Goal: Task Accomplishment & Management: Complete application form

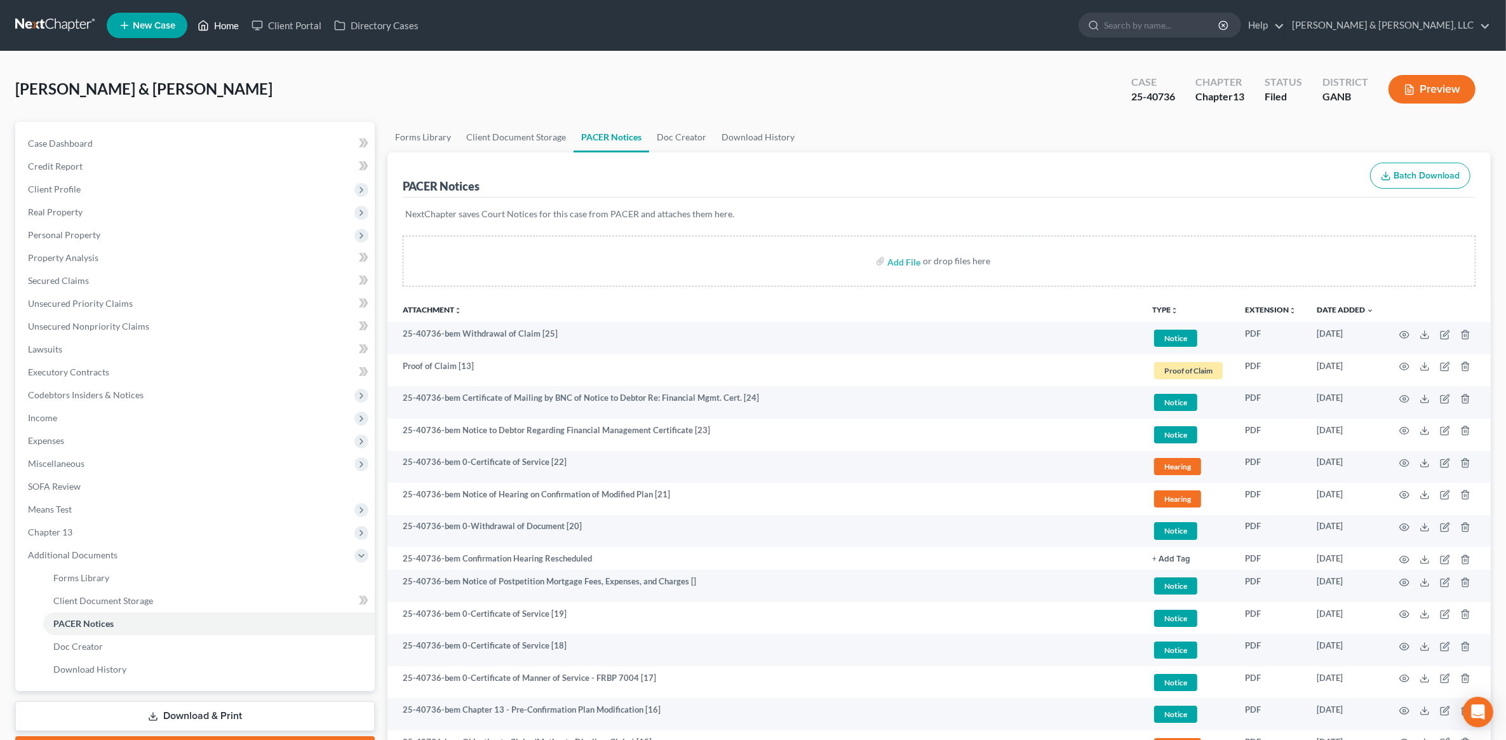
click at [218, 27] on link "Home" at bounding box center [218, 25] width 54 height 23
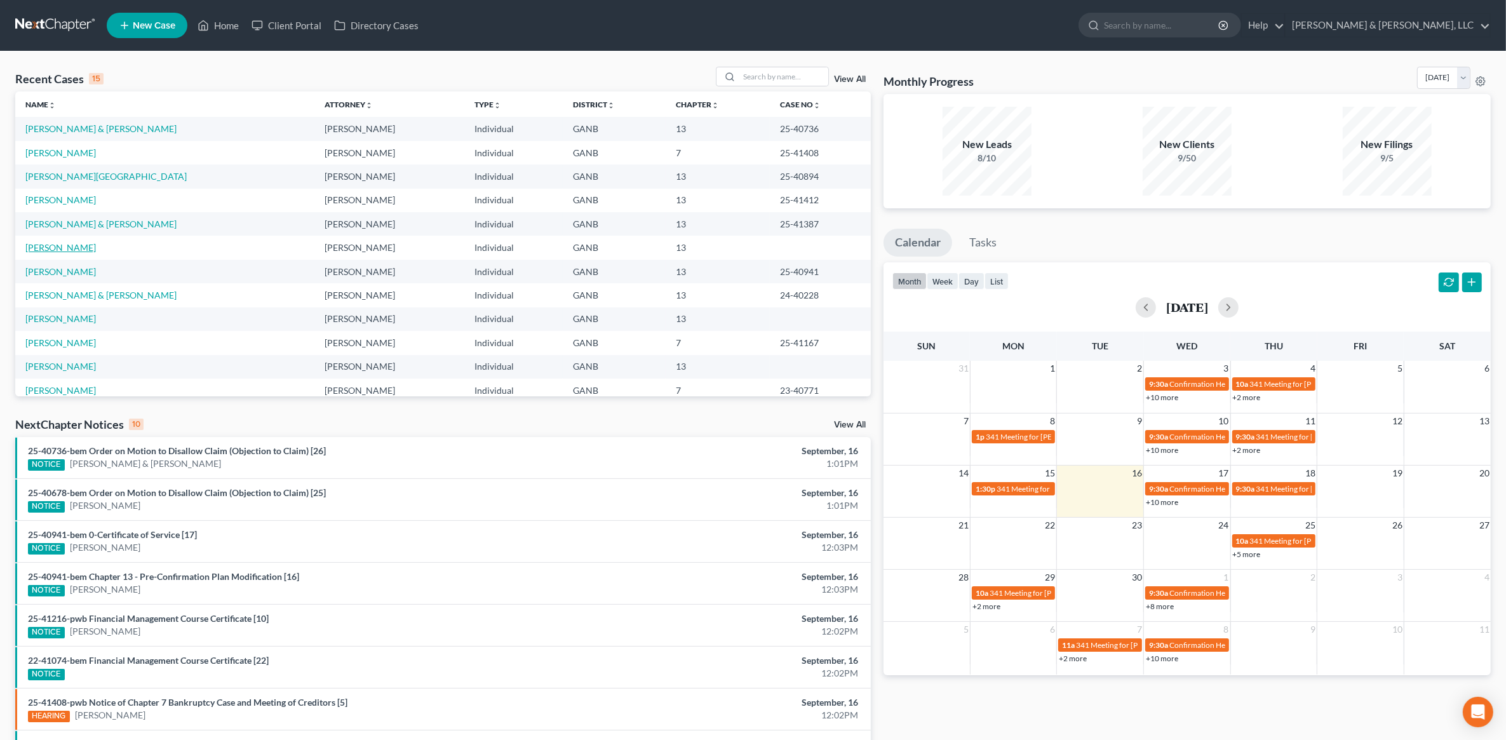
click at [72, 246] on link "[PERSON_NAME]" at bounding box center [60, 247] width 71 height 11
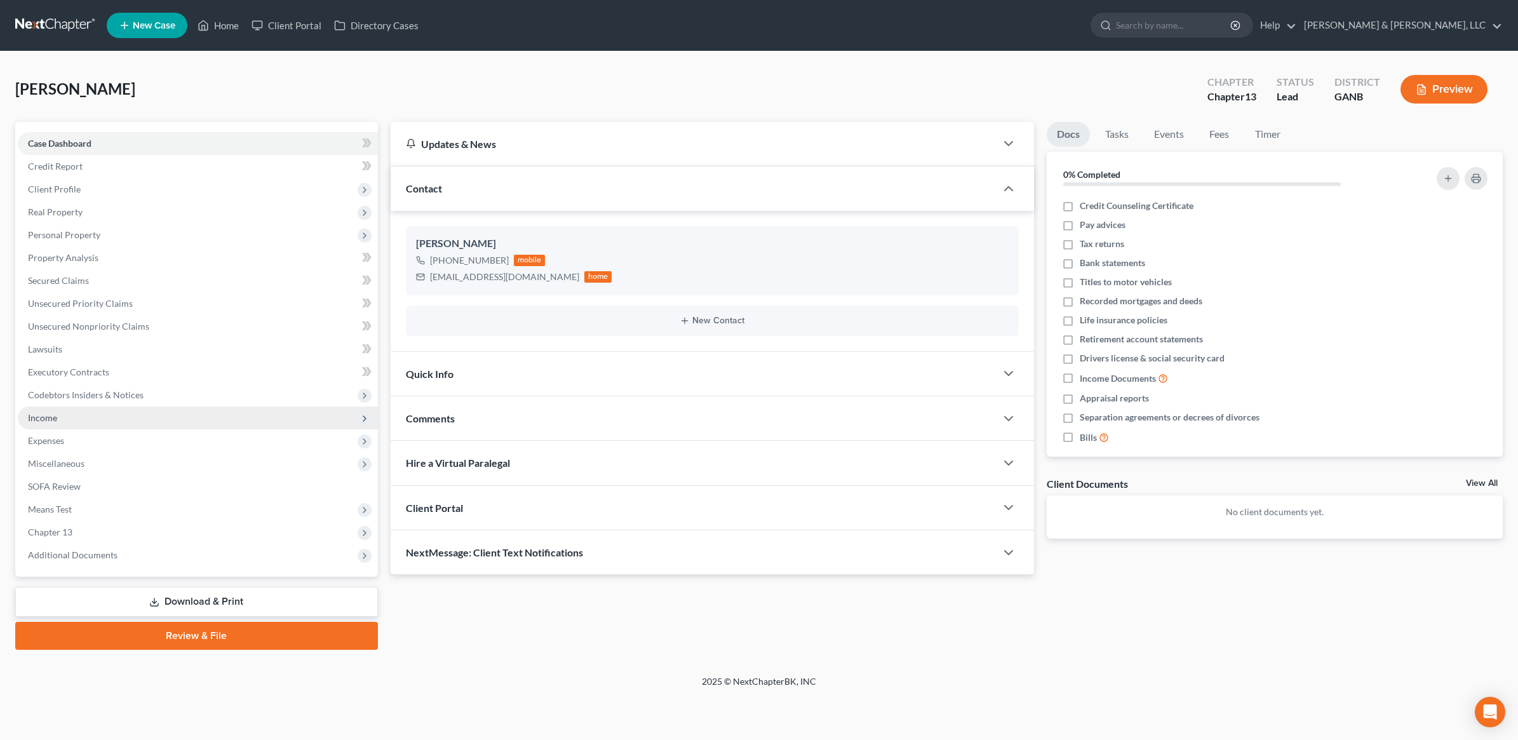
click at [92, 420] on span "Income" at bounding box center [198, 417] width 360 height 23
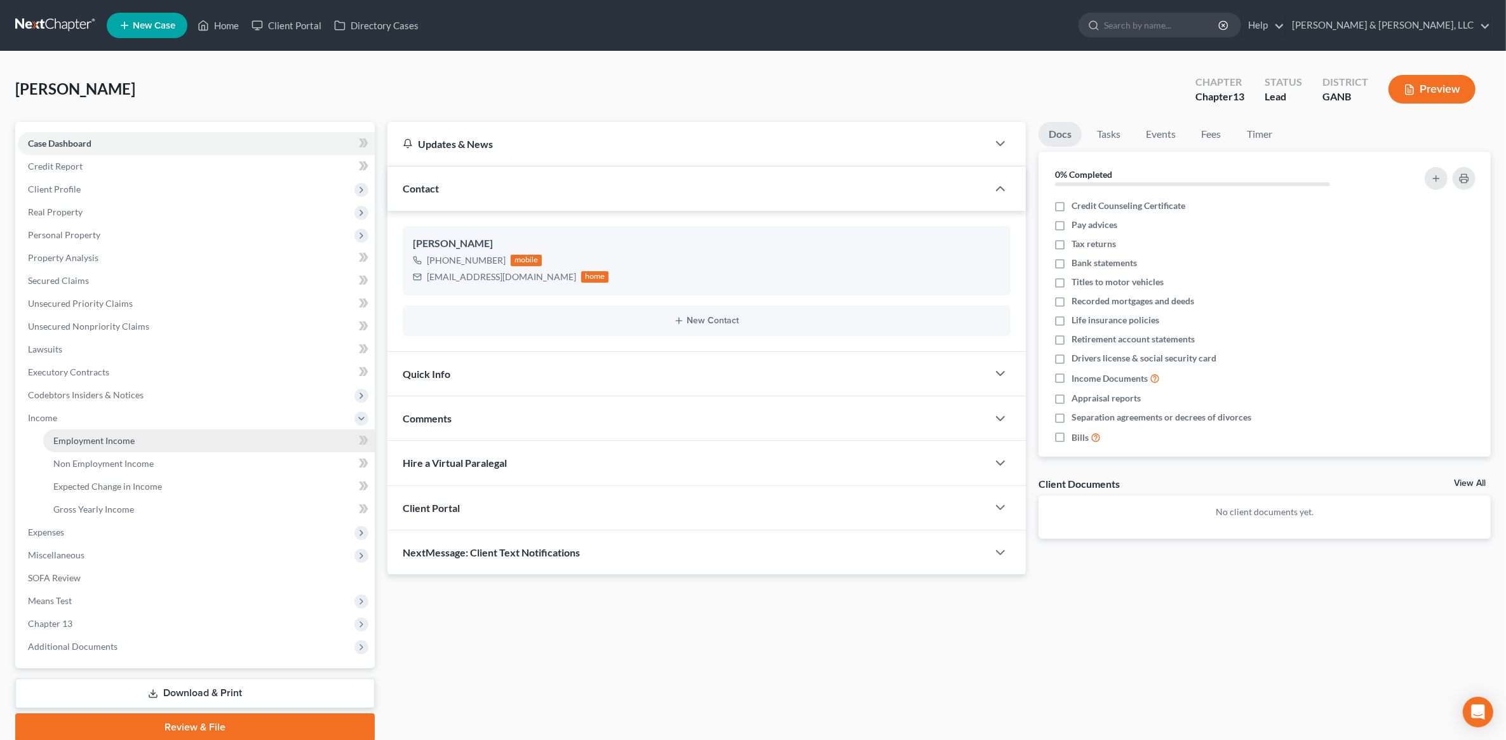
click at [94, 431] on link "Employment Income" at bounding box center [209, 440] width 332 height 23
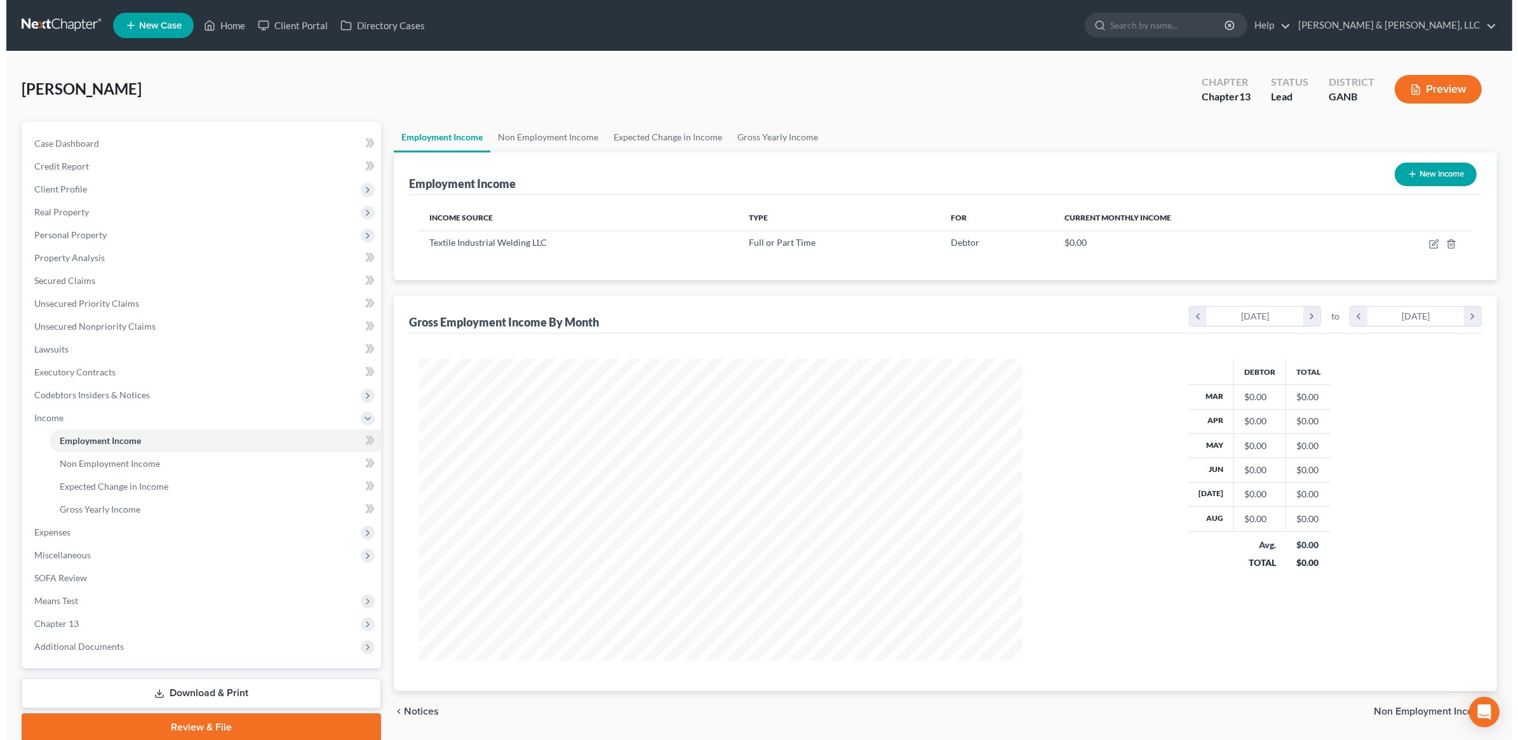
scroll to position [302, 629]
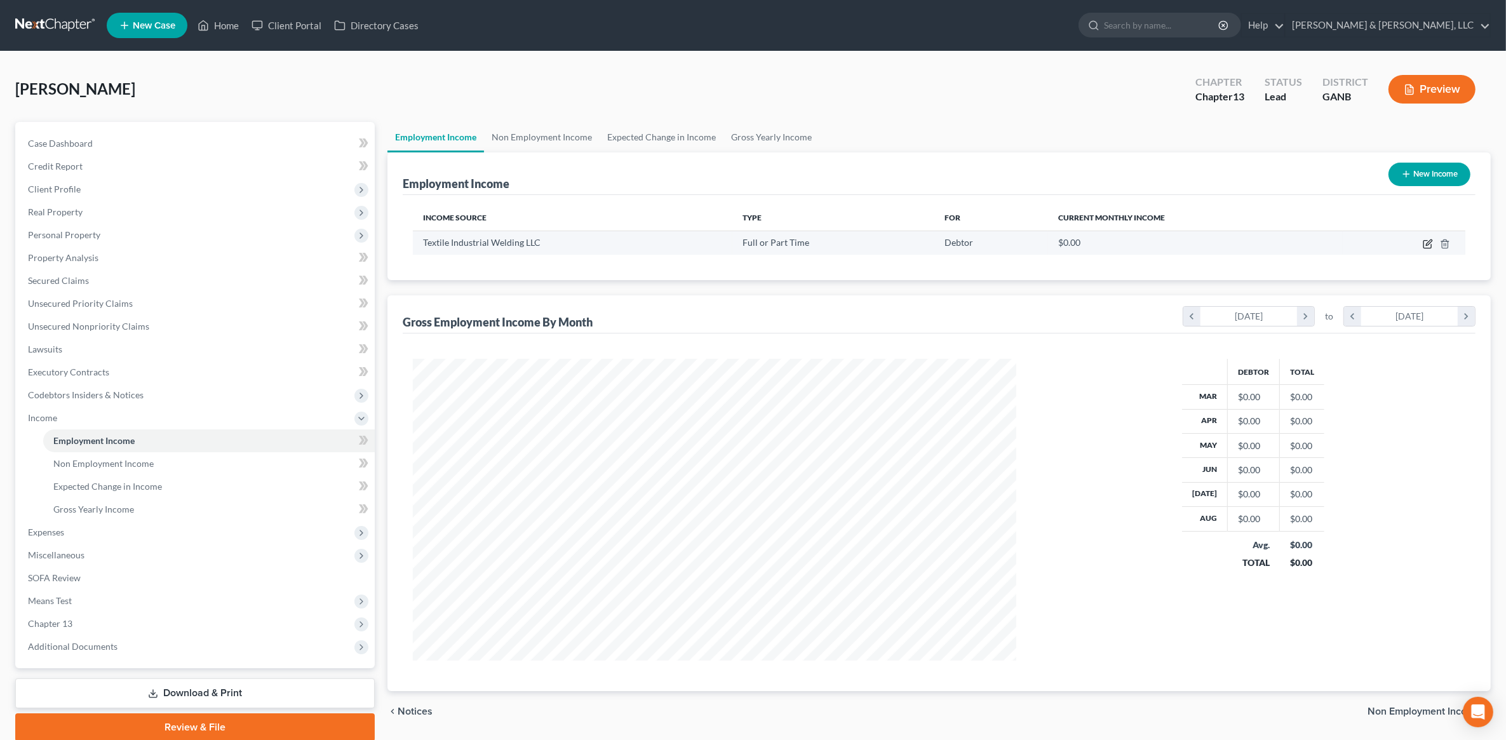
click at [1430, 243] on icon "button" at bounding box center [1428, 244] width 10 height 10
select select "0"
select select "10"
select select "3"
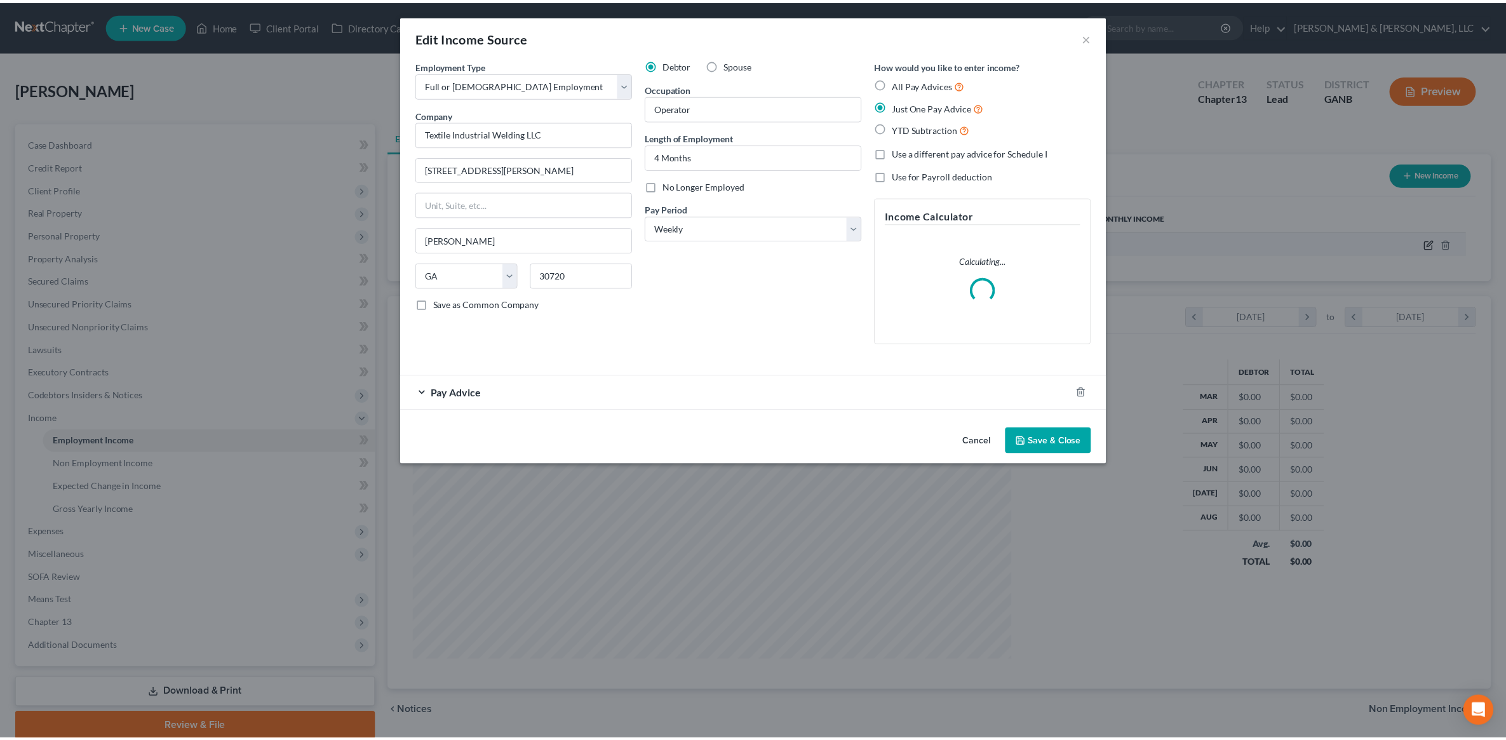
scroll to position [304, 633]
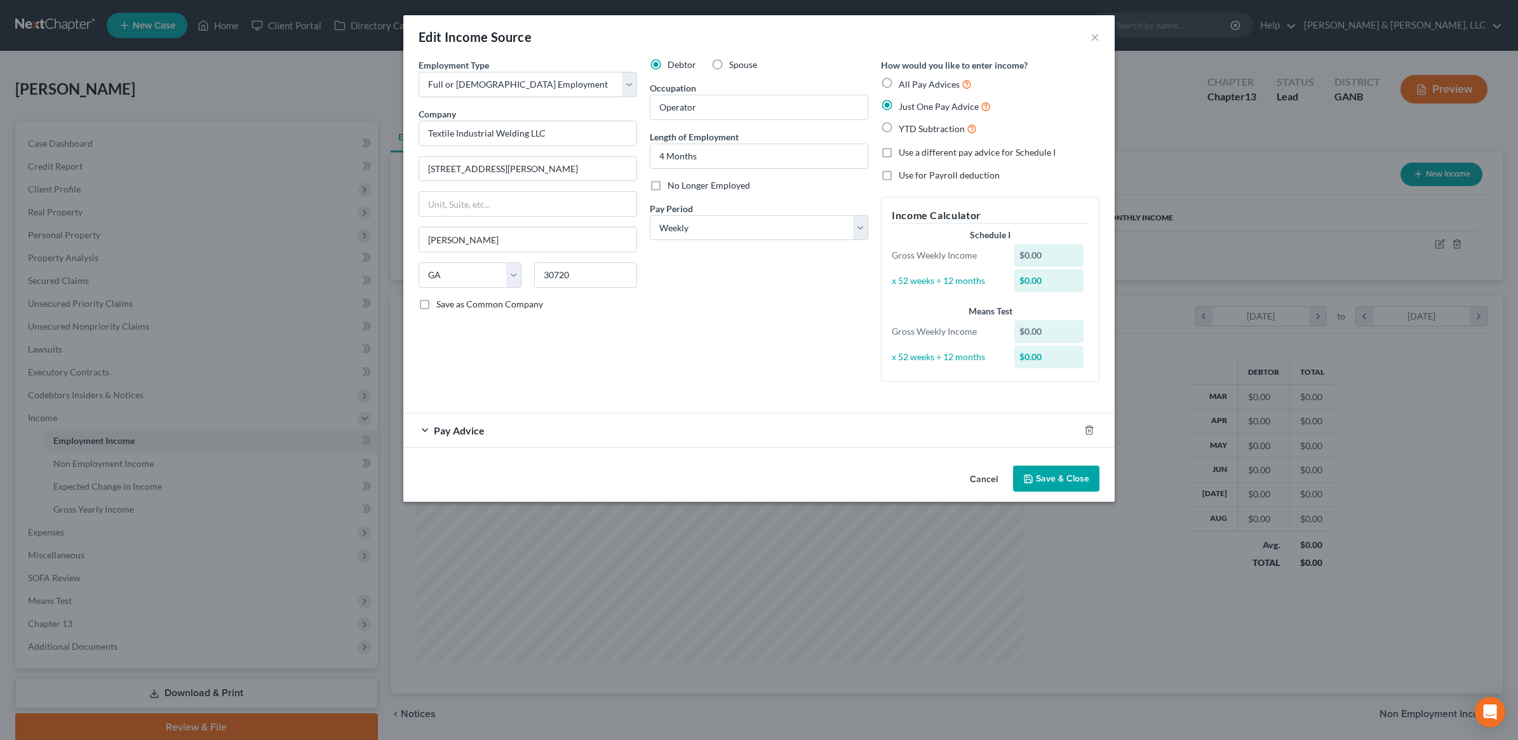
click at [556, 429] on div "Pay Advice" at bounding box center [741, 430] width 676 height 34
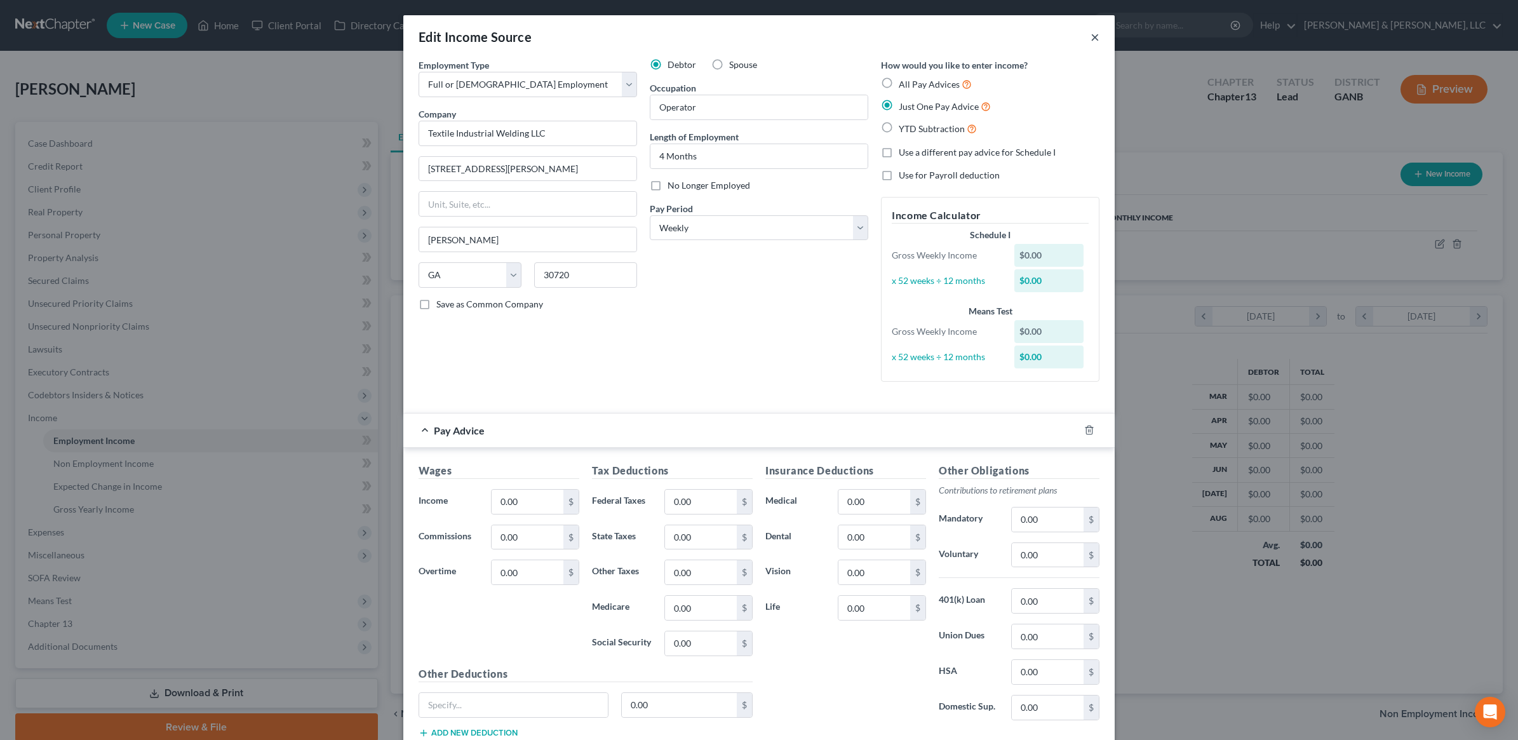
click at [1091, 33] on button "×" at bounding box center [1095, 36] width 9 height 15
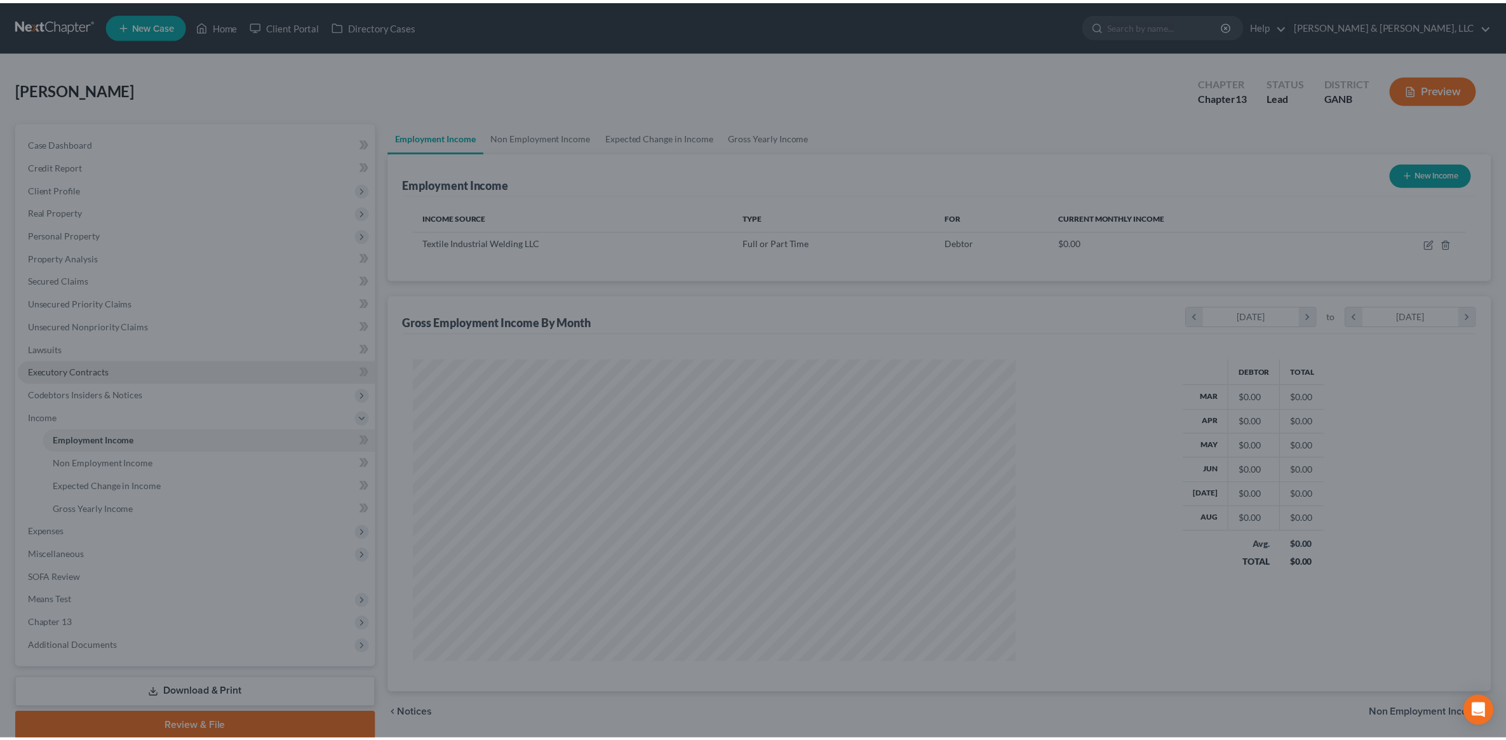
scroll to position [634849, 634522]
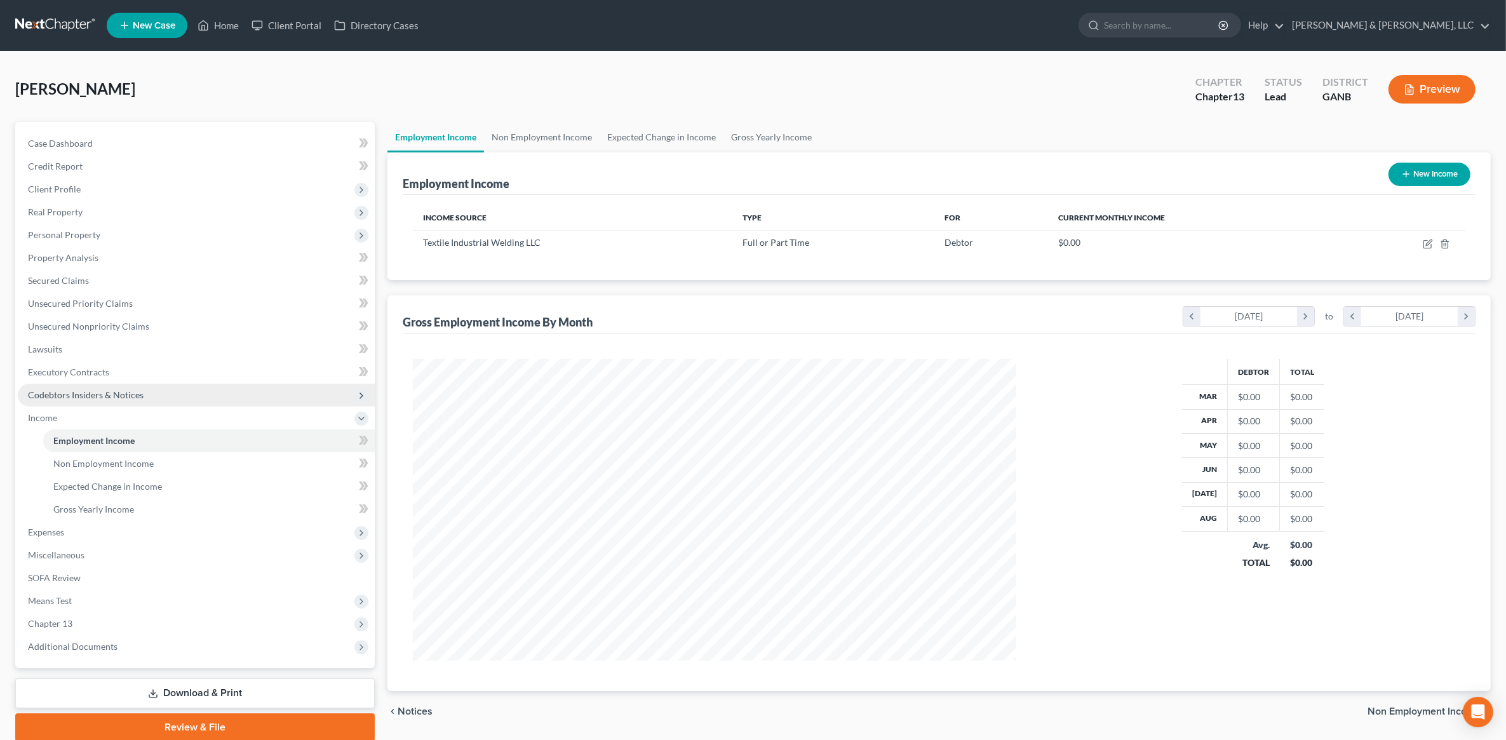
click at [109, 389] on span "Codebtors Insiders & Notices" at bounding box center [86, 394] width 116 height 11
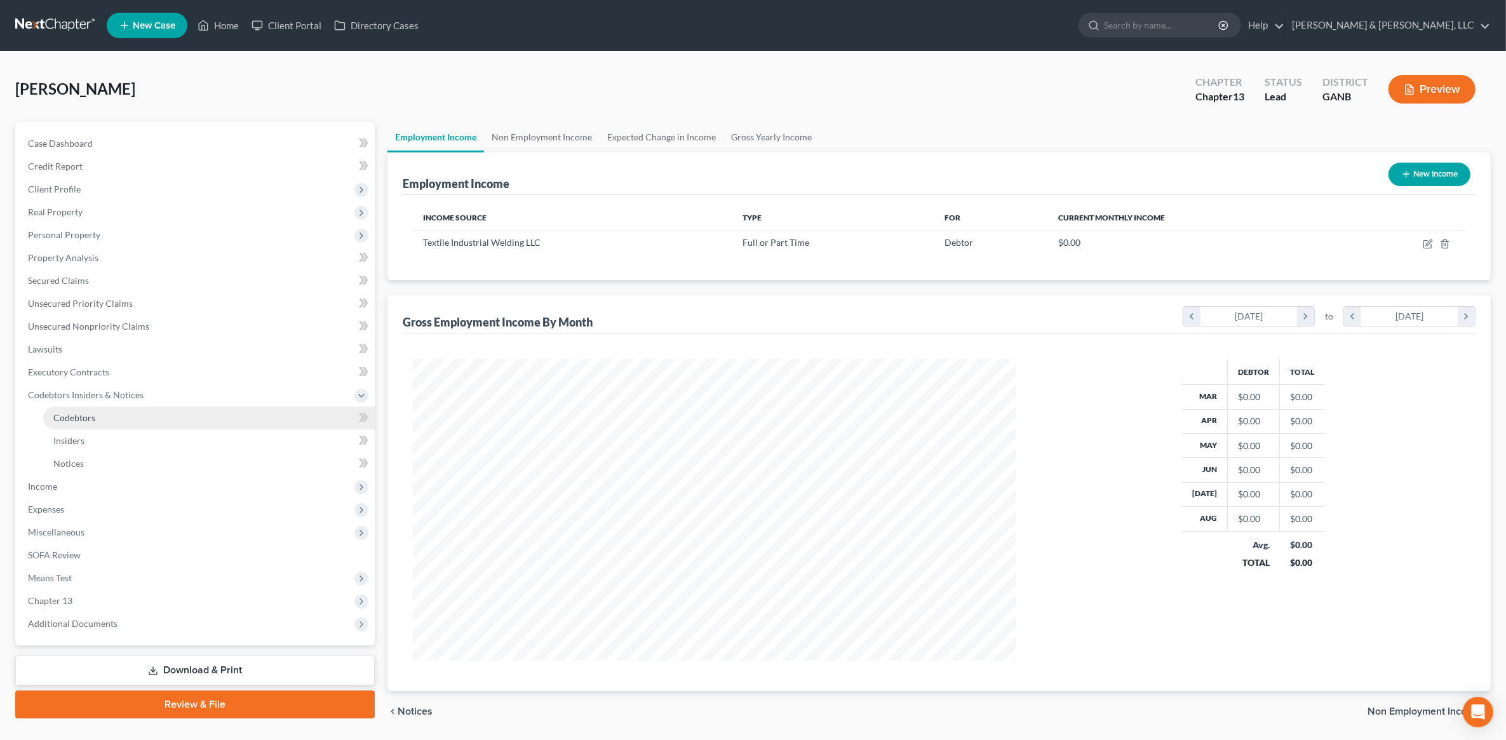
click at [99, 416] on link "Codebtors" at bounding box center [209, 417] width 332 height 23
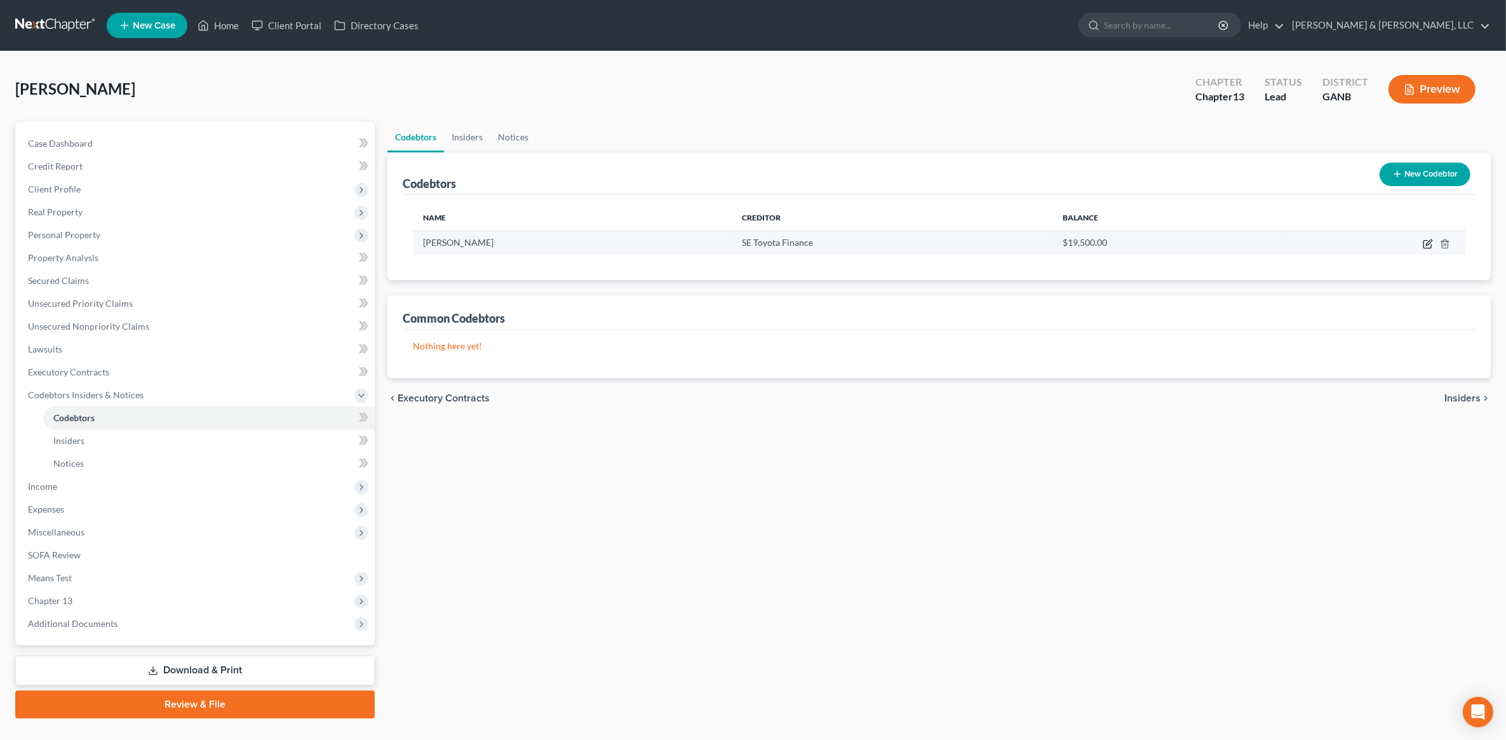
click at [1430, 243] on icon "button" at bounding box center [1428, 244] width 10 height 10
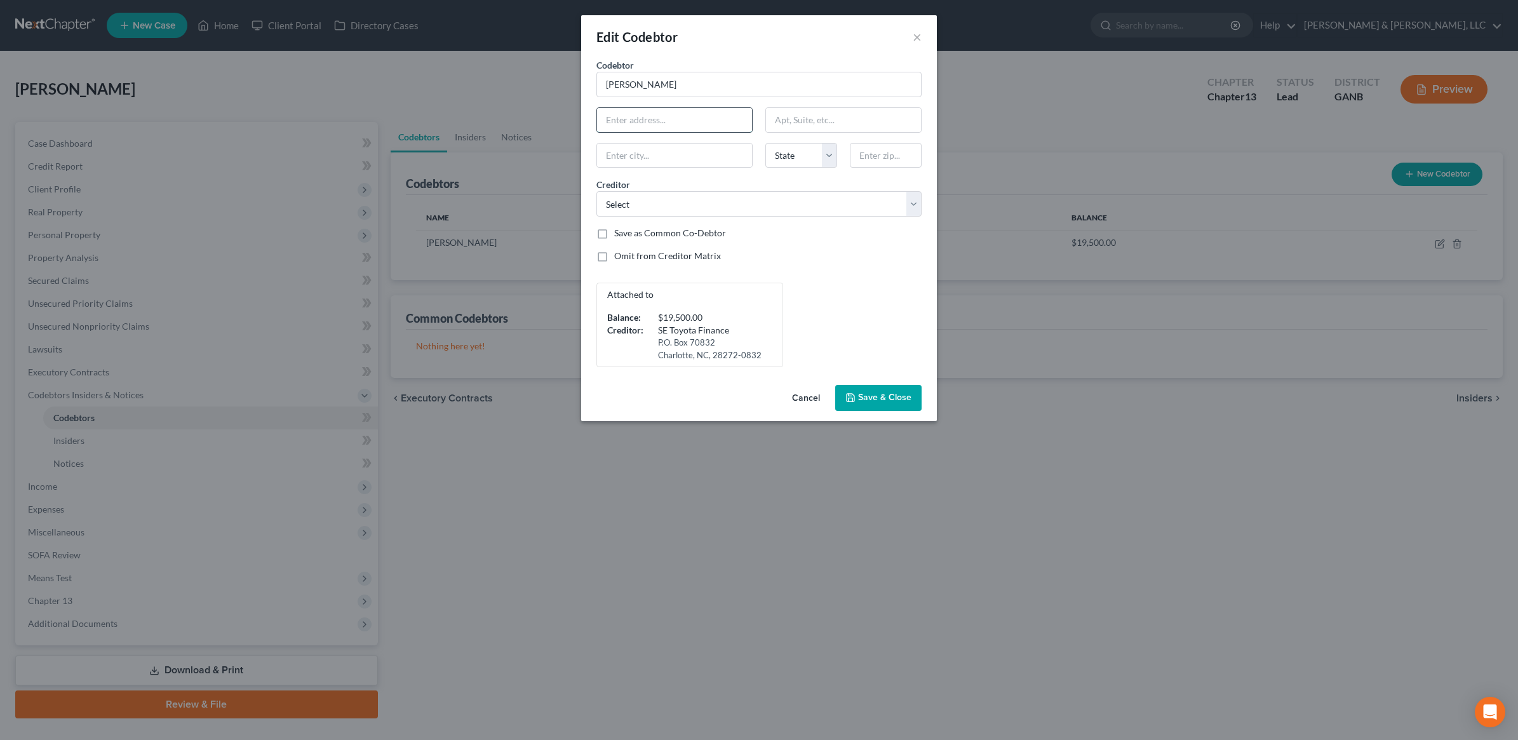
click at [725, 111] on input "text" at bounding box center [674, 120] width 155 height 24
type input "[STREET_ADDRESS][PERSON_NAME]"
type input "30721"
type input "[PERSON_NAME]"
select select "10"
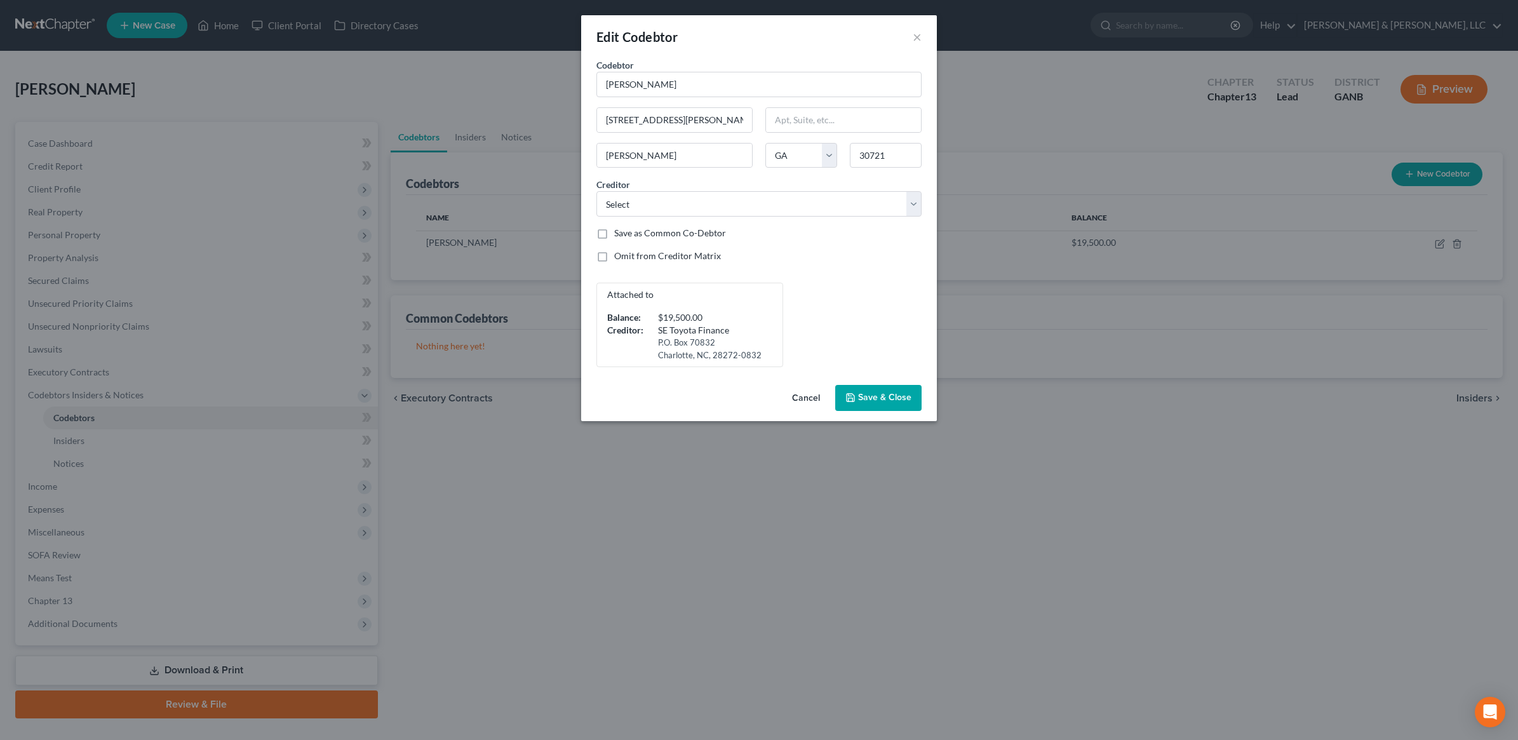
click at [770, 49] on div "Edit Codebtor ×" at bounding box center [759, 36] width 356 height 43
click at [691, 254] on label "Omit from Creditor Matrix" at bounding box center [667, 256] width 107 height 13
click at [628, 254] on input "Omit from Creditor Matrix" at bounding box center [623, 254] width 8 height 8
checkbox input "true"
click at [888, 405] on button "Save & Close" at bounding box center [878, 398] width 86 height 27
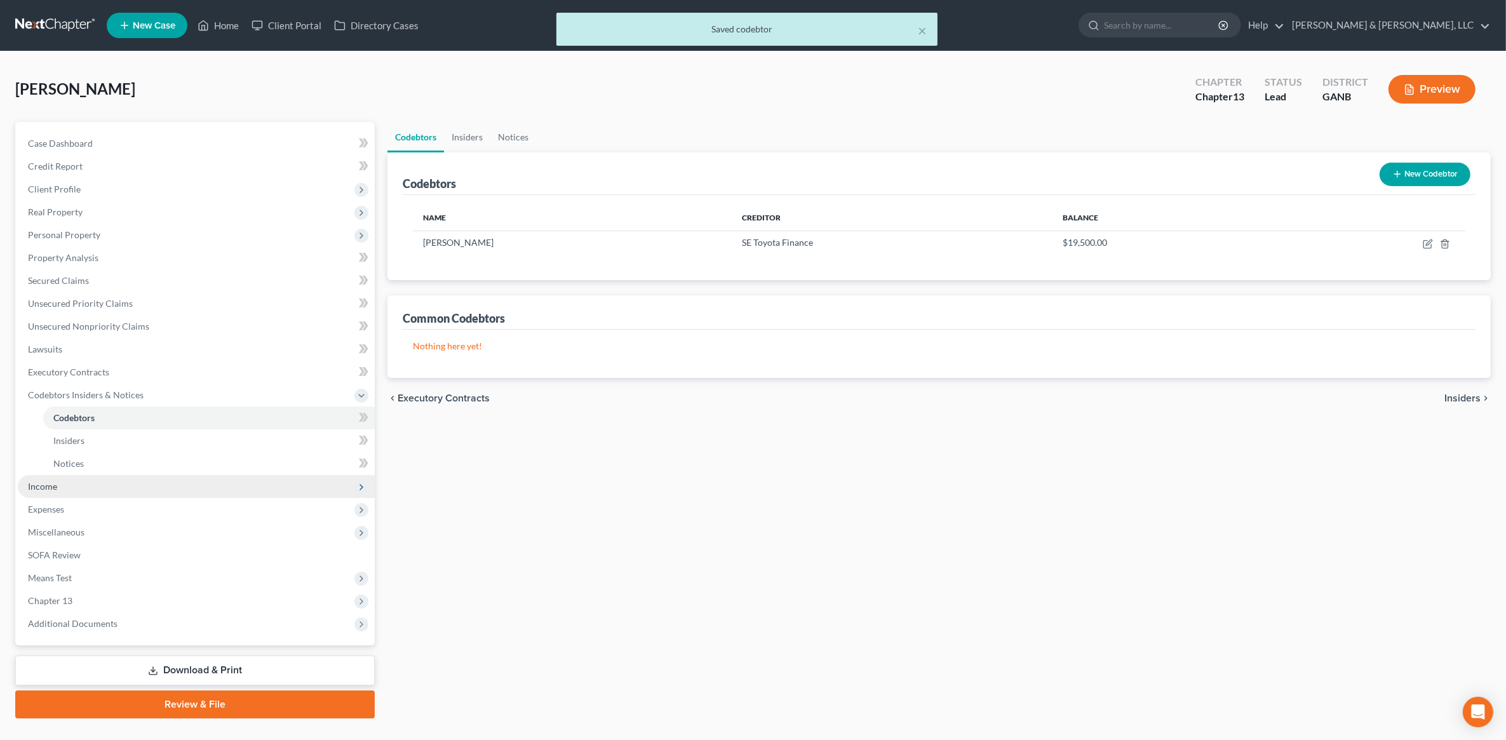
click at [74, 478] on span "Income" at bounding box center [196, 486] width 357 height 23
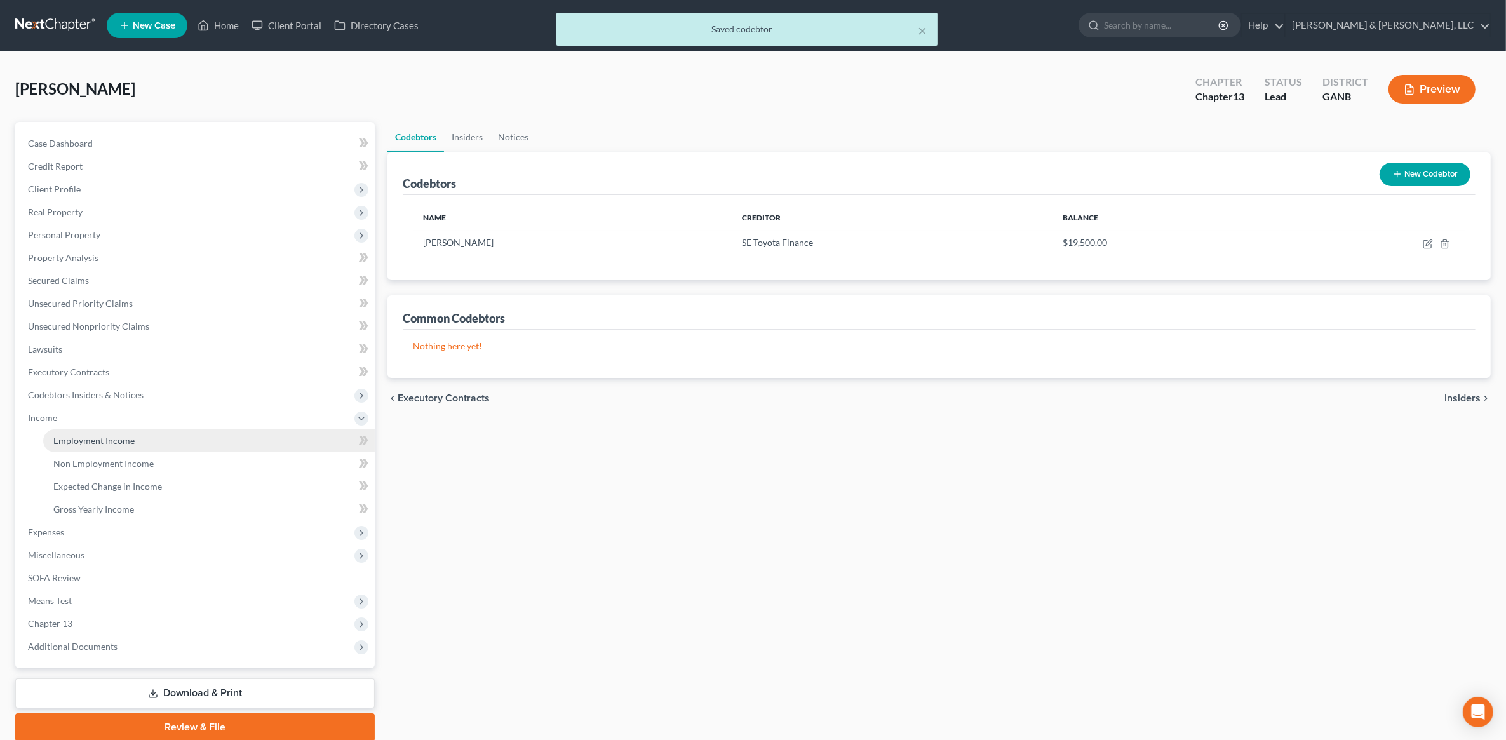
click at [114, 437] on span "Employment Income" at bounding box center [93, 440] width 81 height 11
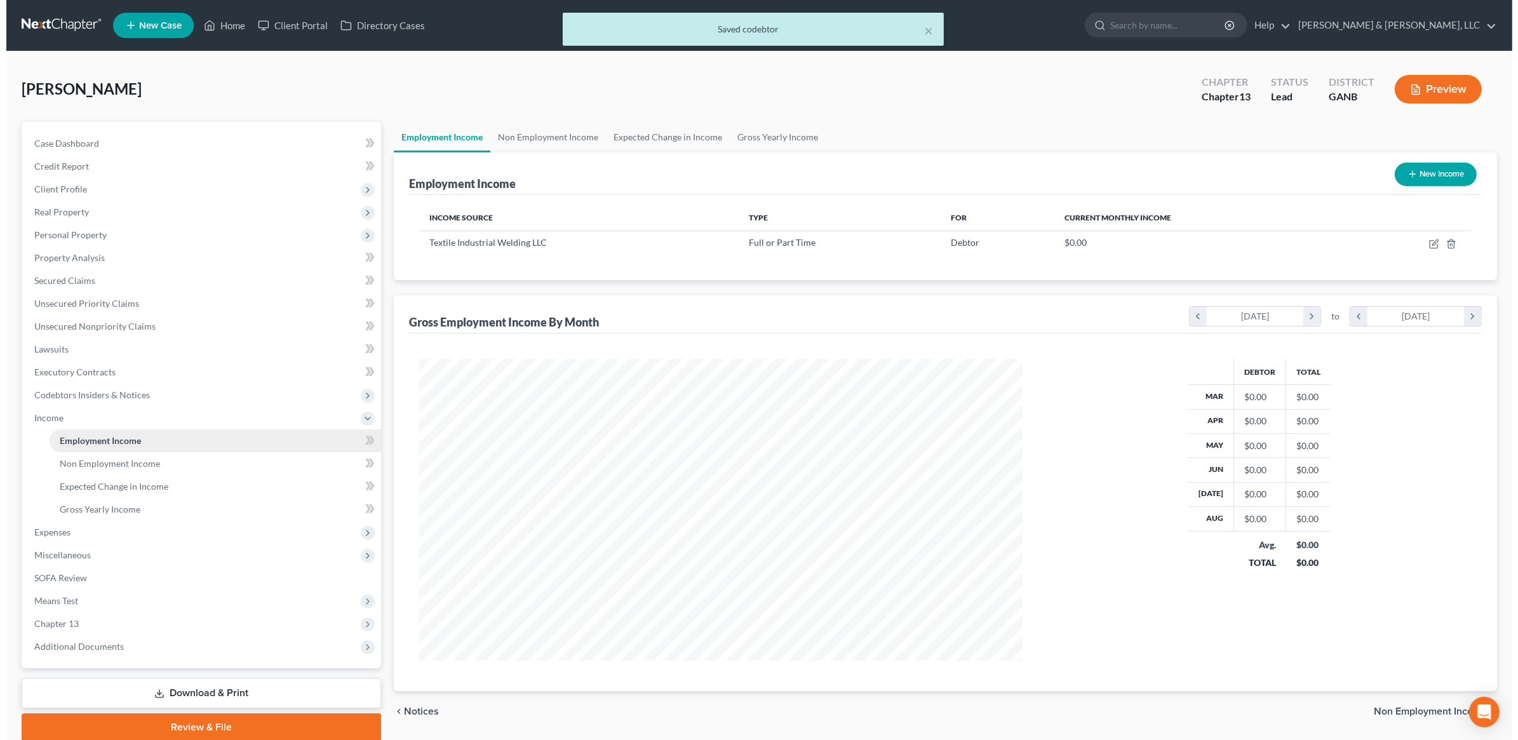
scroll to position [302, 629]
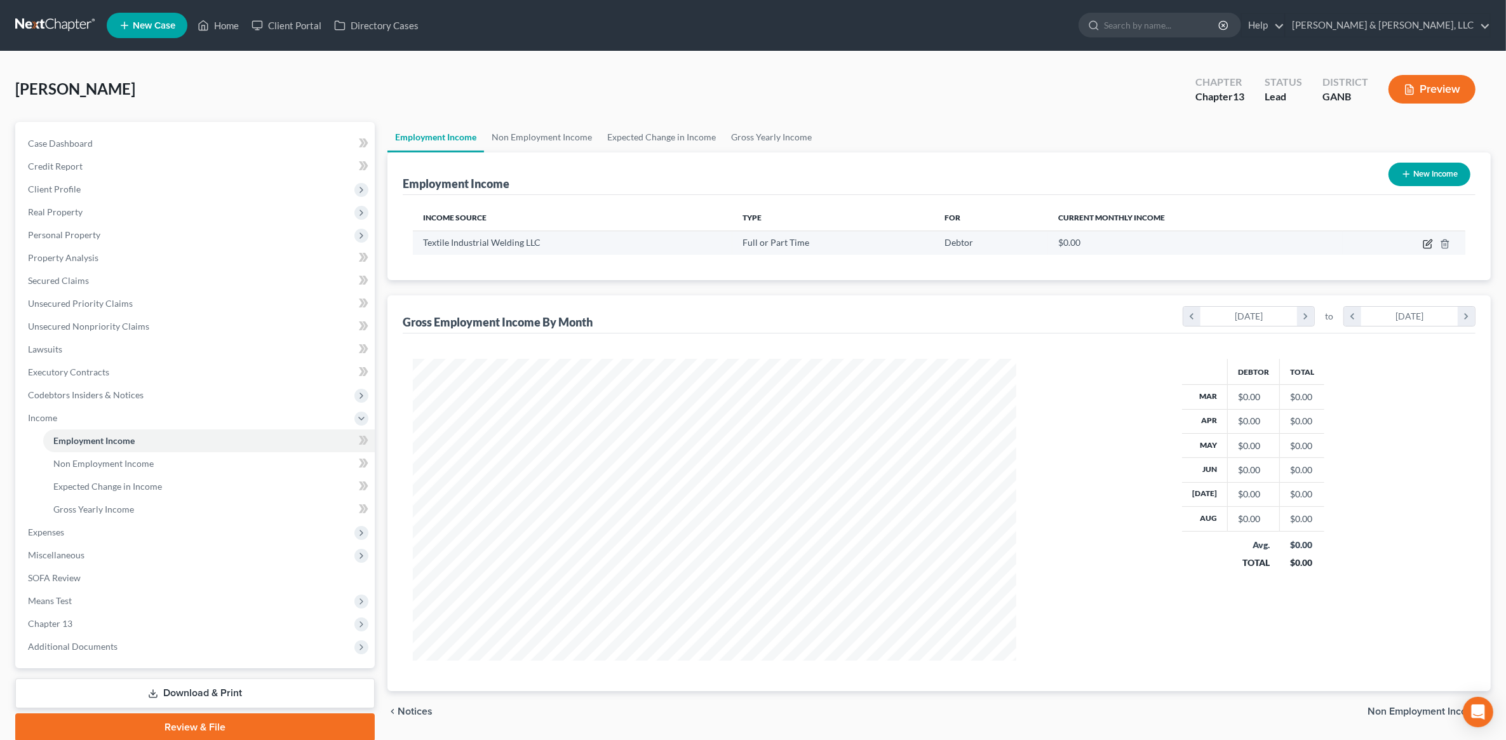
click at [1424, 239] on icon "button" at bounding box center [1428, 244] width 10 height 10
select select "0"
select select "10"
select select "3"
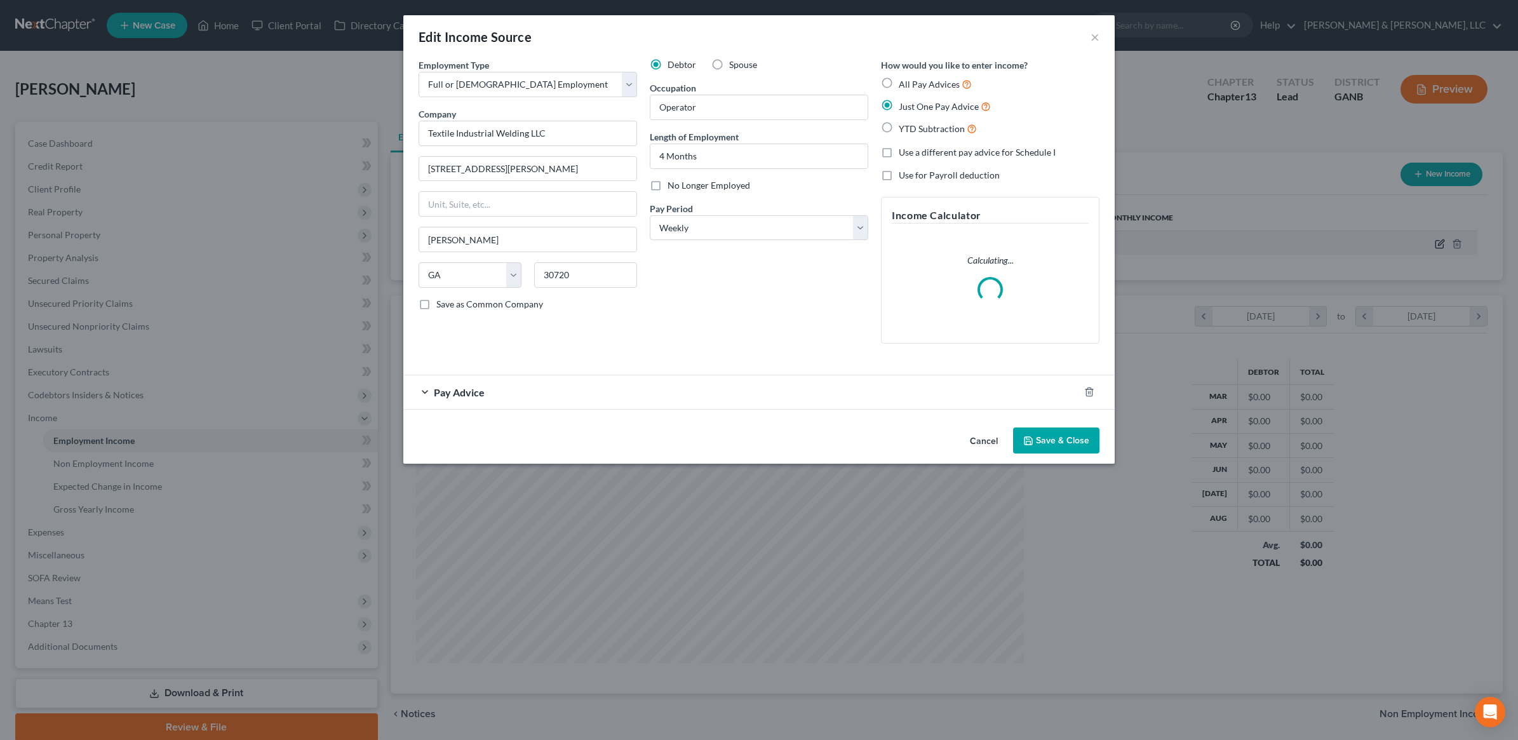
scroll to position [304, 633]
click at [494, 389] on div "Pay Advice" at bounding box center [741, 392] width 676 height 34
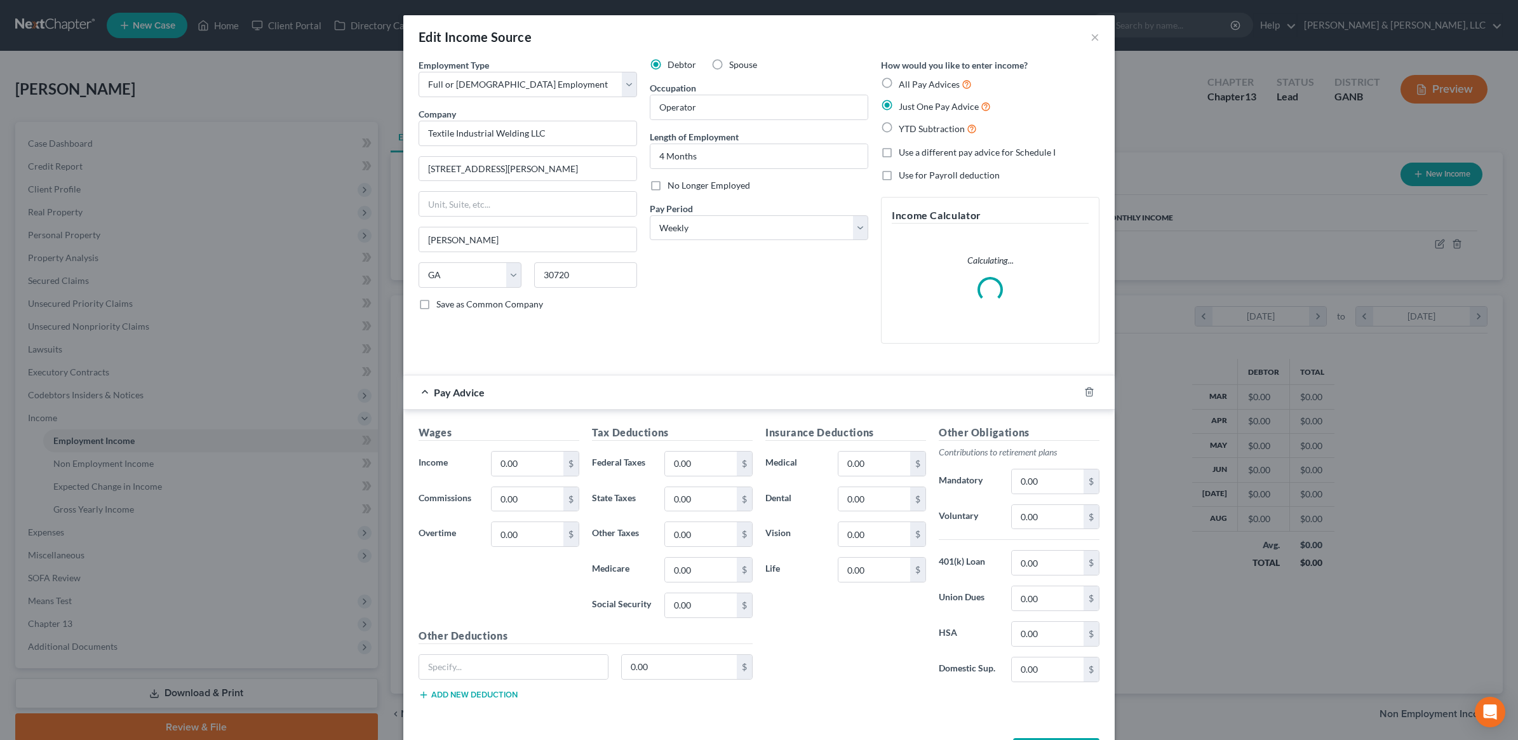
scroll to position [52, 0]
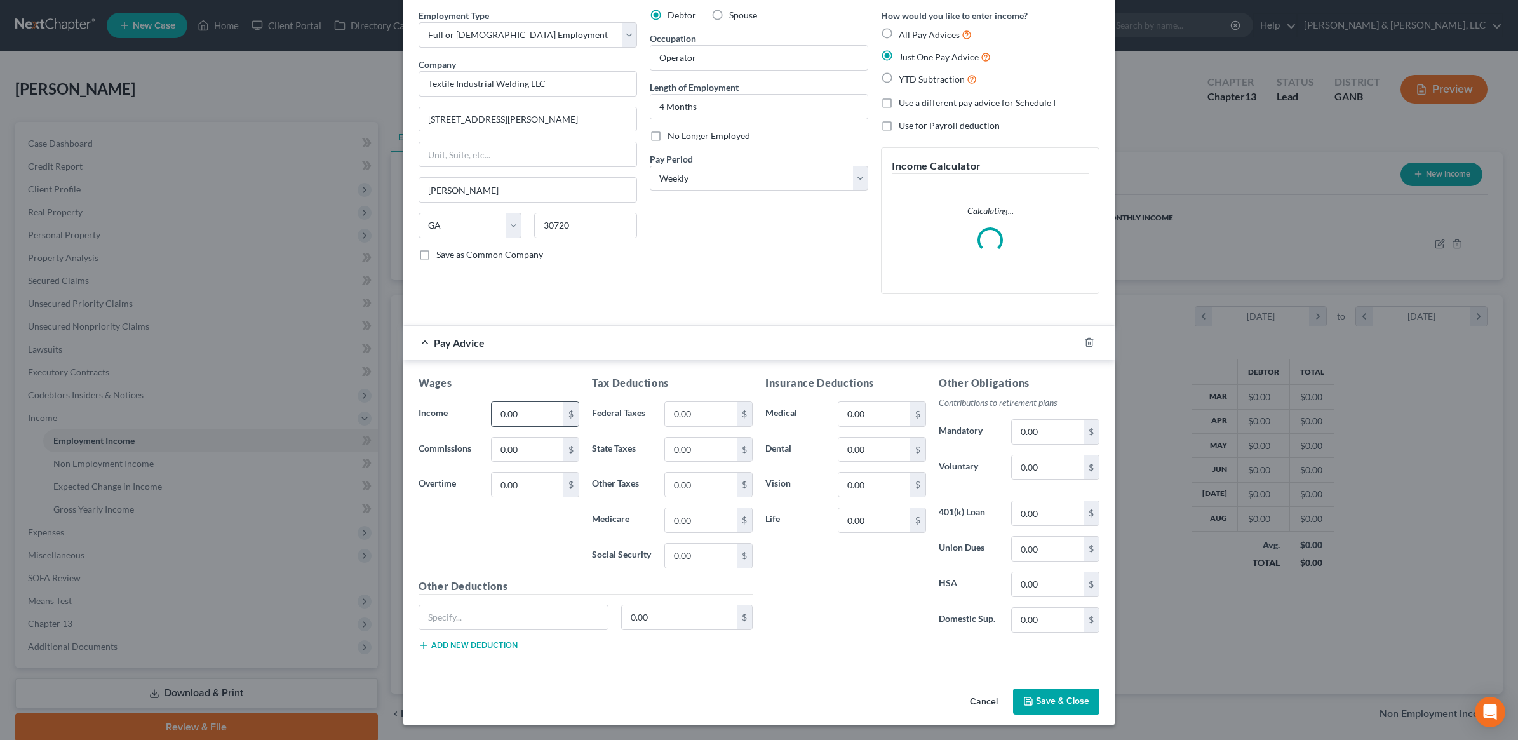
click at [521, 410] on input "0.00" at bounding box center [528, 414] width 72 height 24
type input "930"
click at [711, 291] on div "Debtor Spouse Occupation Operator Length of Employment 4 Months No Longer Emplo…" at bounding box center [758, 156] width 231 height 295
click at [703, 408] on input "0.00" at bounding box center [701, 414] width 72 height 24
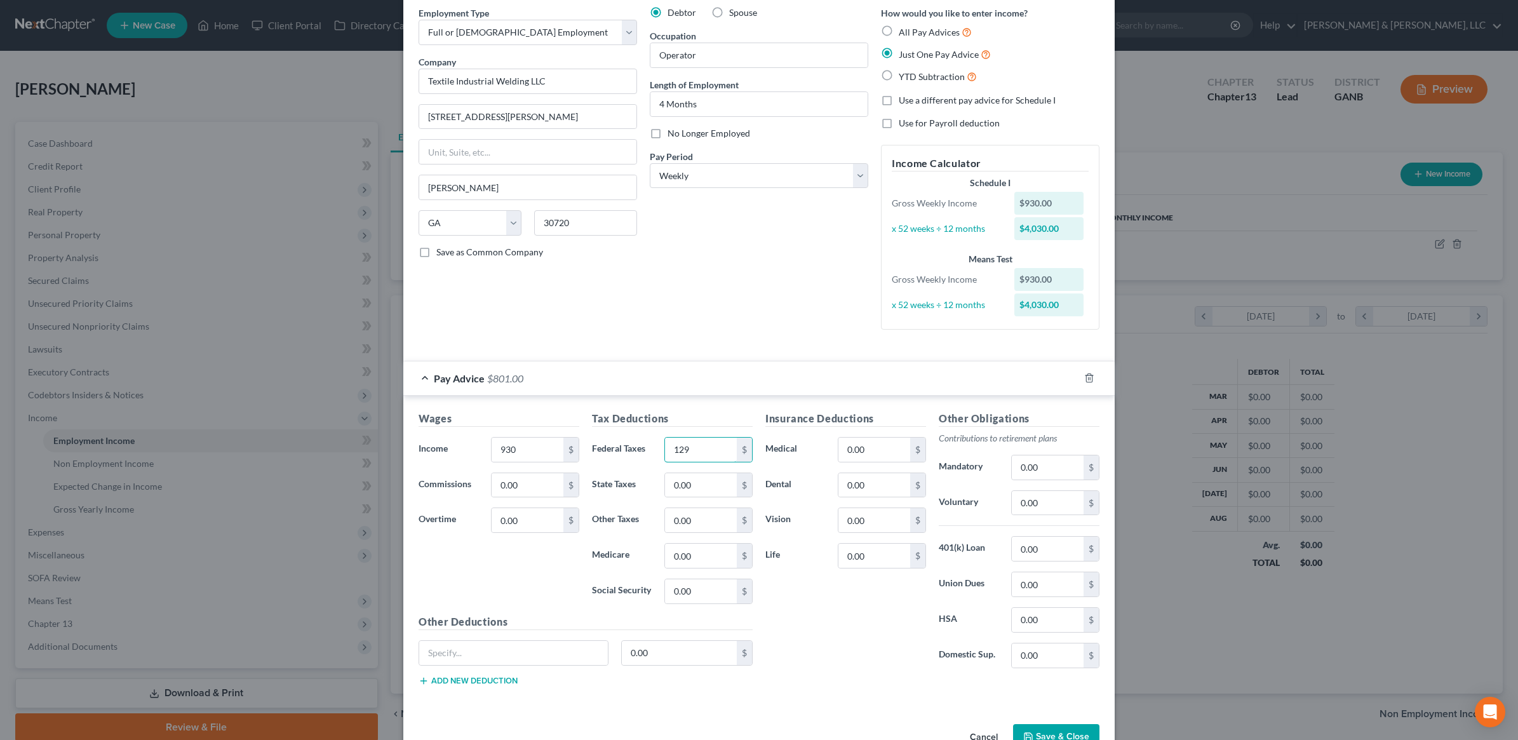
type input "129"
click at [726, 329] on div "Debtor Spouse Occupation Operator Length of Employment 4 Months No Longer Emplo…" at bounding box center [758, 172] width 231 height 333
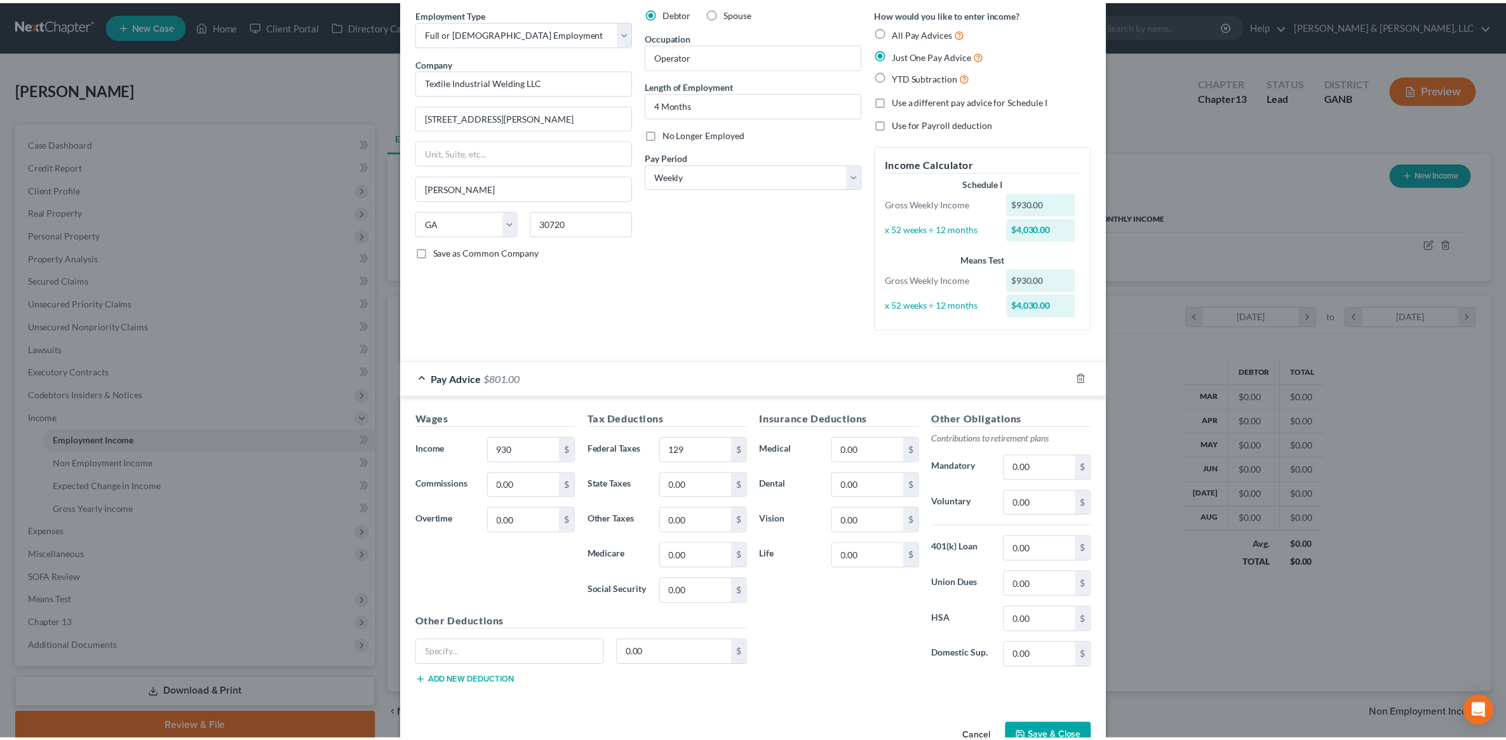
scroll to position [90, 0]
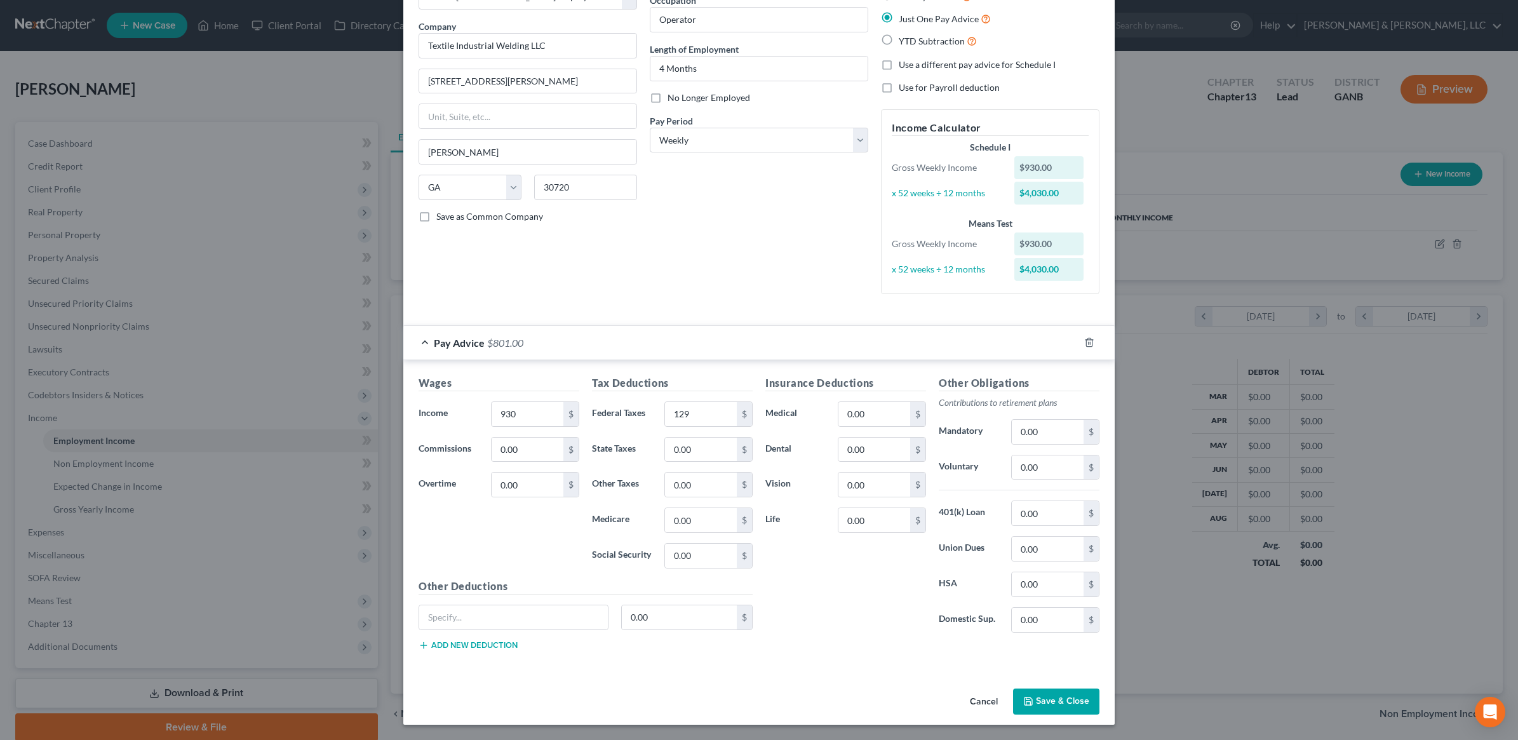
click at [1054, 706] on button "Save & Close" at bounding box center [1056, 702] width 86 height 27
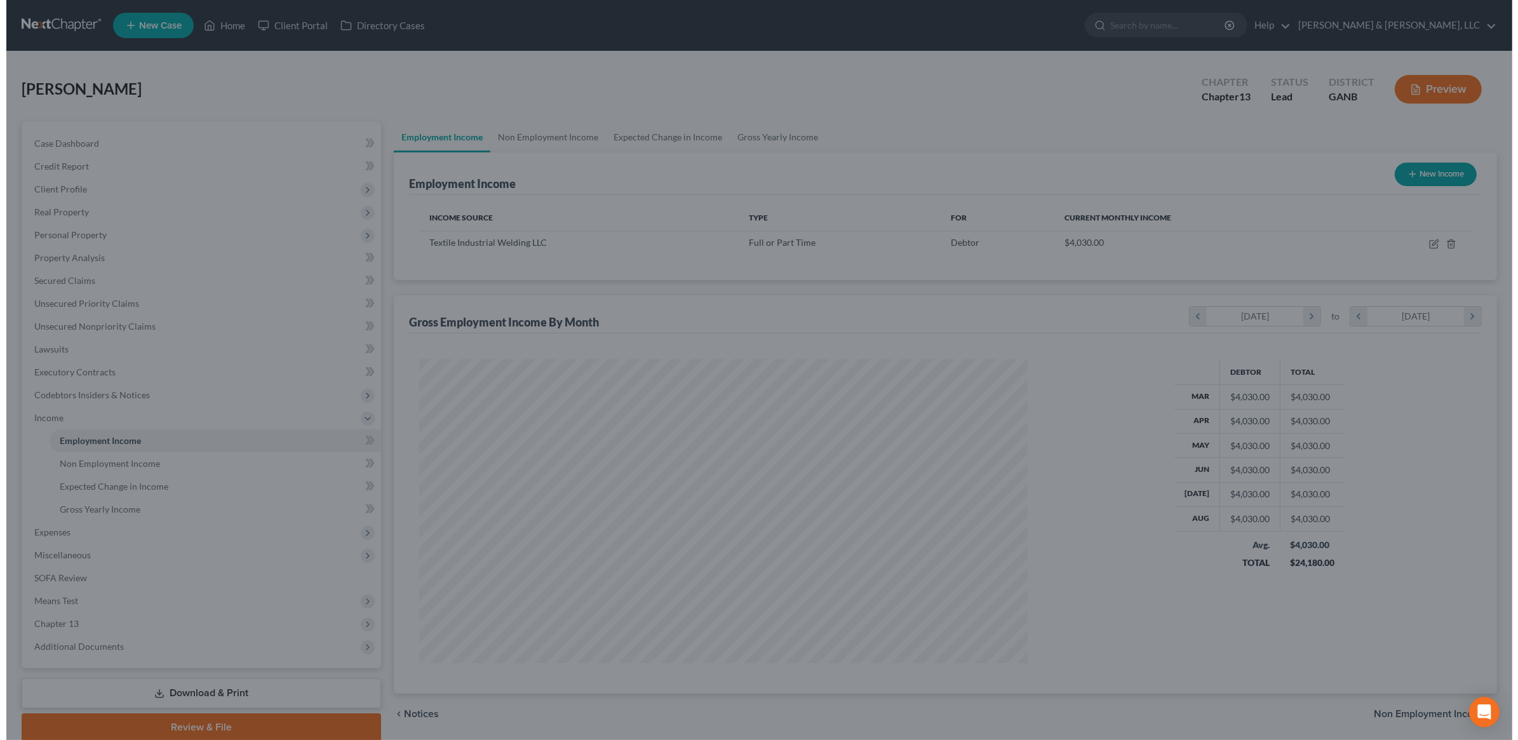
scroll to position [634849, 634522]
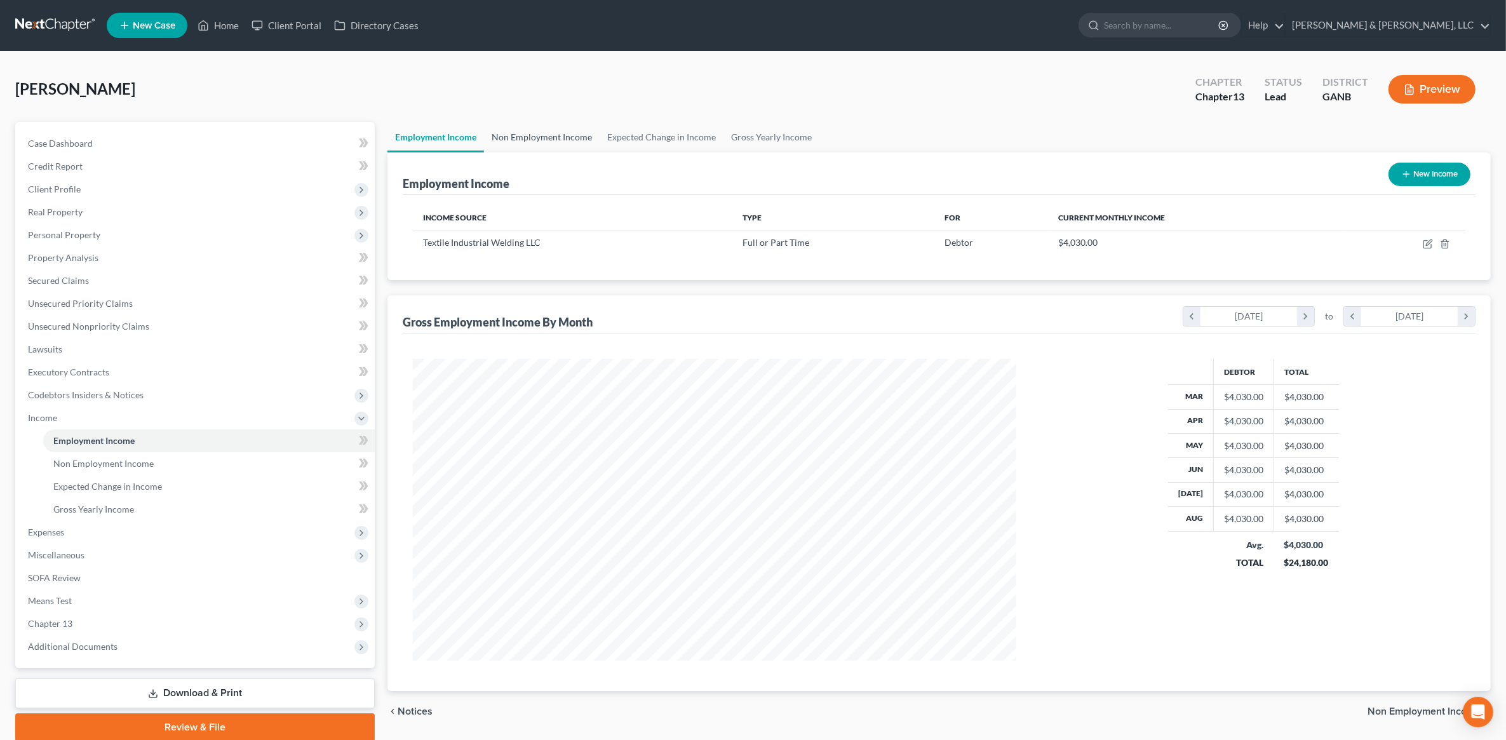
click at [535, 132] on link "Non Employment Income" at bounding box center [542, 137] width 116 height 30
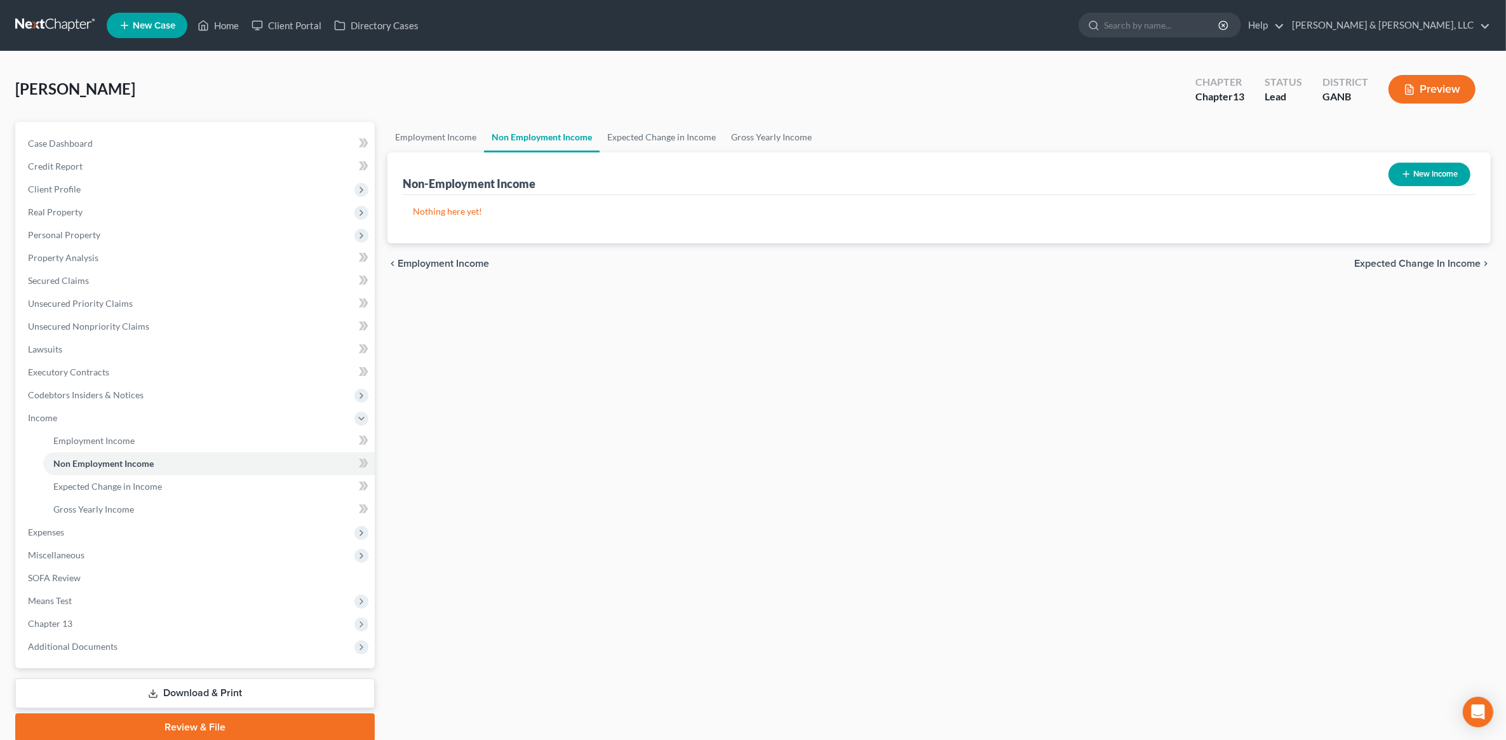
click at [1401, 173] on icon "button" at bounding box center [1406, 174] width 10 height 10
select select "0"
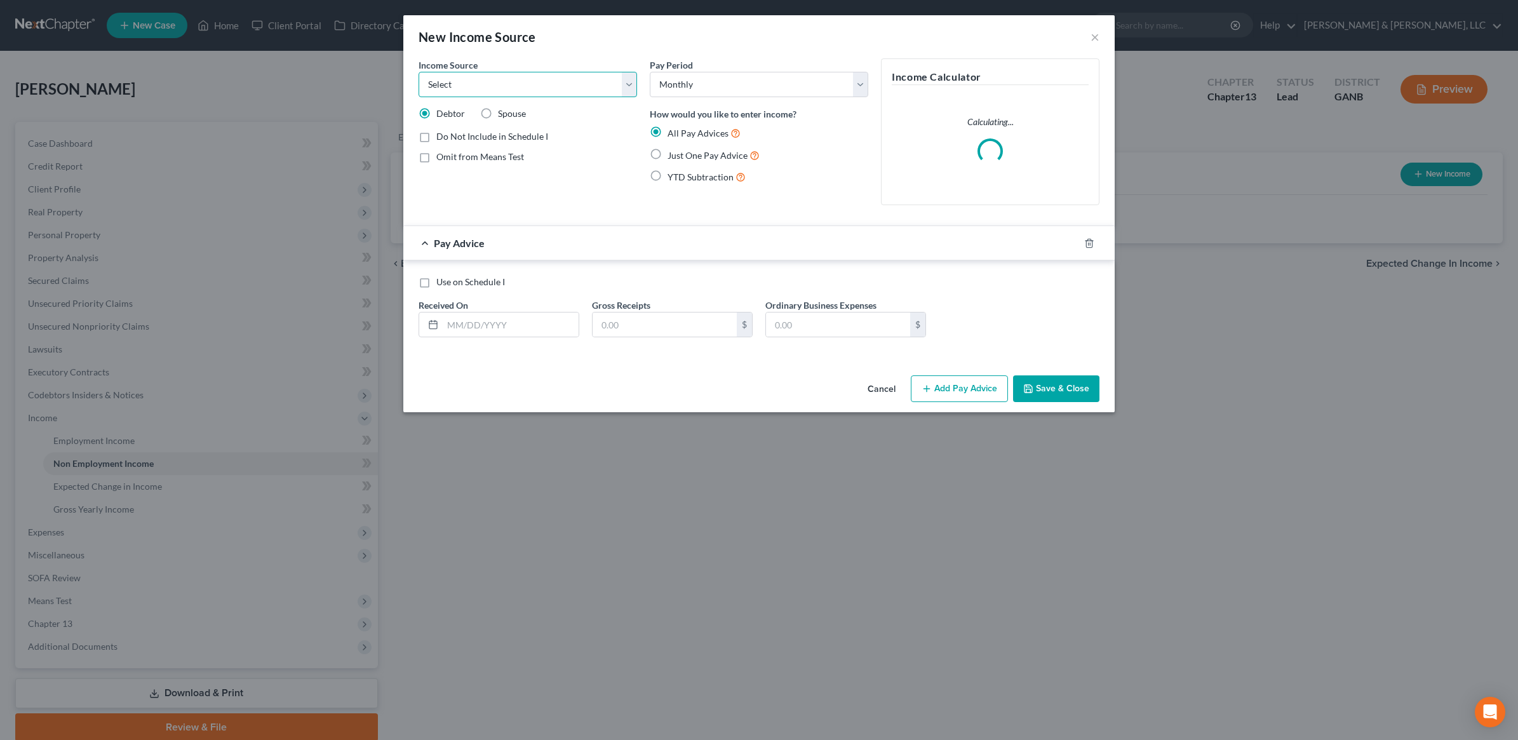
click at [521, 84] on select "Select Unemployment Disability (from employer) Pension Retirement Social Securi…" at bounding box center [528, 84] width 218 height 25
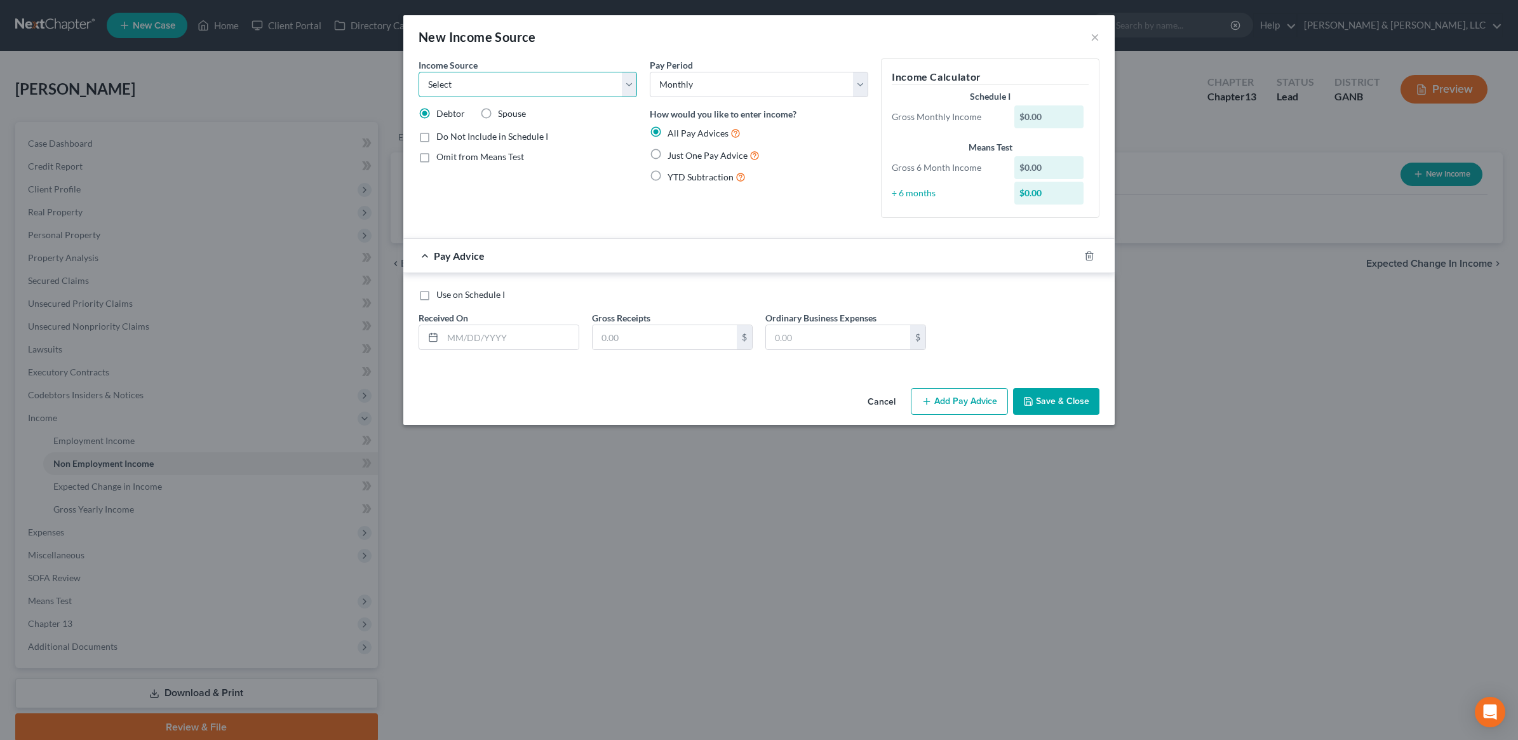
select select "8"
click at [419, 72] on select "Select Unemployment Disability (from employer) Pension Retirement Social Securi…" at bounding box center [528, 84] width 218 height 25
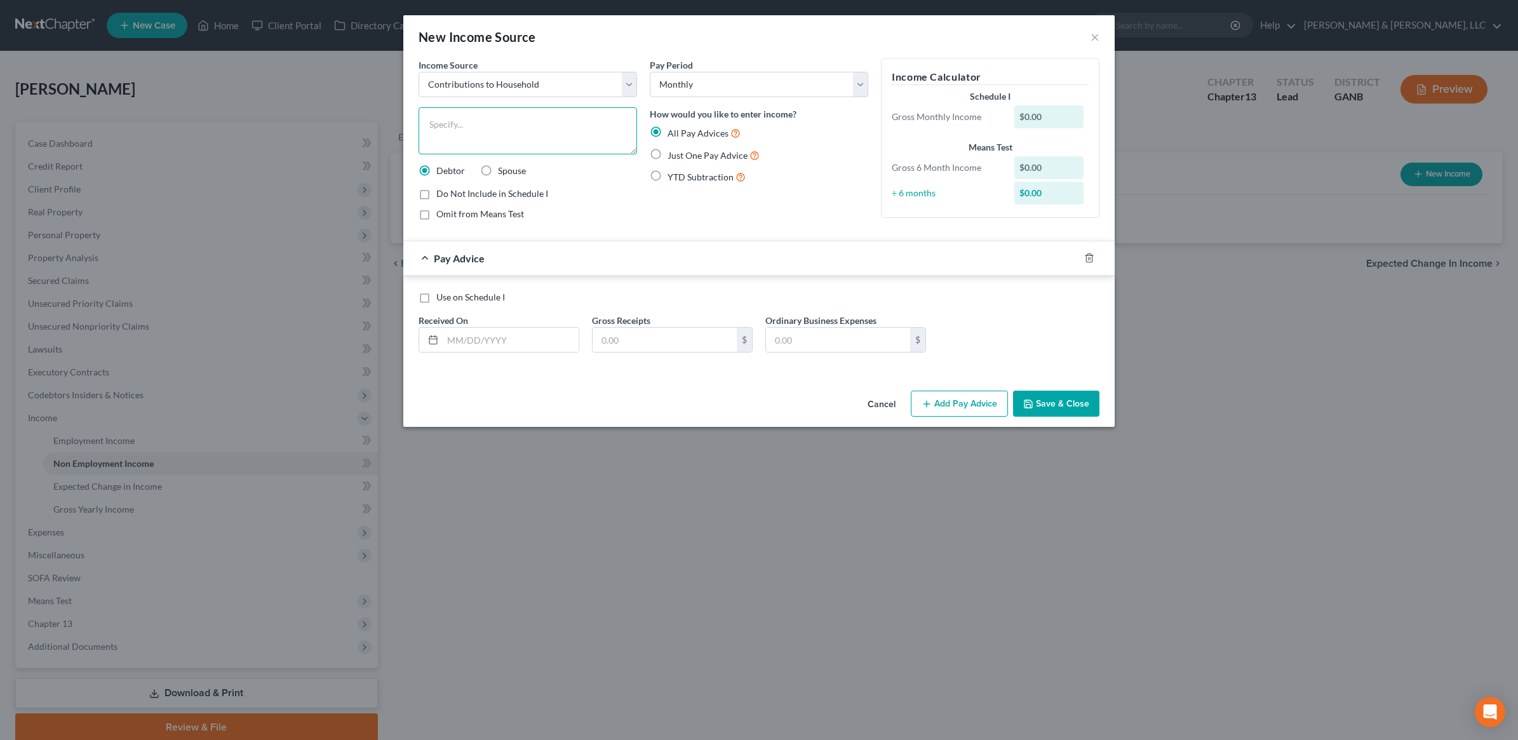
click at [489, 135] on textarea at bounding box center [528, 130] width 218 height 47
type textarea "Roommates' Contribution"
click at [683, 150] on span "Just One Pay Advice" at bounding box center [708, 155] width 80 height 11
click at [681, 150] on input "Just One Pay Advice" at bounding box center [677, 152] width 8 height 8
radio input "true"
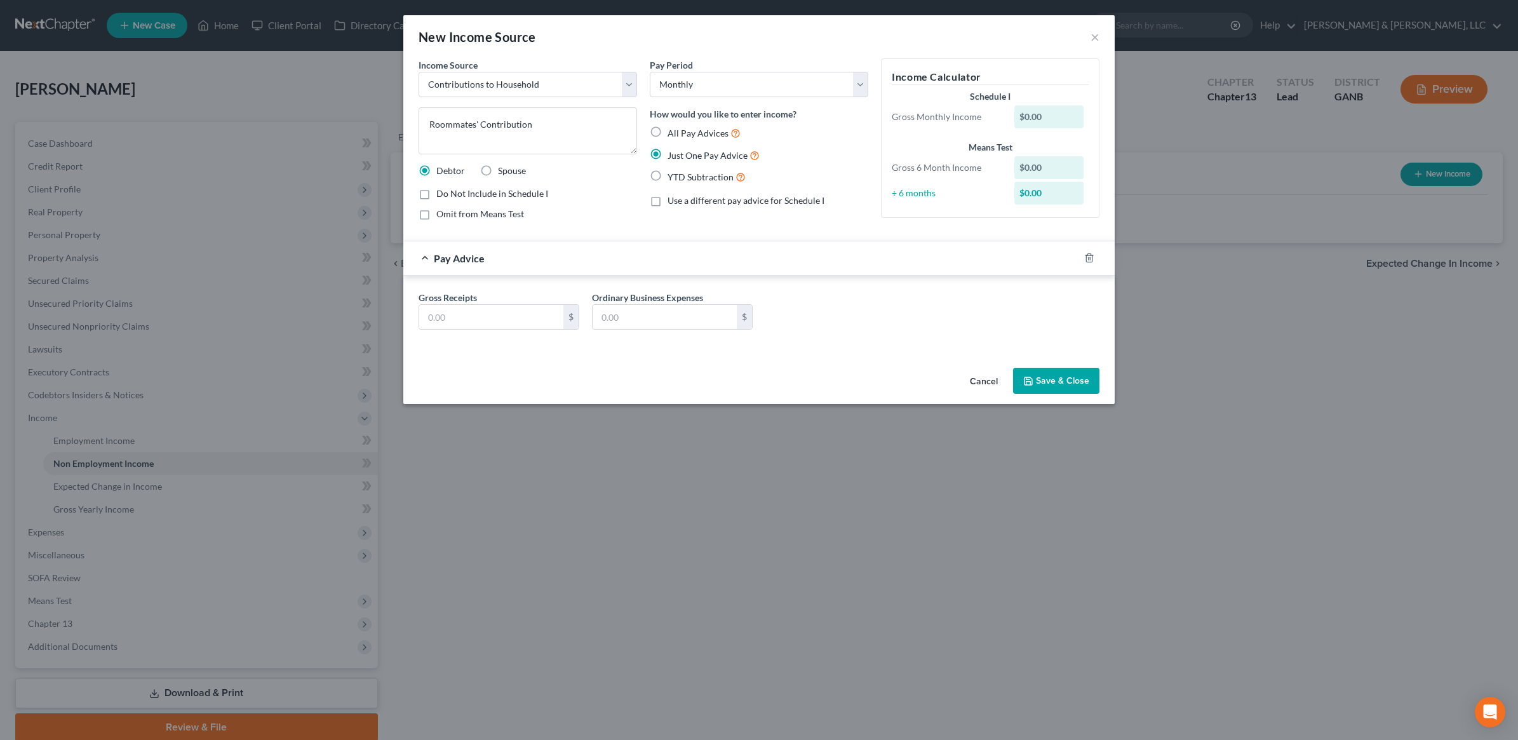
click at [470, 213] on span "Omit from Means Test" at bounding box center [480, 213] width 88 height 11
click at [450, 213] on input "Omit from Means Test" at bounding box center [445, 212] width 8 height 8
checkbox input "true"
click at [494, 318] on input "text" at bounding box center [491, 317] width 144 height 24
type input "700"
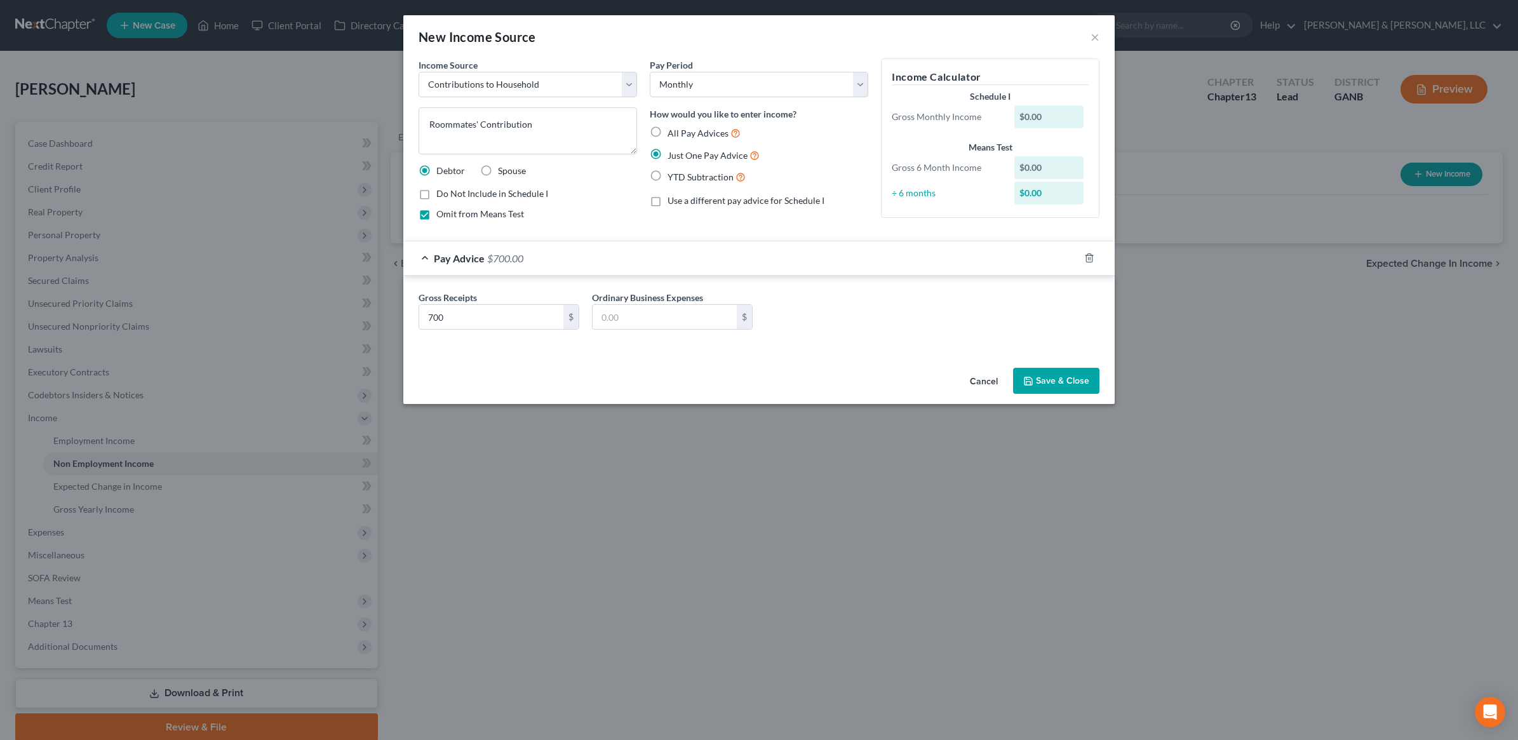
click at [761, 236] on form "Income Source * Select Unemployment Disability (from employer) Pension Retireme…" at bounding box center [759, 204] width 681 height 292
click at [1068, 378] on button "Save & Close" at bounding box center [1056, 381] width 86 height 27
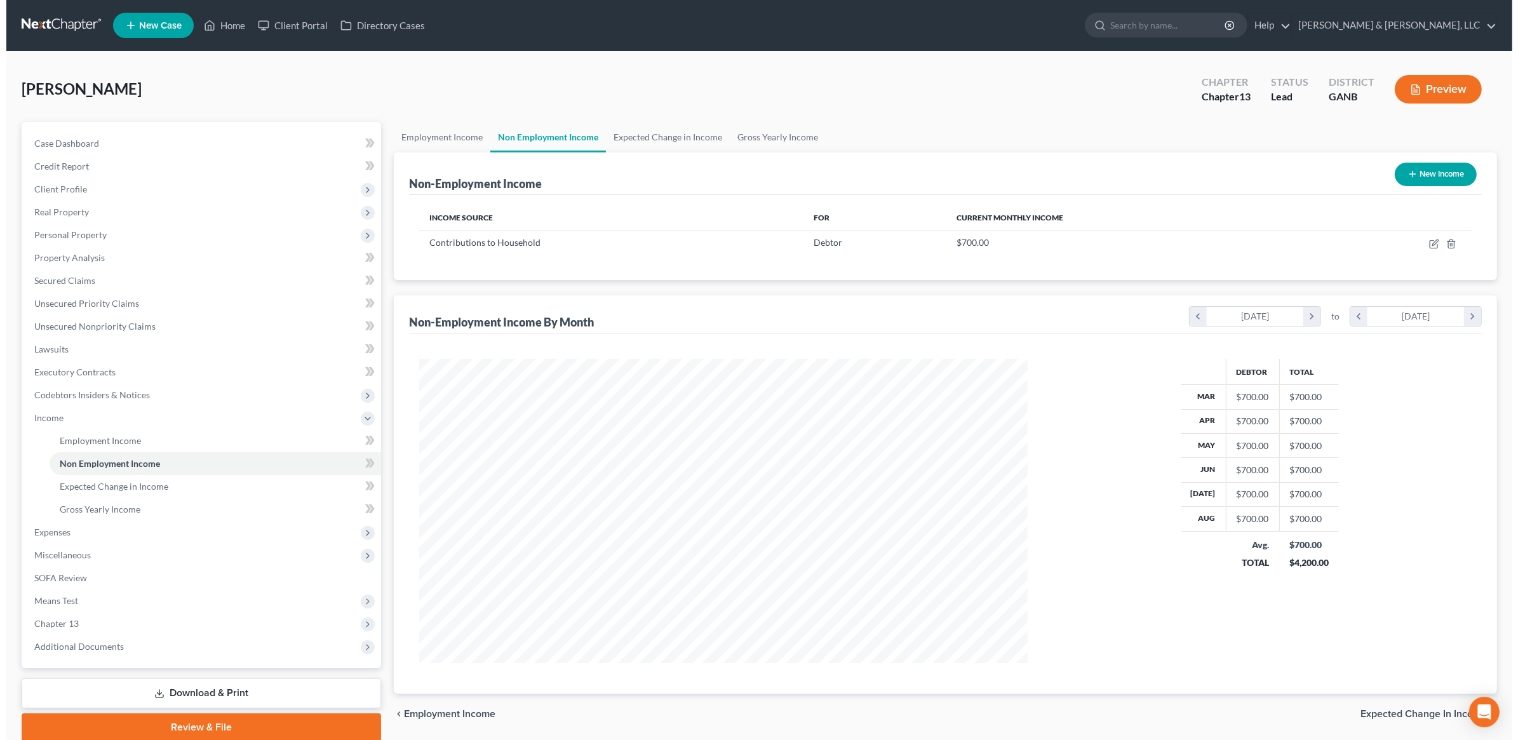
scroll to position [634849, 634522]
click at [777, 141] on link "Gross Yearly Income" at bounding box center [771, 137] width 96 height 30
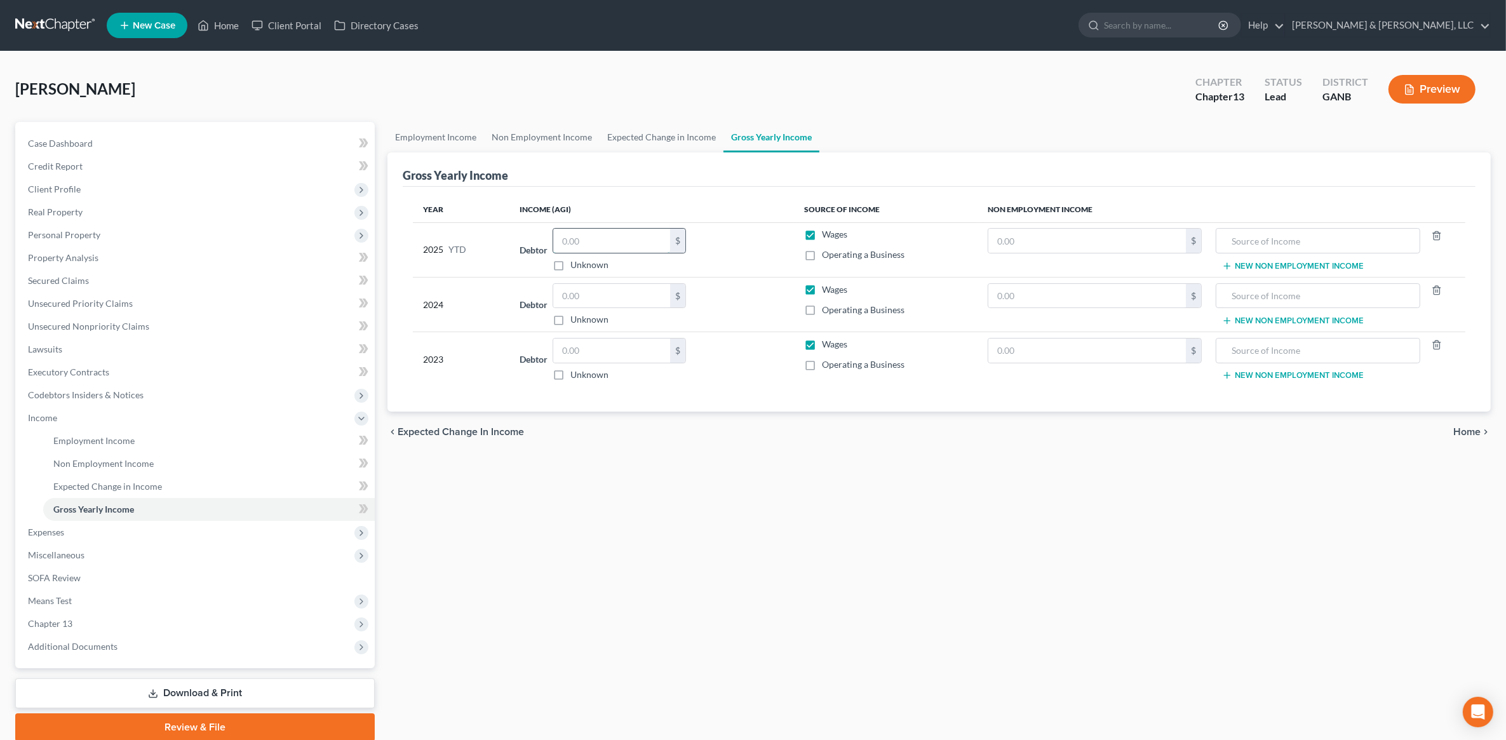
click at [653, 239] on input "text" at bounding box center [611, 241] width 117 height 24
type input "11,201"
click at [569, 293] on input "text" at bounding box center [611, 296] width 117 height 24
type input "13,530"
click at [635, 347] on input "text" at bounding box center [611, 351] width 117 height 24
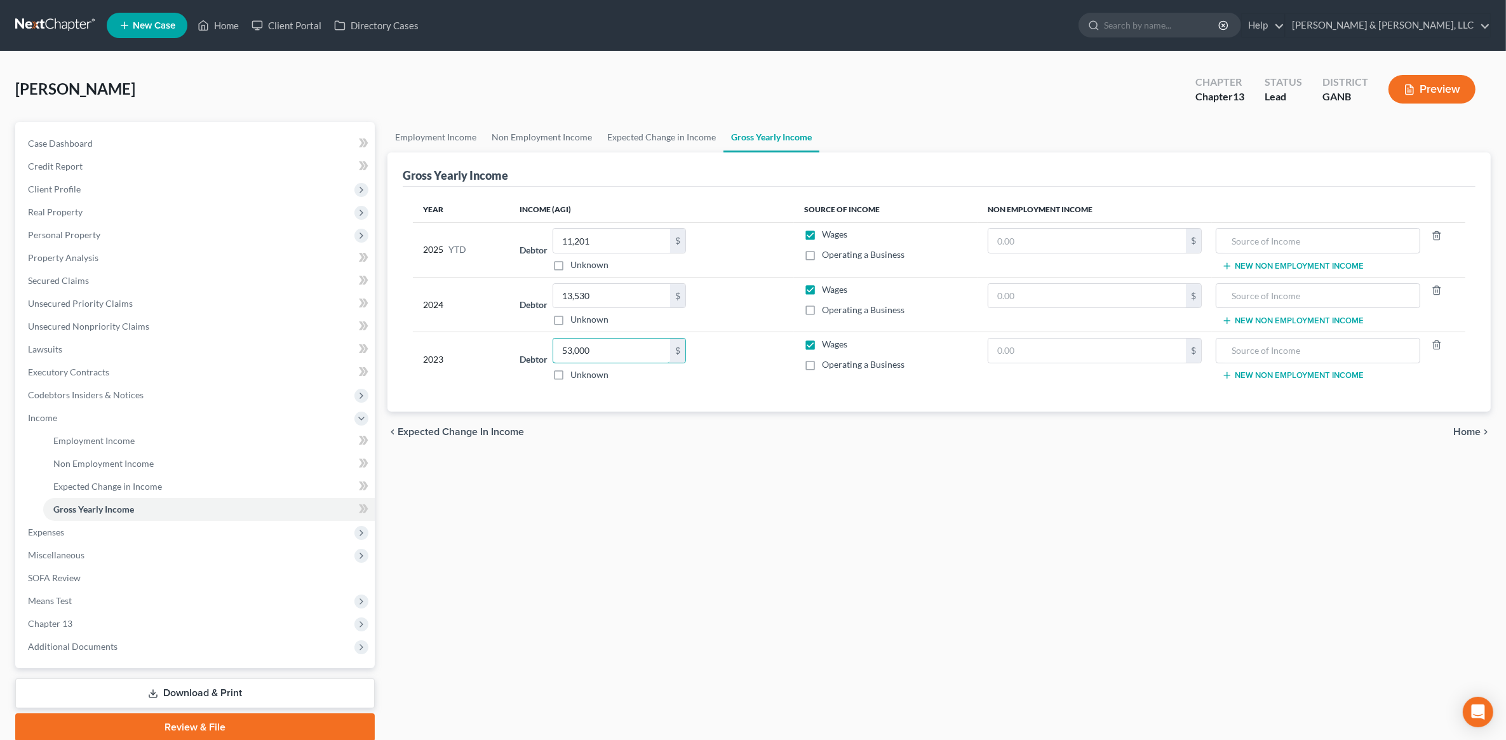
type input "53,000"
click at [868, 570] on div "Employment Income Non Employment Income Expected Change in Income Gross Yearly …" at bounding box center [939, 431] width 1116 height 619
click at [97, 539] on span "Expenses" at bounding box center [196, 532] width 357 height 23
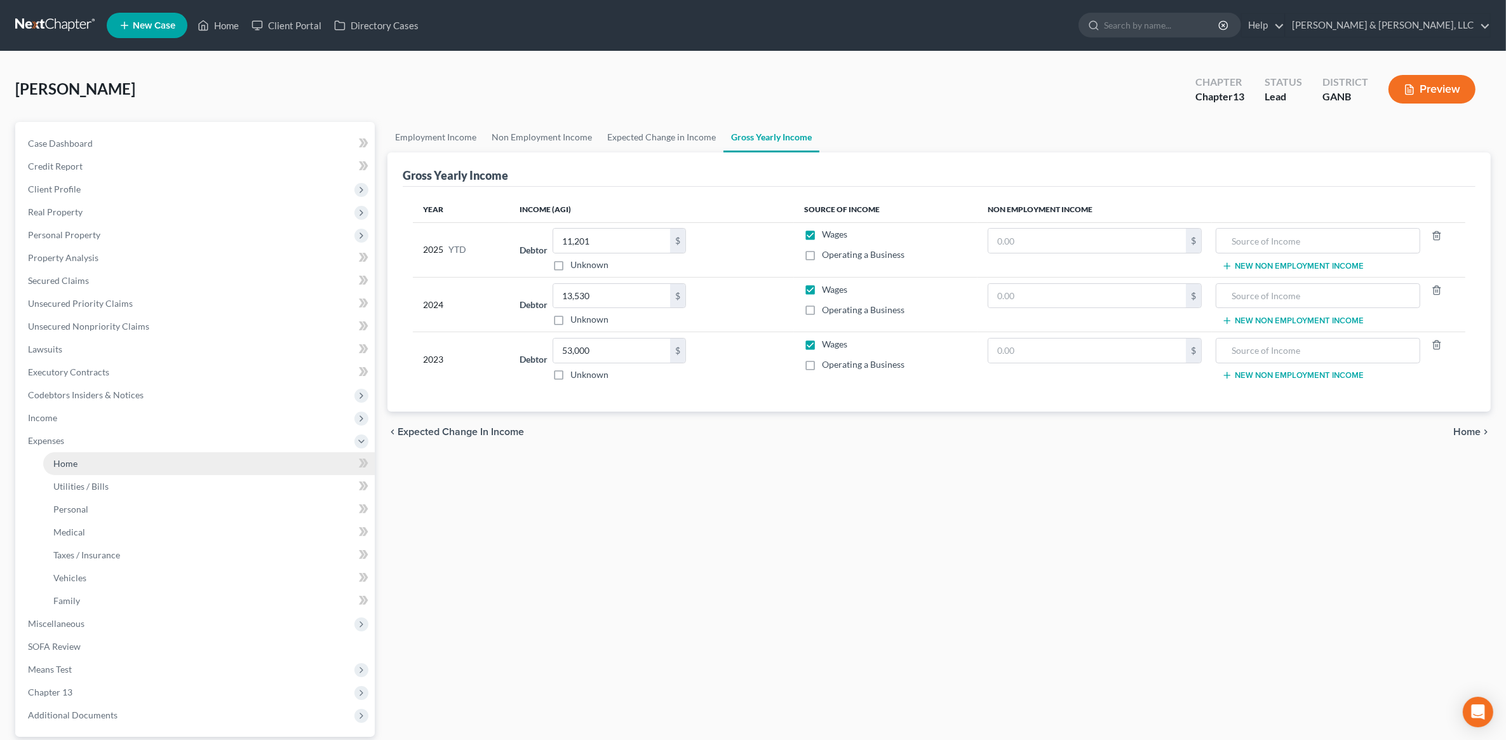
click at [93, 460] on link "Home" at bounding box center [209, 463] width 332 height 23
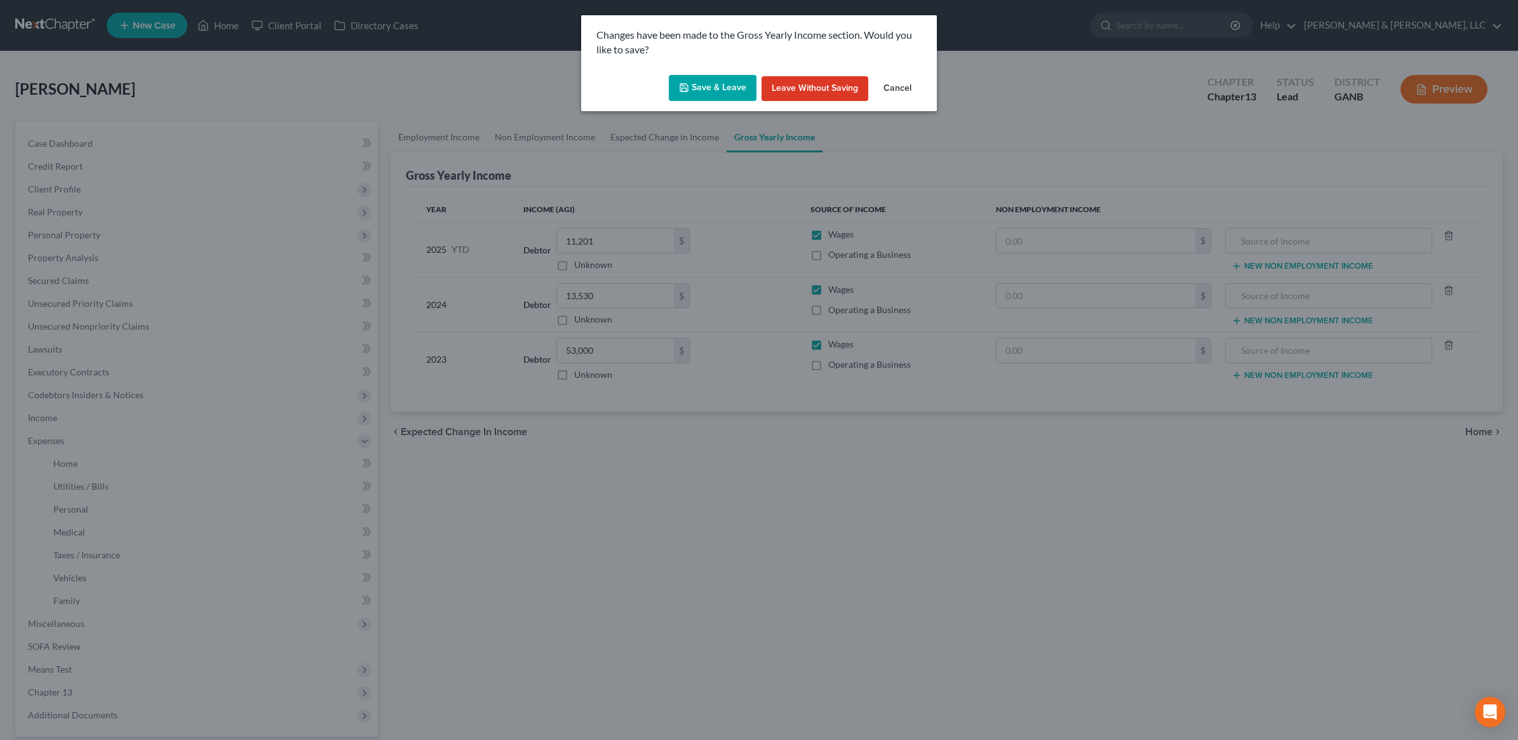
click at [706, 88] on button "Save & Leave" at bounding box center [713, 88] width 88 height 27
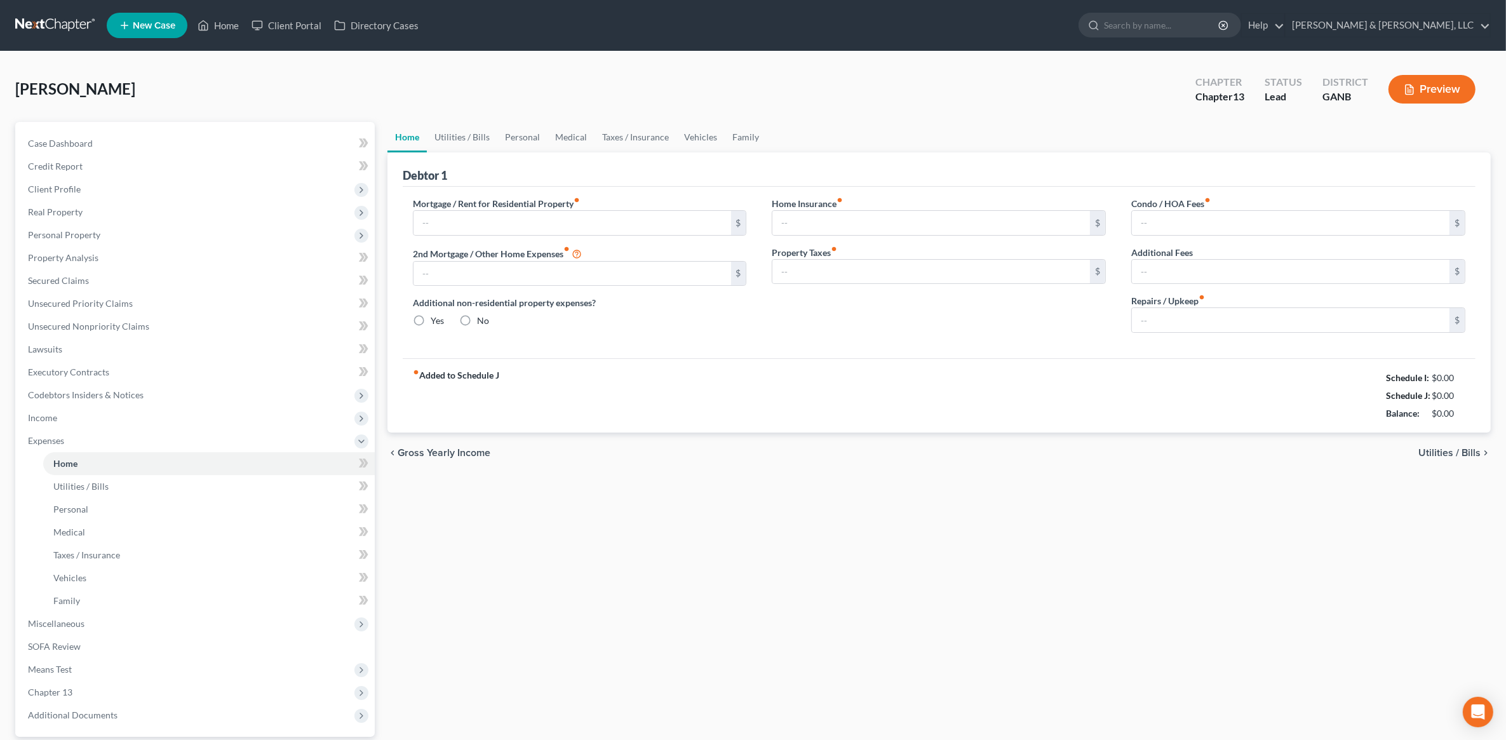
type input "0.00"
radio input "true"
type input "0.00"
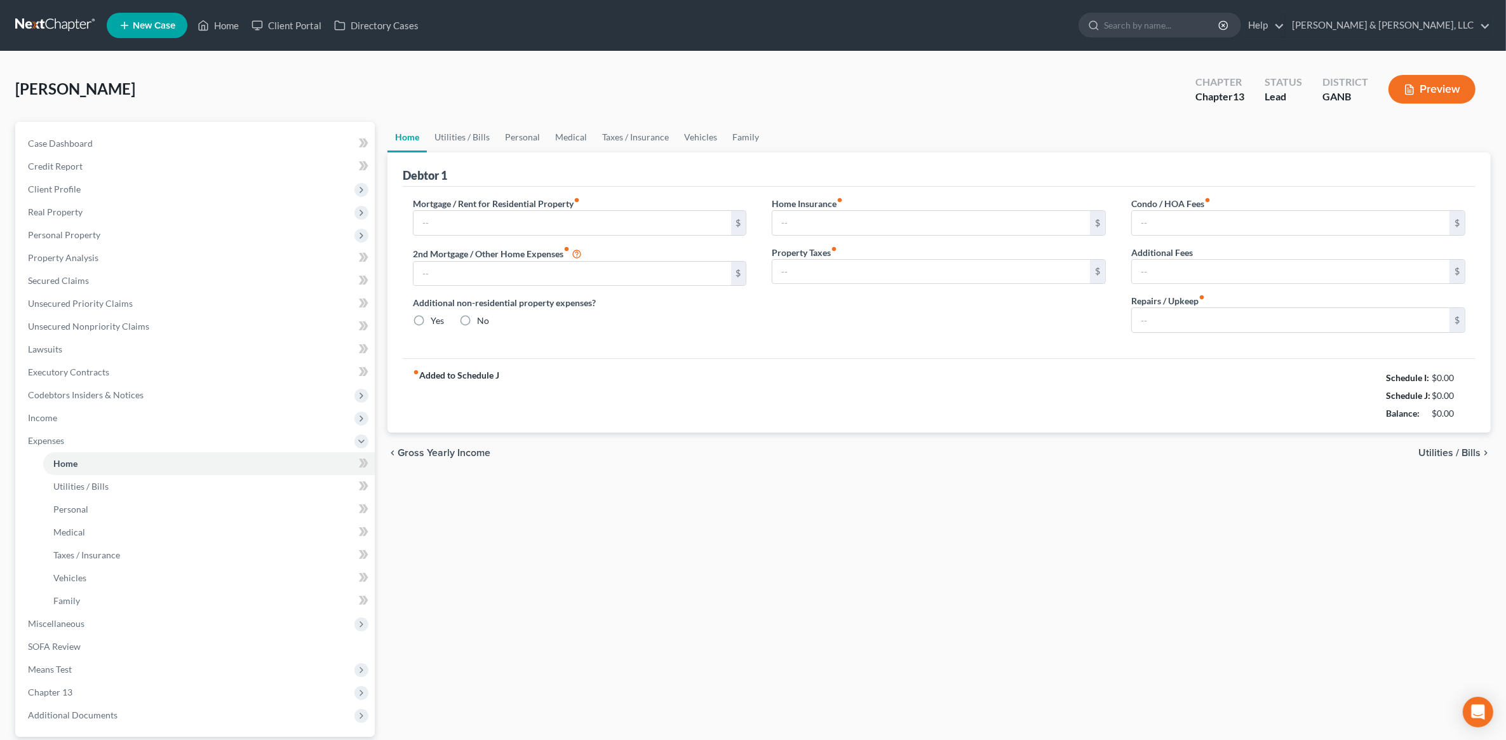
type input "0.00"
click at [521, 220] on input "text" at bounding box center [572, 223] width 318 height 24
type input "1,260"
click at [1169, 326] on input "0.00" at bounding box center [1291, 320] width 318 height 24
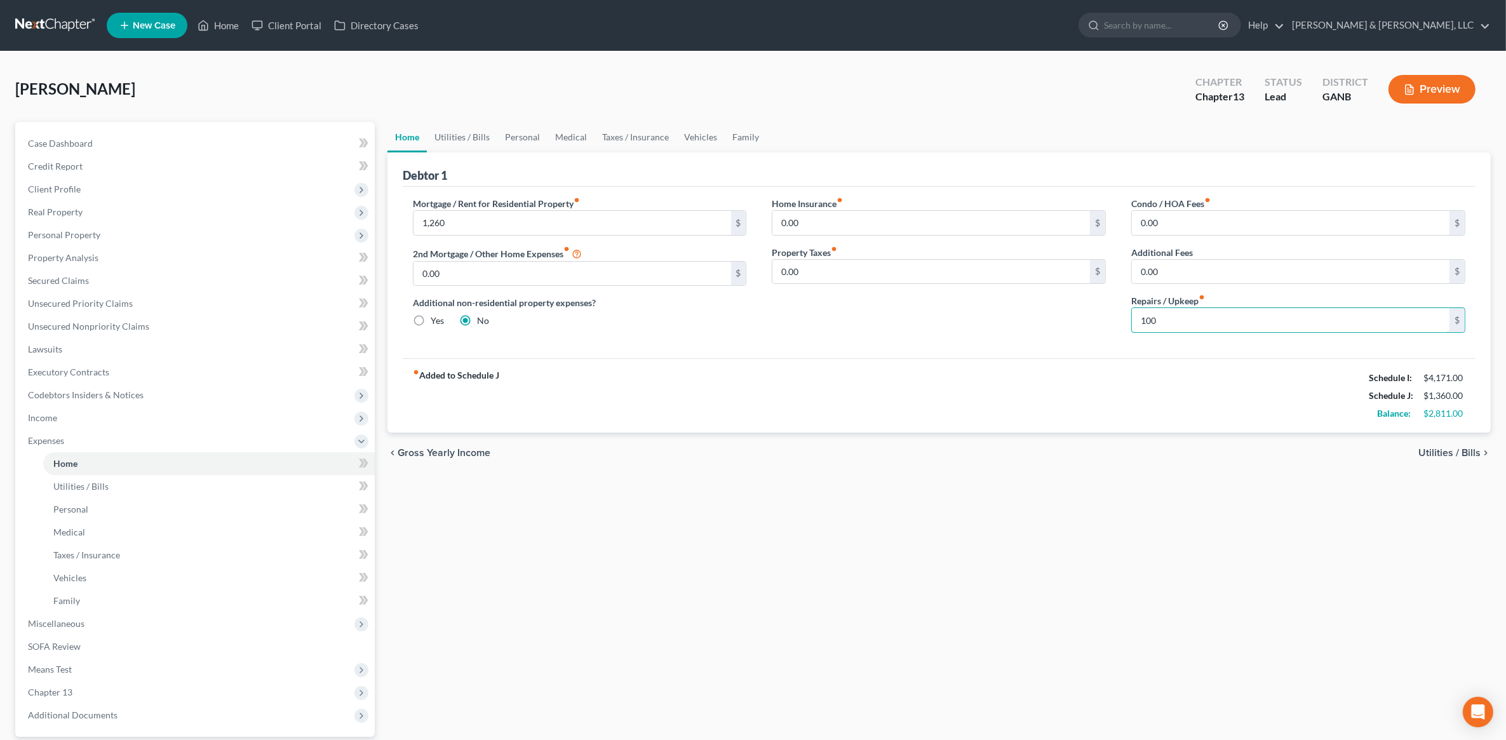
type input "100"
click at [972, 354] on div "Mortgage / Rent for Residential Property fiber_manual_record 1,260 $ 2nd Mortga…" at bounding box center [939, 272] width 1073 height 171
click at [492, 219] on input "1,260" at bounding box center [572, 223] width 318 height 24
type input "1,261"
click at [862, 345] on div "Mortgage / Rent for Residential Property fiber_manual_record 1,261 $ 2nd Mortga…" at bounding box center [939, 272] width 1073 height 171
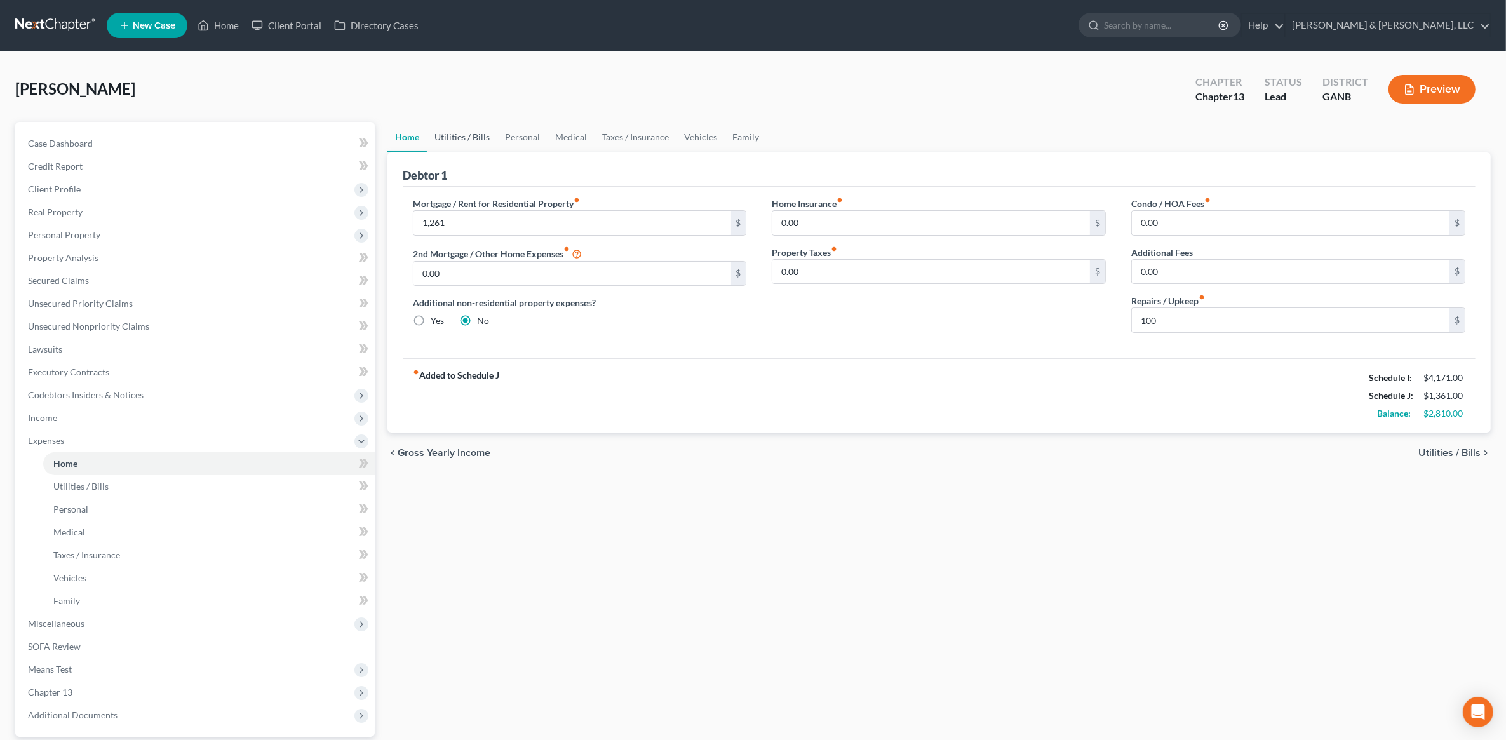
click at [472, 135] on link "Utilities / Bills" at bounding box center [462, 137] width 71 height 30
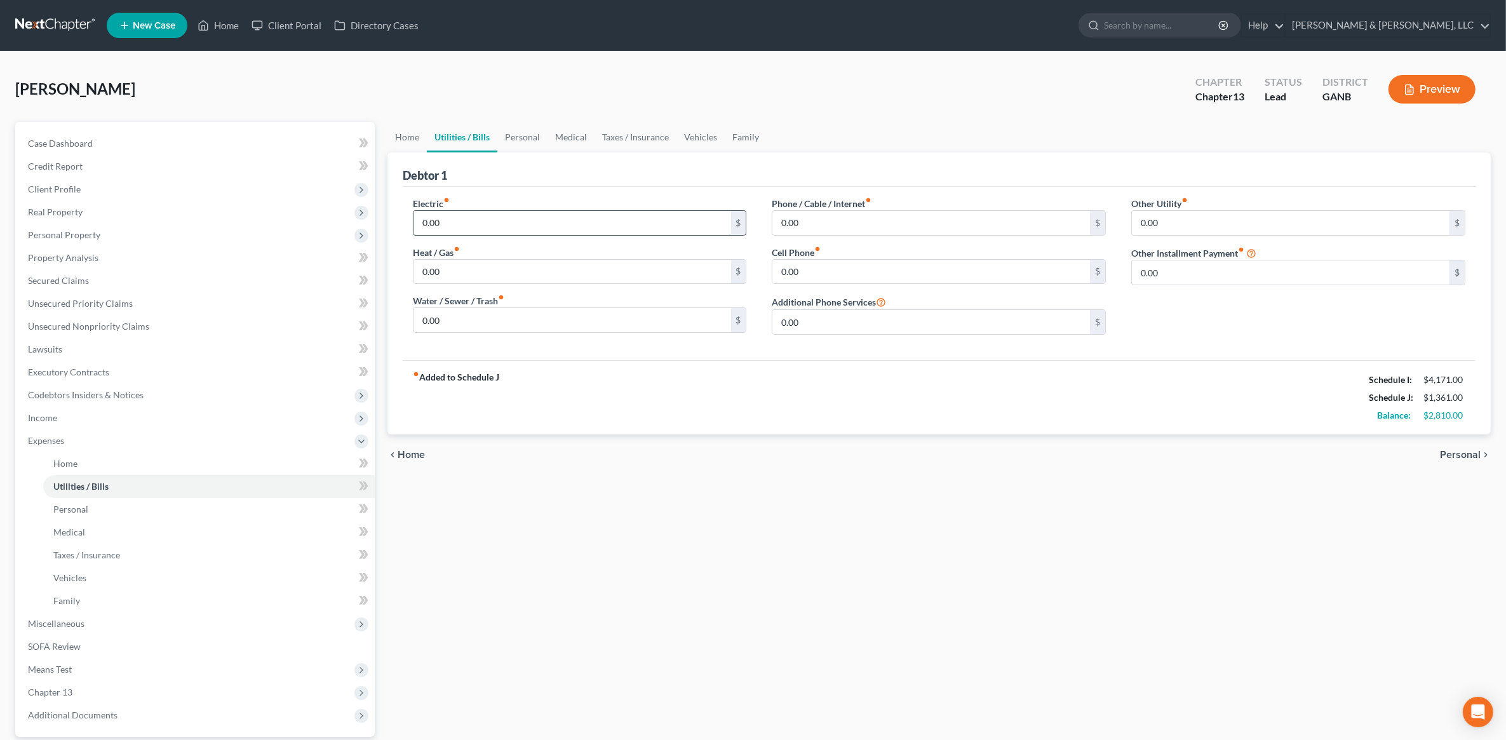
click at [483, 221] on input "0.00" at bounding box center [572, 223] width 318 height 24
type input "200"
type input "50"
type input "200"
click at [1483, 457] on icon "chevron_right" at bounding box center [1486, 455] width 10 height 10
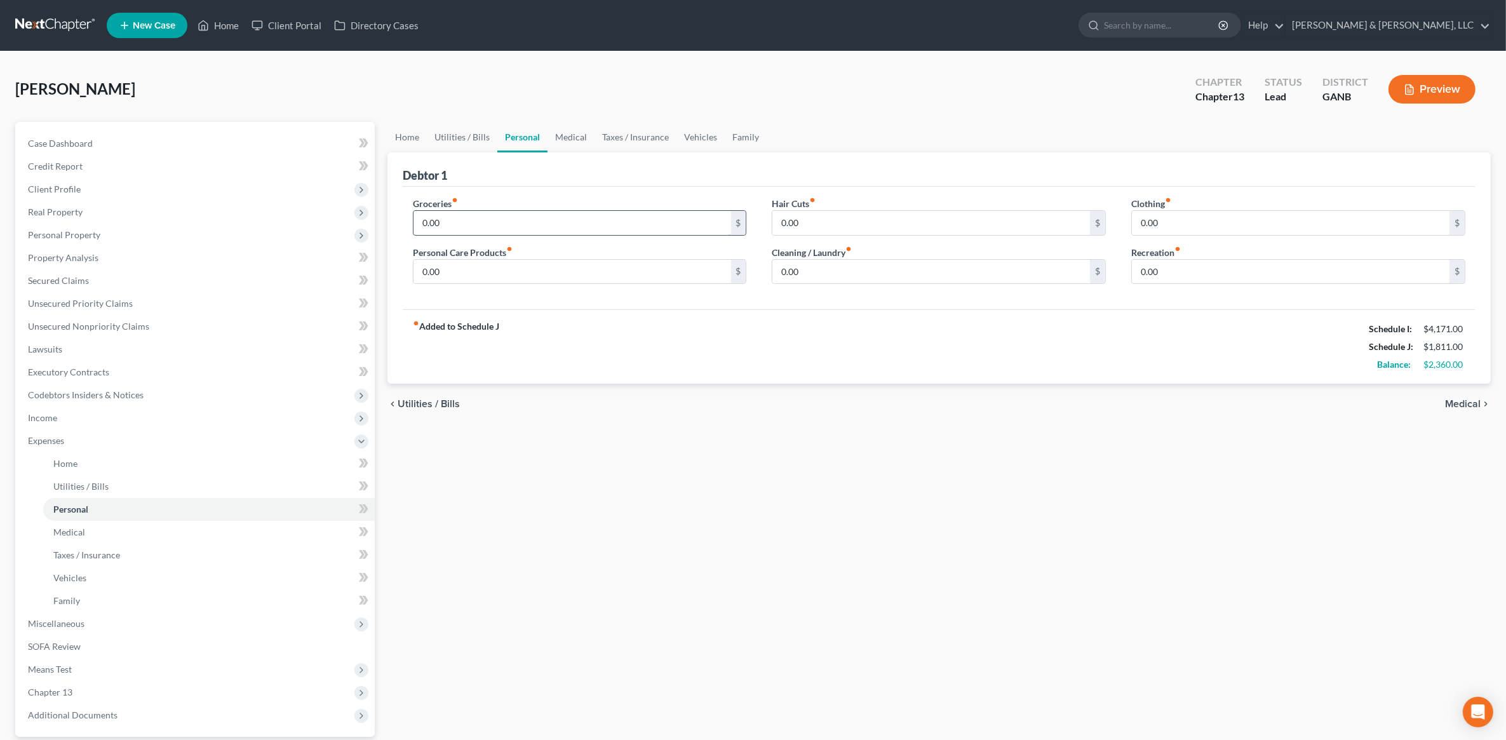
click at [503, 225] on input "0.00" at bounding box center [572, 223] width 318 height 24
type input "350"
type input "50"
click at [1471, 405] on span "Medical" at bounding box center [1463, 404] width 36 height 10
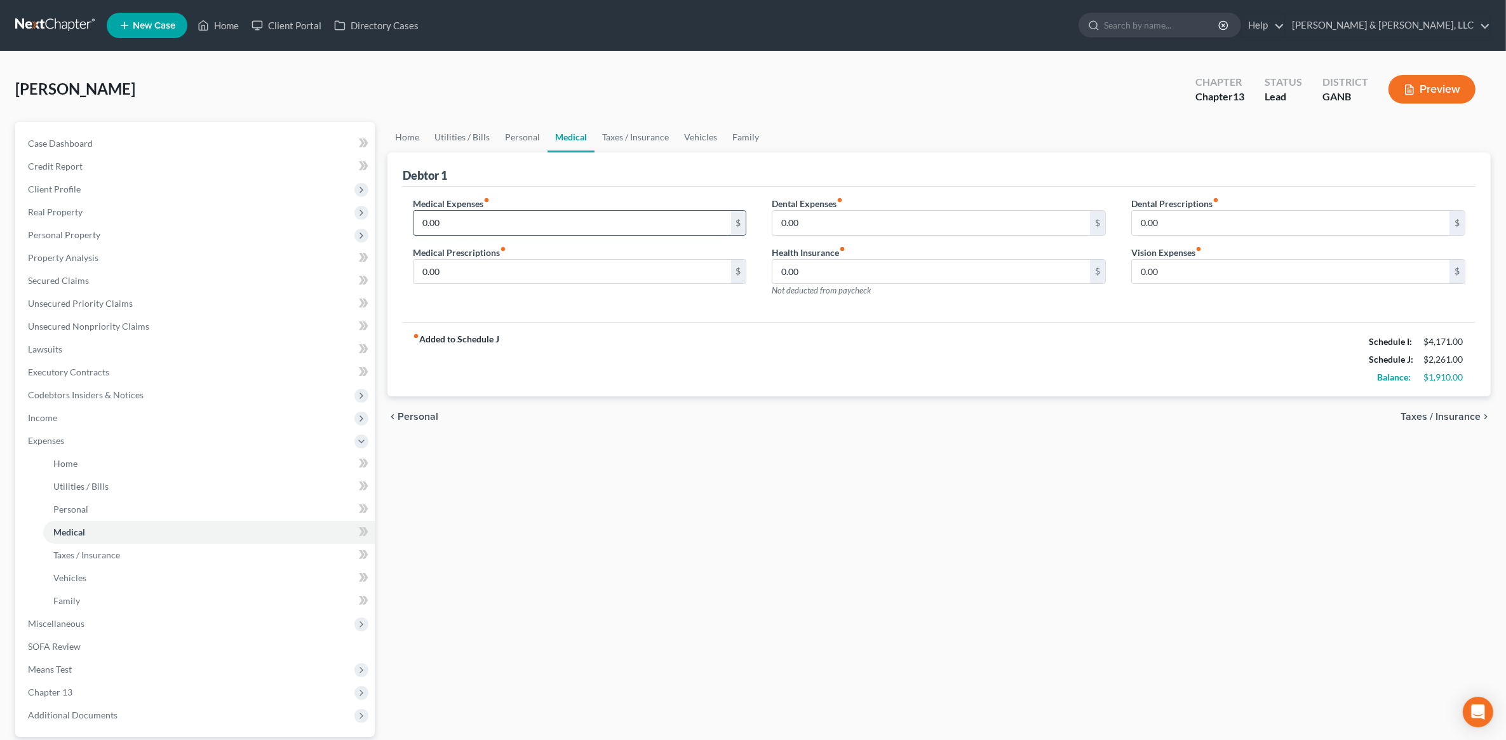
click at [522, 223] on input "0.00" at bounding box center [572, 223] width 318 height 24
type input "50"
click at [1437, 417] on span "Taxes / Insurance" at bounding box center [1441, 417] width 80 height 10
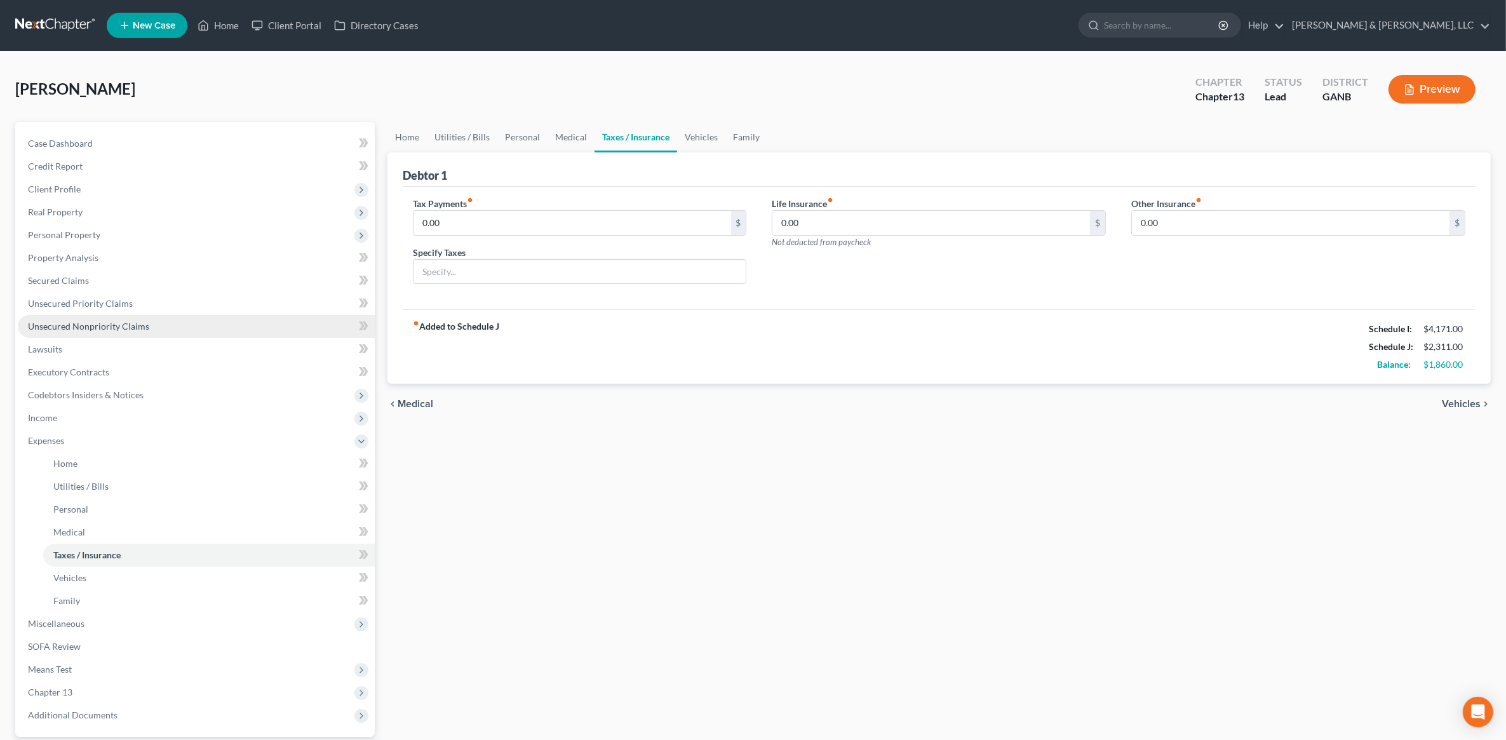
click at [112, 331] on link "Unsecured Nonpriority Claims" at bounding box center [196, 326] width 357 height 23
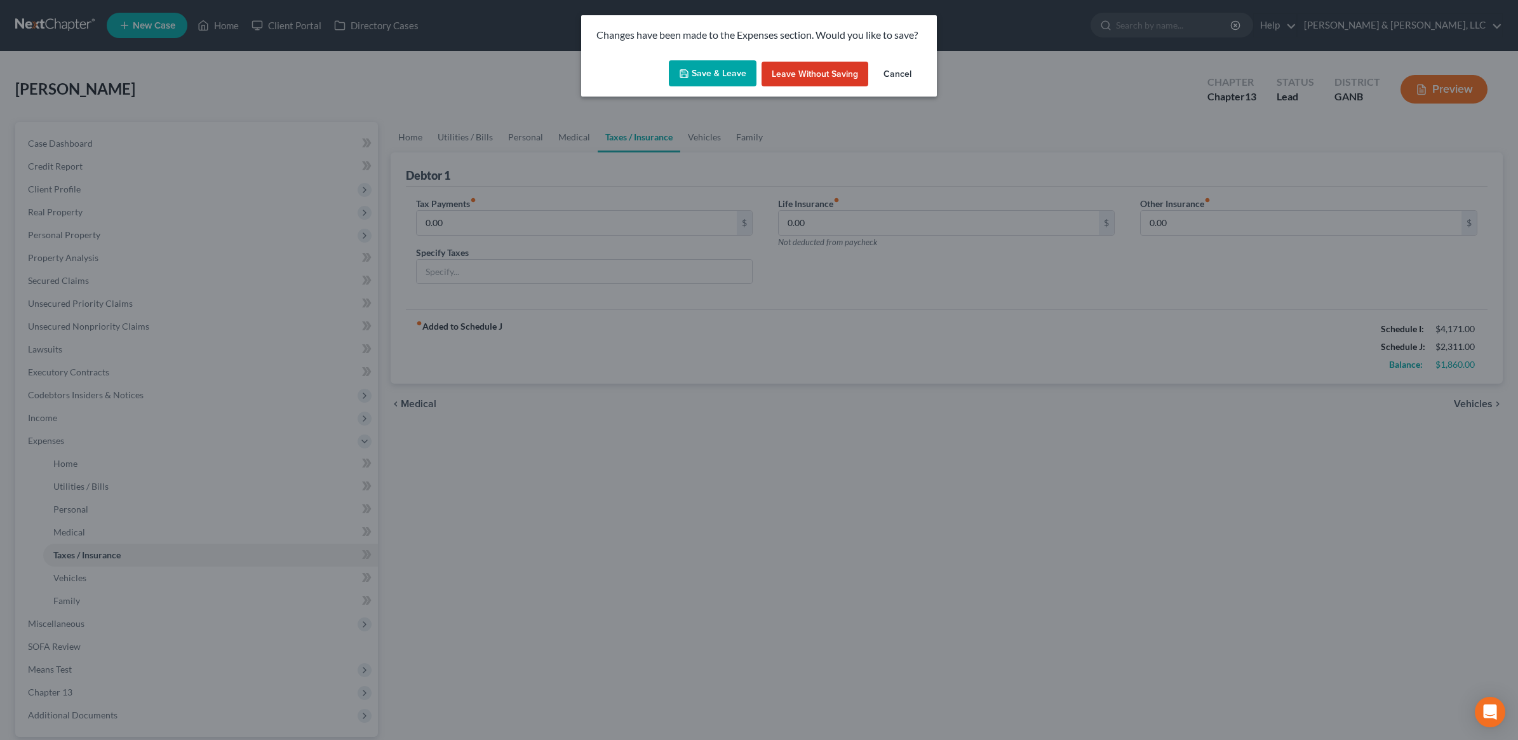
click at [739, 73] on button "Save & Leave" at bounding box center [713, 73] width 88 height 27
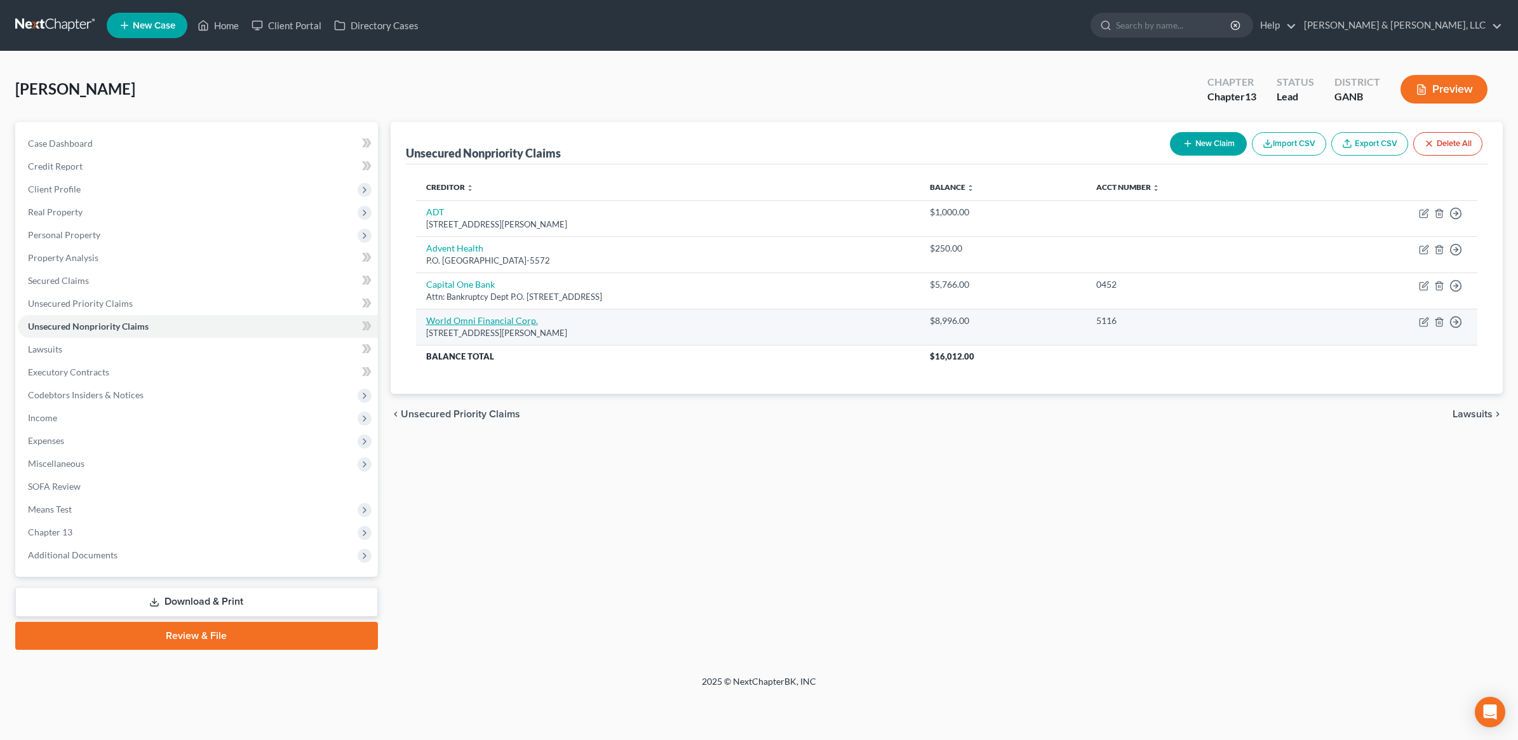
click at [518, 322] on link "World Omni Financial Corp." at bounding box center [482, 320] width 112 height 11
select select "26"
select select "4"
select select "0"
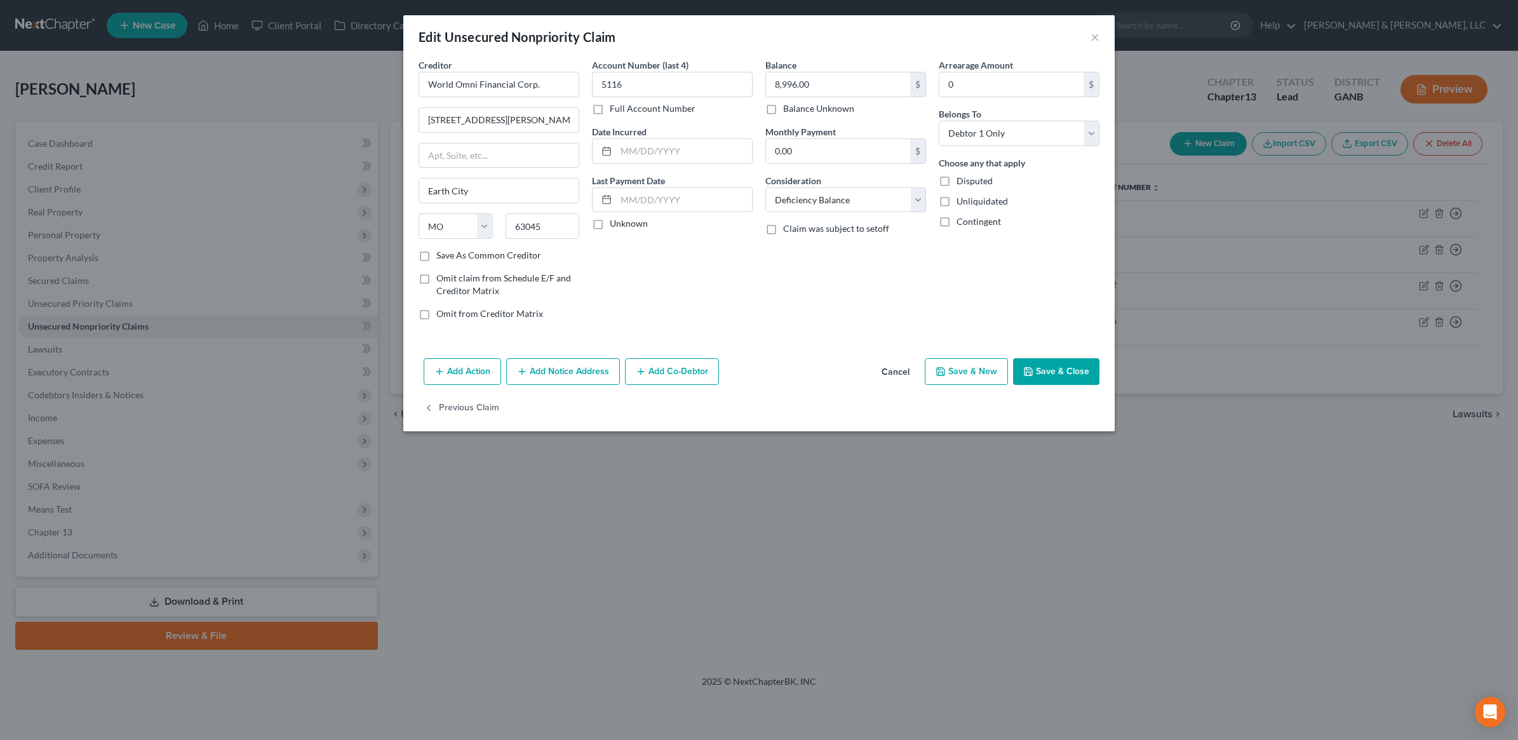
click at [468, 378] on button "Add Action" at bounding box center [462, 371] width 77 height 27
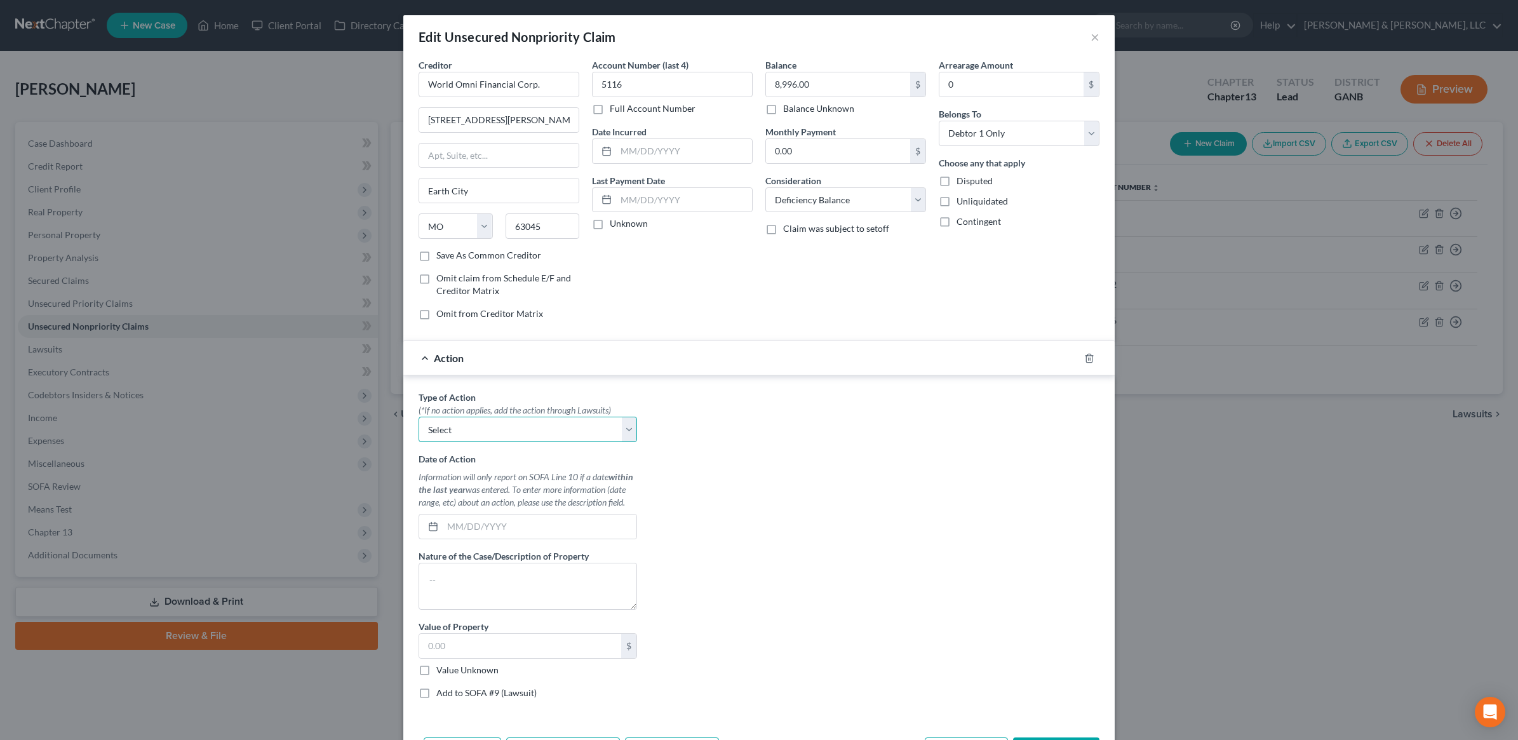
click at [499, 440] on select "Select Repossession Garnishment Foreclosure Personal Injury Attached, Seized, O…" at bounding box center [528, 429] width 218 height 25
select select "0"
click at [419, 419] on select "Select Repossession Garnishment Foreclosure Personal Injury Attached, Seized, O…" at bounding box center [528, 429] width 218 height 25
click at [478, 531] on input "text" at bounding box center [540, 526] width 194 height 24
type input "[DATE]"
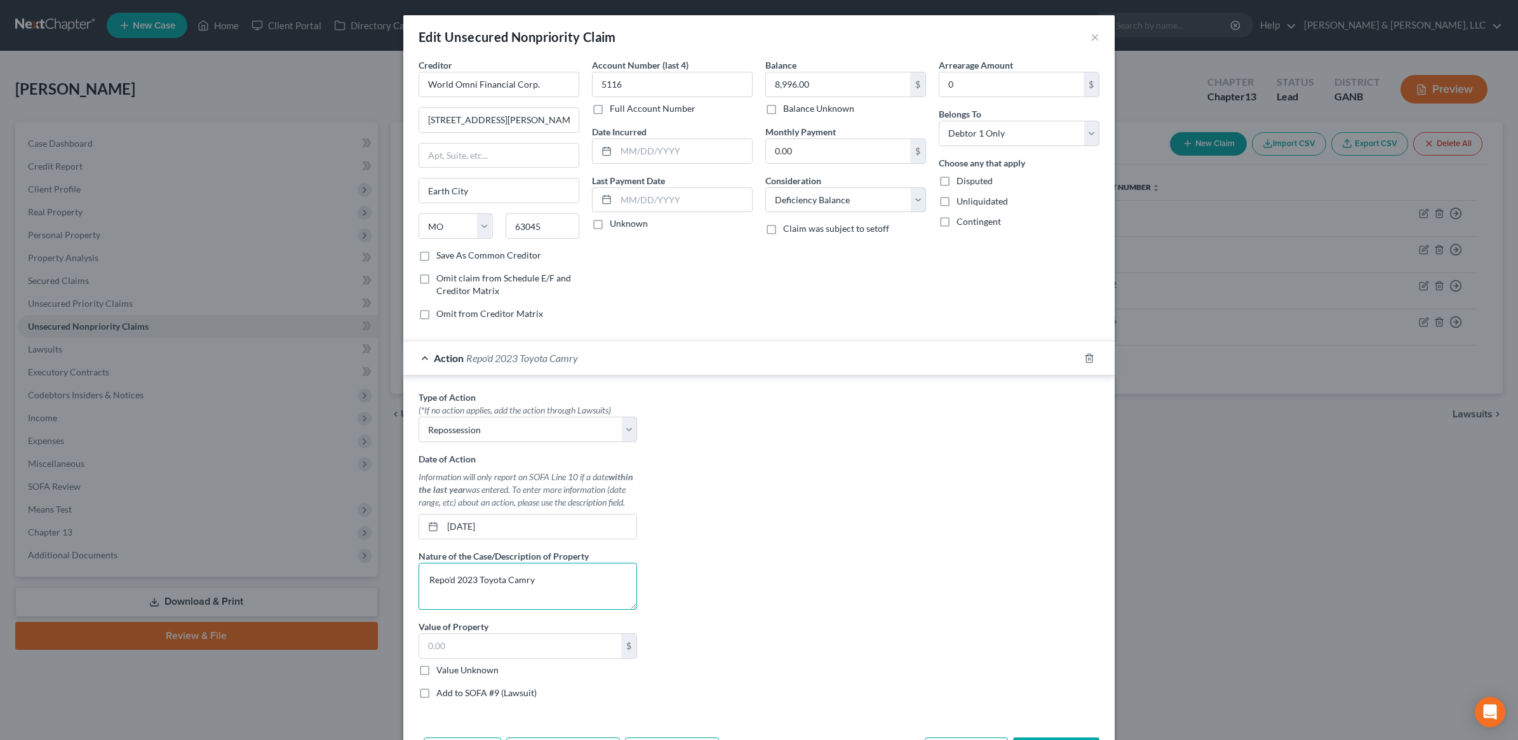
type textarea "Repo'd 2023 Toyota Camry"
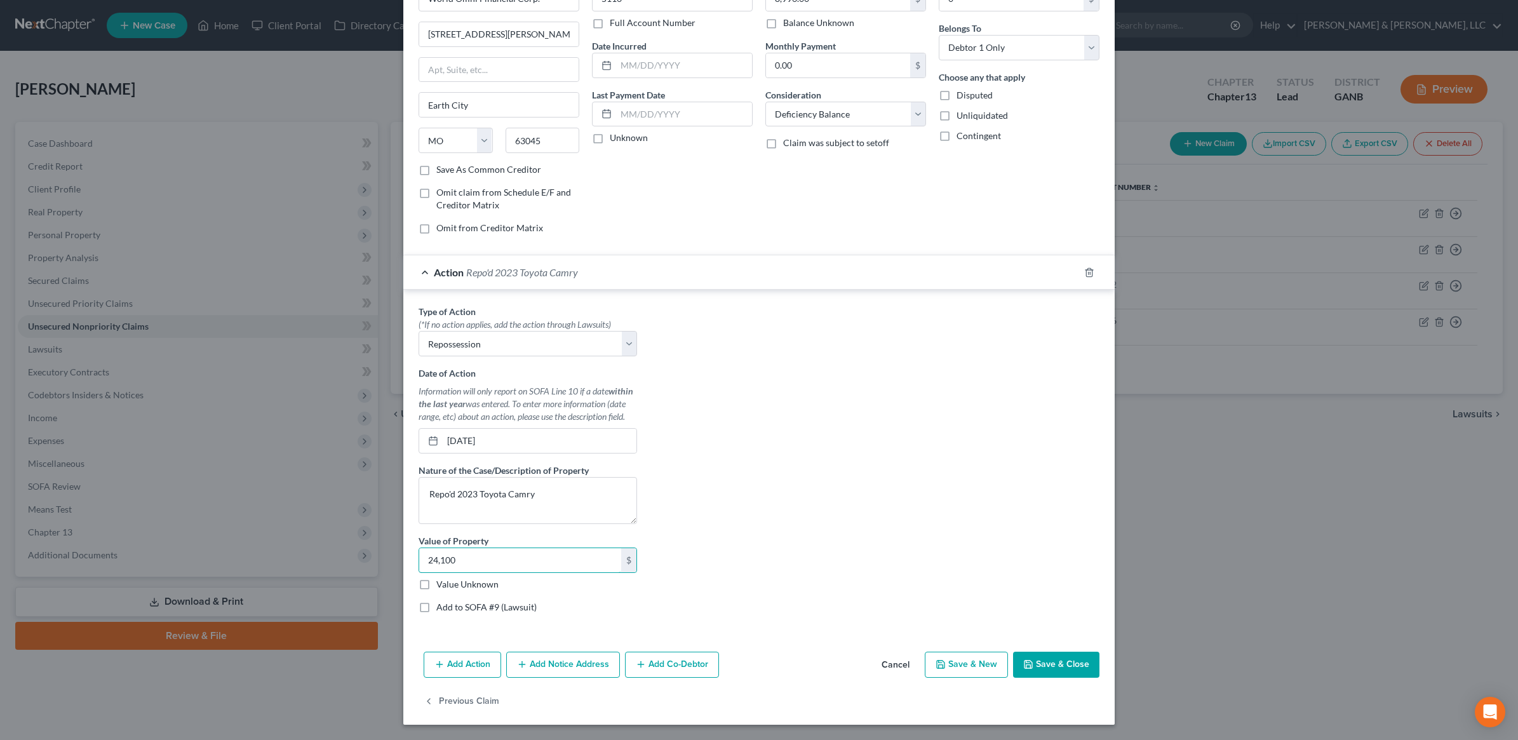
type input "24,100"
click at [1065, 671] on button "Save & Close" at bounding box center [1056, 665] width 86 height 27
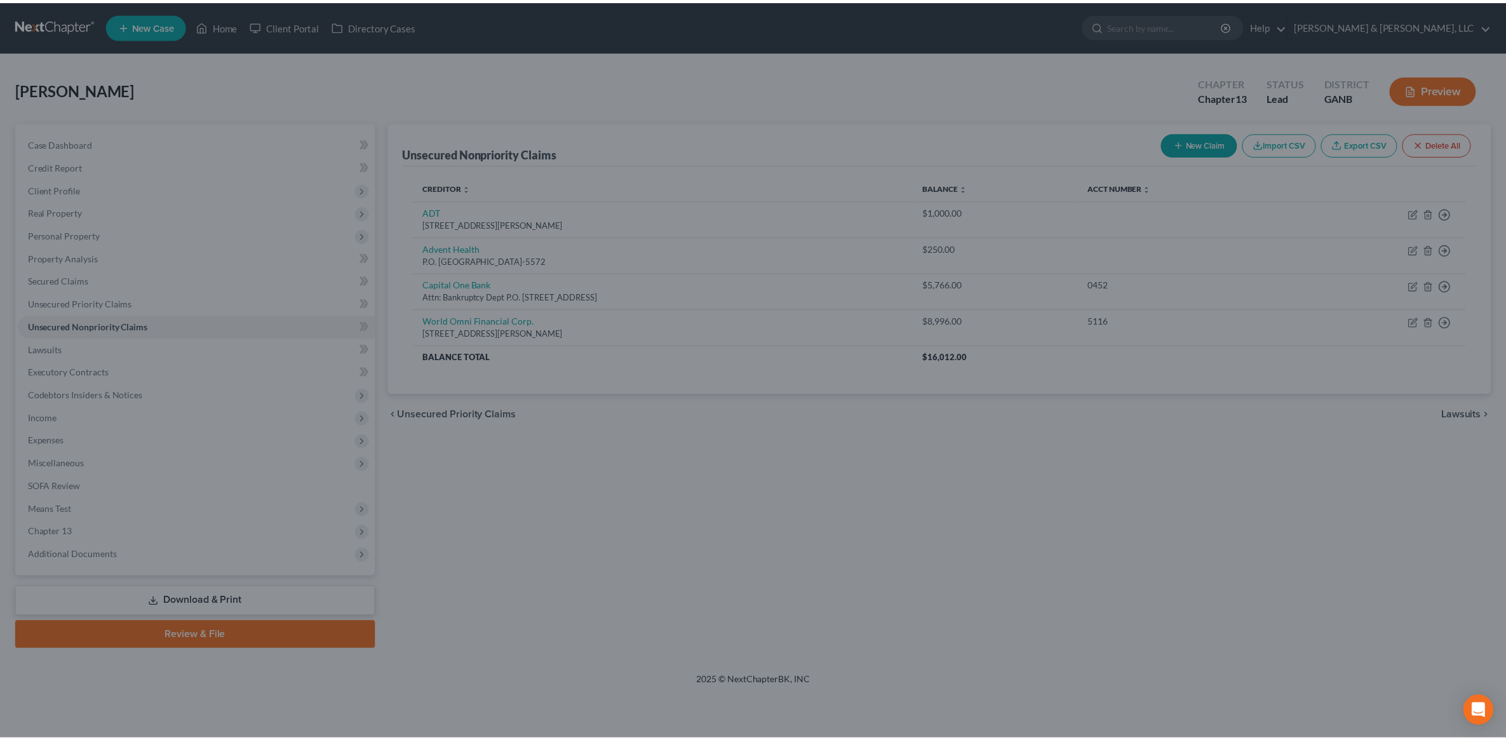
scroll to position [0, 0]
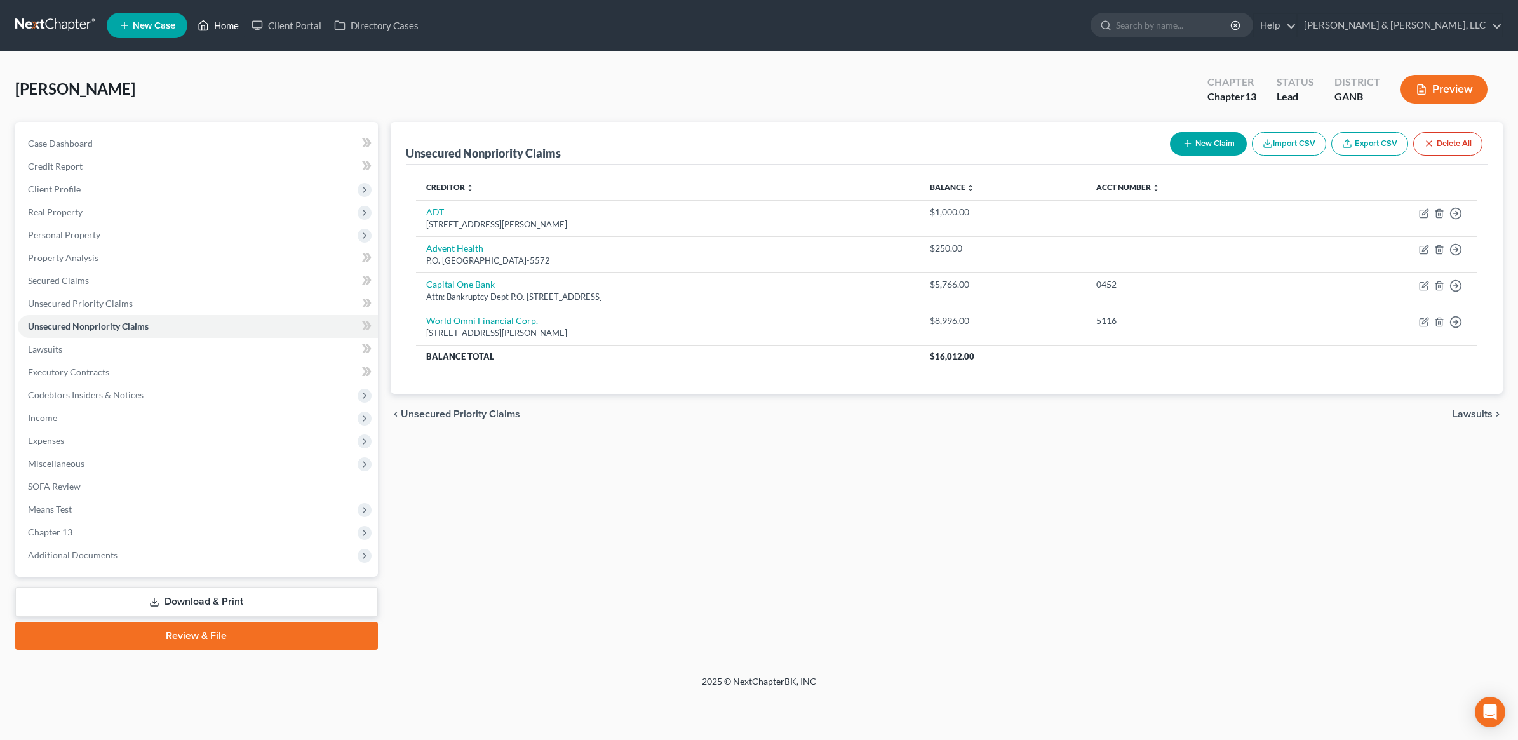
click at [201, 24] on icon at bounding box center [203, 25] width 11 height 15
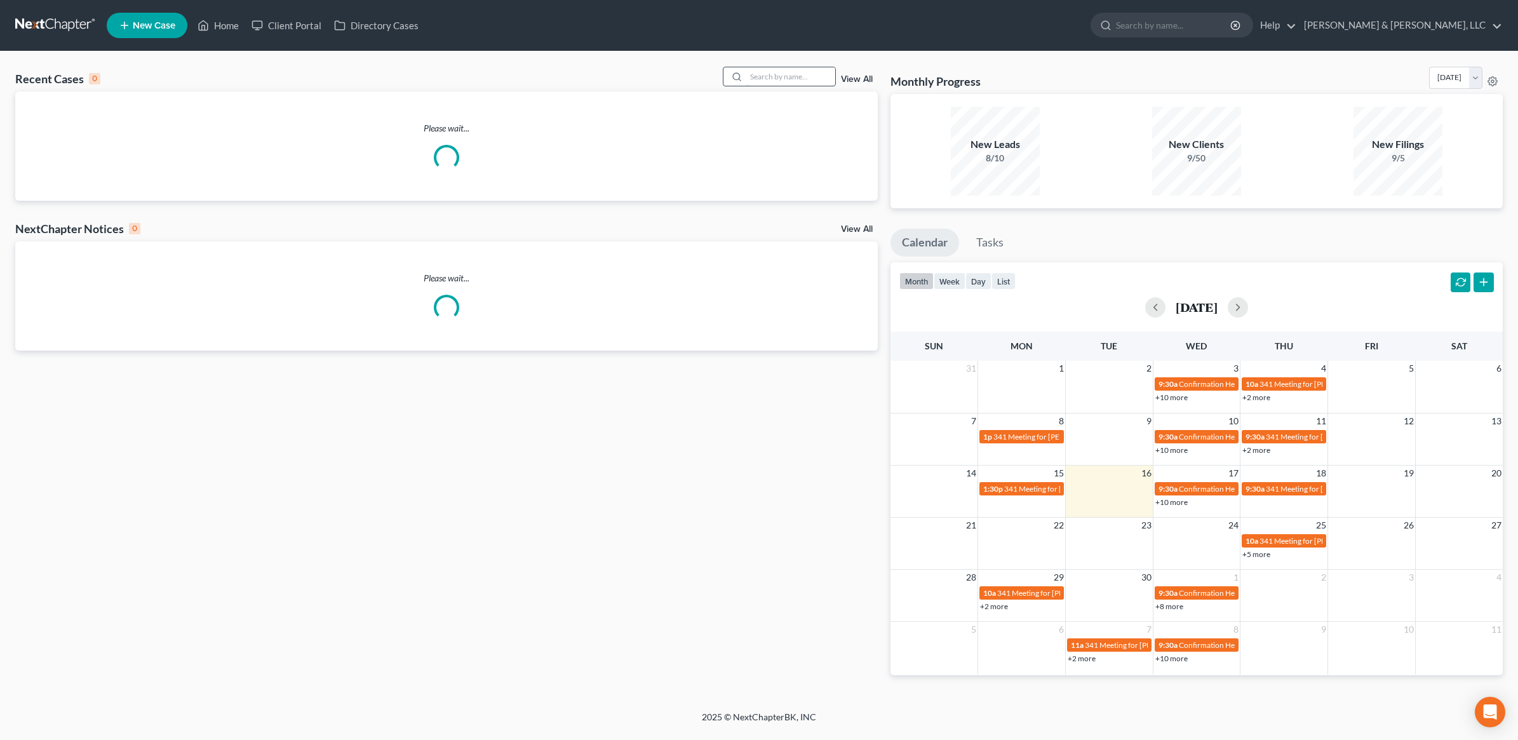
click at [769, 80] on input "search" at bounding box center [790, 76] width 89 height 18
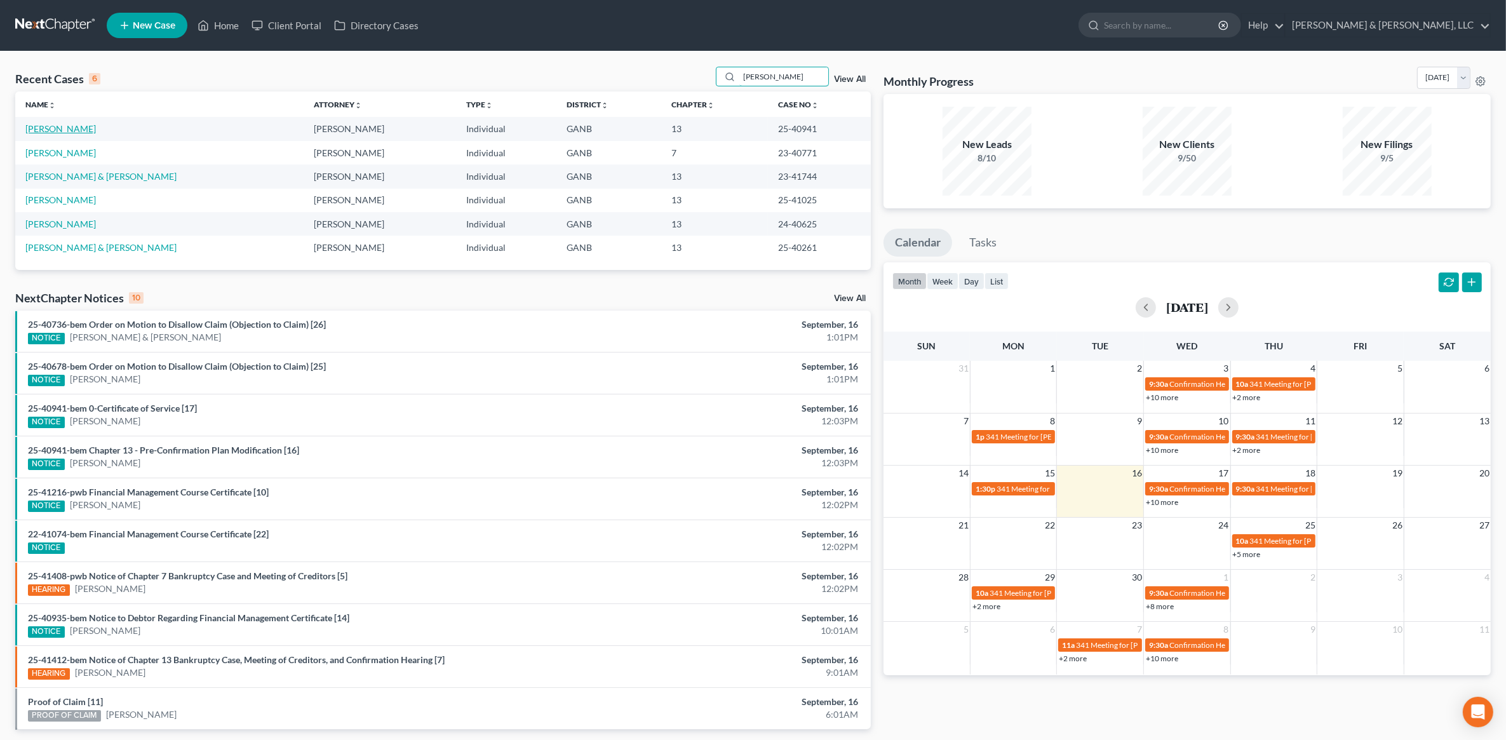
type input "[PERSON_NAME]"
click at [77, 126] on link "[PERSON_NAME]" at bounding box center [60, 128] width 71 height 11
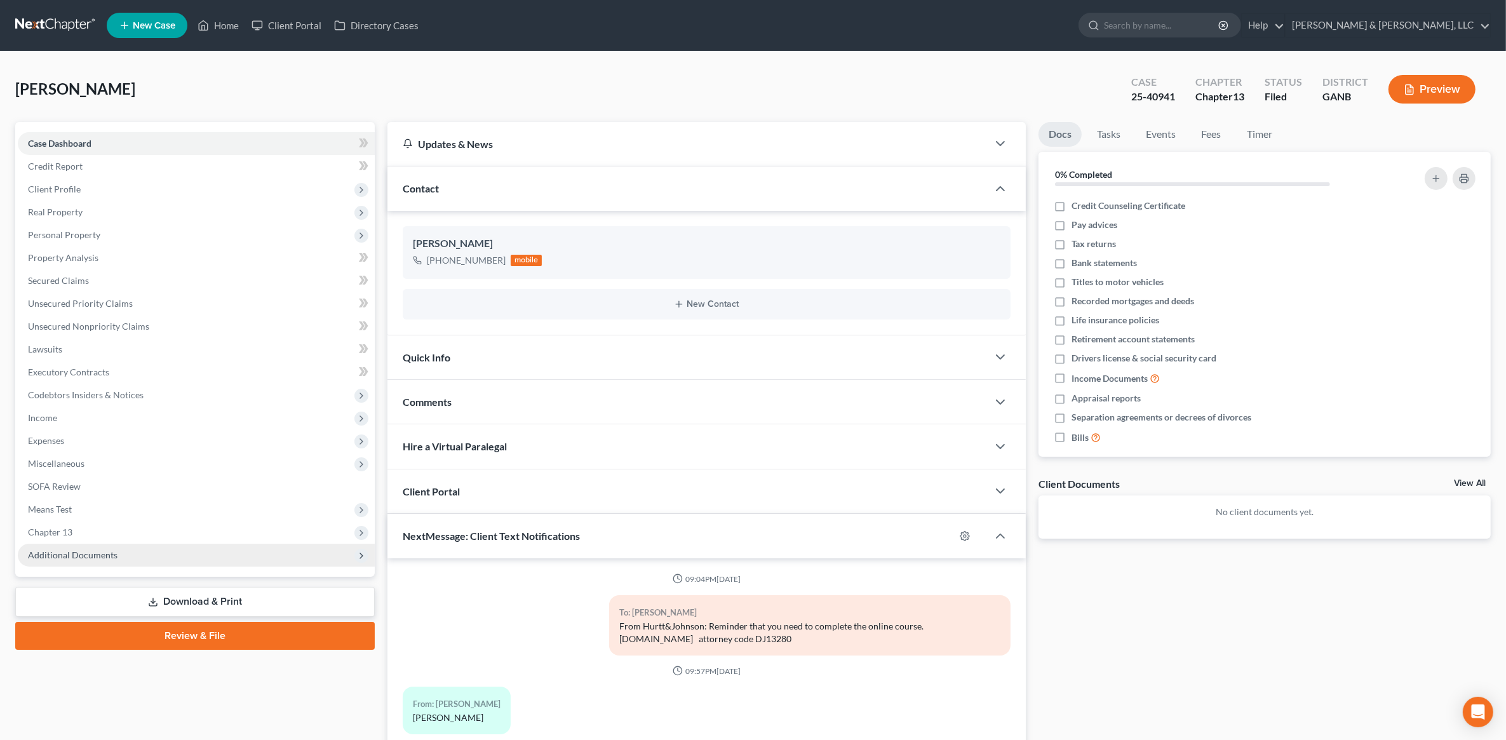
click at [96, 557] on span "Additional Documents" at bounding box center [73, 554] width 90 height 11
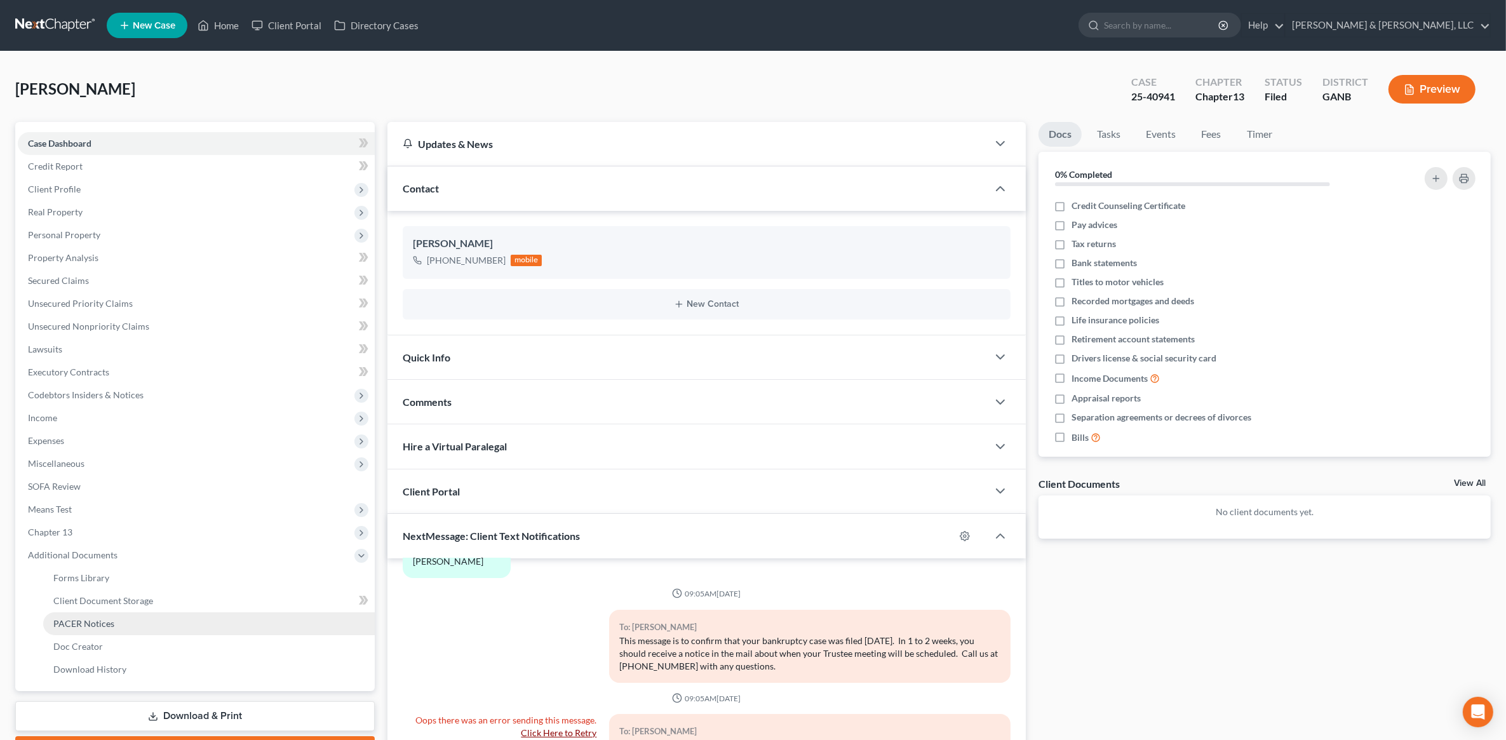
click at [124, 624] on link "PACER Notices" at bounding box center [209, 623] width 332 height 23
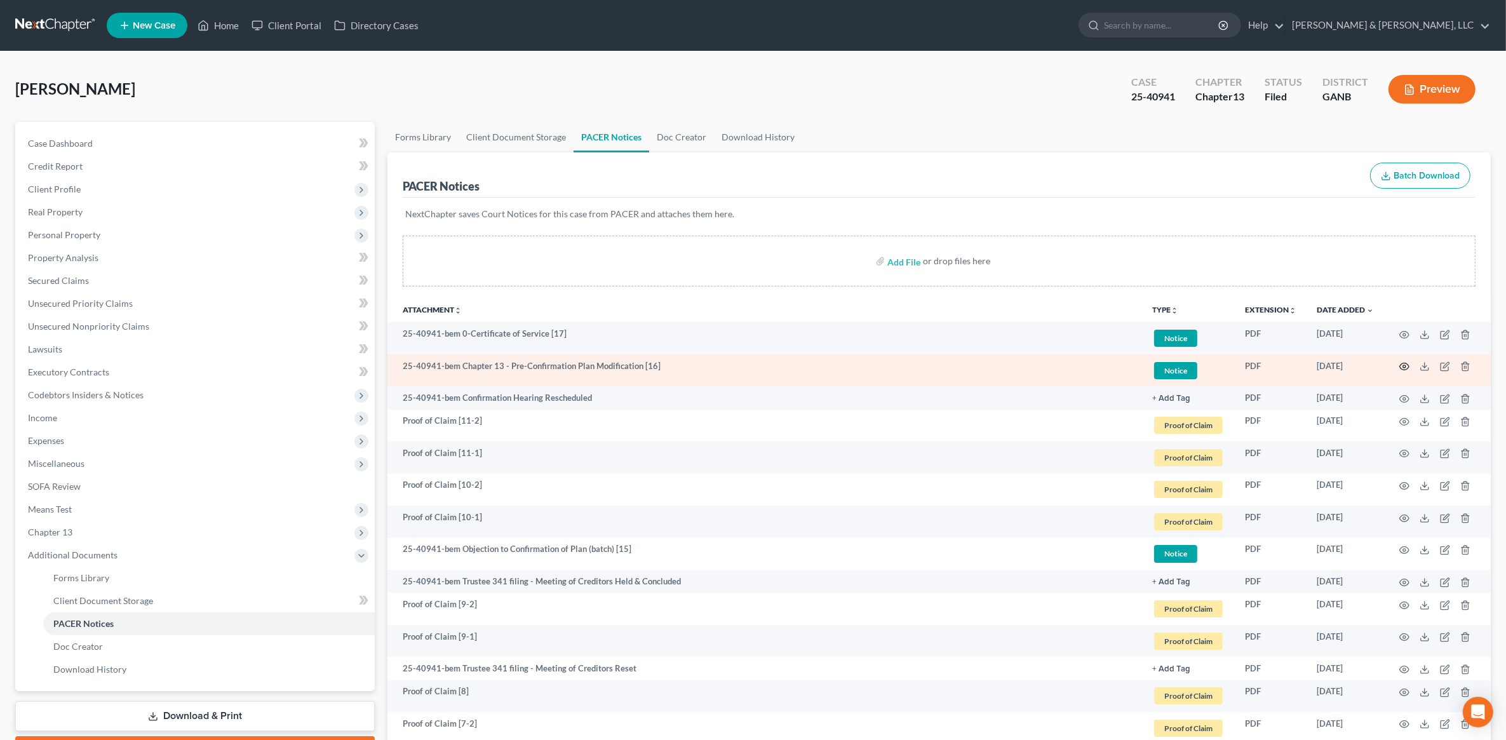
click at [1402, 364] on icon "button" at bounding box center [1404, 366] width 10 height 10
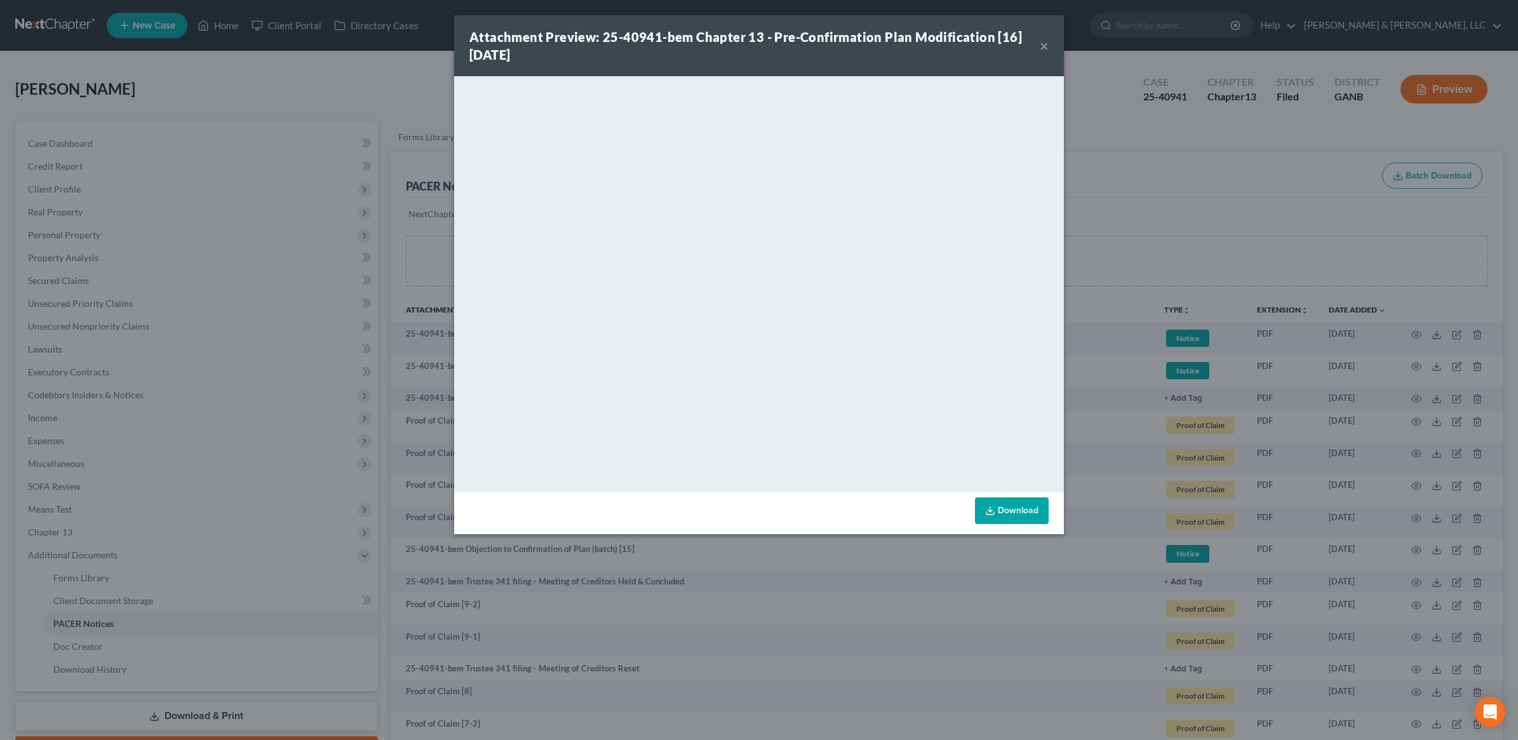
click at [1047, 43] on button "×" at bounding box center [1044, 45] width 9 height 15
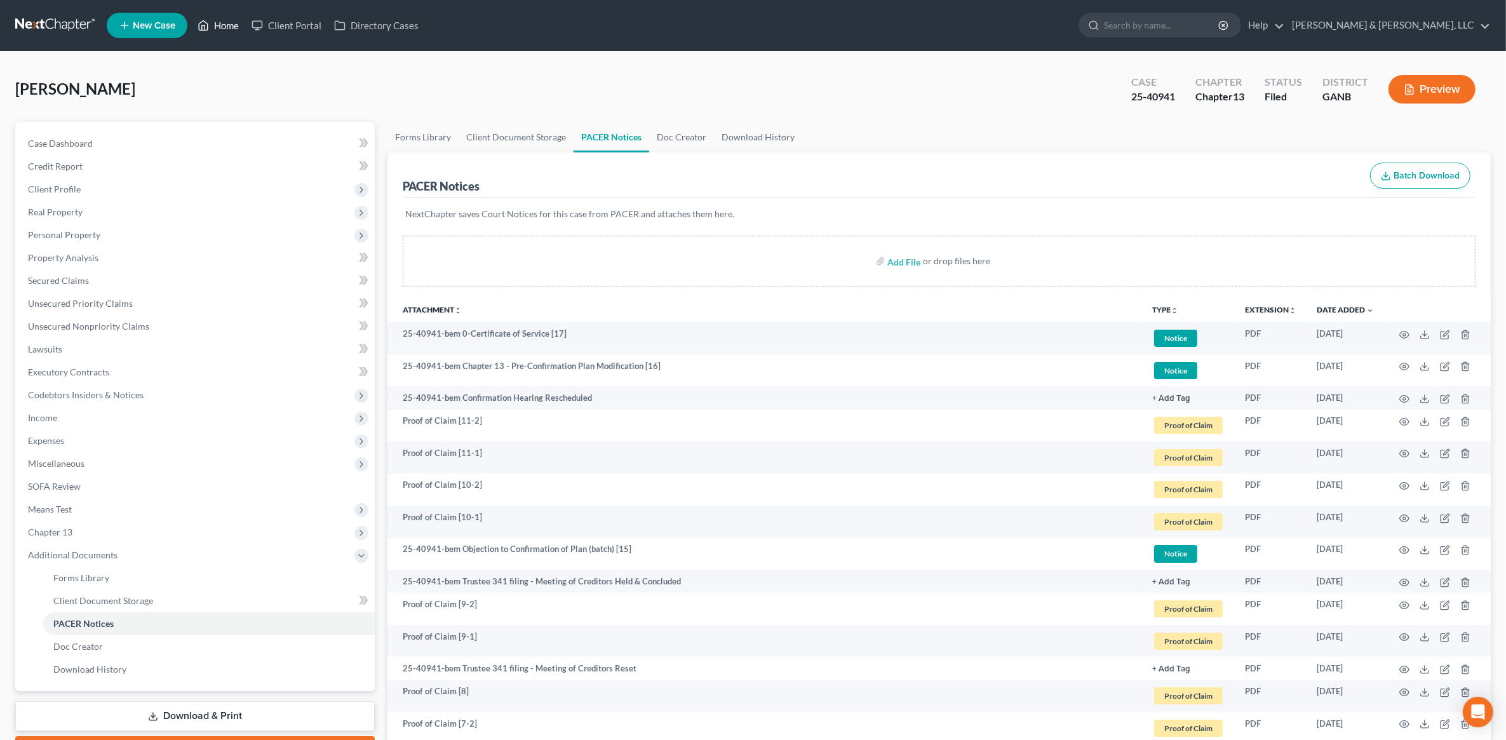
click at [219, 27] on link "Home" at bounding box center [218, 25] width 54 height 23
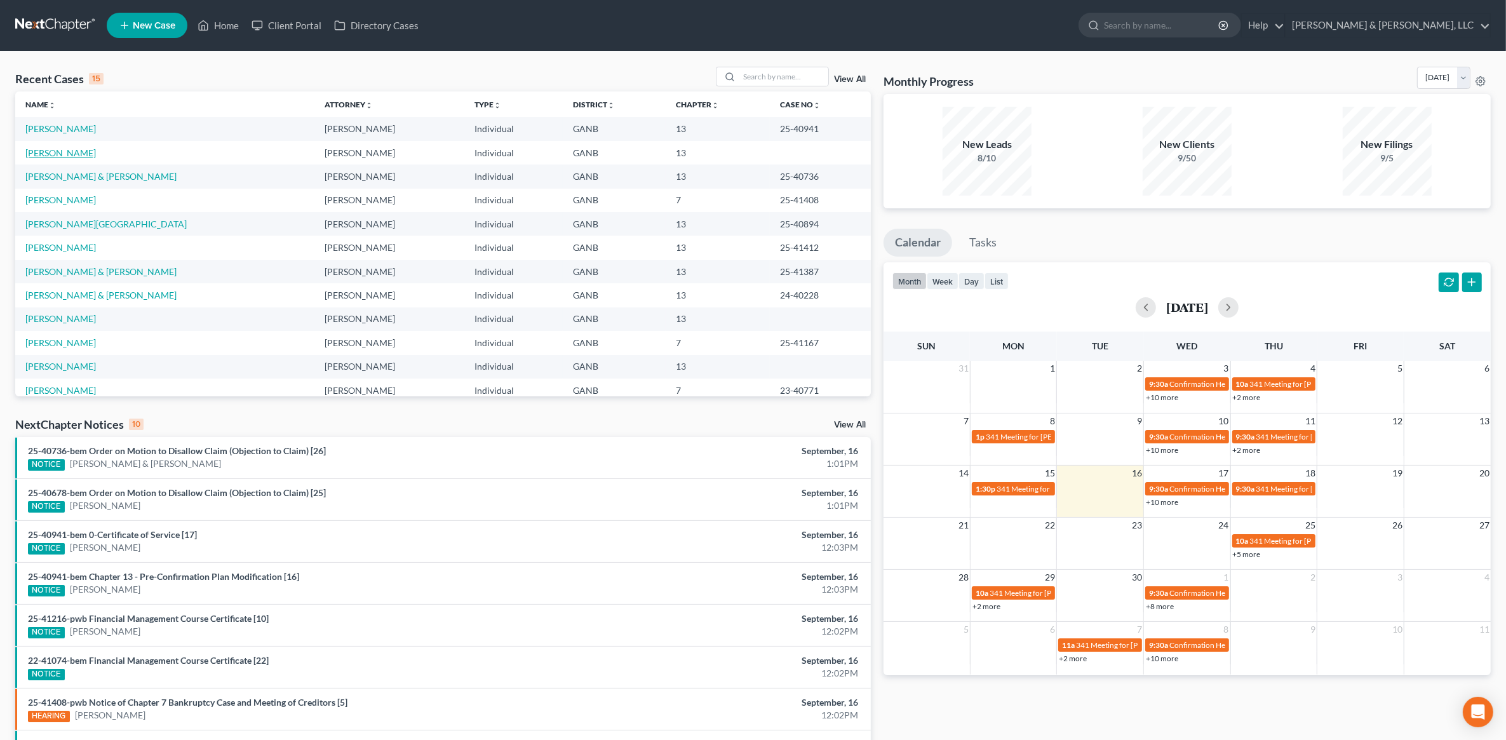
click at [68, 151] on link "[PERSON_NAME]" at bounding box center [60, 152] width 71 height 11
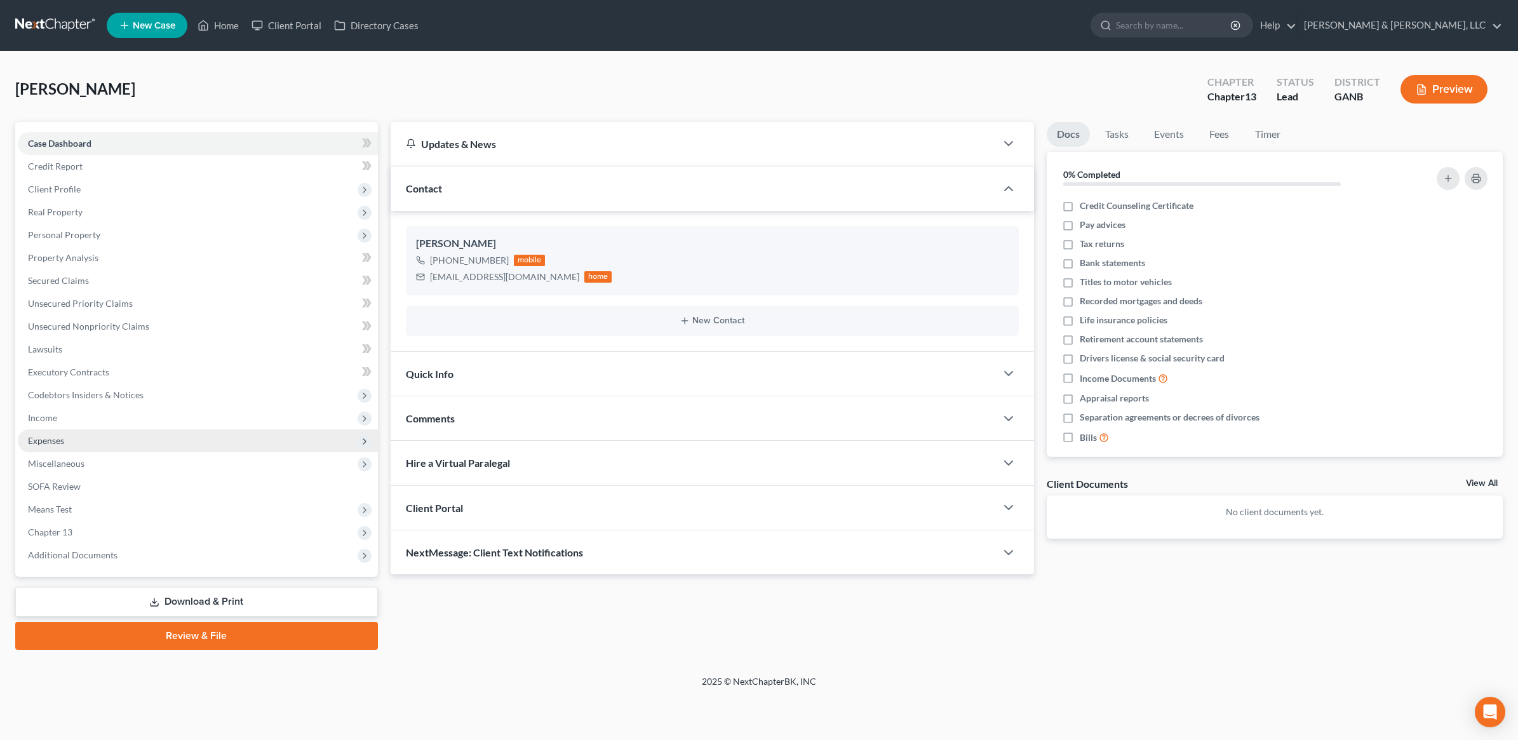
click at [75, 436] on span "Expenses" at bounding box center [198, 440] width 360 height 23
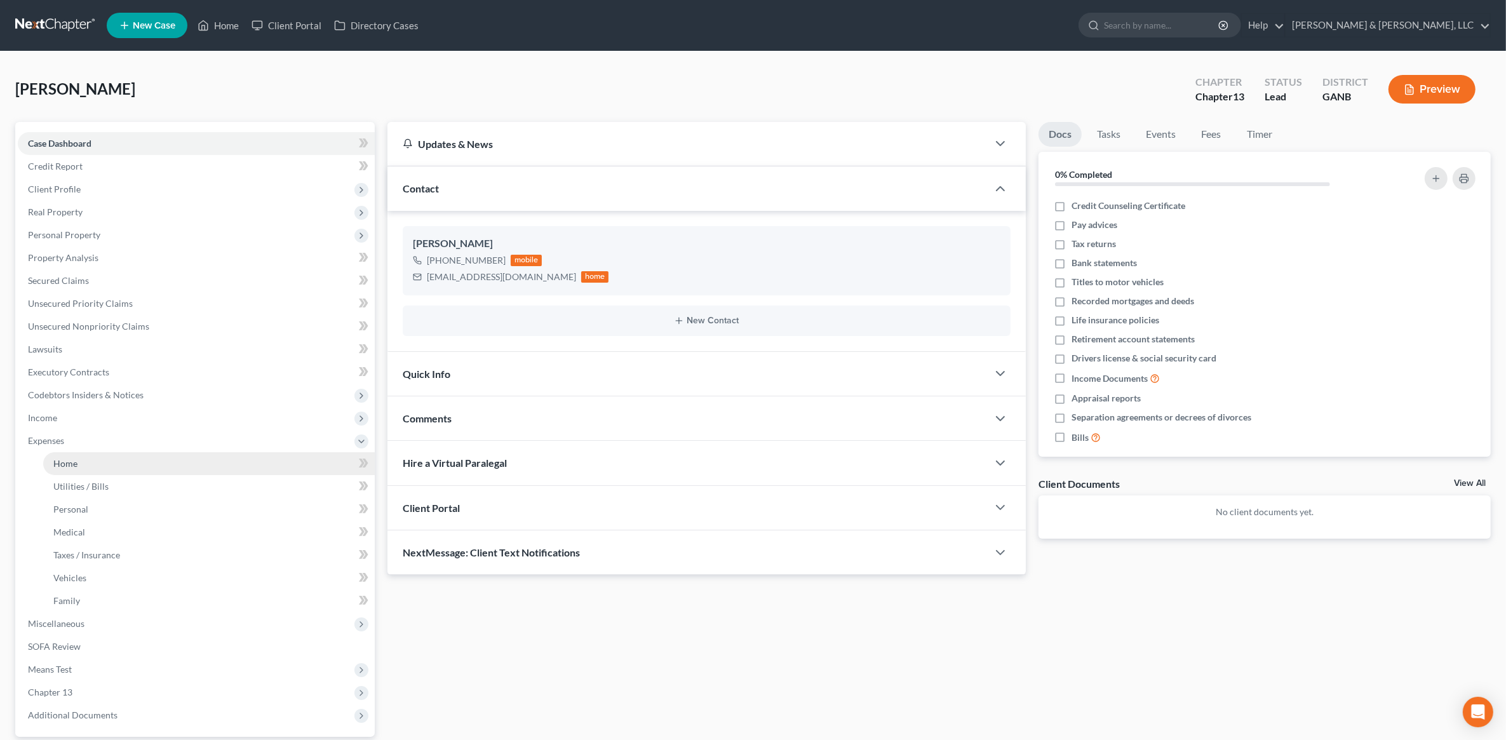
click at [151, 466] on link "Home" at bounding box center [209, 463] width 332 height 23
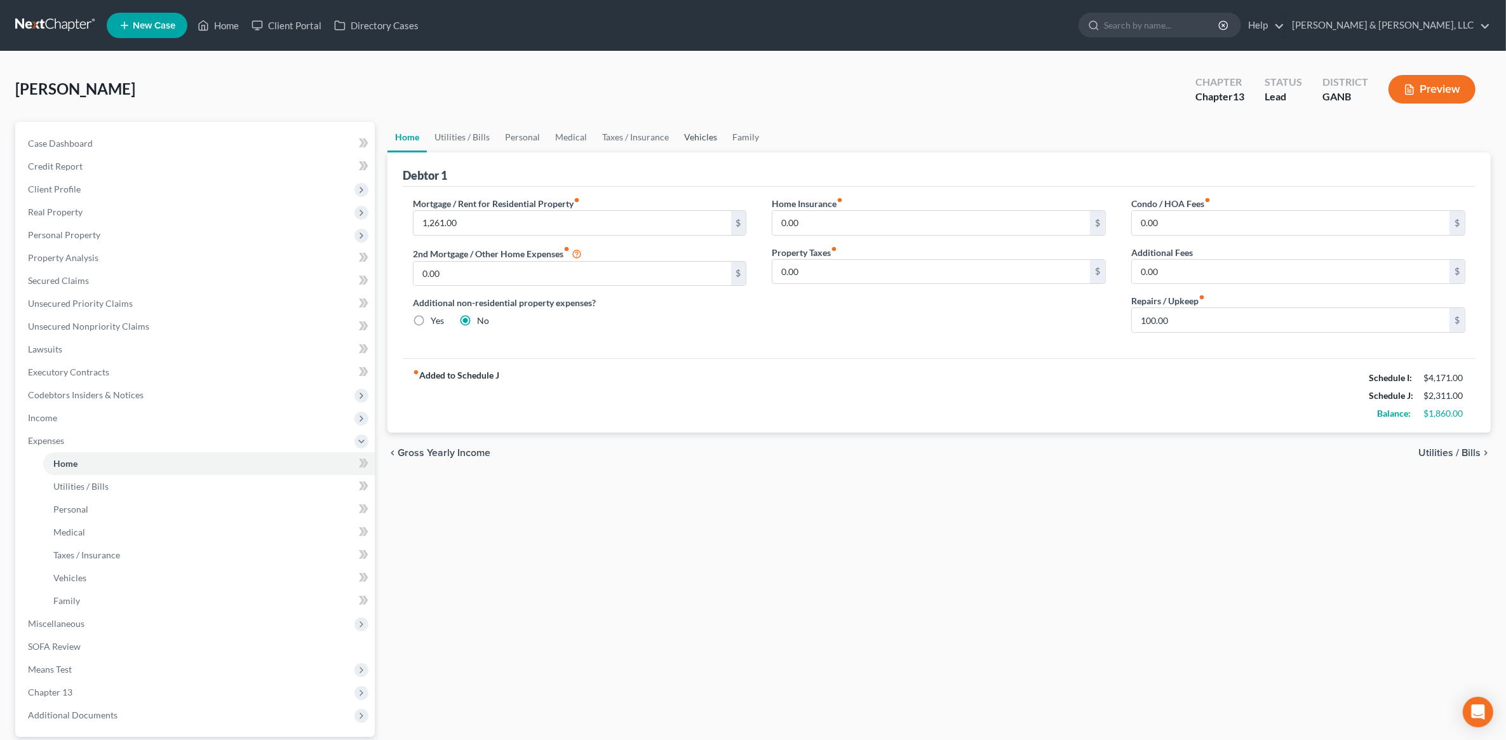
click at [701, 137] on link "Vehicles" at bounding box center [700, 137] width 48 height 30
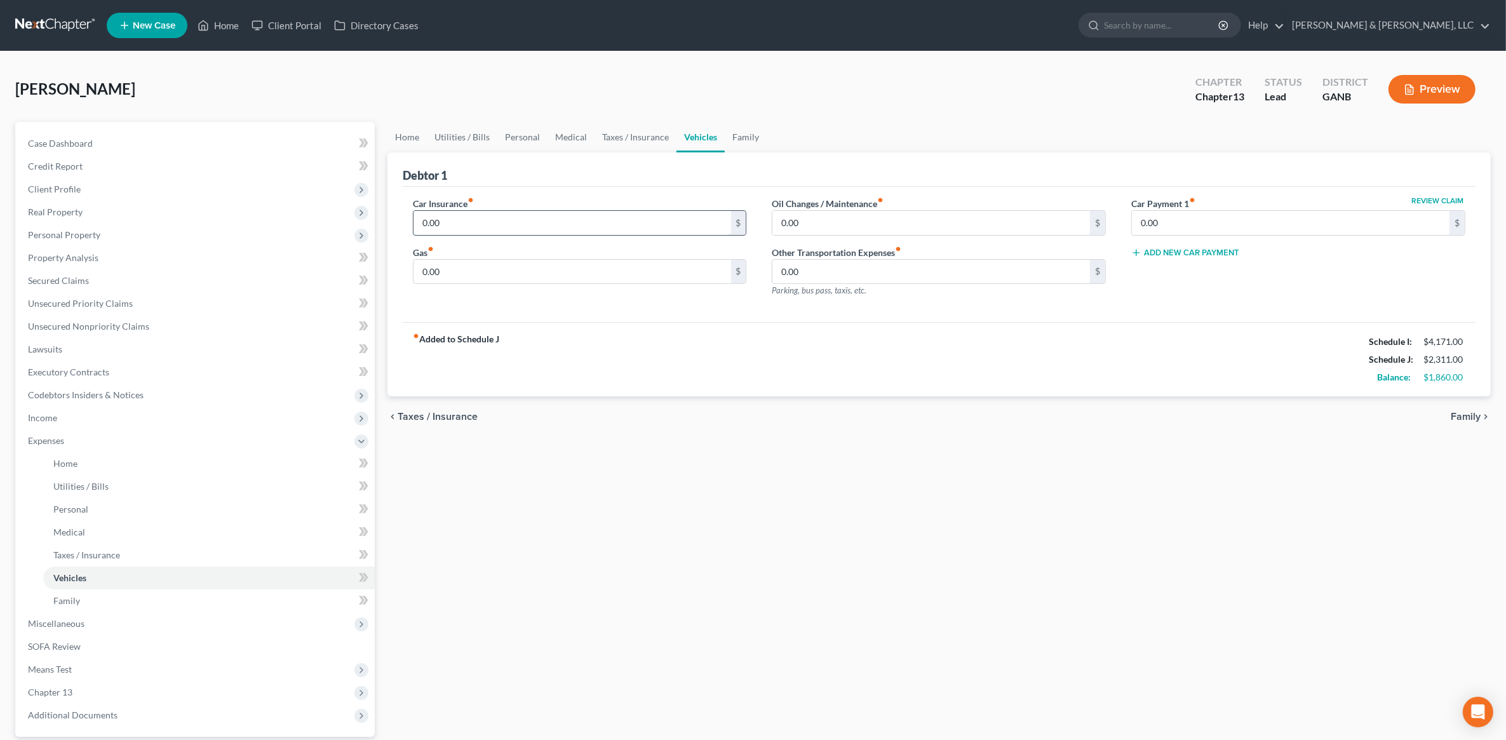
click at [499, 227] on input "0.00" at bounding box center [572, 223] width 318 height 24
type input "200"
type input "400"
click at [748, 141] on link "Family" at bounding box center [746, 137] width 42 height 30
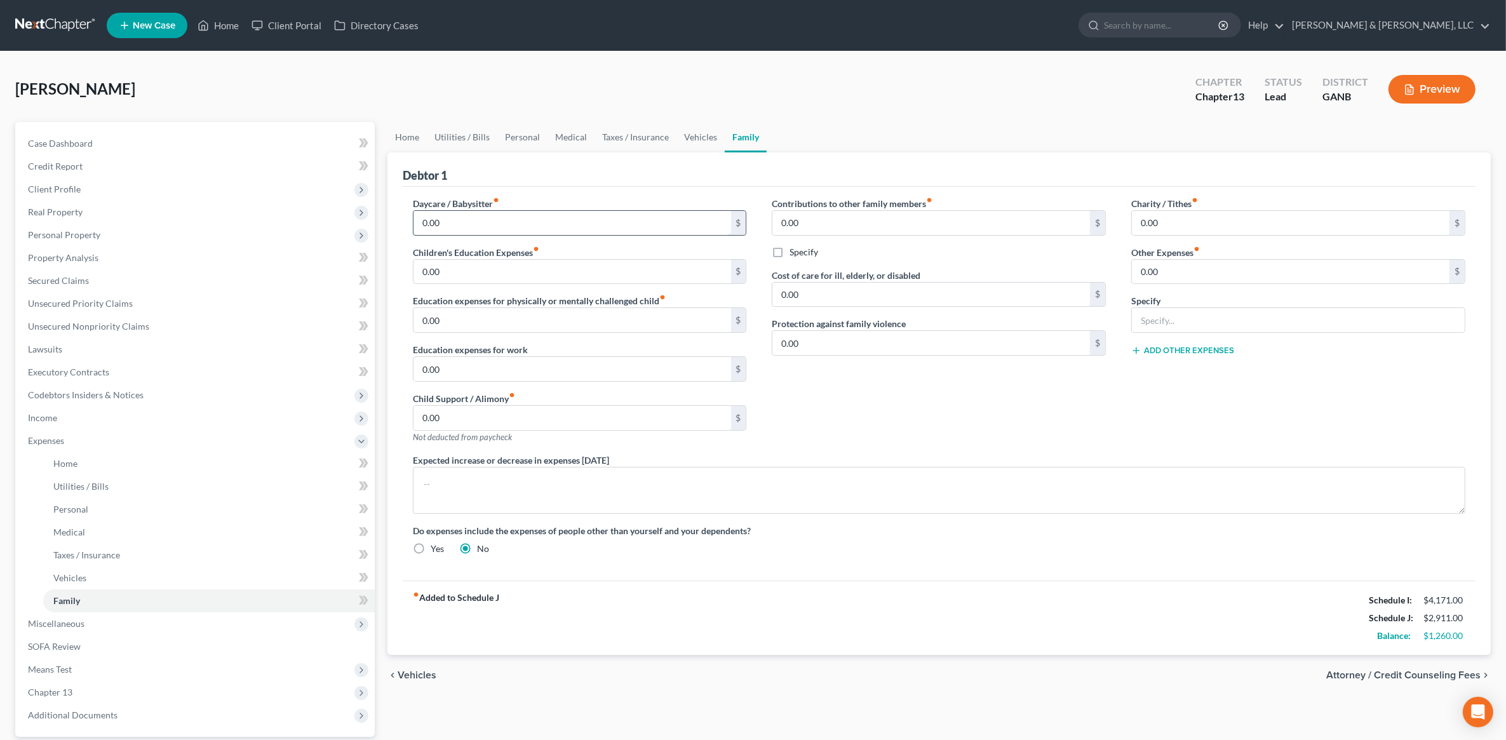
click at [495, 224] on input "0.00" at bounding box center [572, 223] width 318 height 24
type input "200"
click at [967, 420] on div "Contributions to other family members fiber_manual_record 0.00 $ Specify Cost o…" at bounding box center [938, 325] width 359 height 257
click at [202, 411] on span "Income" at bounding box center [196, 417] width 357 height 23
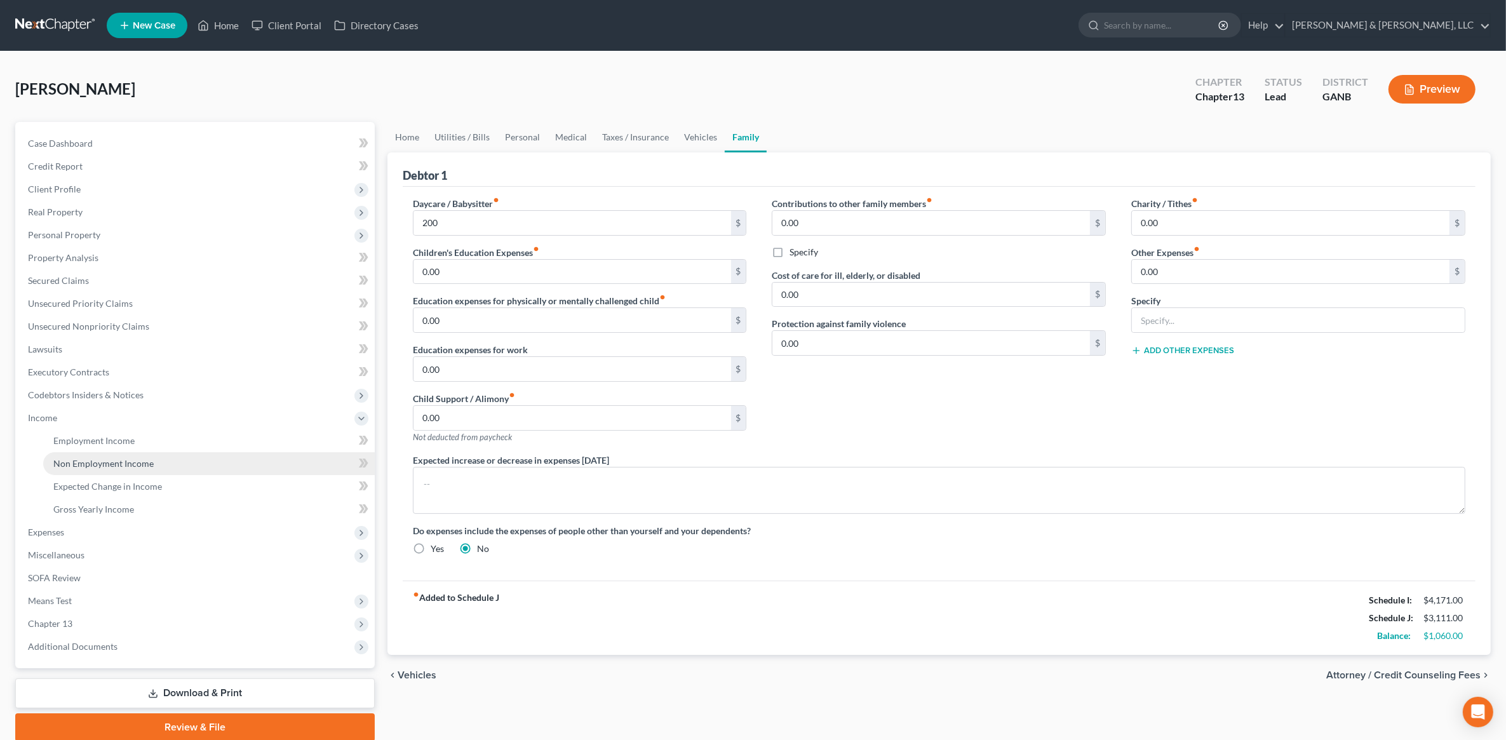
click at [162, 459] on link "Non Employment Income" at bounding box center [209, 463] width 332 height 23
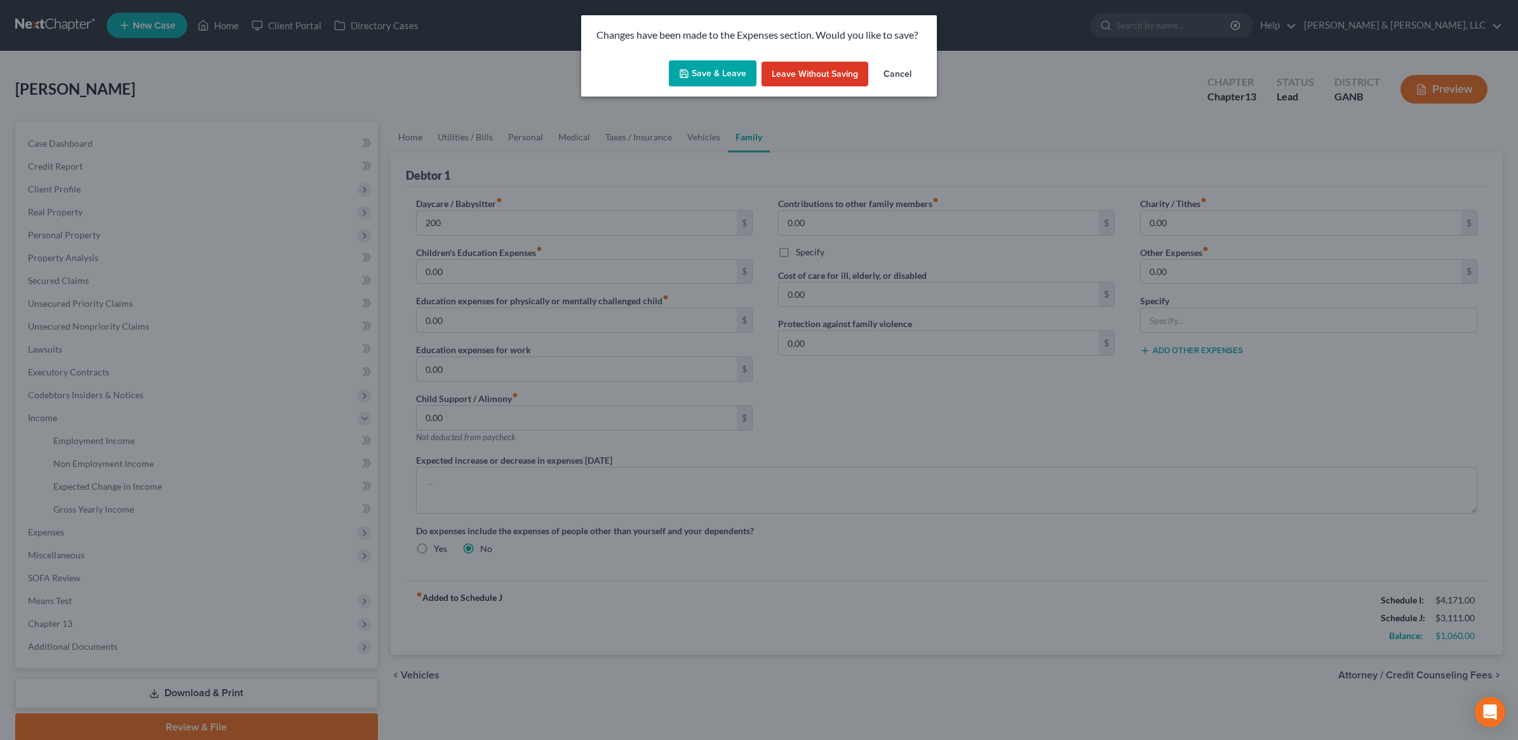
click at [736, 62] on button "Save & Leave" at bounding box center [713, 73] width 88 height 27
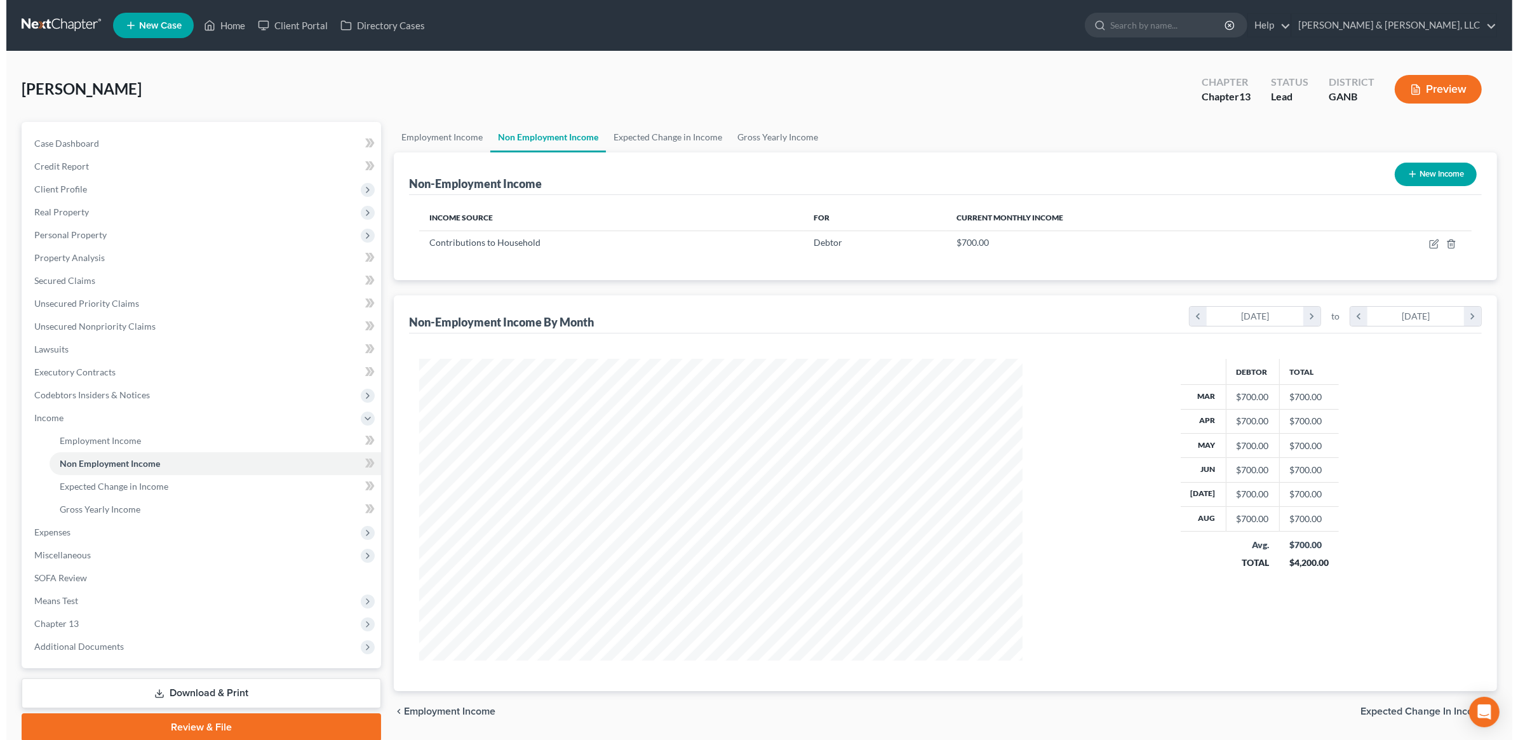
scroll to position [302, 629]
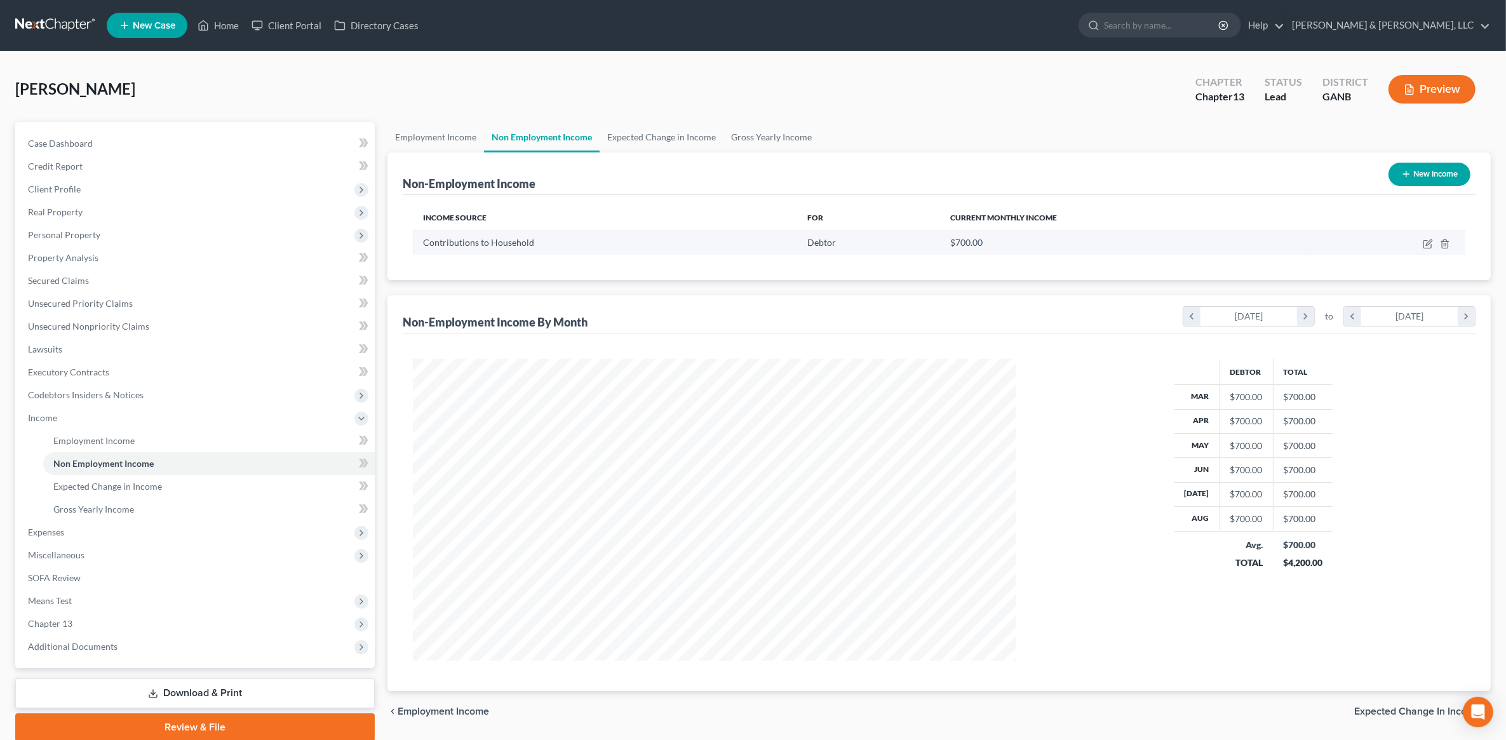
click at [1421, 241] on td at bounding box center [1388, 243] width 154 height 24
click at [1423, 241] on icon "button" at bounding box center [1428, 244] width 10 height 10
select select "8"
select select "0"
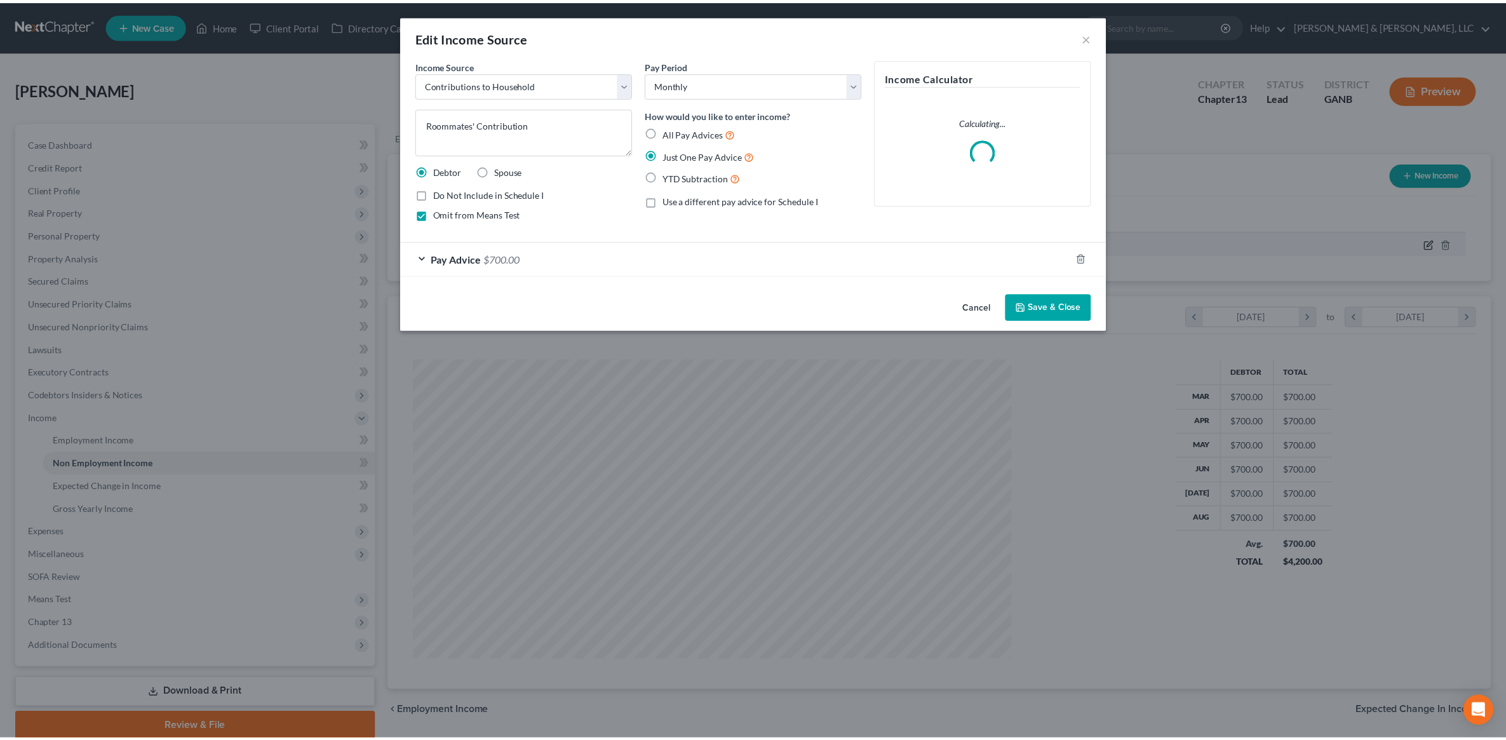
scroll to position [304, 633]
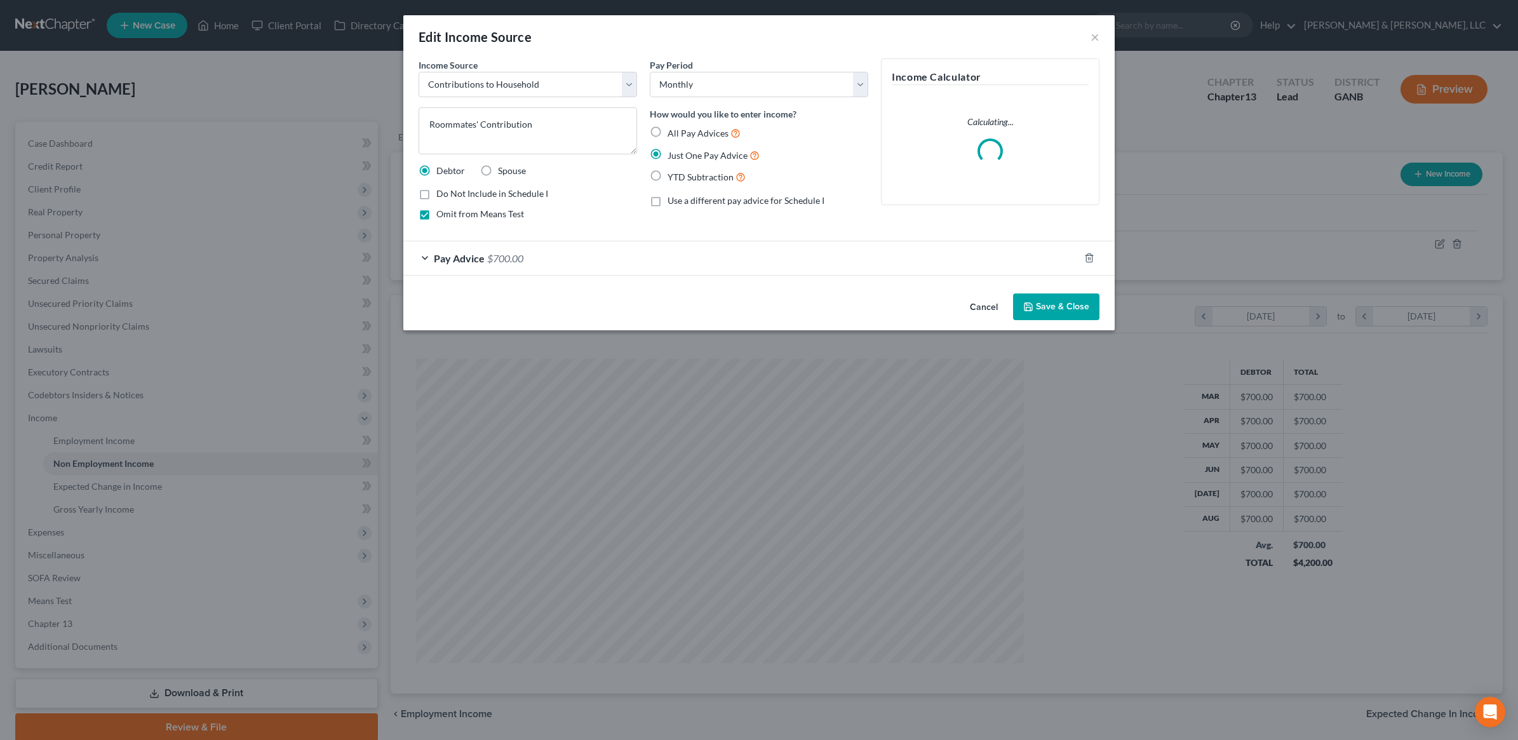
click at [500, 239] on form "Income Source * Select Unemployment Disability (from employer) Pension Retireme…" at bounding box center [759, 166] width 681 height 217
click at [492, 249] on div "Pay Advice $700.00" at bounding box center [741, 258] width 676 height 34
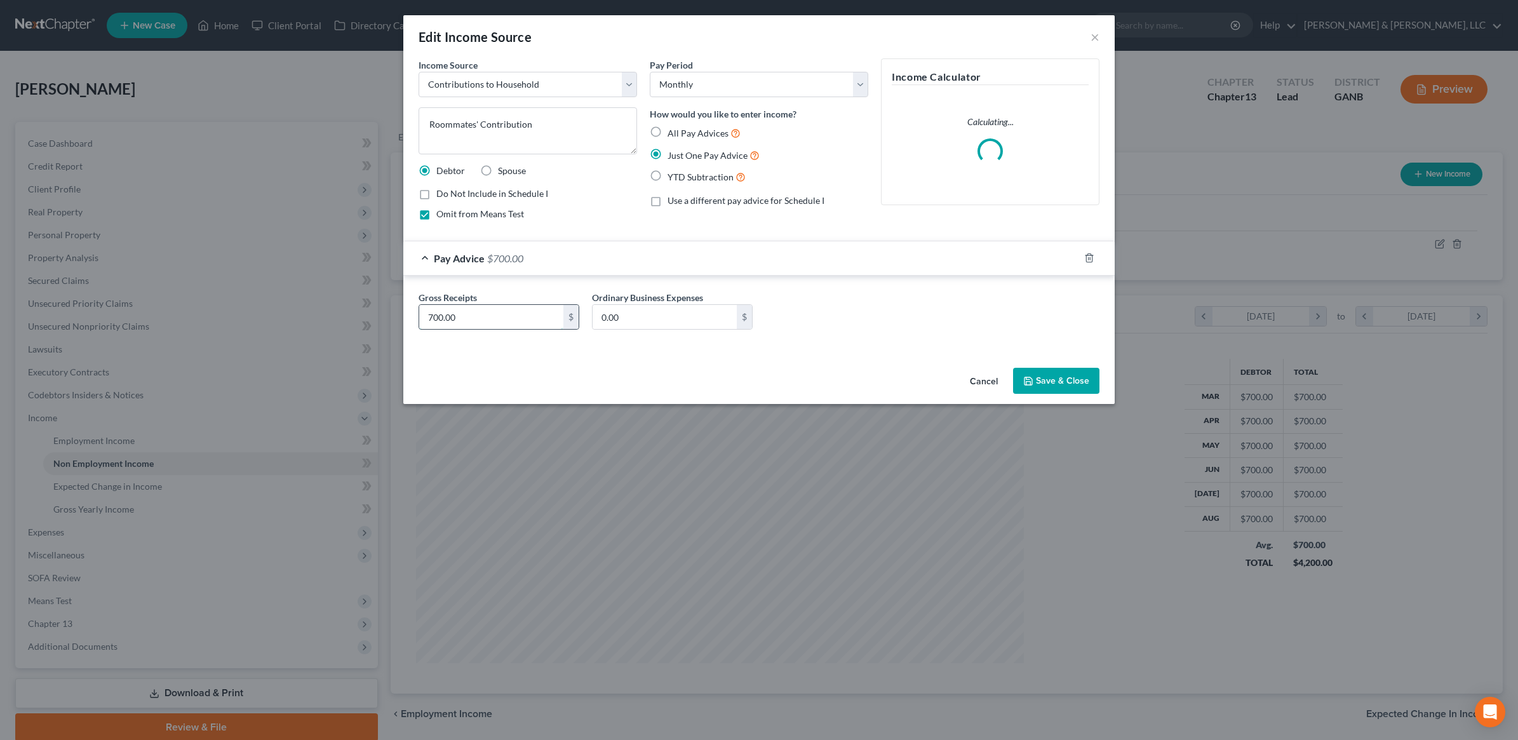
click at [505, 318] on input "700.00" at bounding box center [491, 317] width 144 height 24
type input "400"
click at [473, 123] on textarea "Roommates' Contribution" at bounding box center [528, 130] width 218 height 47
type textarea "Roommate's Contribution"
click at [1052, 382] on button "Save & Close" at bounding box center [1056, 381] width 86 height 27
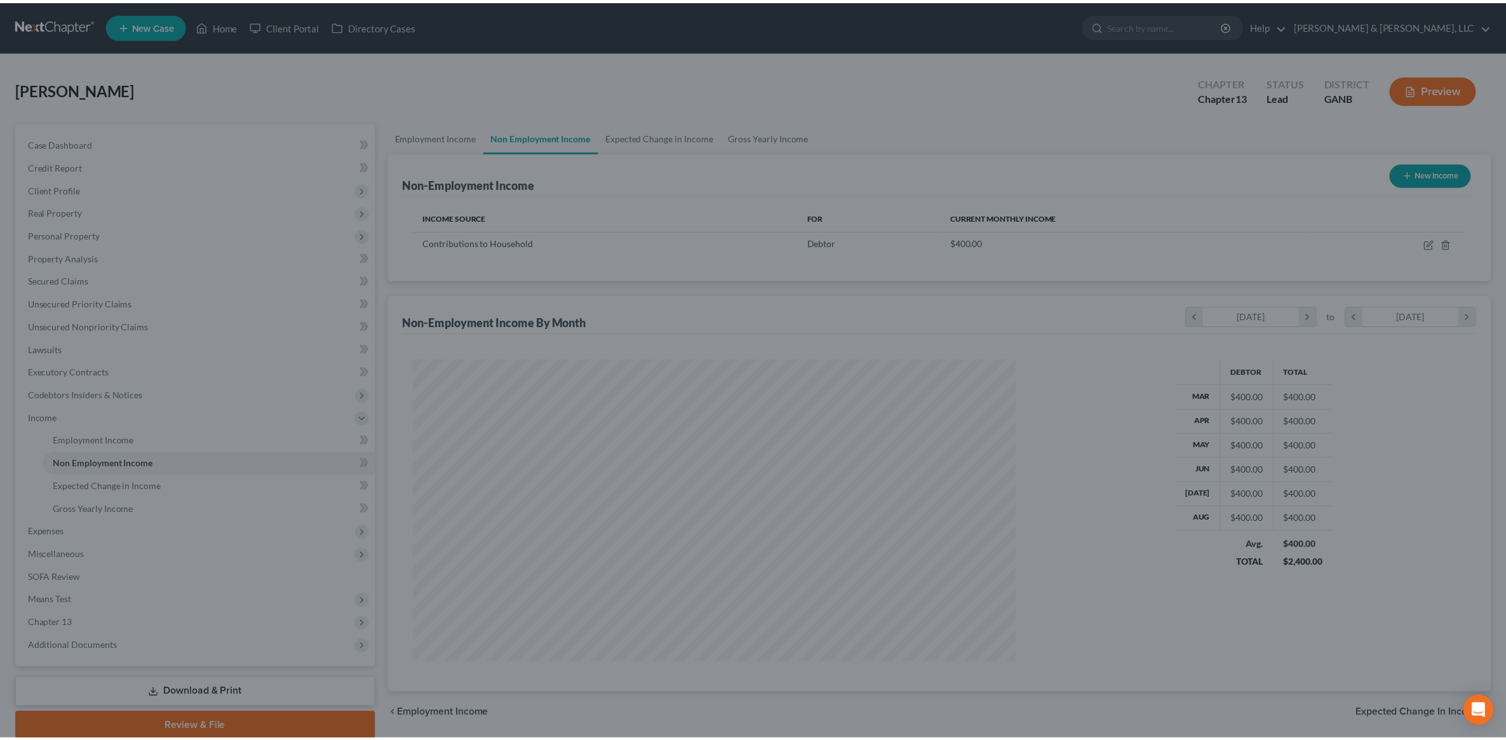
scroll to position [634849, 634522]
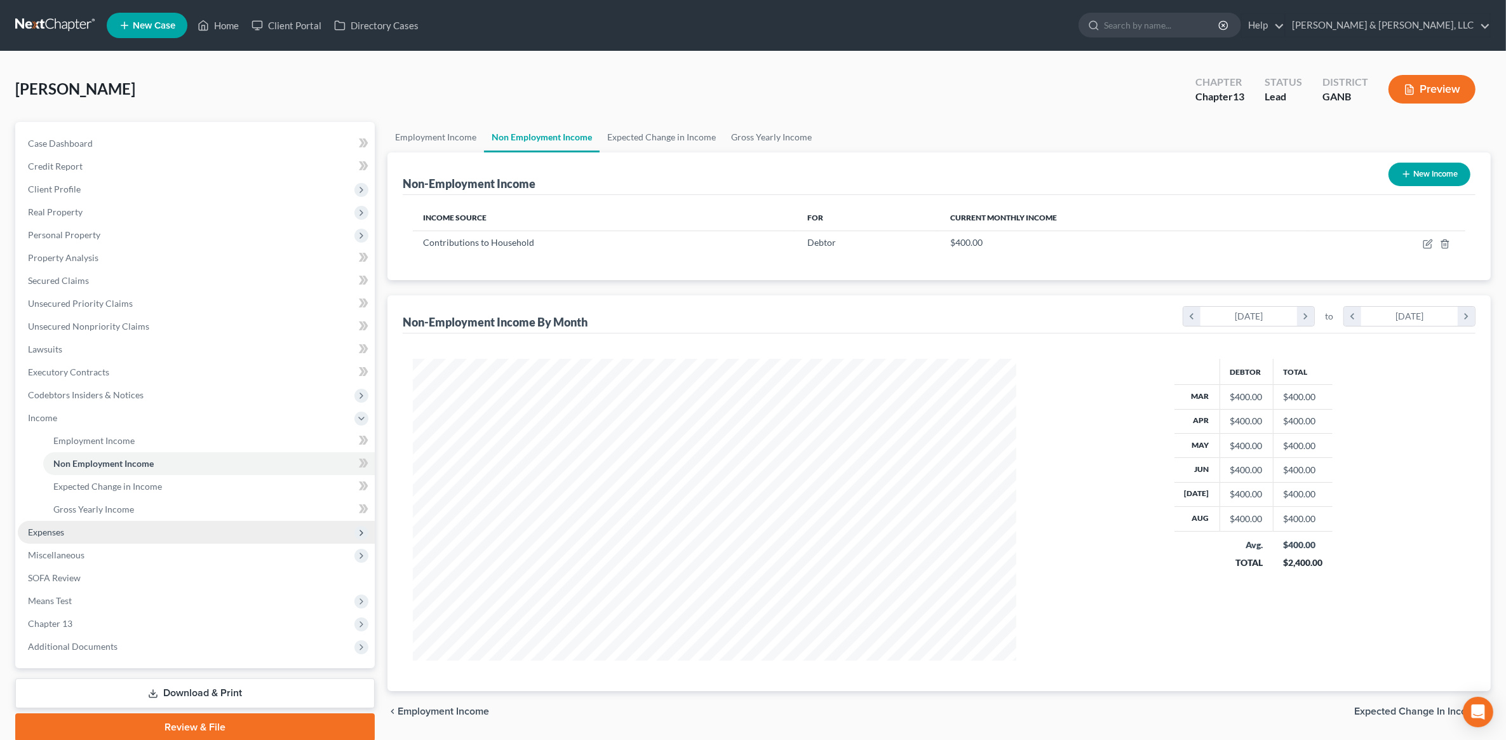
click at [99, 526] on span "Expenses" at bounding box center [196, 532] width 357 height 23
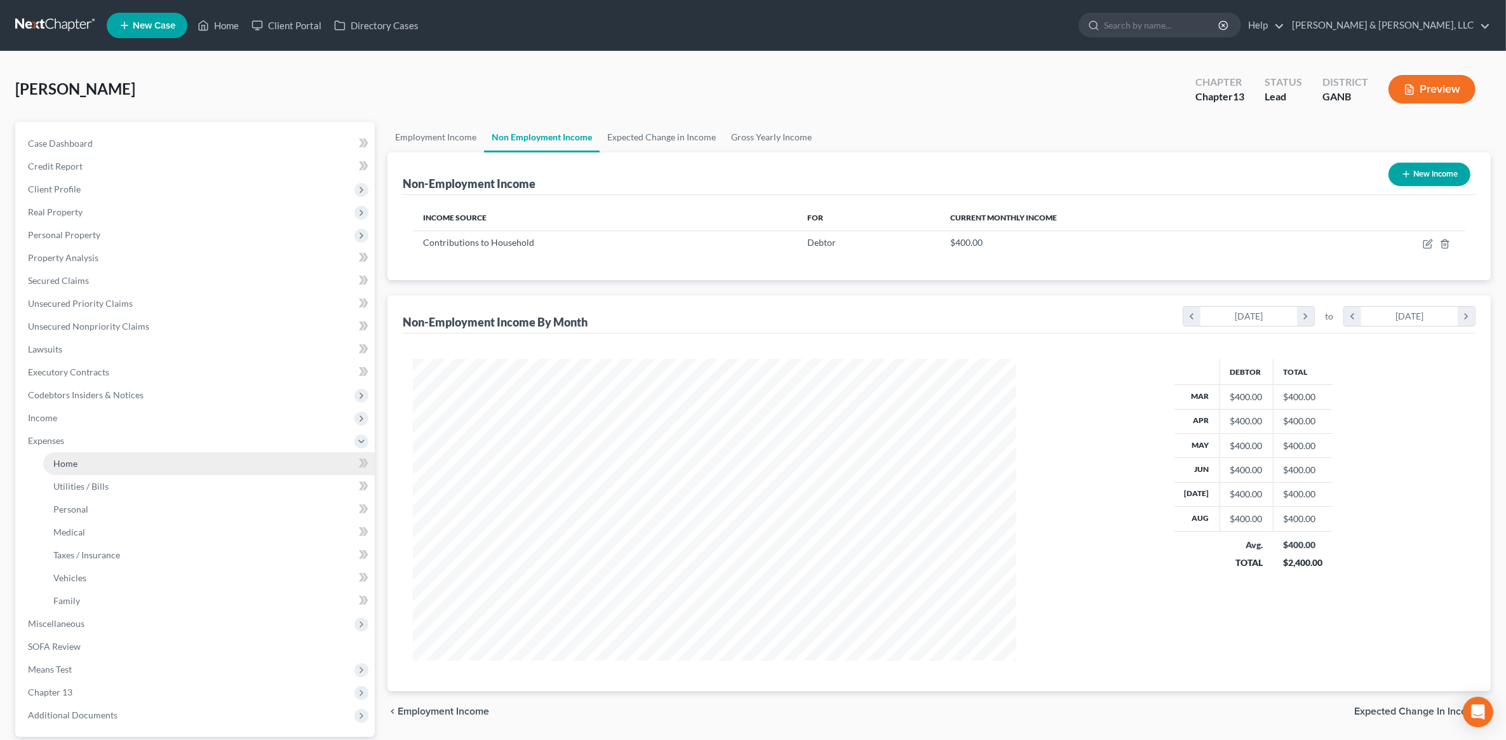
click at [83, 462] on link "Home" at bounding box center [209, 463] width 332 height 23
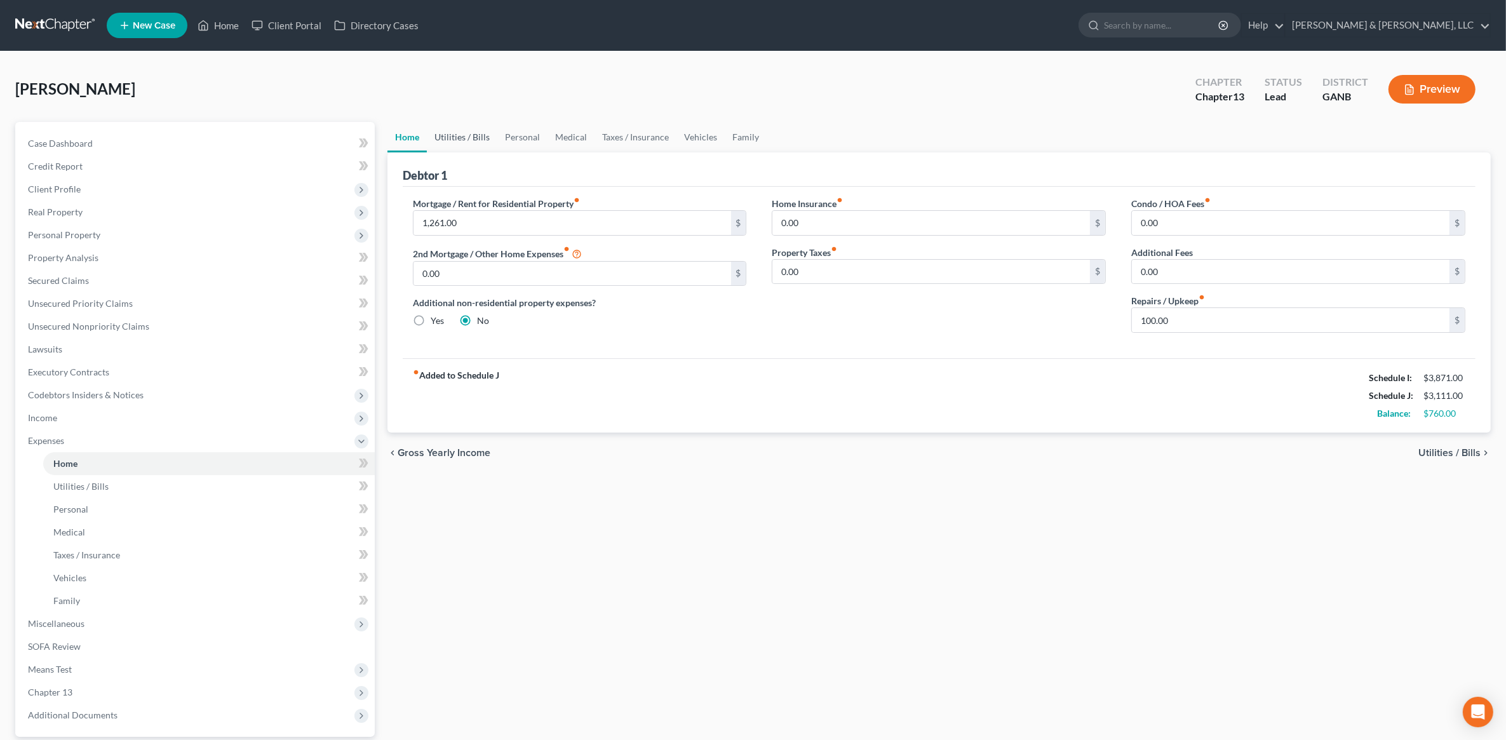
click at [459, 131] on link "Utilities / Bills" at bounding box center [462, 137] width 71 height 30
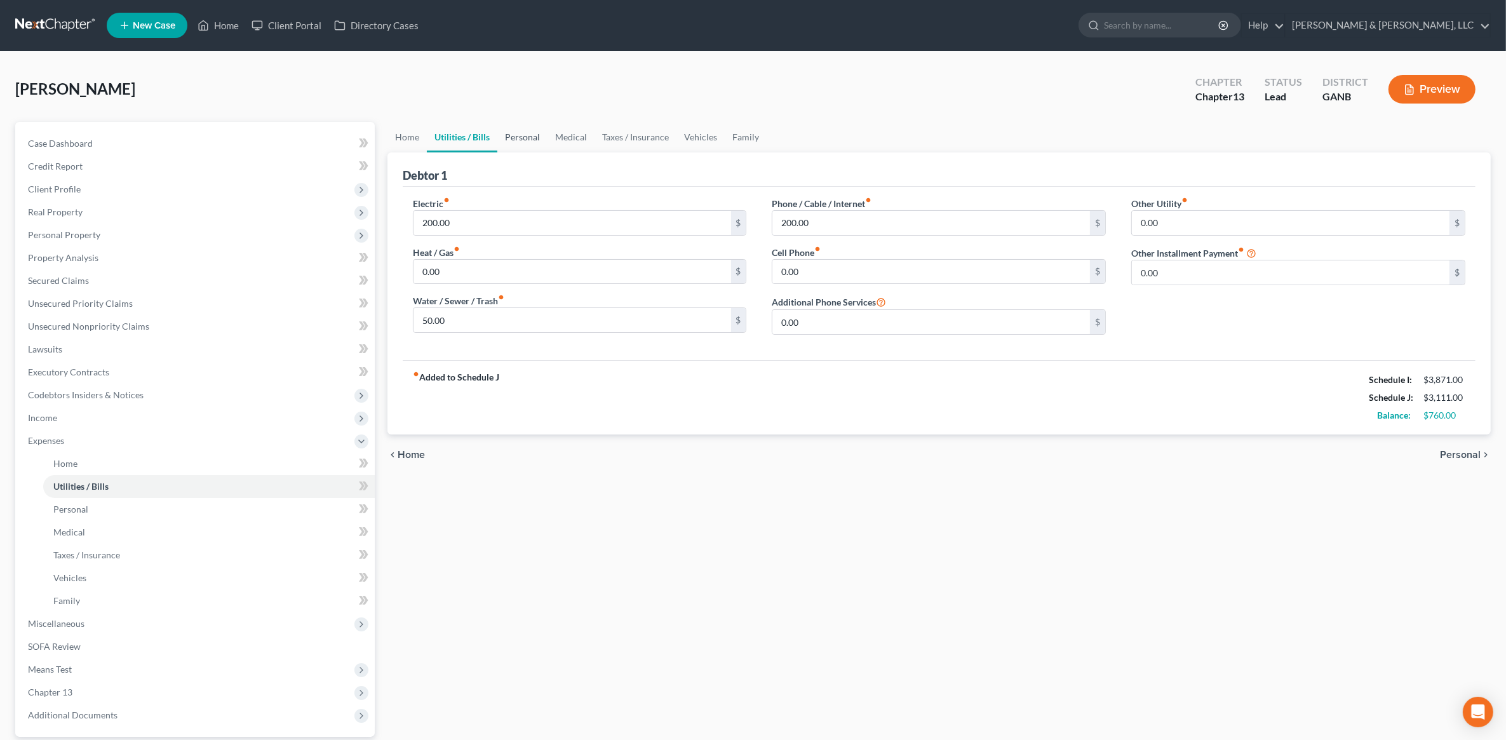
click at [532, 138] on link "Personal" at bounding box center [522, 137] width 50 height 30
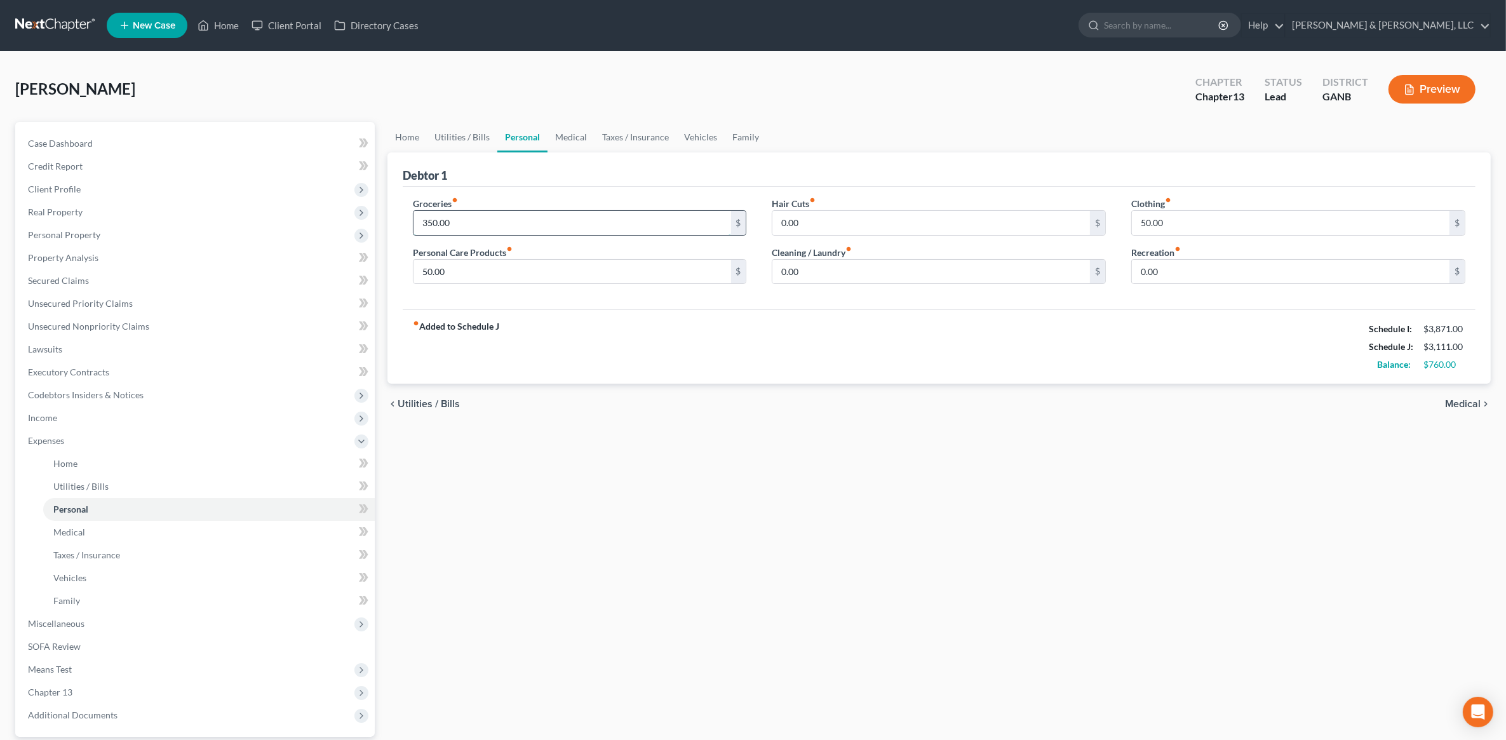
click at [525, 224] on input "350.00" at bounding box center [572, 223] width 318 height 24
type input "400"
click at [1170, 220] on input "50.00" at bounding box center [1291, 223] width 318 height 24
type input "60"
click at [478, 271] on input "50.00" at bounding box center [572, 272] width 318 height 24
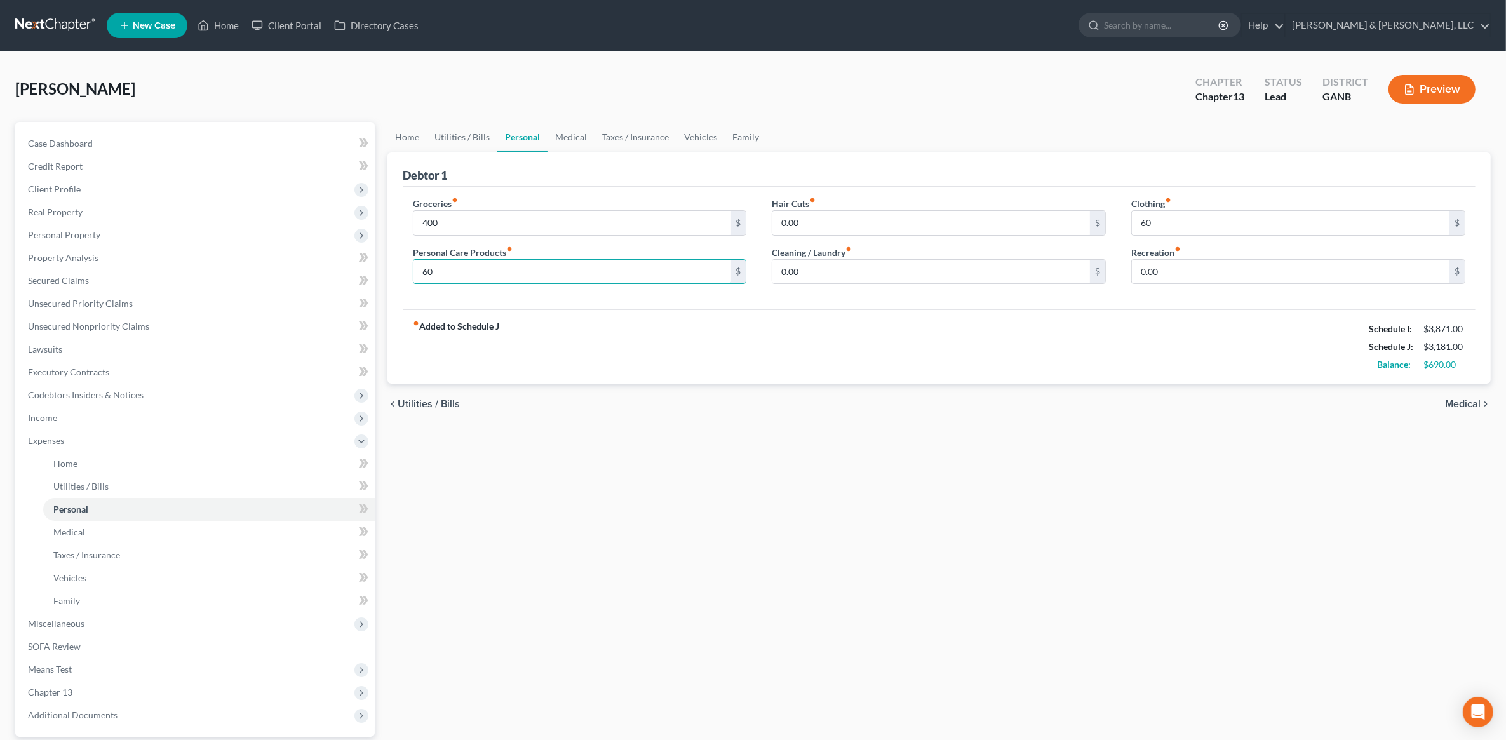
type input "60"
click at [748, 492] on div "Home Utilities / Bills Personal Medical Taxes / Insurance Vehicles Family Debto…" at bounding box center [939, 466] width 1116 height 688
click at [518, 224] on input "400" at bounding box center [572, 223] width 318 height 24
type input "500"
click at [765, 566] on div "Home Utilities / Bills Personal Medical Taxes / Insurance Vehicles Family Debto…" at bounding box center [939, 466] width 1116 height 688
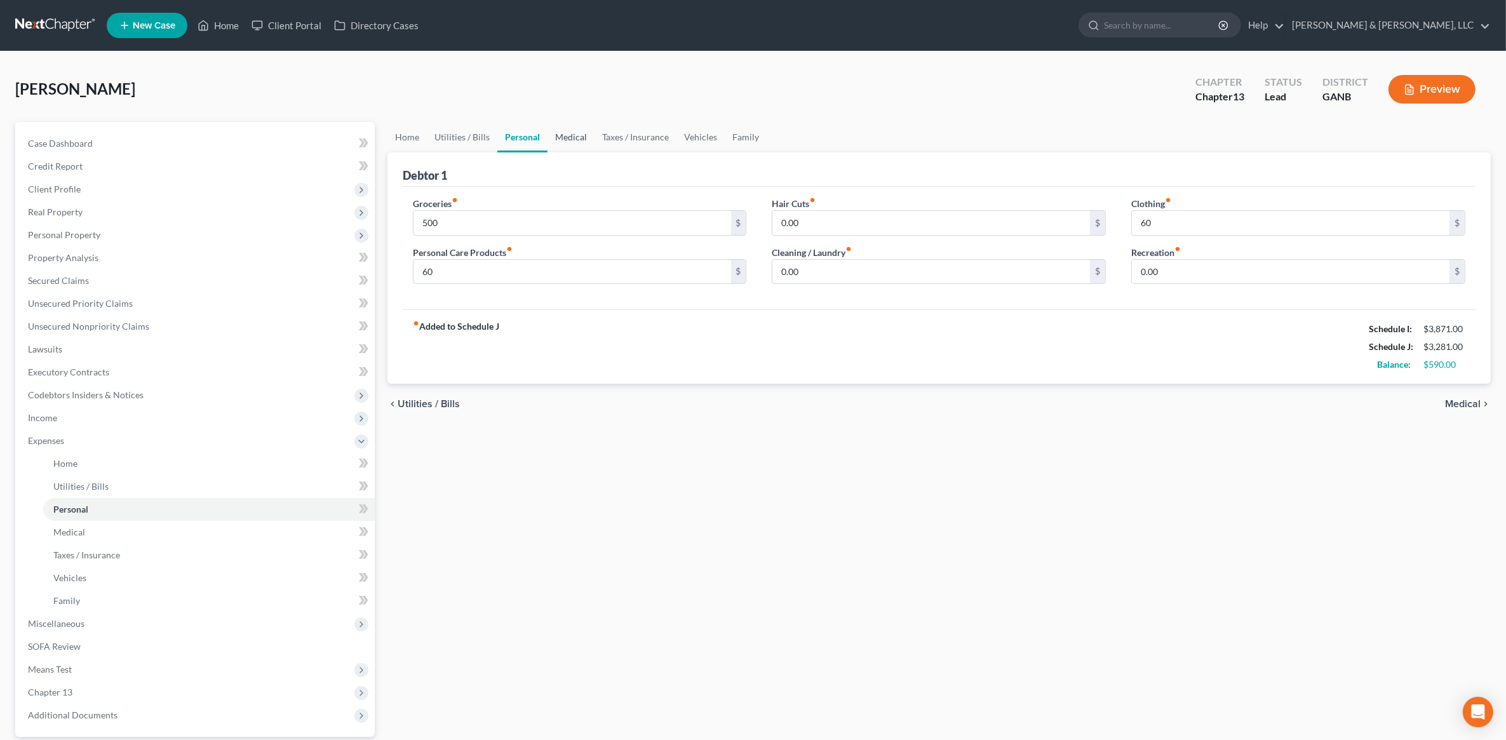
click at [576, 135] on link "Medical" at bounding box center [571, 137] width 47 height 30
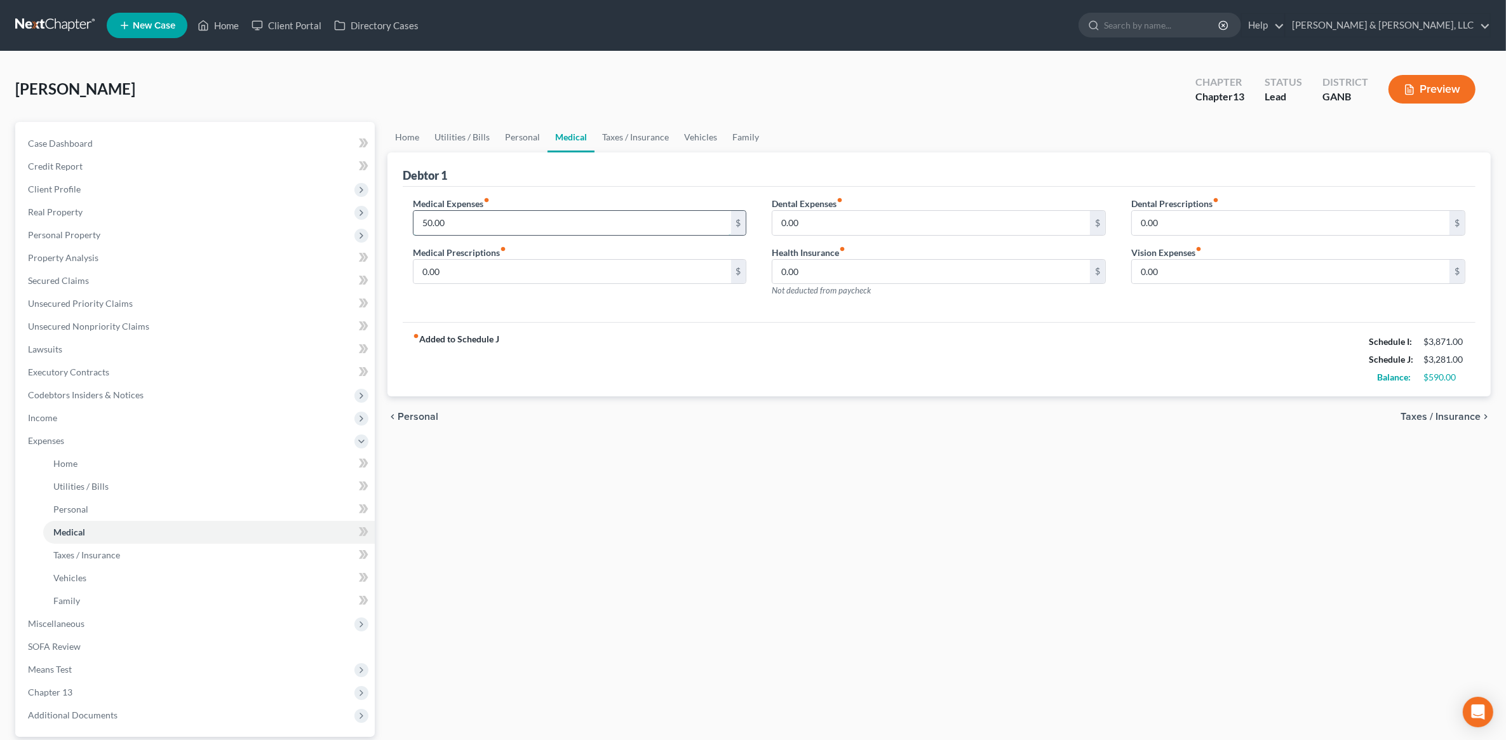
click at [504, 217] on input "50.00" at bounding box center [572, 223] width 318 height 24
type input "80"
click at [918, 589] on div "Home Utilities / Bills Personal Medical Taxes / Insurance Vehicles Family Debto…" at bounding box center [939, 466] width 1116 height 688
click at [635, 140] on link "Taxes / Insurance" at bounding box center [636, 137] width 82 height 30
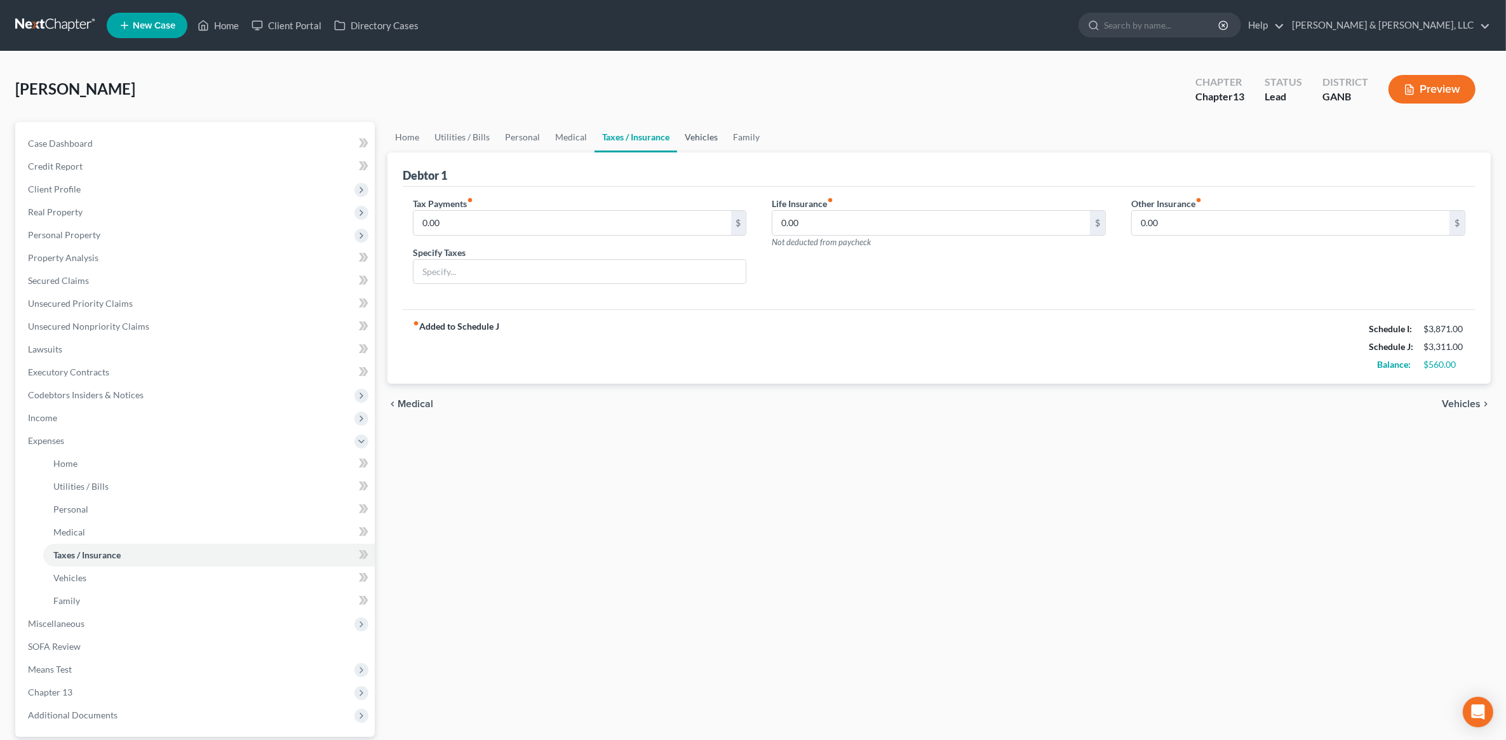
click at [694, 140] on link "Vehicles" at bounding box center [701, 137] width 48 height 30
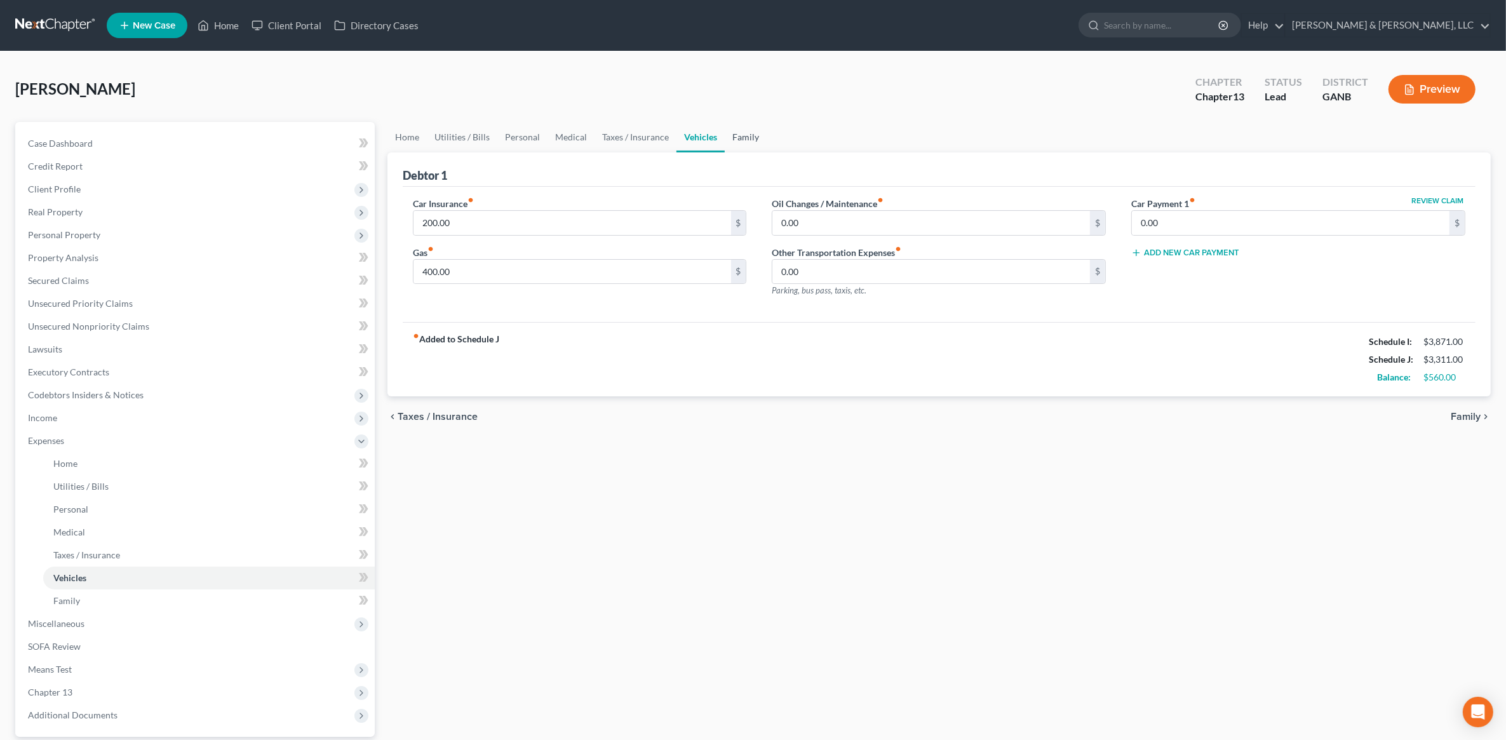
click at [757, 137] on link "Family" at bounding box center [746, 137] width 42 height 30
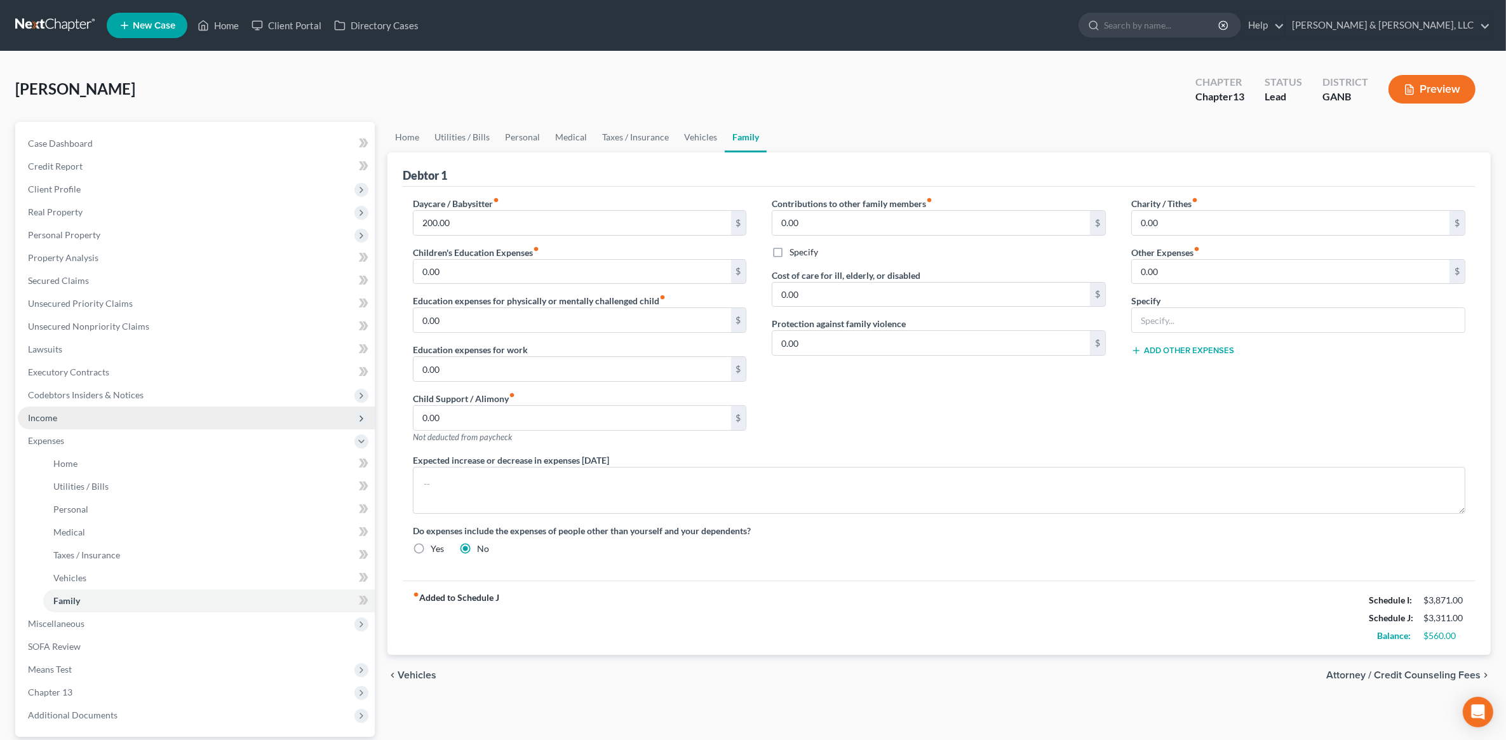
click at [59, 420] on span "Income" at bounding box center [196, 417] width 357 height 23
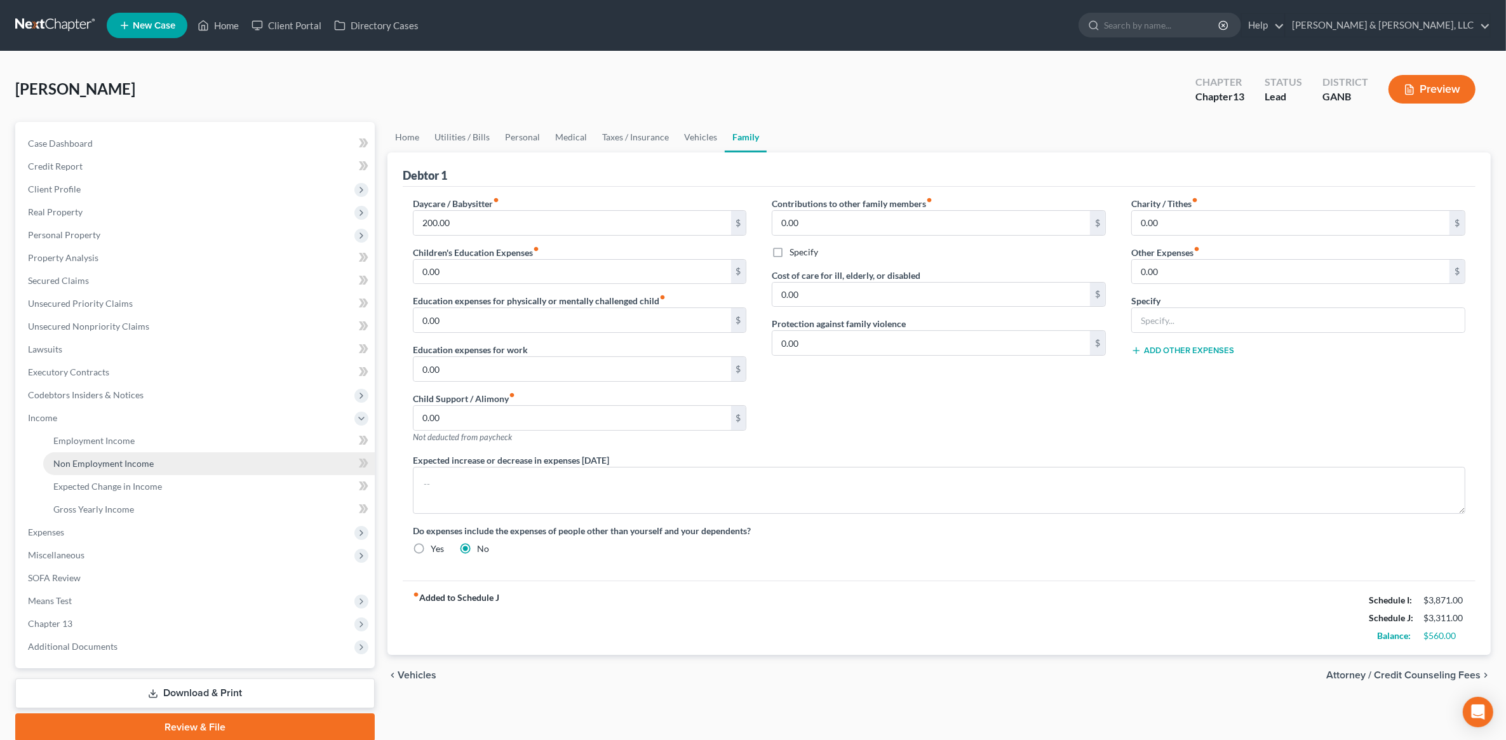
click at [92, 458] on span "Non Employment Income" at bounding box center [103, 463] width 100 height 11
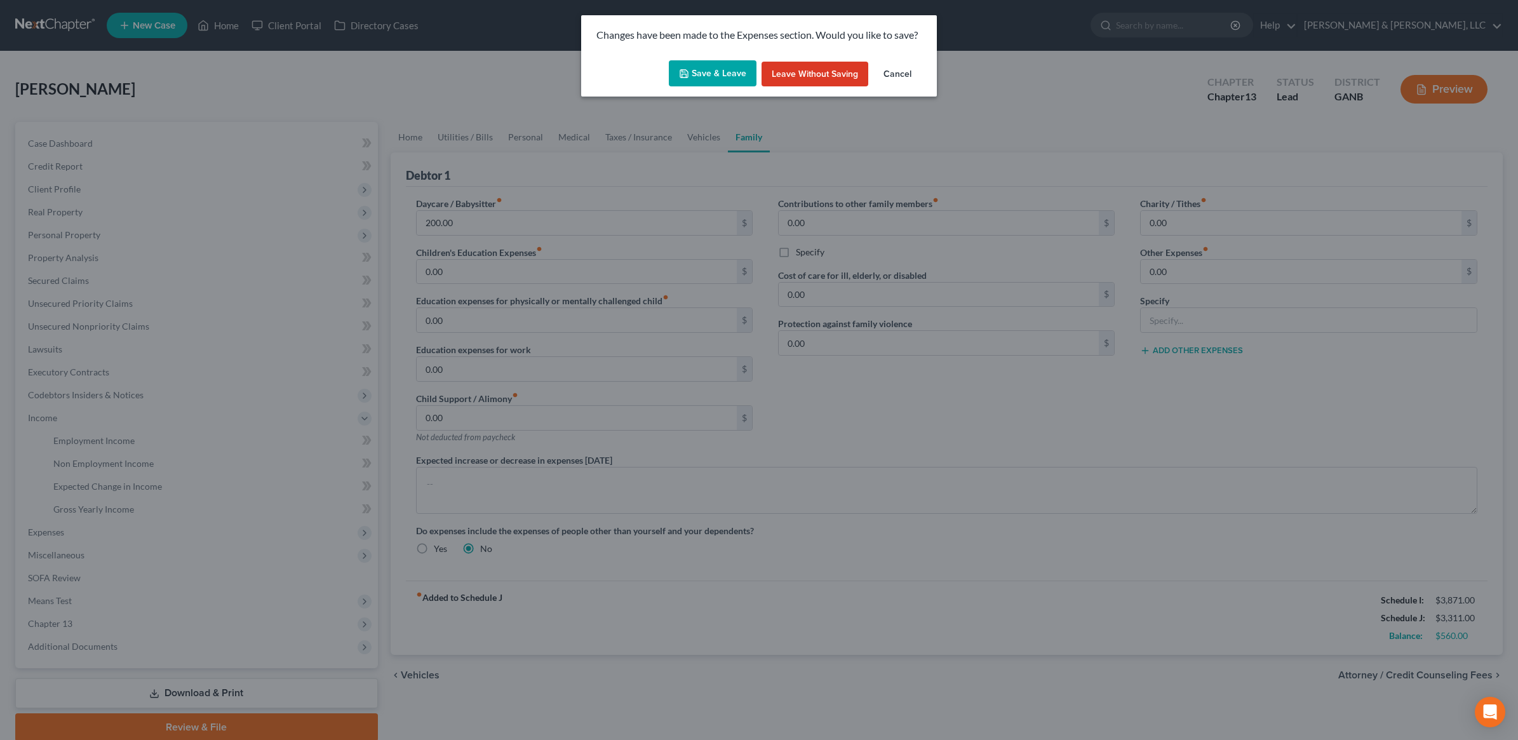
click at [731, 77] on button "Save & Leave" at bounding box center [713, 73] width 88 height 27
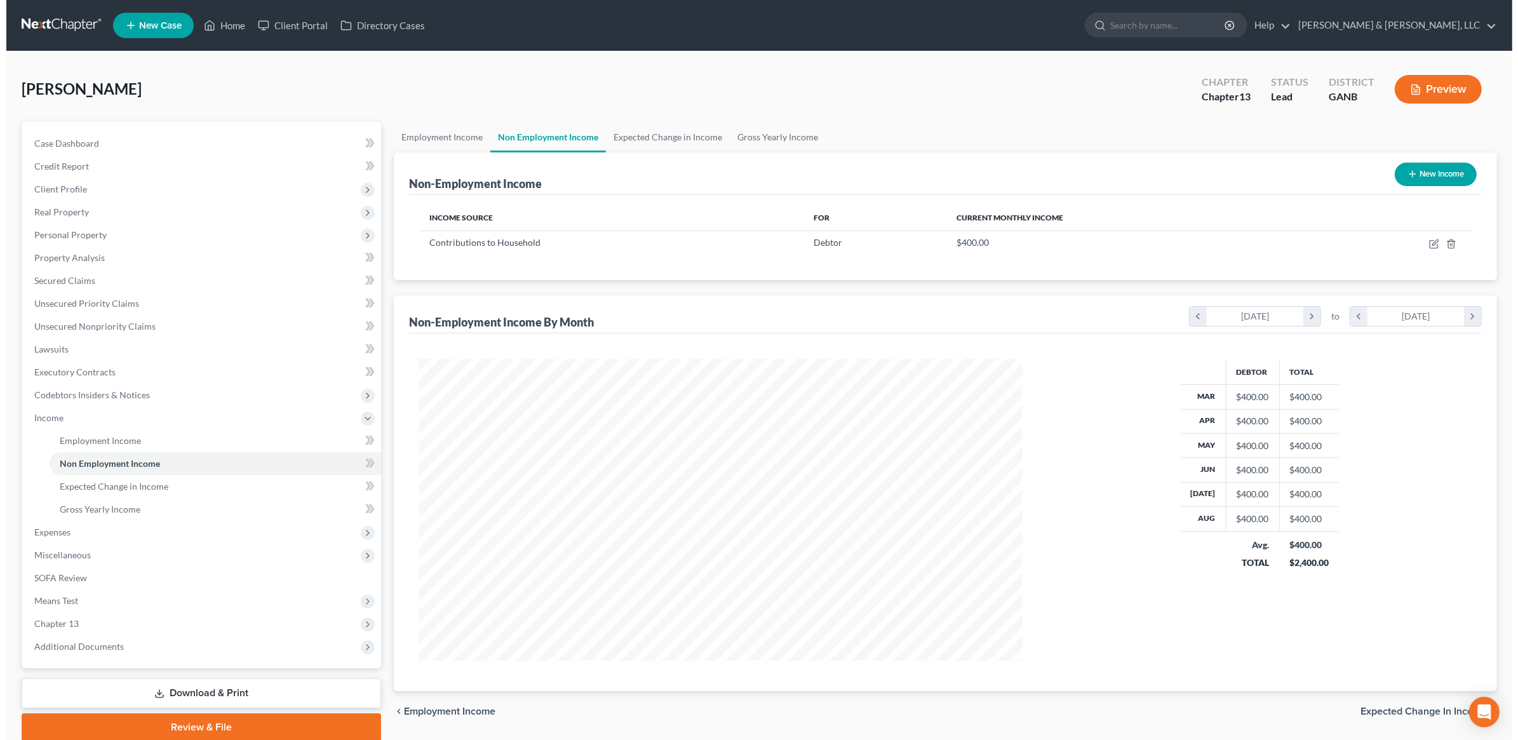
scroll to position [302, 629]
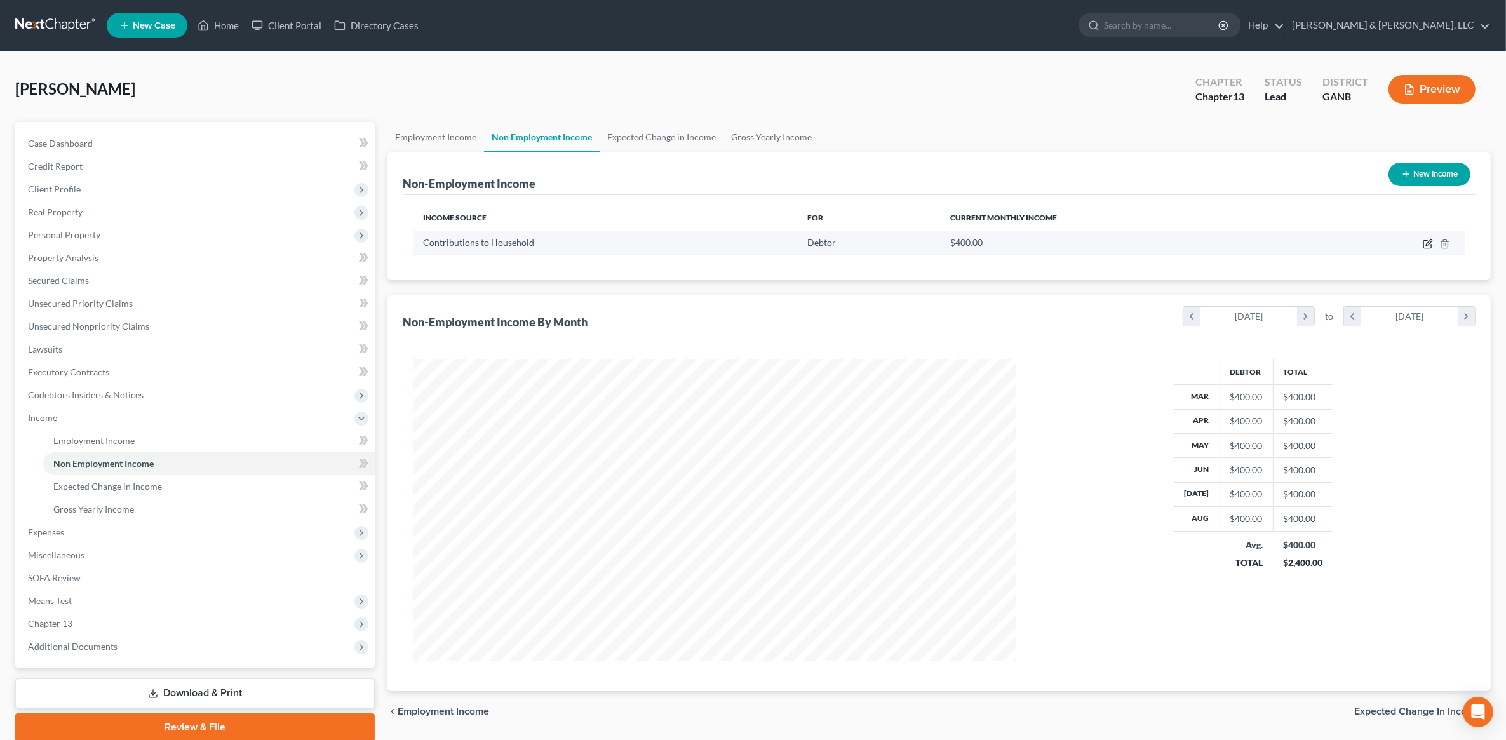
click at [1427, 245] on icon "button" at bounding box center [1429, 242] width 6 height 6
select select "8"
select select "0"
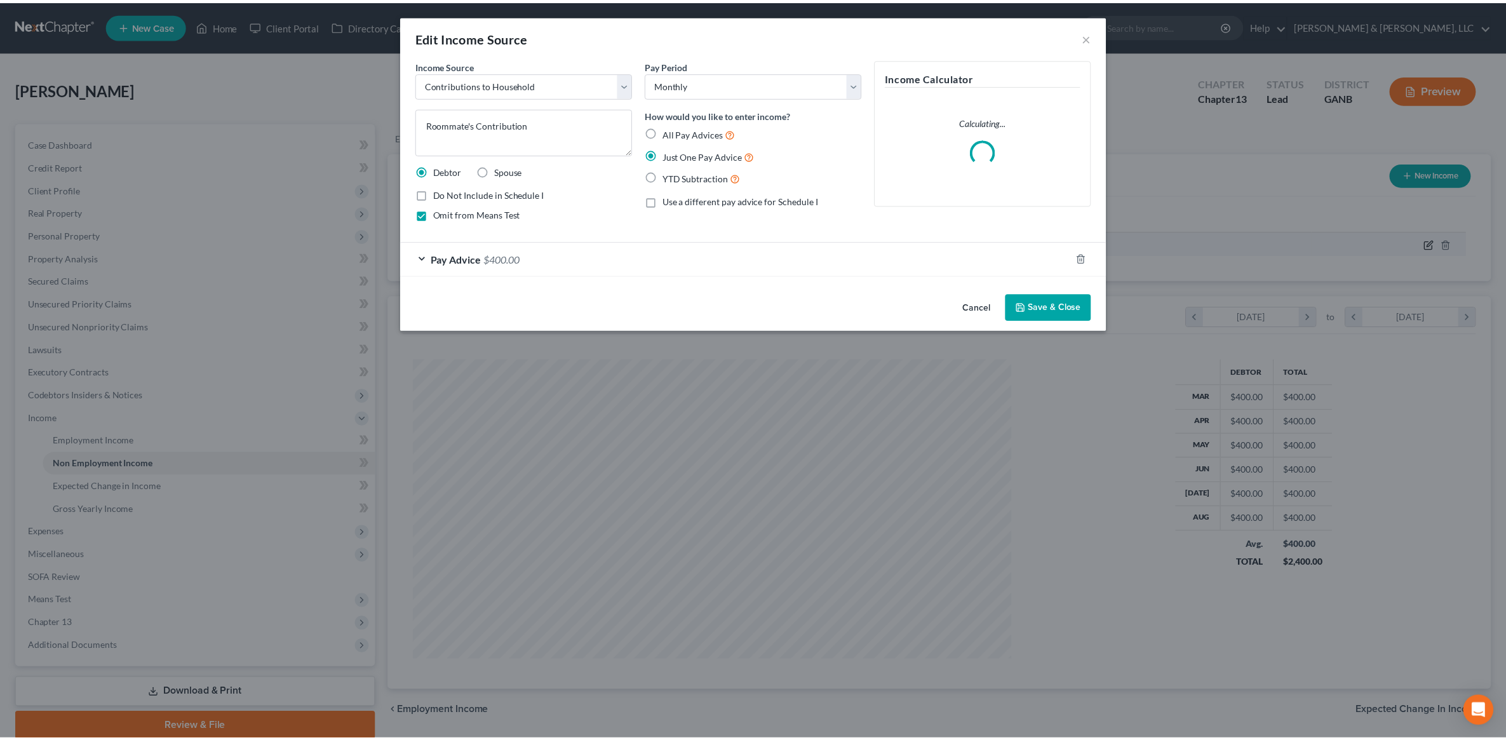
scroll to position [304, 633]
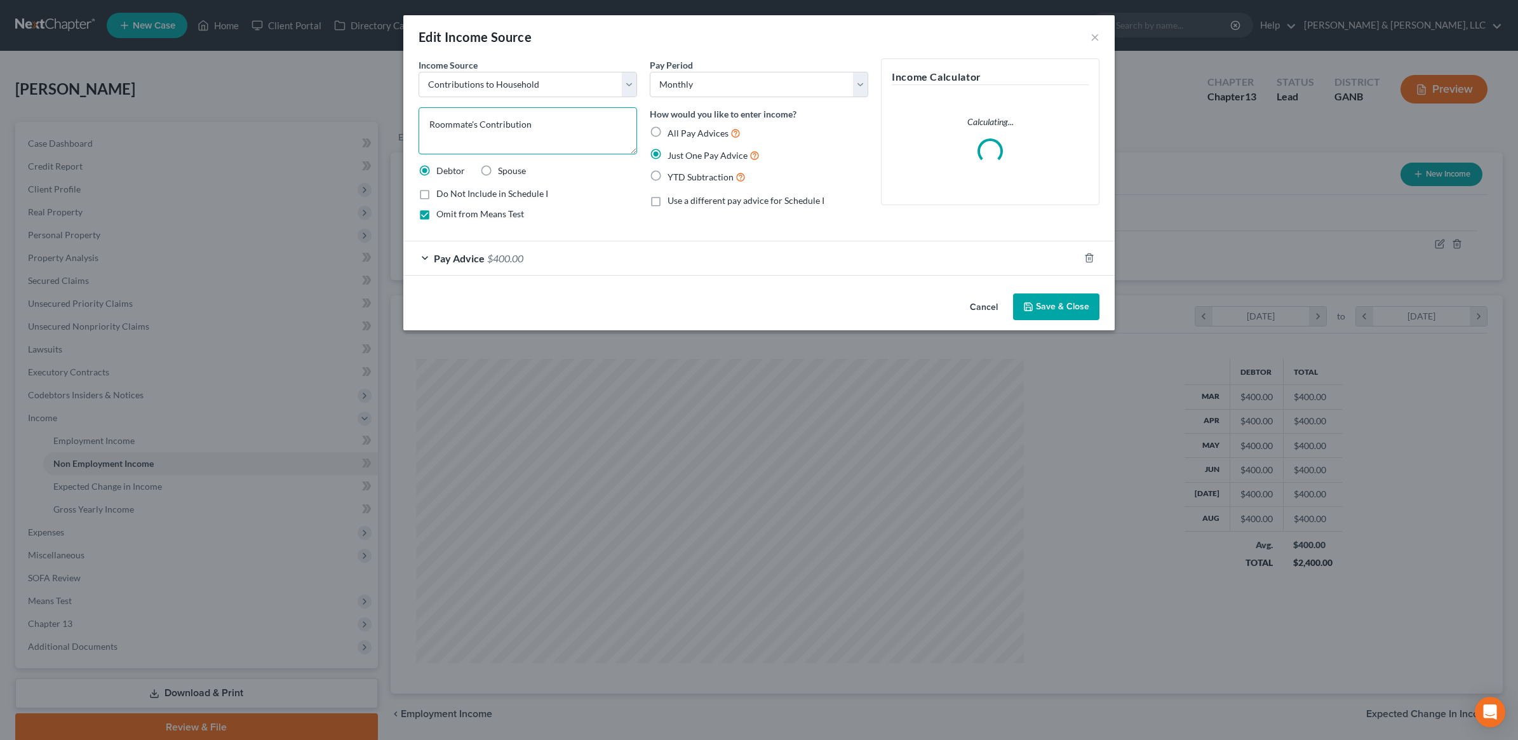
click at [471, 123] on textarea "Roommate's Contribution" at bounding box center [528, 130] width 218 height 47
type textarea "Roommates' Contribution"
click at [562, 252] on div "Pay Advice $400.00" at bounding box center [741, 258] width 676 height 34
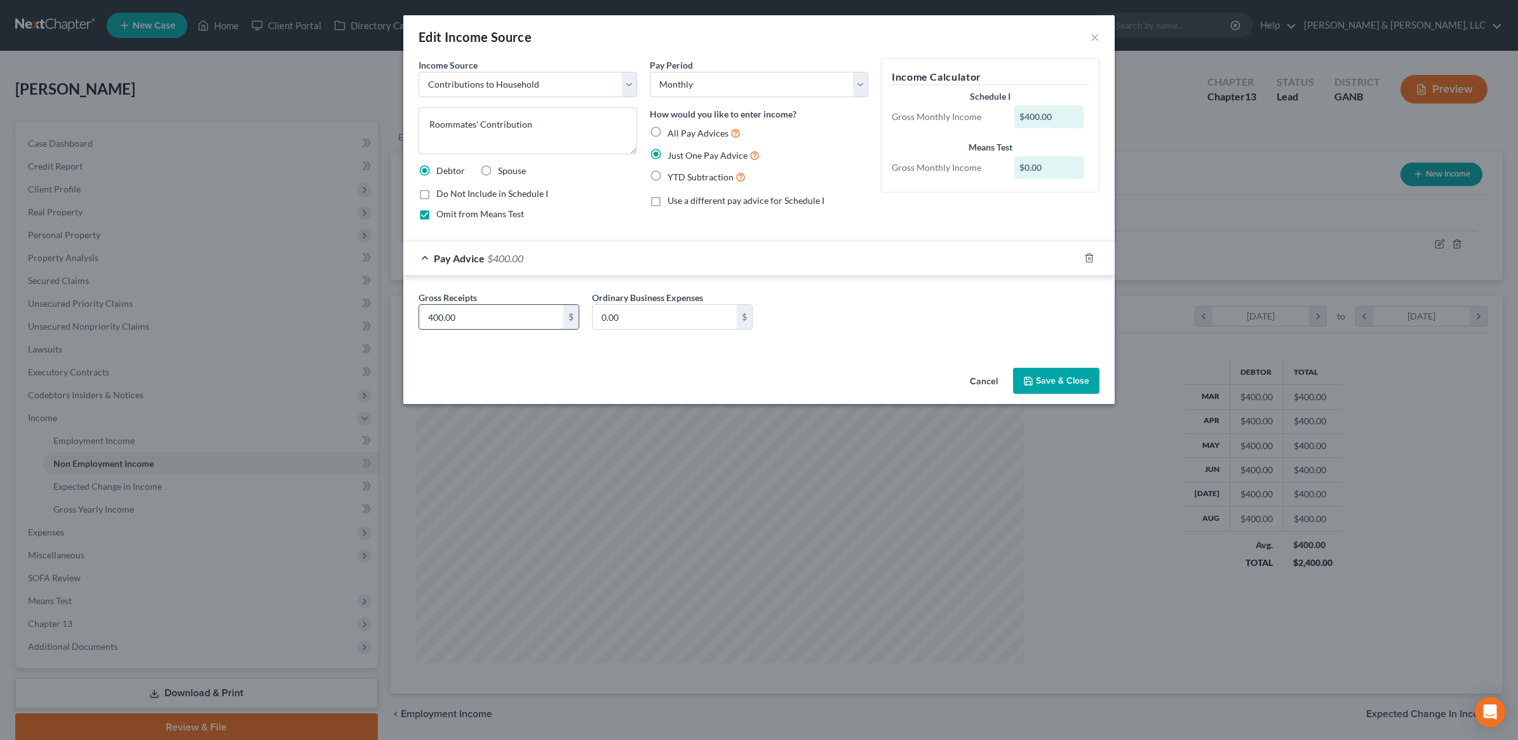
click at [513, 324] on input "400.00" at bounding box center [491, 317] width 144 height 24
type input "700"
click at [1094, 386] on button "Save & Close" at bounding box center [1056, 381] width 86 height 27
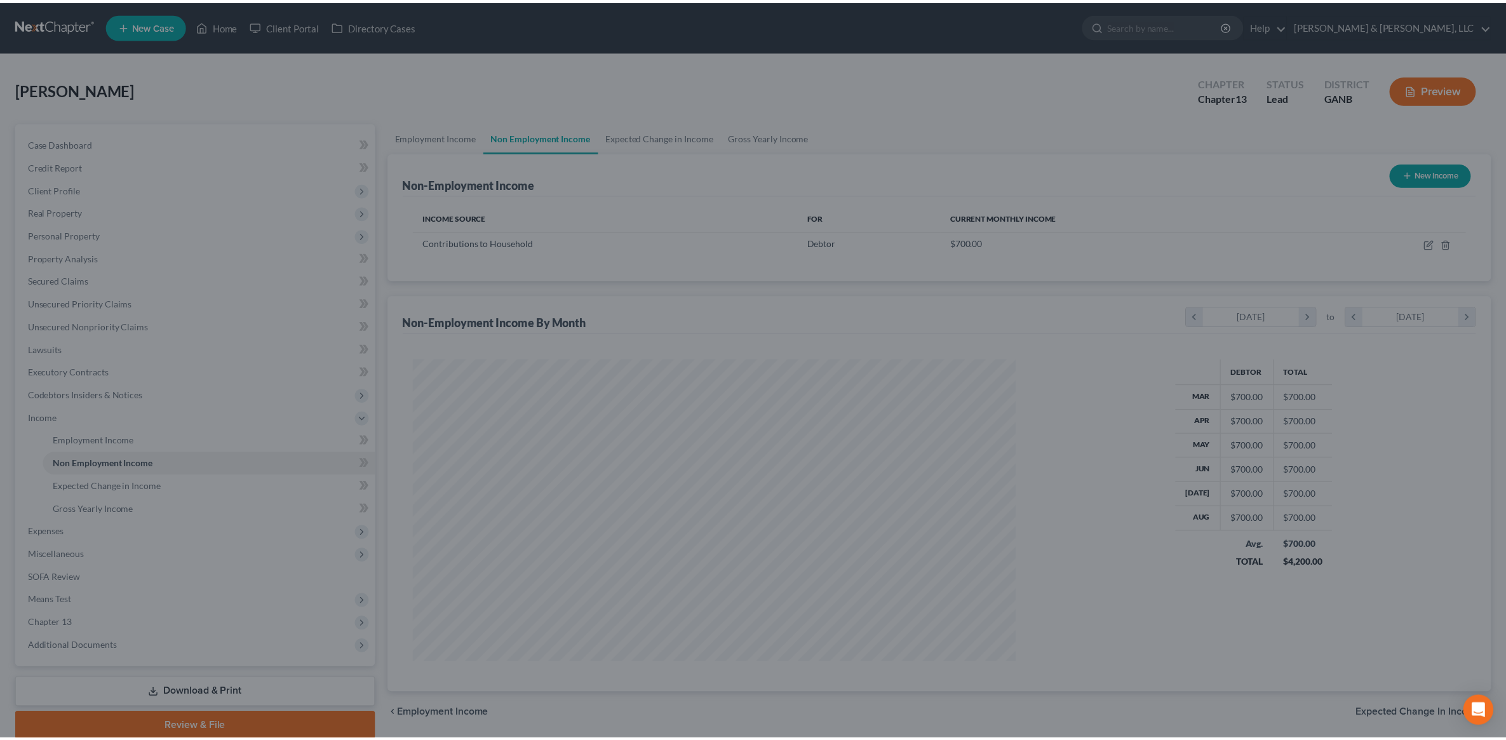
scroll to position [634849, 634522]
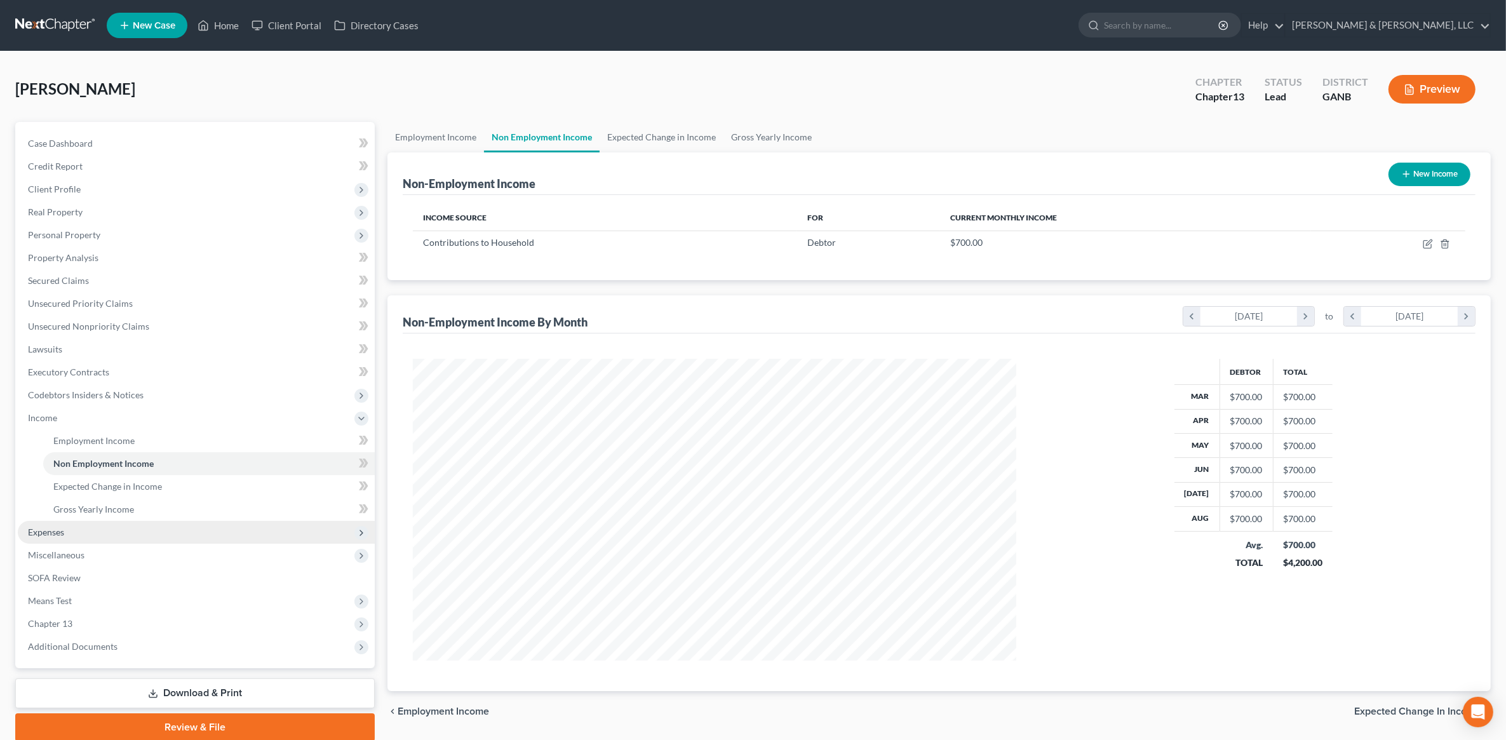
click at [71, 531] on span "Expenses" at bounding box center [196, 532] width 357 height 23
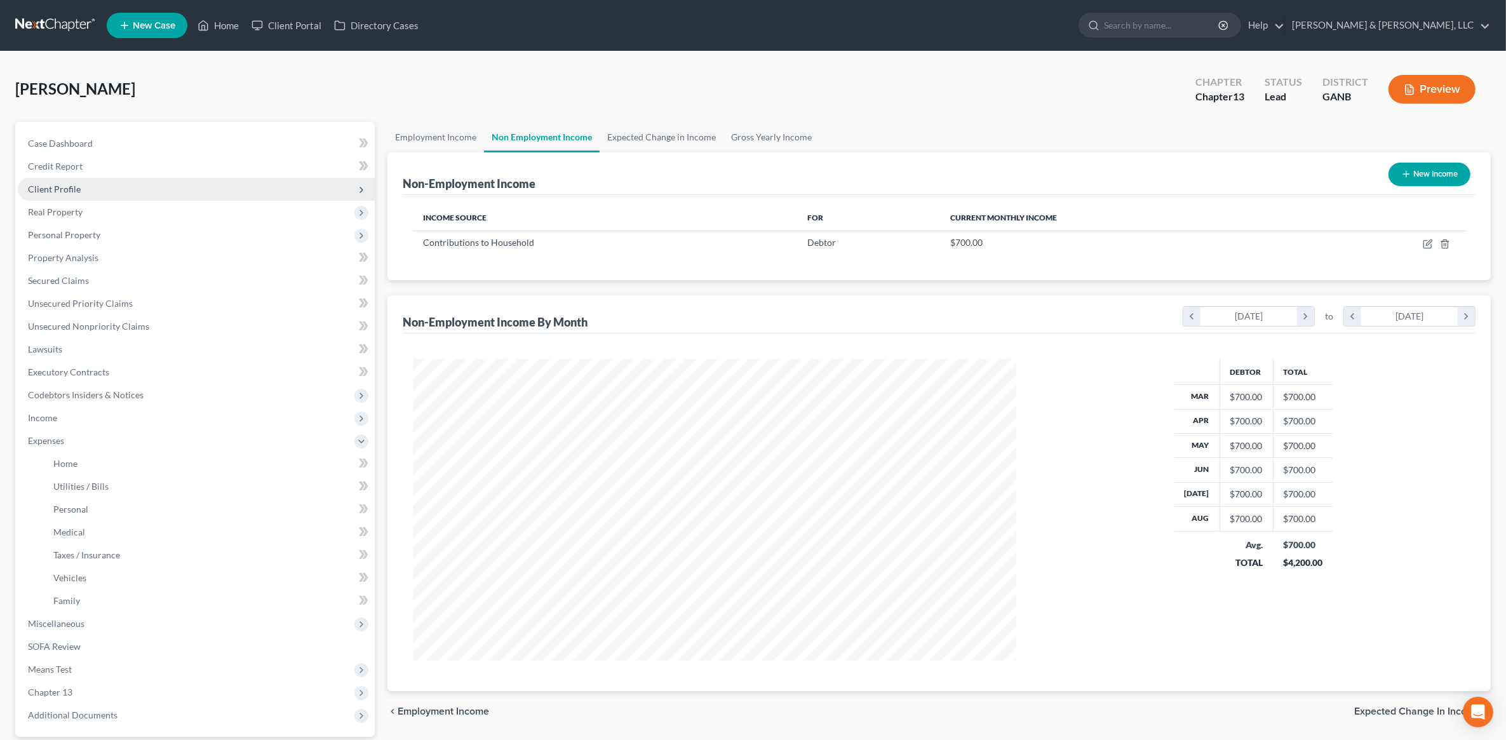
click at [95, 191] on span "Client Profile" at bounding box center [196, 189] width 357 height 23
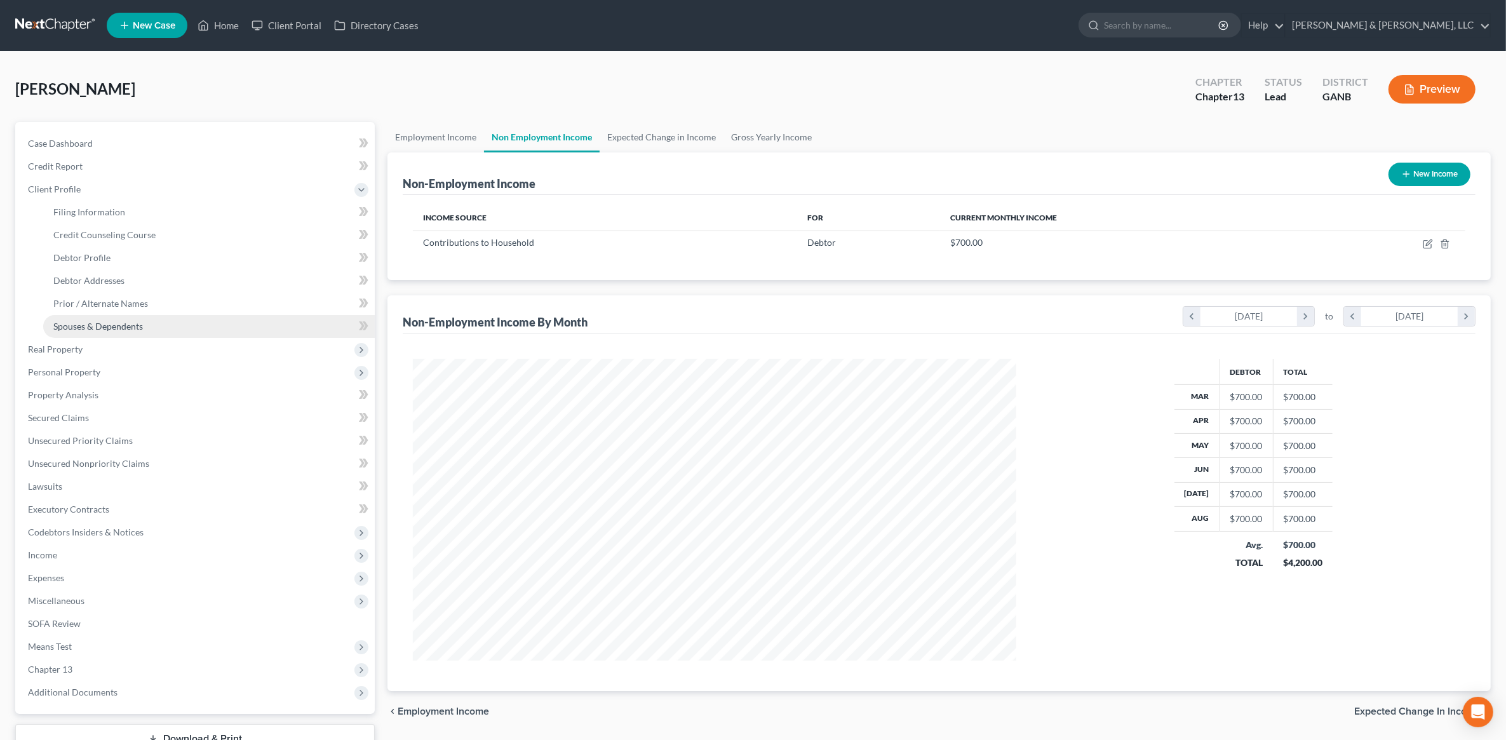
click at [86, 327] on span "Spouses & Dependents" at bounding box center [98, 326] width 90 height 11
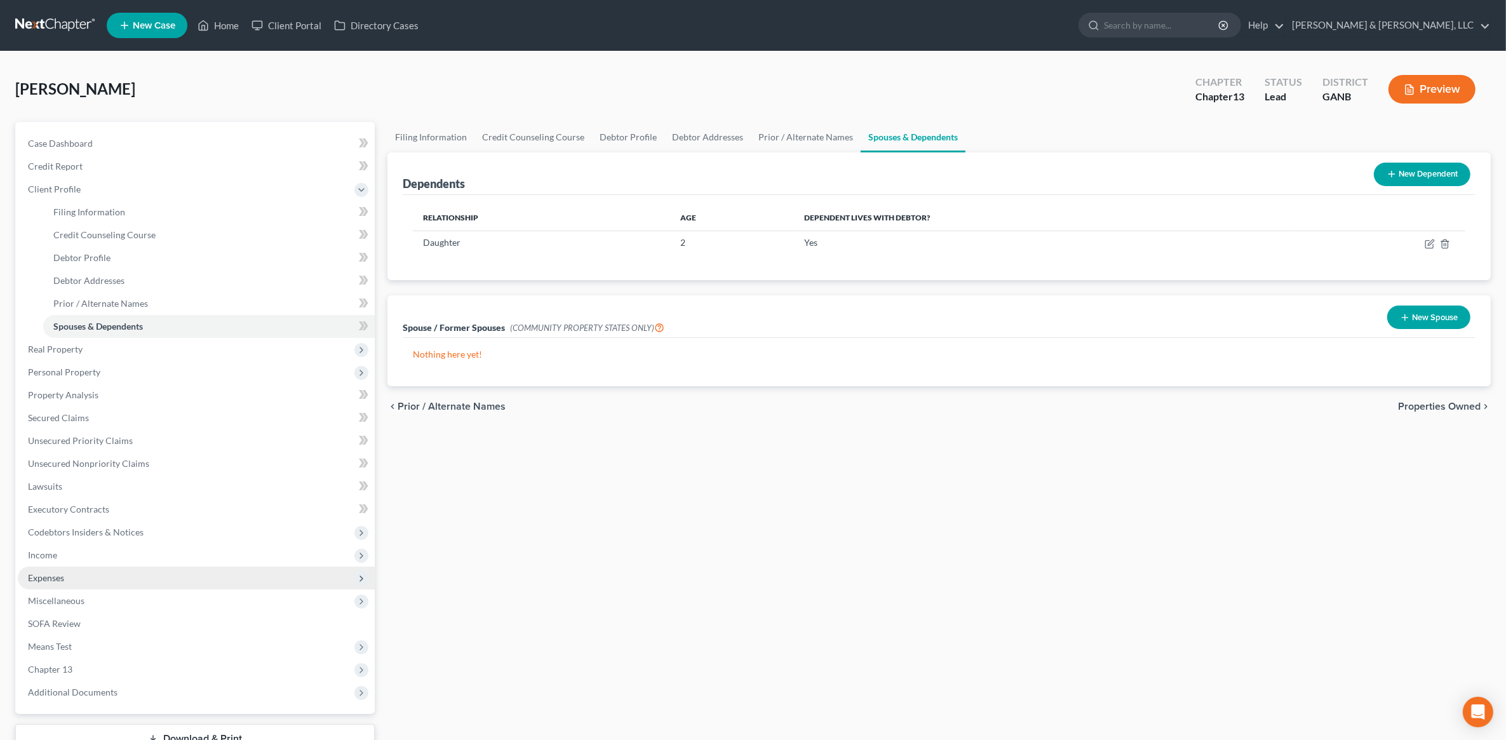
click at [97, 578] on span "Expenses" at bounding box center [196, 578] width 357 height 23
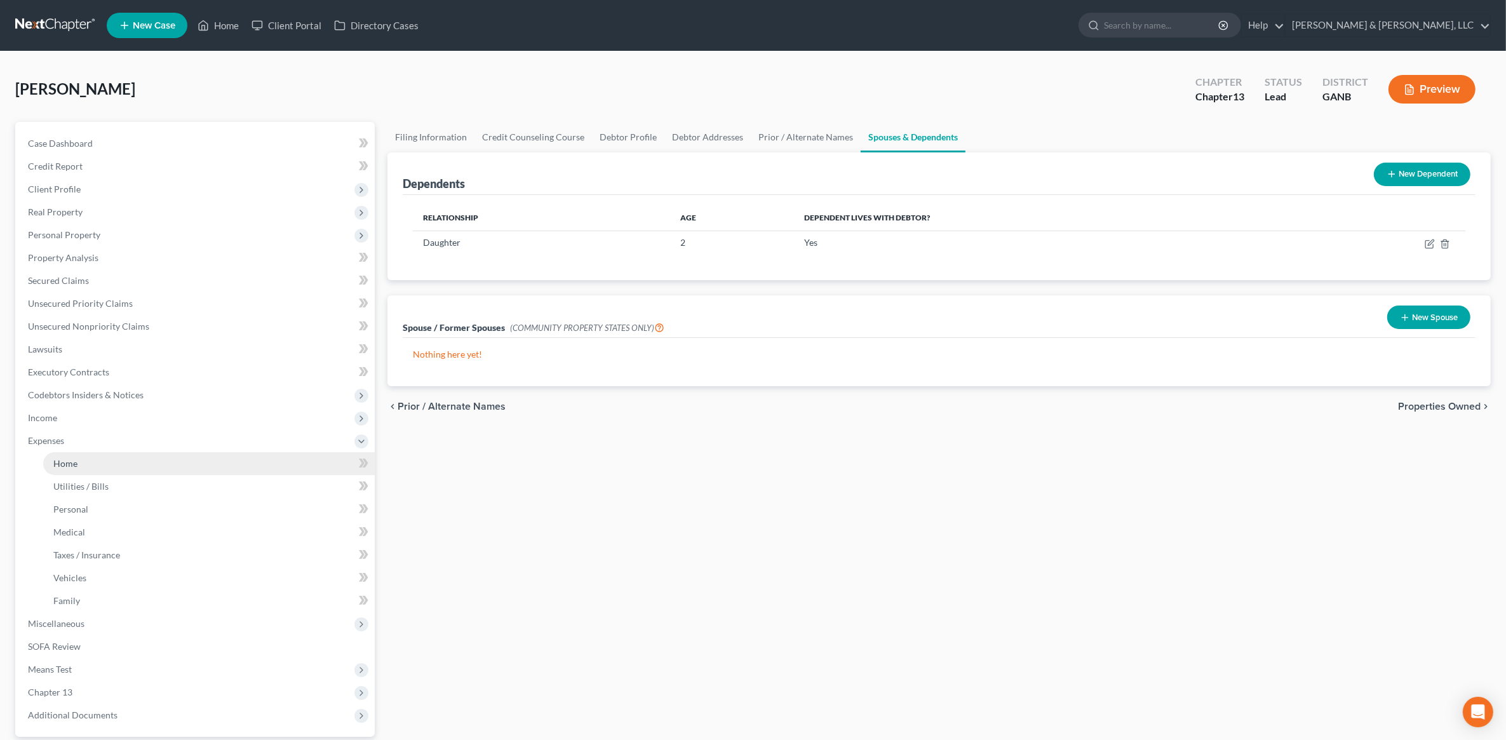
click at [116, 461] on link "Home" at bounding box center [209, 463] width 332 height 23
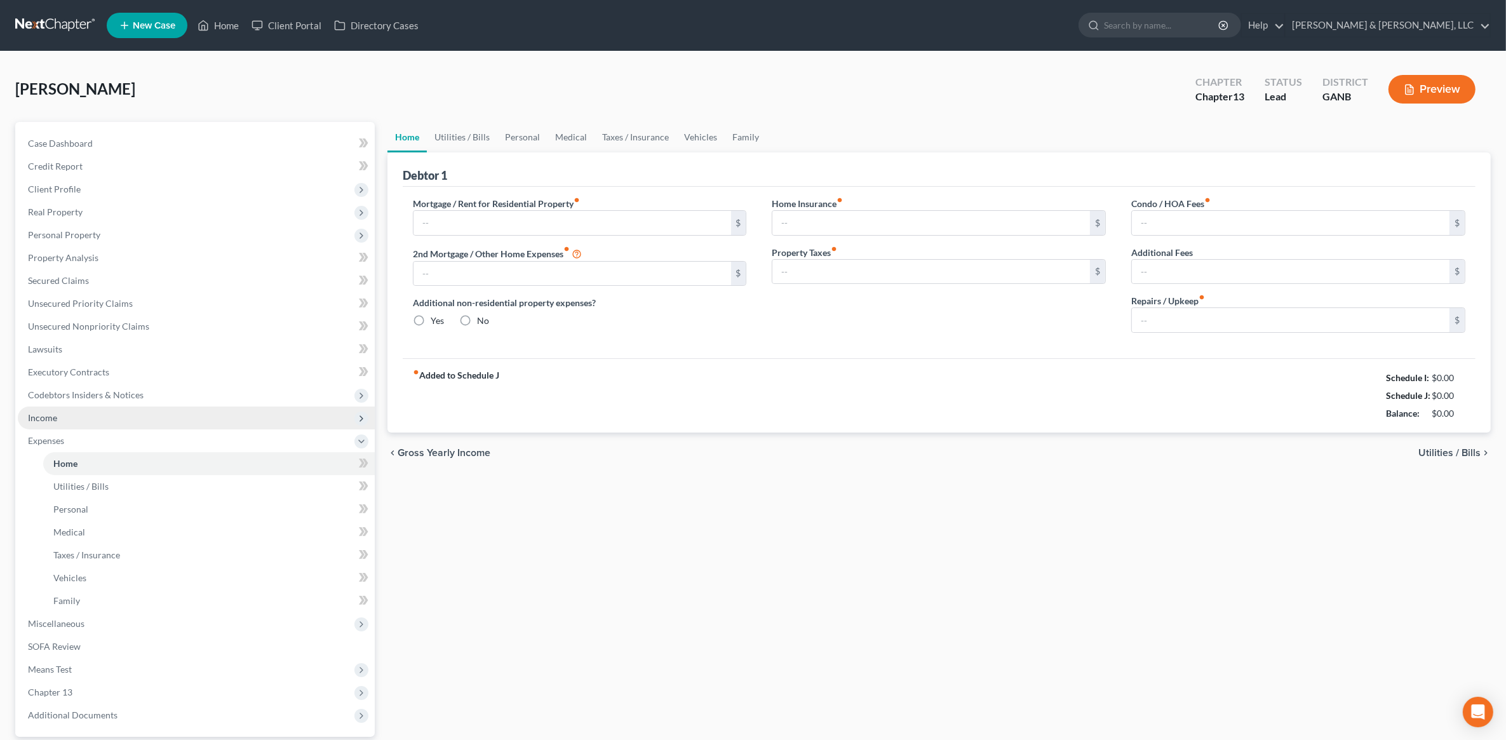
type input "1,261.00"
type input "0.00"
radio input "true"
type input "0.00"
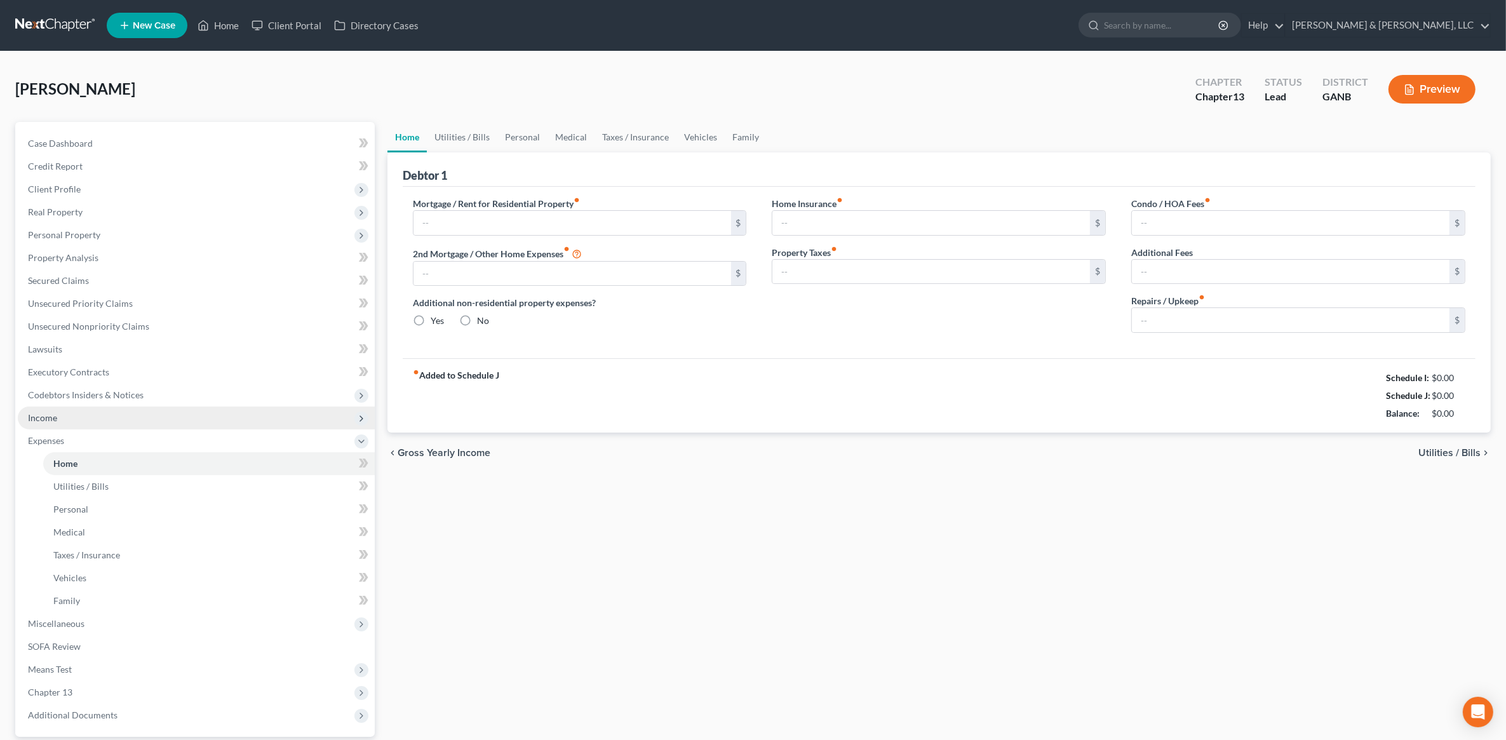
type input "0.00"
type input "100.00"
click at [471, 137] on link "Utilities / Bills" at bounding box center [462, 137] width 71 height 30
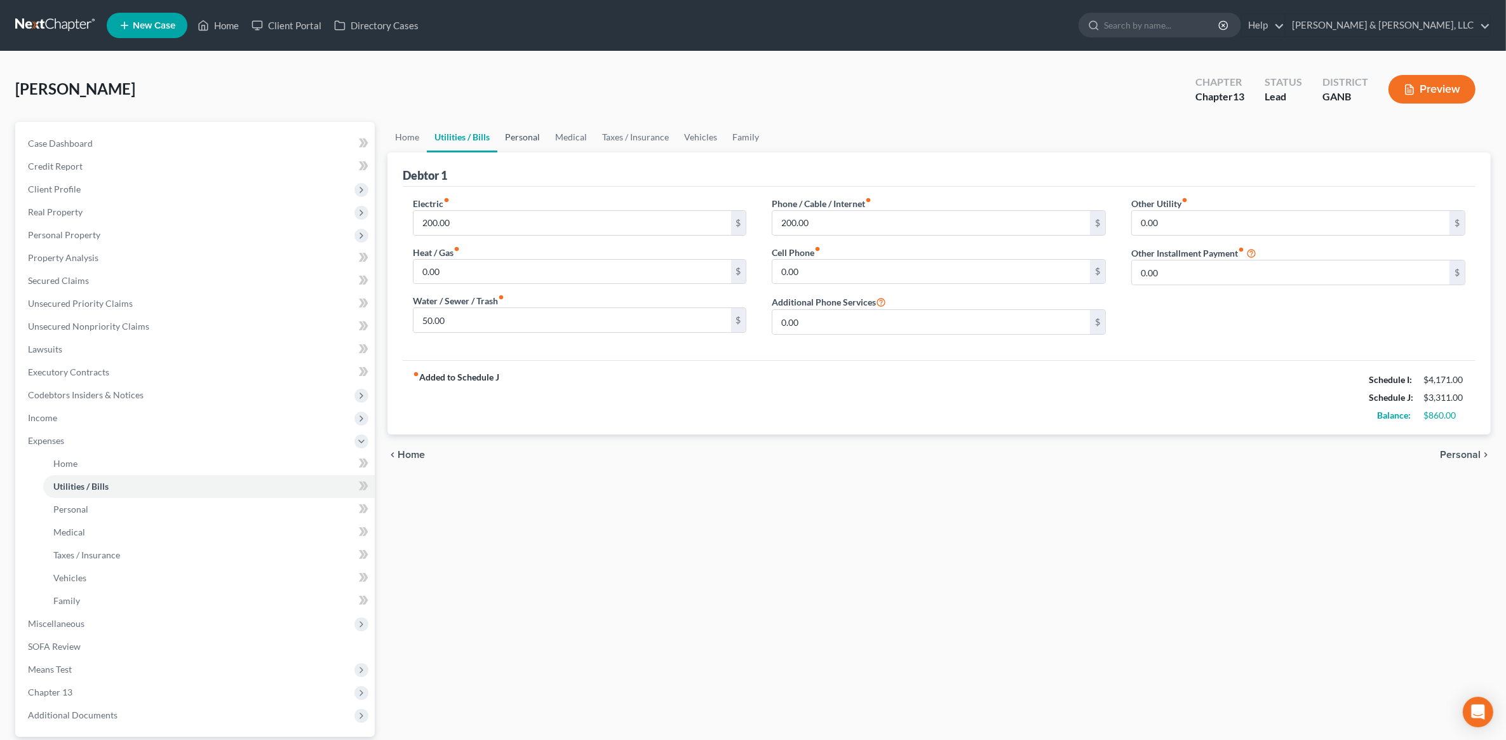
click at [524, 131] on link "Personal" at bounding box center [522, 137] width 50 height 30
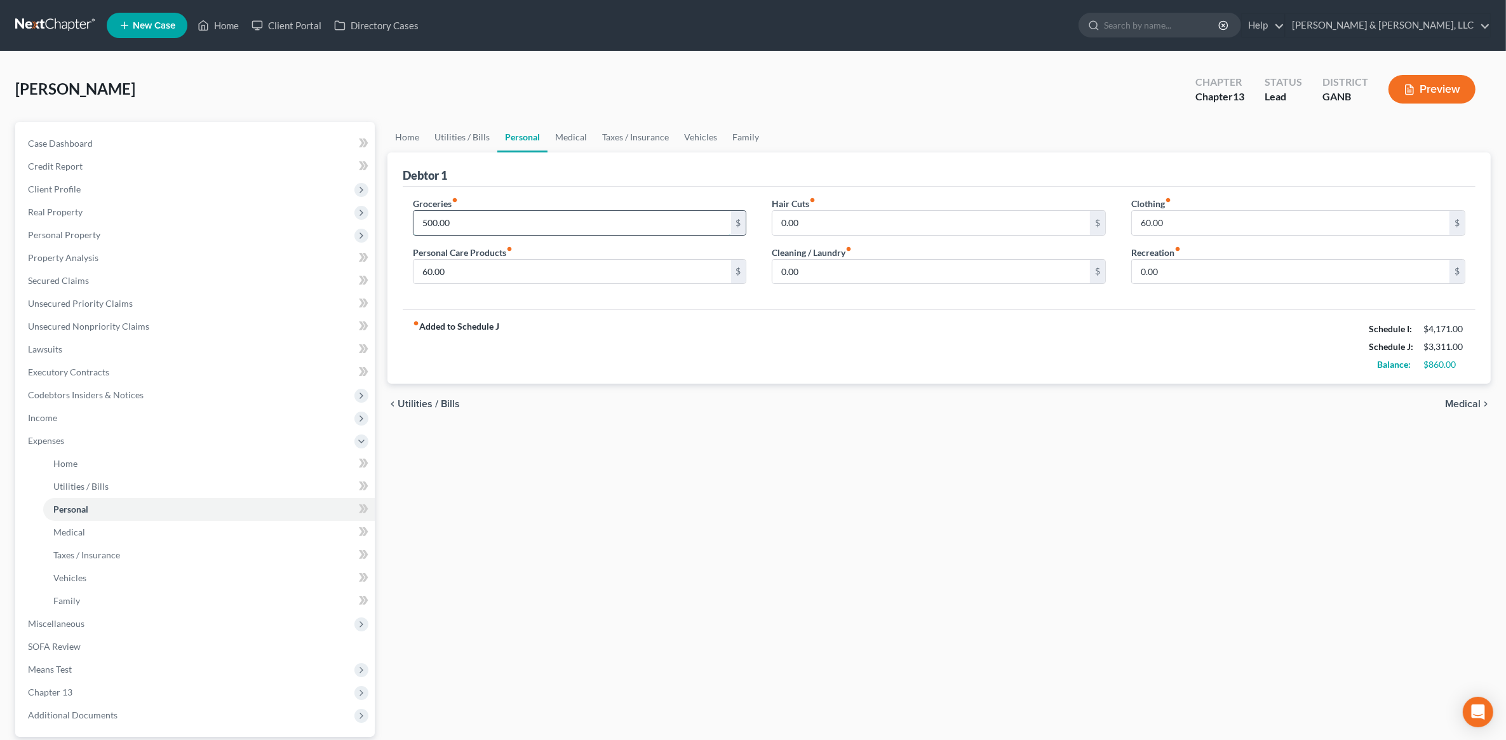
click at [495, 225] on input "500.00" at bounding box center [572, 223] width 318 height 24
type input "600"
click at [1189, 223] on input "60.00" at bounding box center [1291, 223] width 318 height 24
drag, startPoint x: 1188, startPoint y: 220, endPoint x: 1112, endPoint y: 225, distance: 77.0
click at [1112, 225] on div "Groceries fiber_manual_record 600 $ Personal Care Products fiber_manual_record …" at bounding box center [939, 246] width 1078 height 98
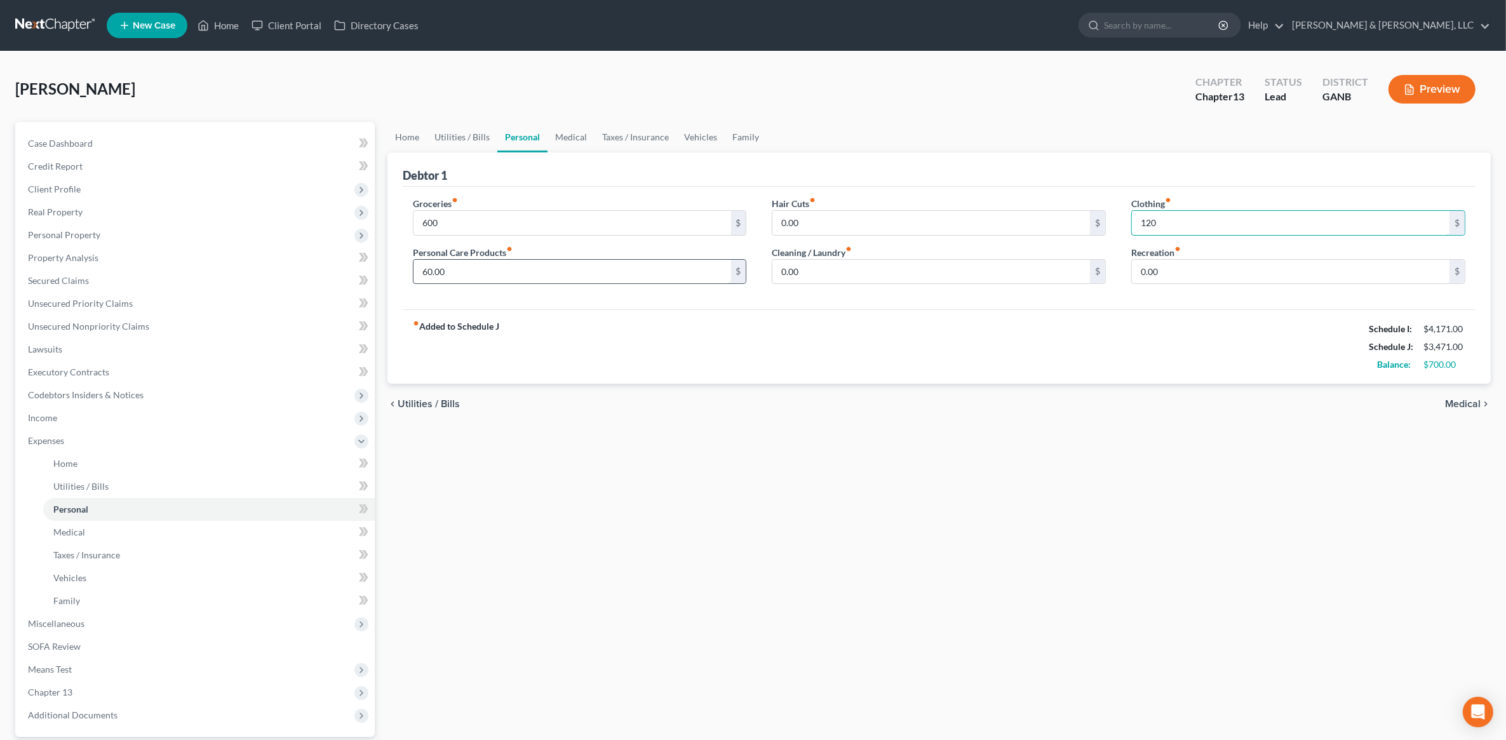
type input "120"
click at [534, 260] on input "60.00" at bounding box center [572, 272] width 318 height 24
type input "120"
click at [460, 213] on input "600" at bounding box center [572, 223] width 318 height 24
type input "700"
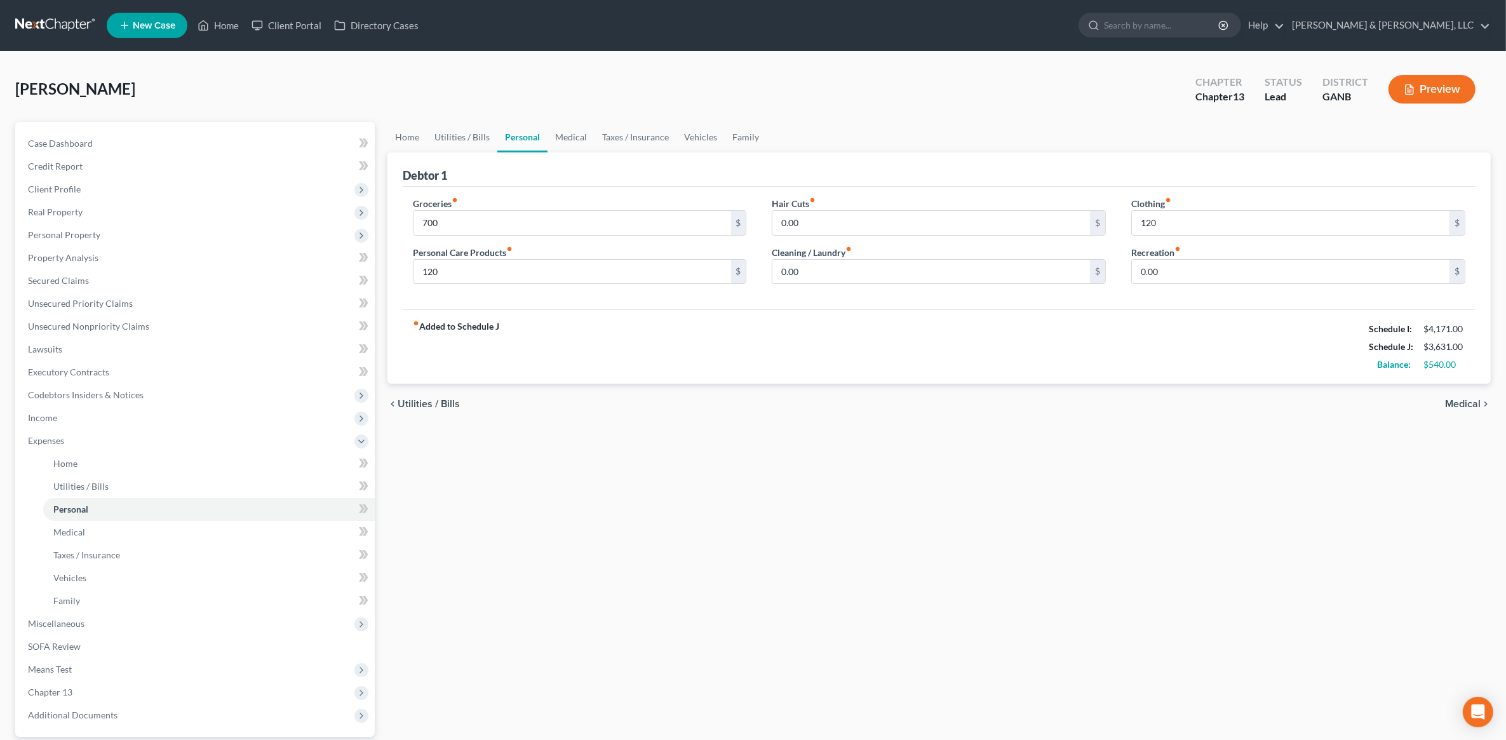
click at [871, 551] on div "Home Utilities / Bills Personal Medical Taxes / Insurance Vehicles Family Debto…" at bounding box center [939, 466] width 1116 height 688
click at [564, 131] on link "Medical" at bounding box center [571, 137] width 47 height 30
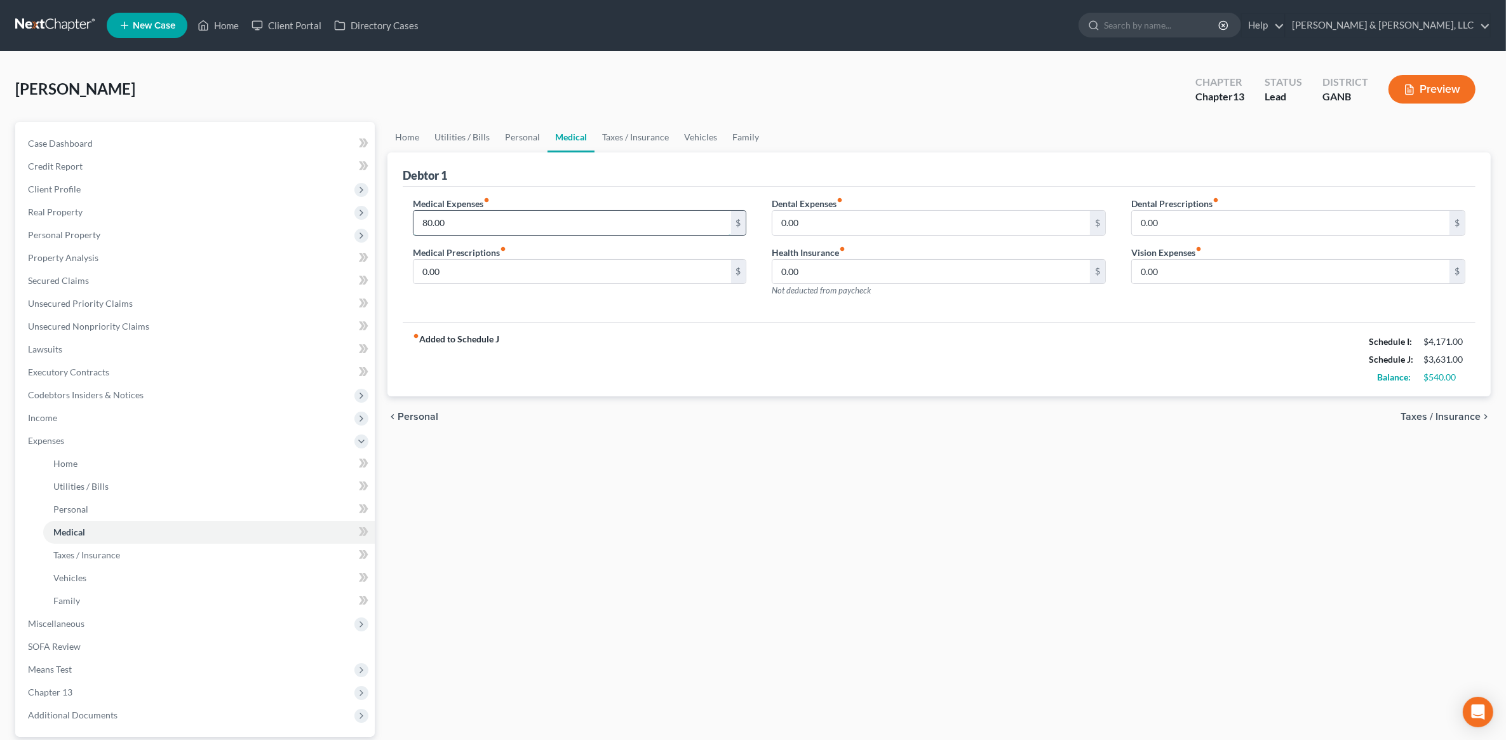
click at [493, 220] on input "80.00" at bounding box center [572, 223] width 318 height 24
click at [829, 572] on div "Home Utilities / Bills Personal Medical Taxes / Insurance Vehicles Family Debto…" at bounding box center [939, 466] width 1116 height 688
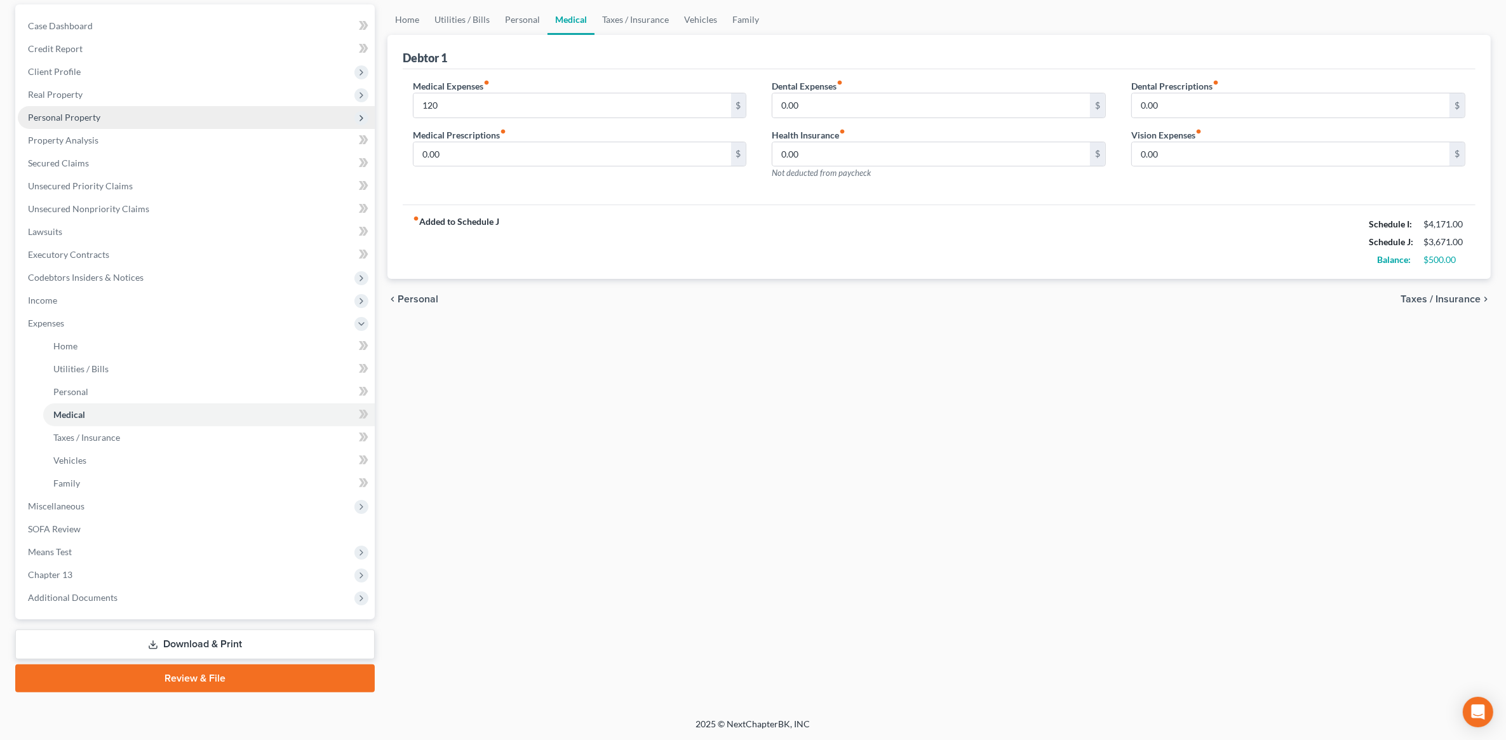
click at [119, 118] on span "Personal Property" at bounding box center [196, 117] width 357 height 23
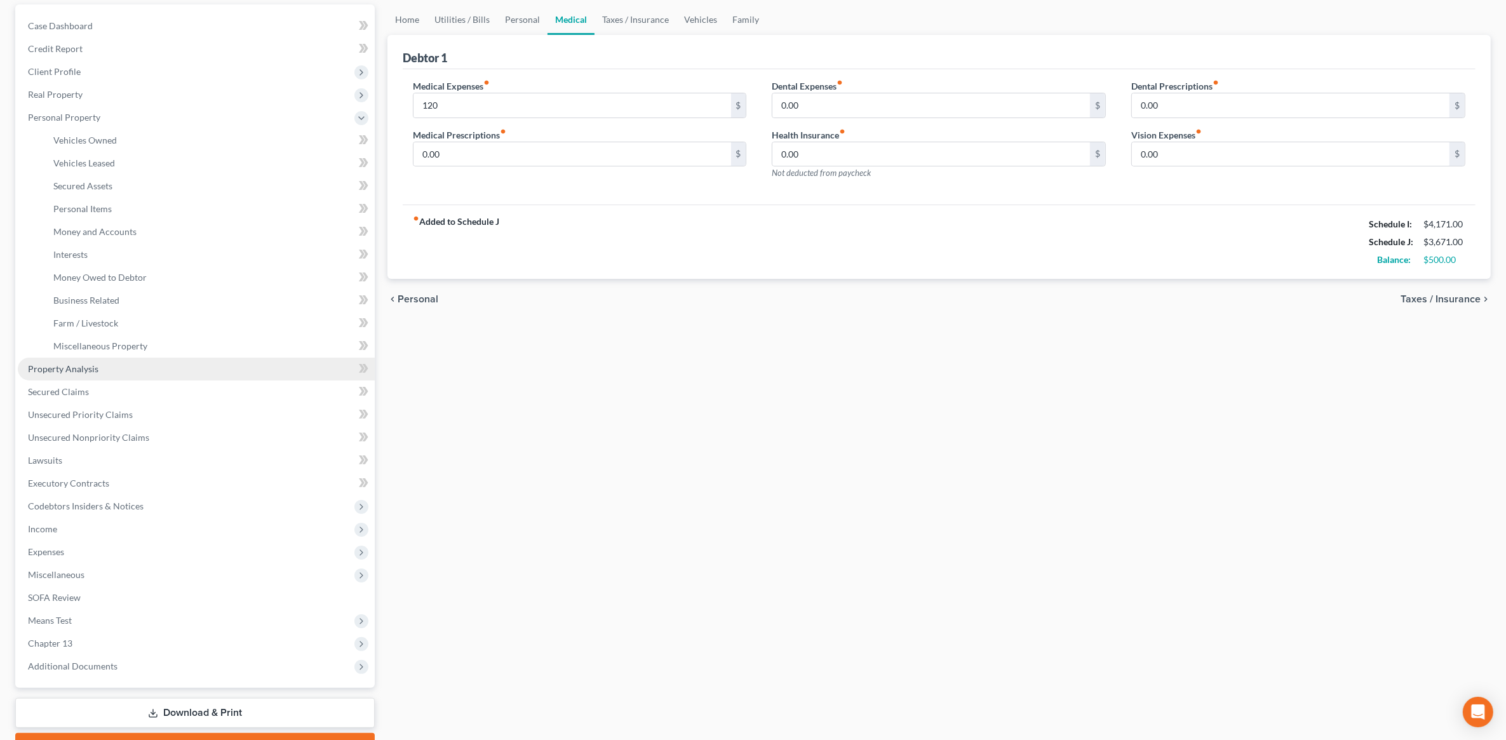
click at [109, 364] on link "Property Analysis" at bounding box center [196, 369] width 357 height 23
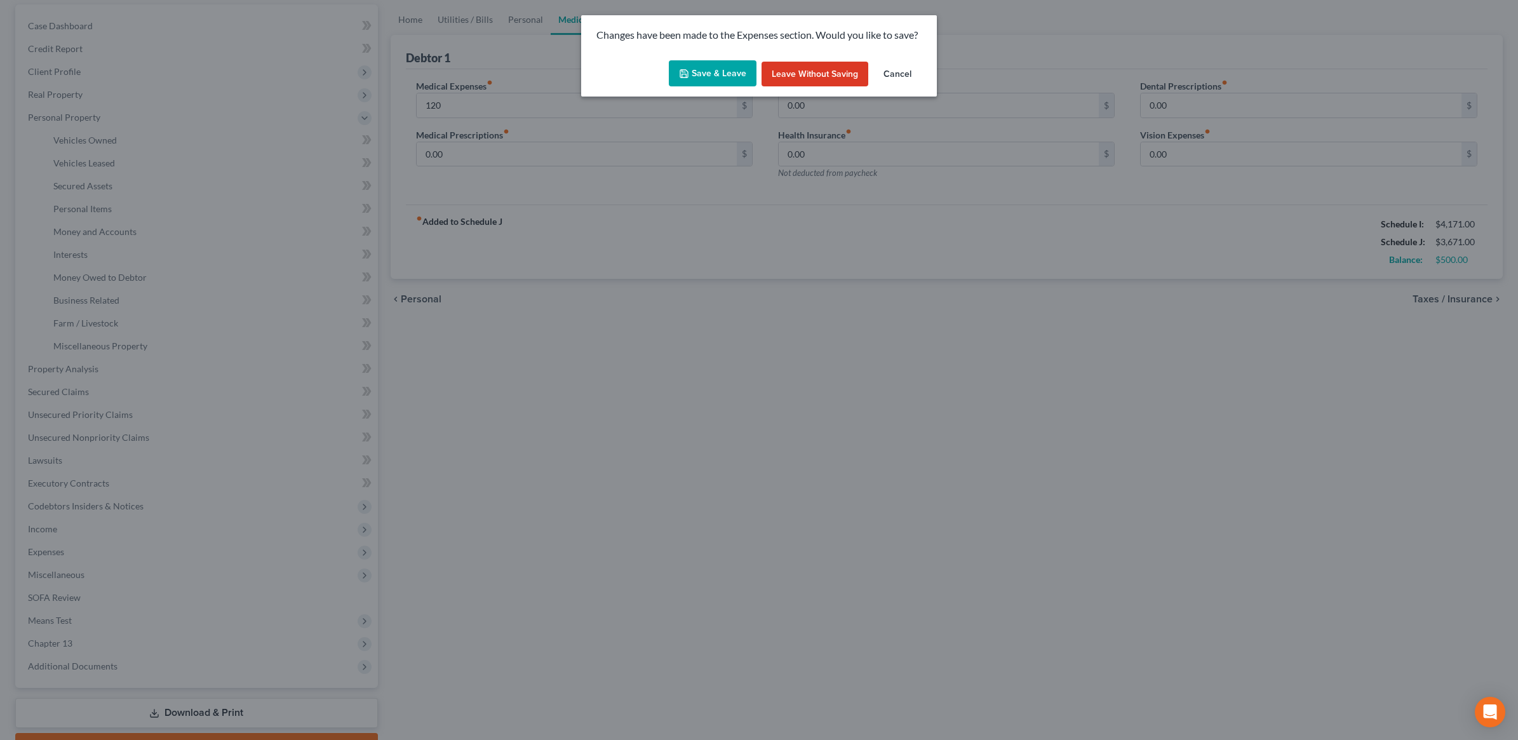
click at [701, 72] on button "Save & Leave" at bounding box center [713, 73] width 88 height 27
type input "120.00"
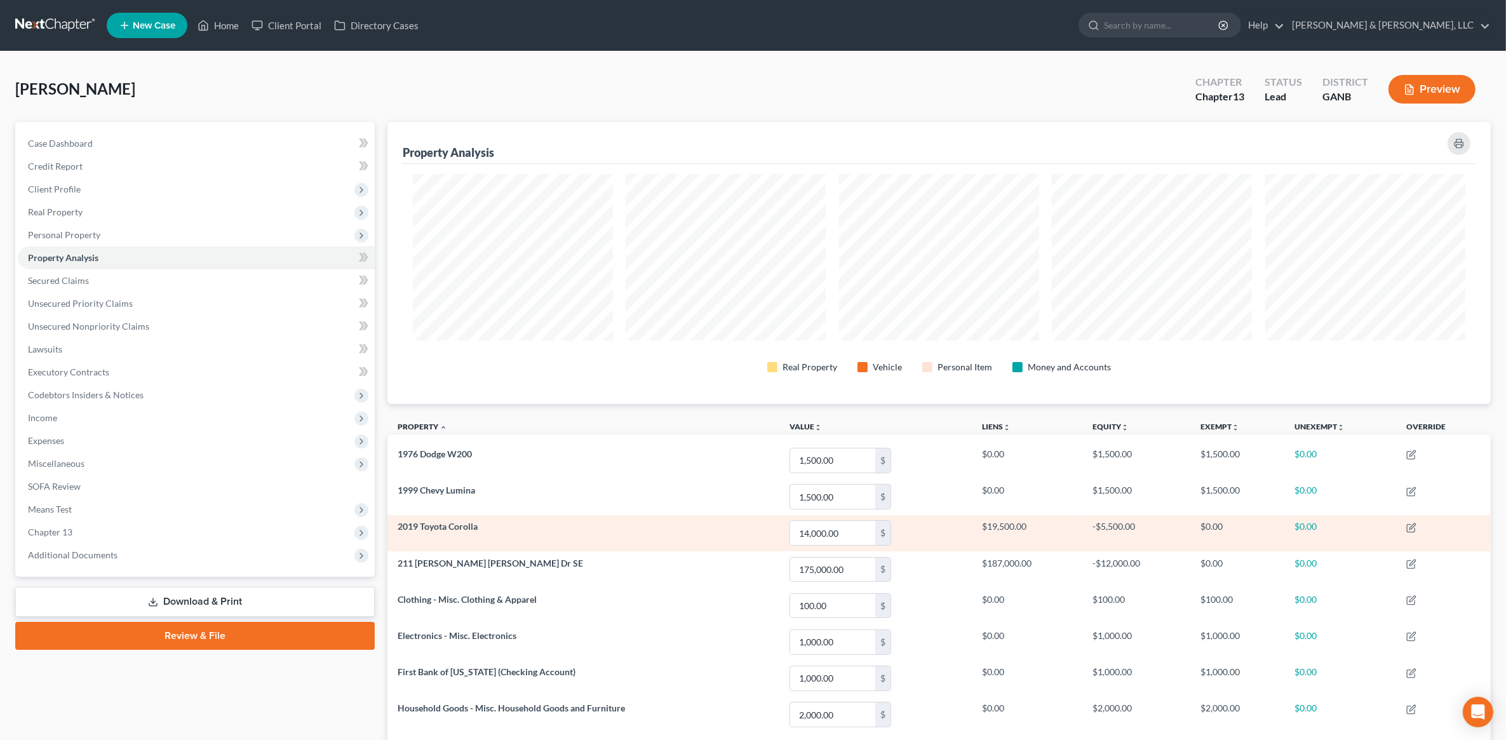
scroll to position [119, 0]
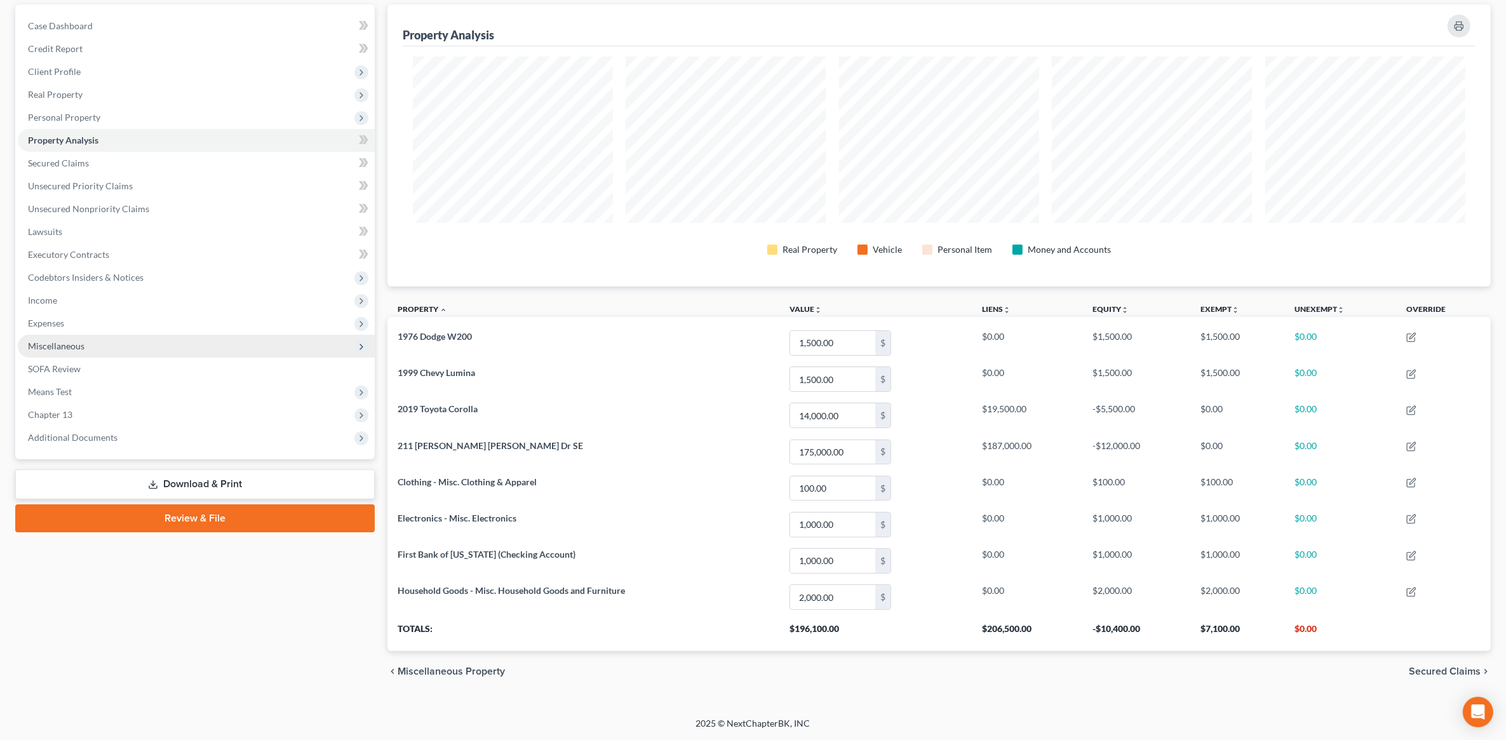
click at [65, 347] on span "Miscellaneous" at bounding box center [56, 345] width 57 height 11
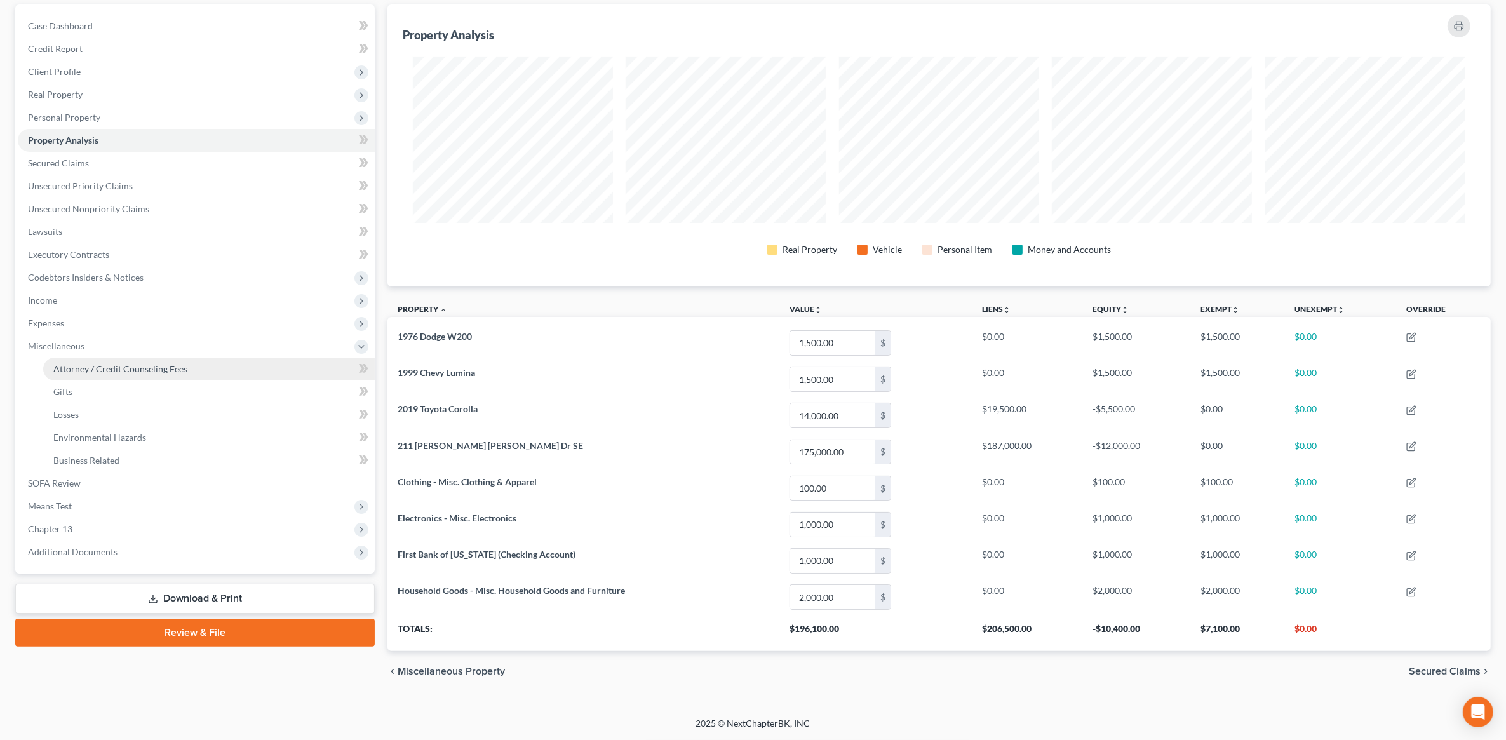
click at [76, 358] on link "Attorney / Credit Counseling Fees" at bounding box center [209, 369] width 332 height 23
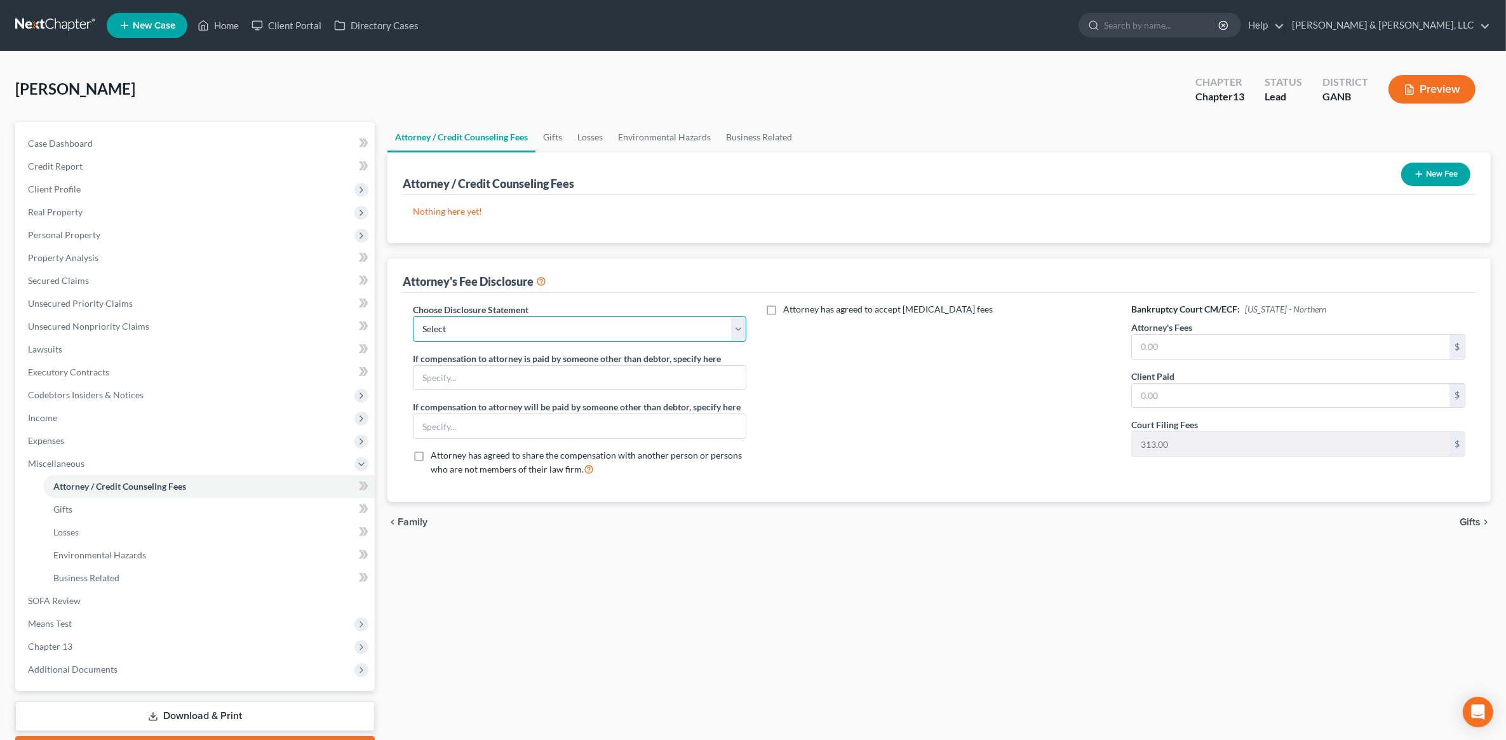
click at [549, 321] on select "Select CUSTOM 13 BUSINESS 13 7 Disclosure 13 Disclosure" at bounding box center [580, 328] width 334 height 25
select select "3"
click at [413, 316] on select "Select CUSTOM 13 BUSINESS 13 7 Disclosure 13 Disclosure" at bounding box center [580, 328] width 334 height 25
click at [1158, 343] on input "text" at bounding box center [1291, 347] width 318 height 24
type input "5,000"
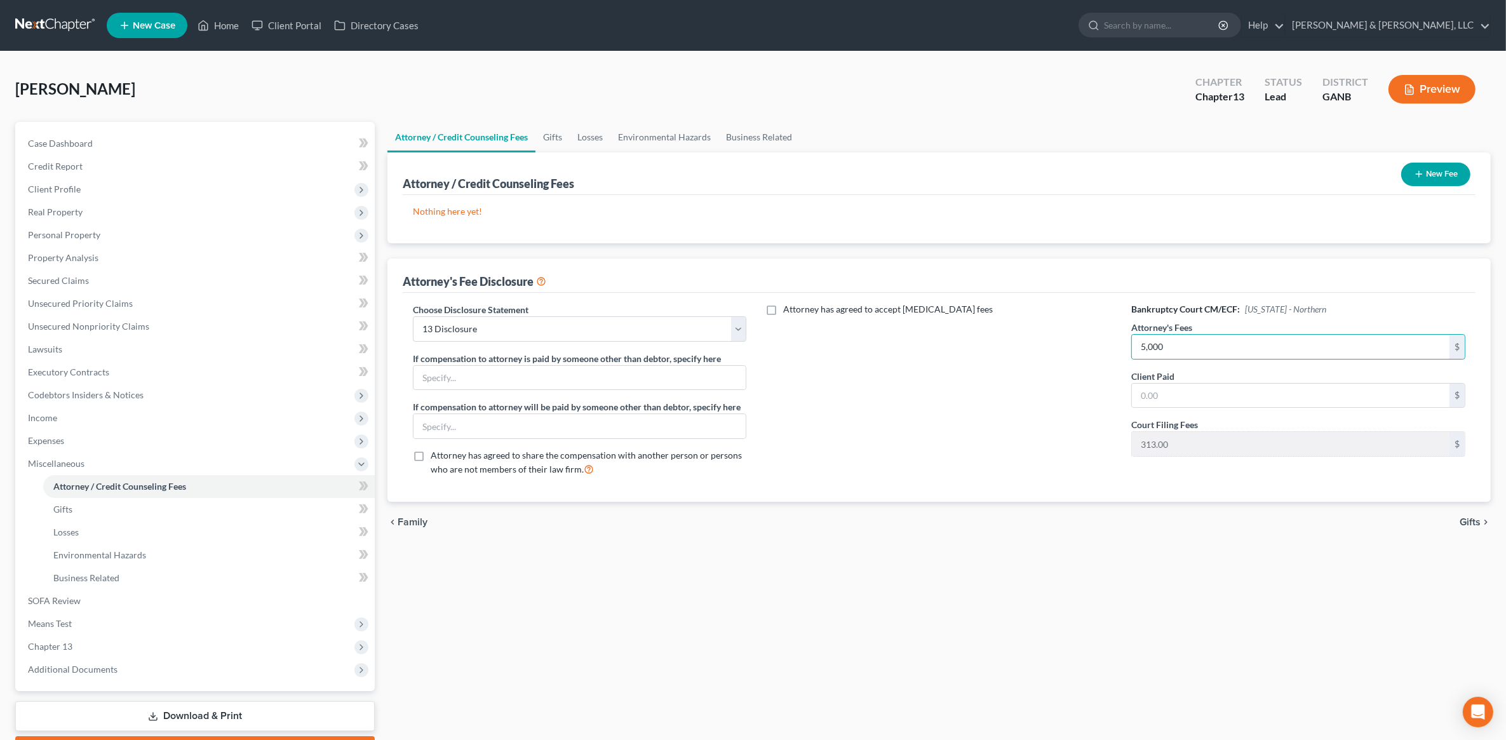
click at [1453, 173] on button "New Fee" at bounding box center [1435, 175] width 69 height 24
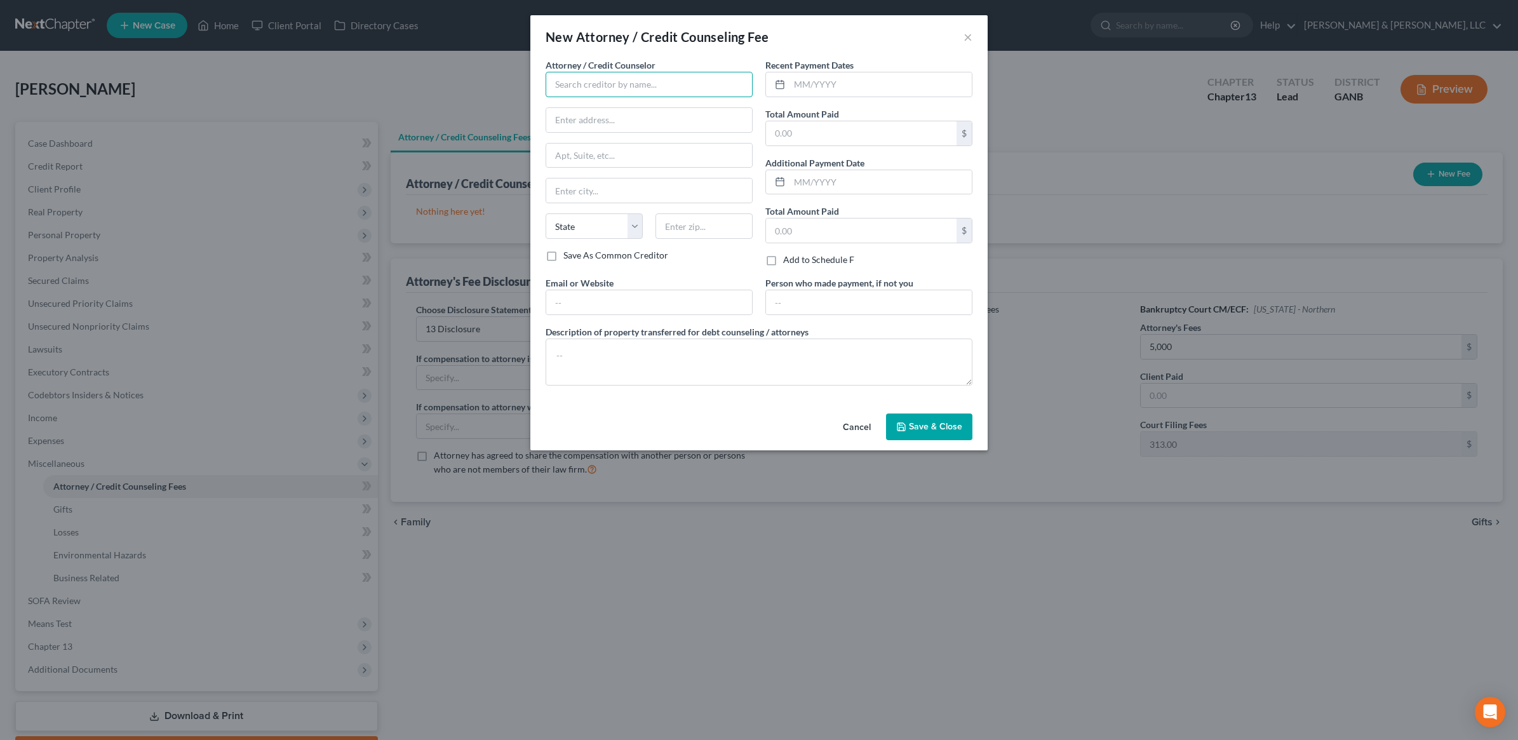
click at [572, 93] on input "text" at bounding box center [649, 84] width 207 height 25
type input "CC Advising"
click at [809, 90] on input "text" at bounding box center [880, 84] width 182 height 24
type input "09/2025"
type input "10"
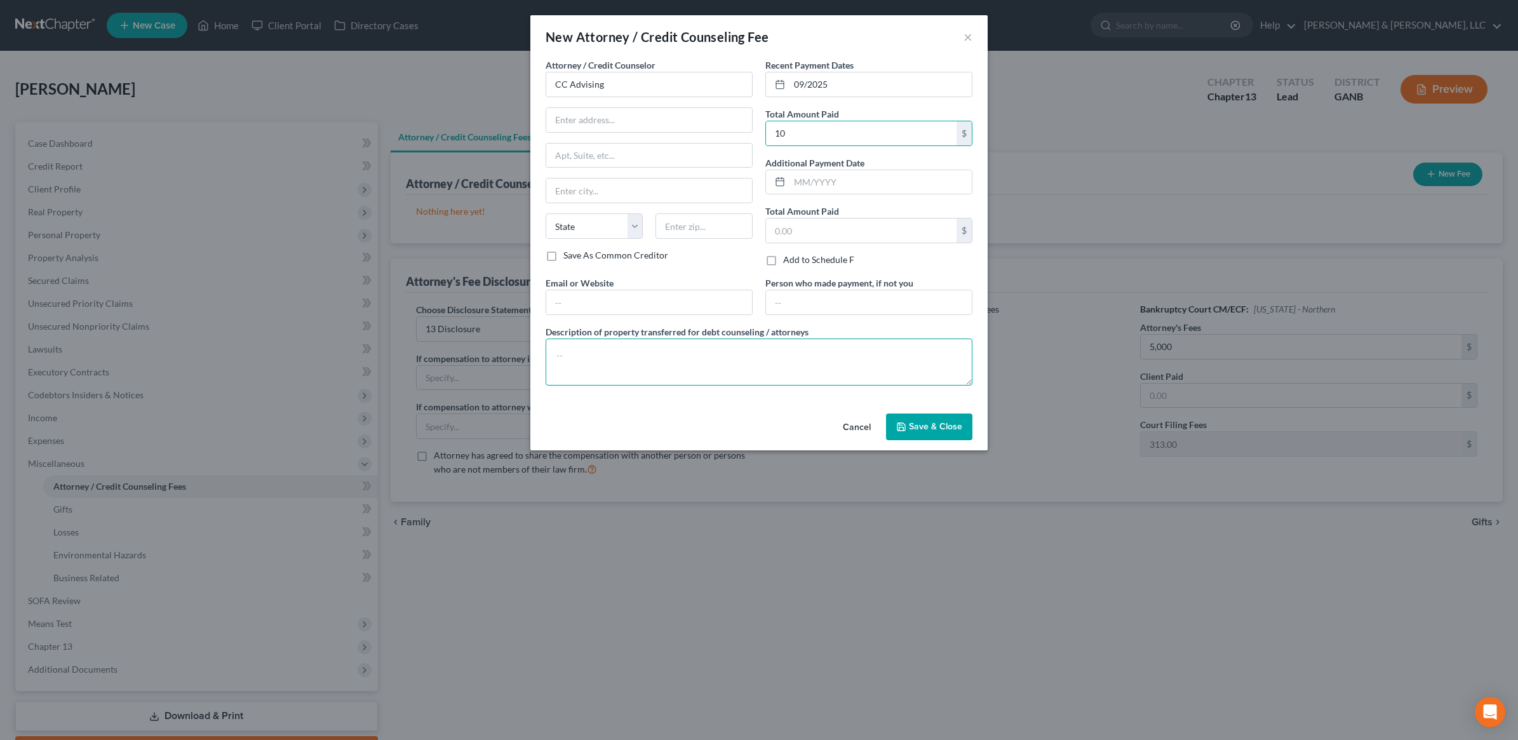
click at [730, 366] on textarea at bounding box center [759, 362] width 427 height 47
type textarea "$10"
click at [926, 427] on span "Save & Close" at bounding box center [935, 426] width 53 height 11
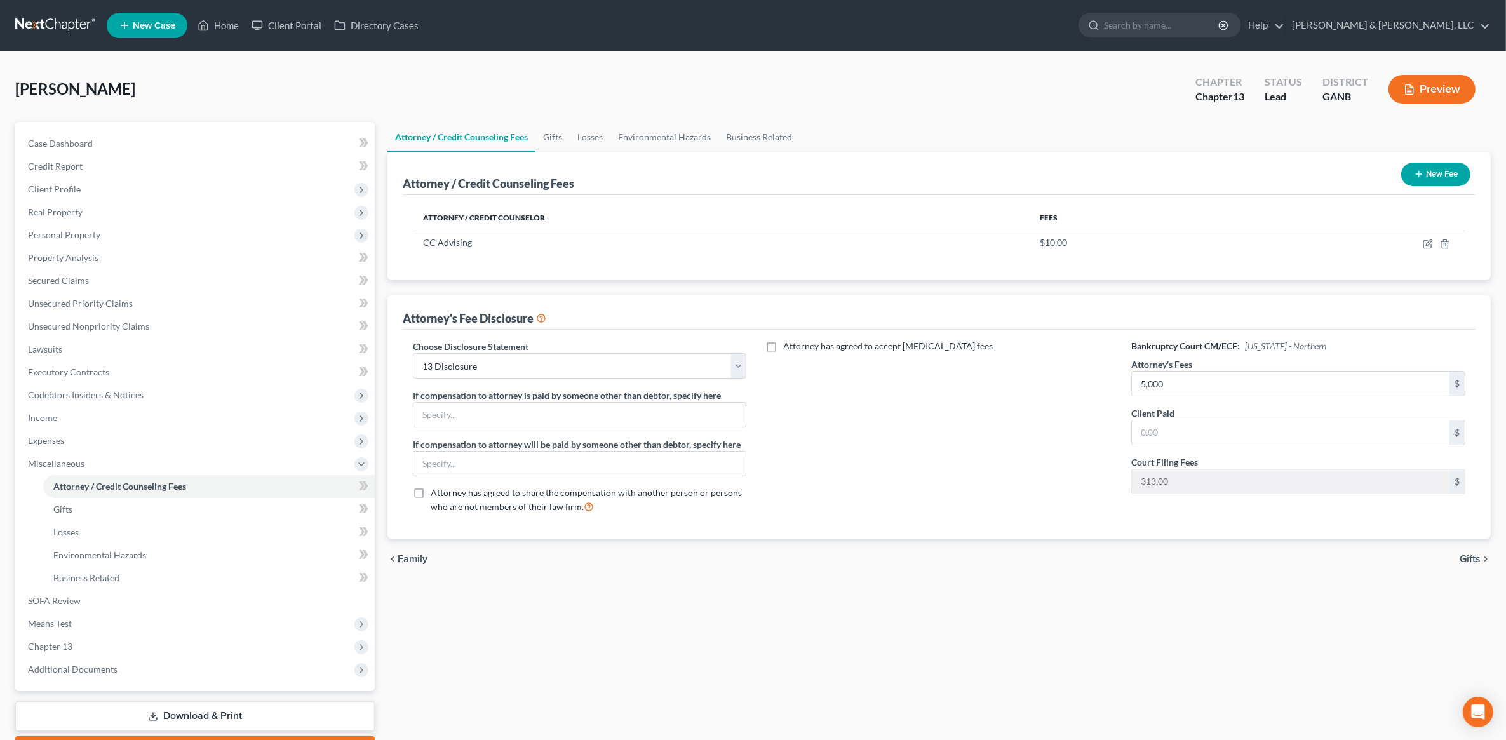
click at [1423, 179] on button "New Fee" at bounding box center [1435, 175] width 69 height 24
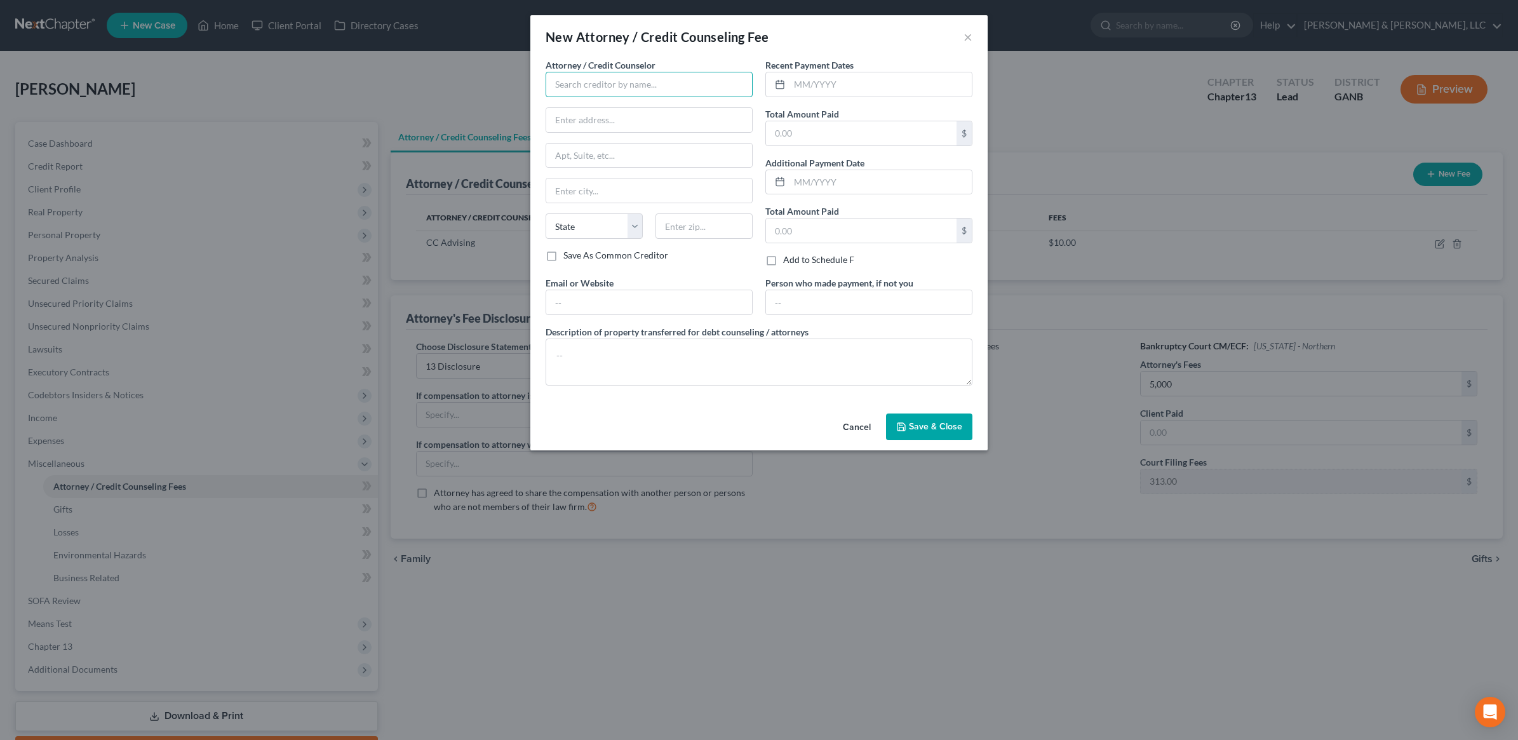
click at [667, 96] on input "text" at bounding box center [649, 84] width 207 height 25
type input "[PERSON_NAME] & [PERSON_NAME] LLC"
click at [834, 87] on input "text" at bounding box center [880, 84] width 182 height 24
type input "09/2025"
type input "313"
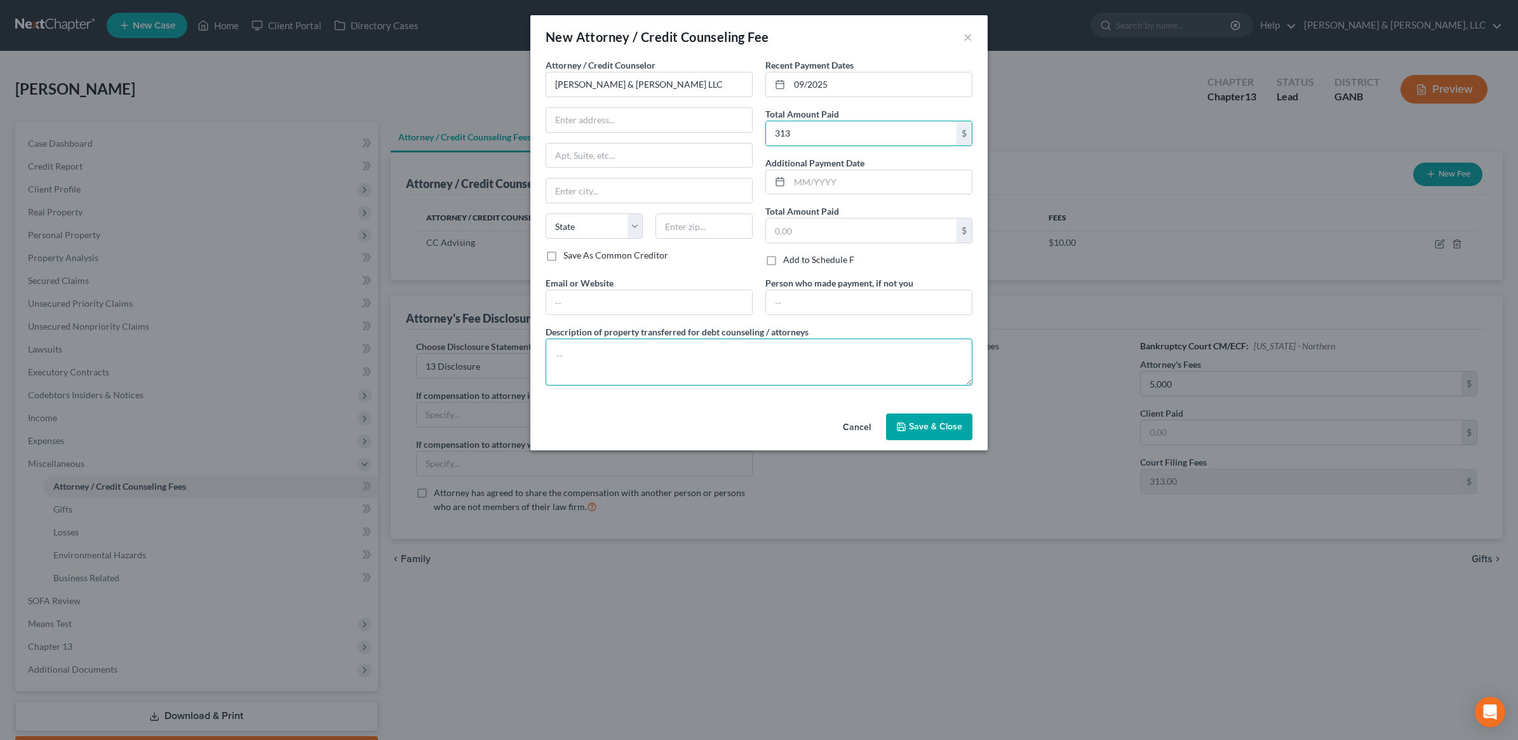
click at [747, 347] on textarea at bounding box center [759, 362] width 427 height 47
type textarea "$313 court costs"
click at [911, 437] on button "Save & Close" at bounding box center [929, 426] width 86 height 27
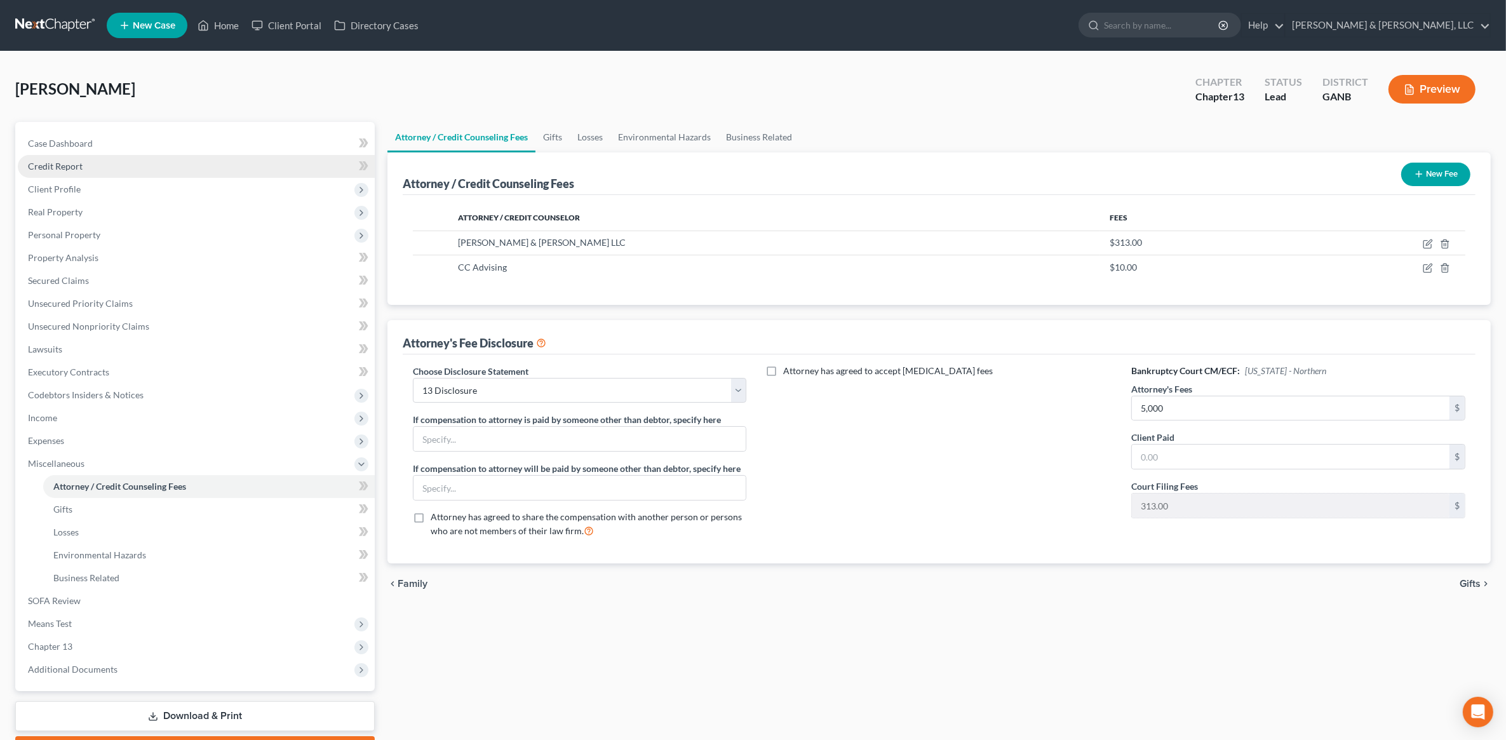
drag, startPoint x: 199, startPoint y: 90, endPoint x: 149, endPoint y: 154, distance: 81.6
click at [199, 90] on div "[PERSON_NAME] Upgraded Chapter Chapter 13 Status Lead District GANB Preview" at bounding box center [752, 94] width 1475 height 55
click at [76, 210] on span "Real Property" at bounding box center [55, 211] width 55 height 11
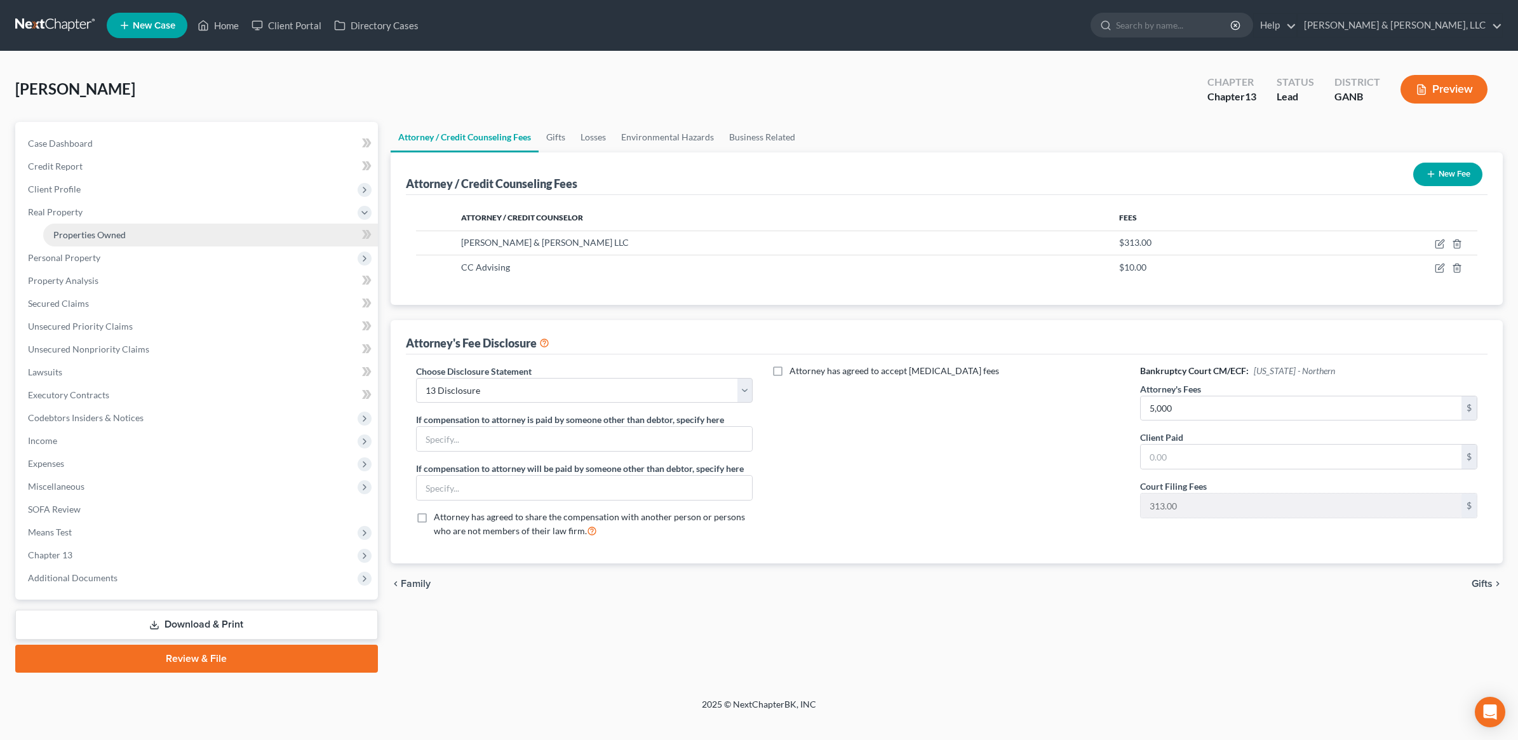
click at [113, 231] on span "Properties Owned" at bounding box center [89, 234] width 72 height 11
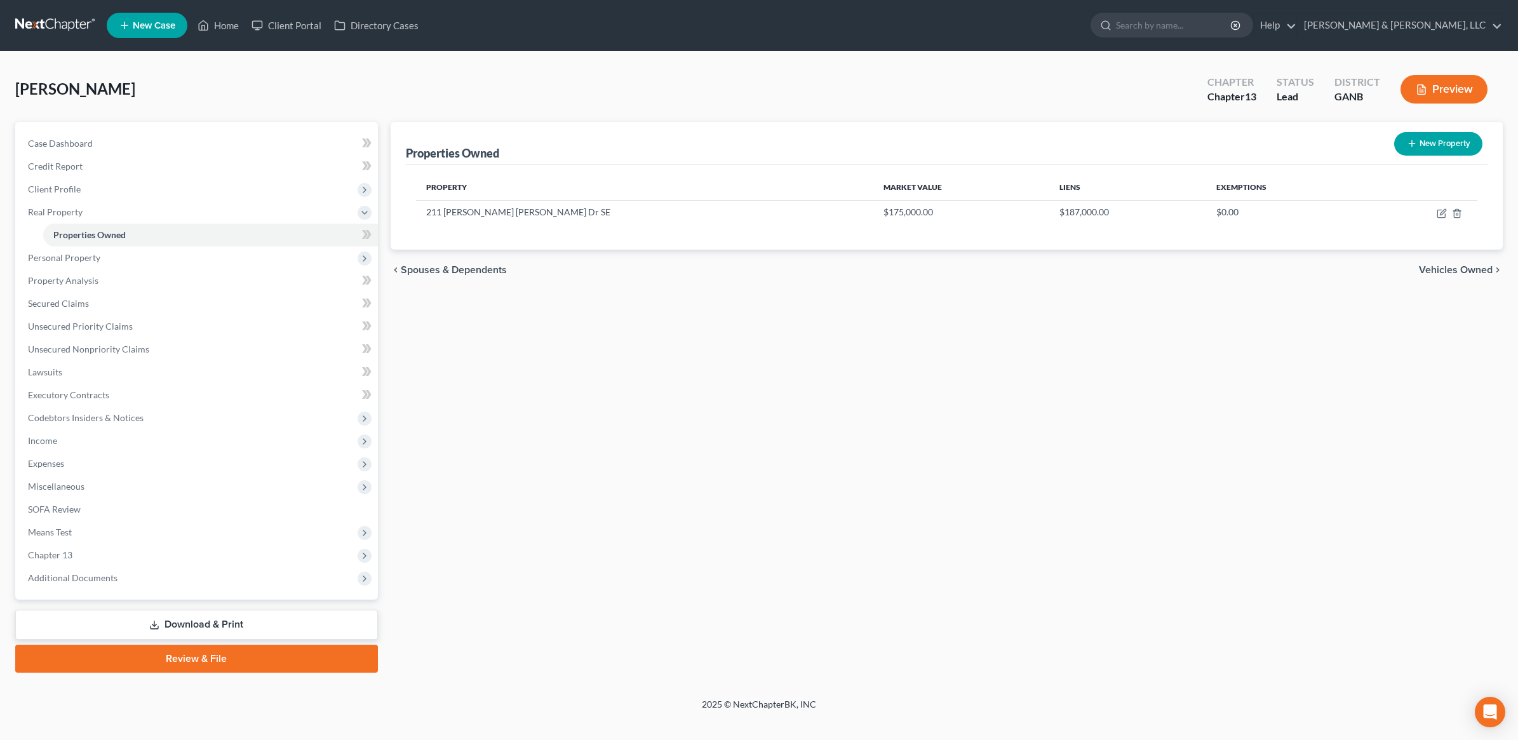
click at [1167, 58] on div "[PERSON_NAME] Upgraded Chapter Chapter 13 Status Lead District GANB Preview Pet…" at bounding box center [759, 374] width 1518 height 647
click at [1439, 213] on icon "button" at bounding box center [1442, 213] width 10 height 10
select select "10"
select select "0"
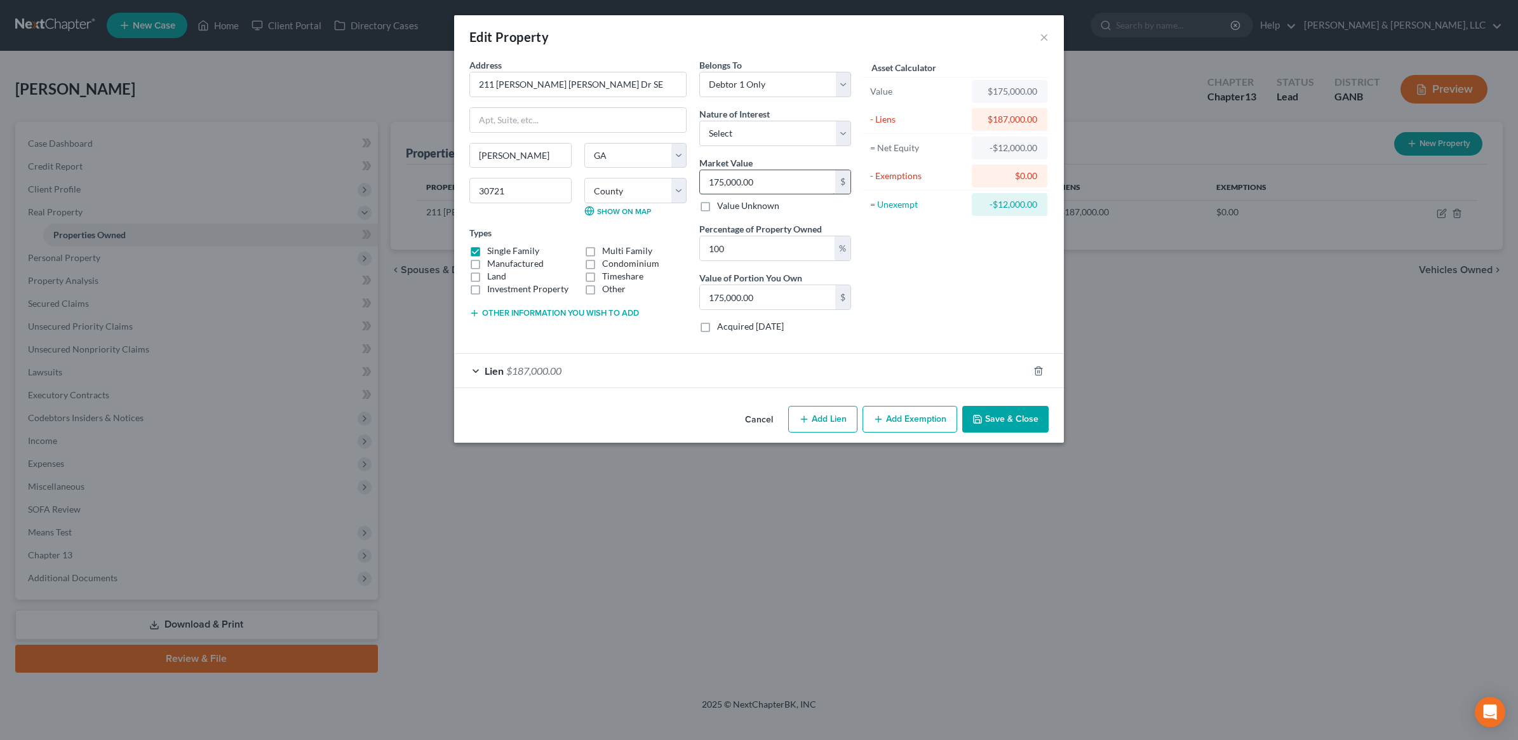
click at [791, 191] on input "175,000.00" at bounding box center [767, 182] width 135 height 24
type input "1"
type input "1.00"
type input "18"
type input "18.00"
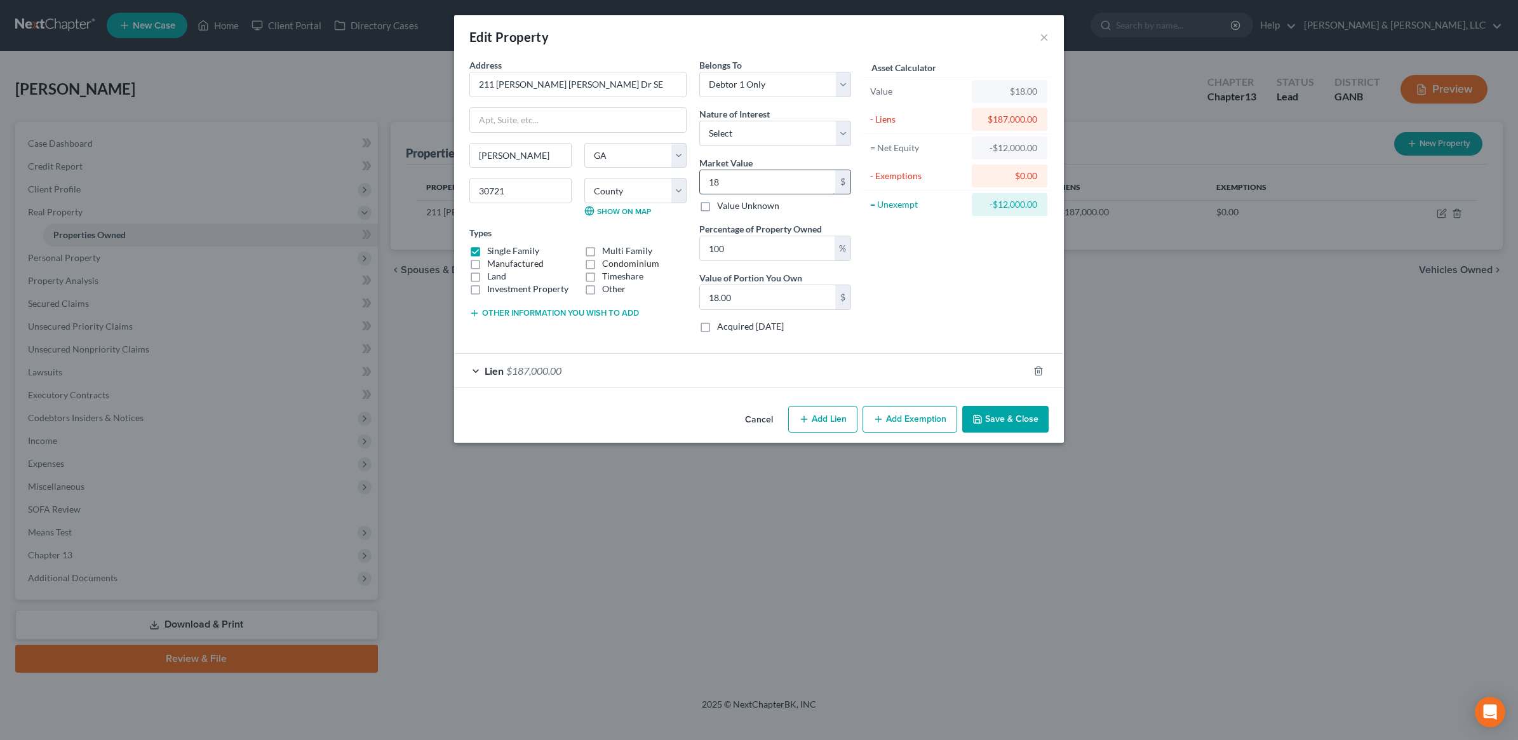
type input "180"
type input "180.00"
type input "1800"
type input "1,800.00"
type input "1,8000"
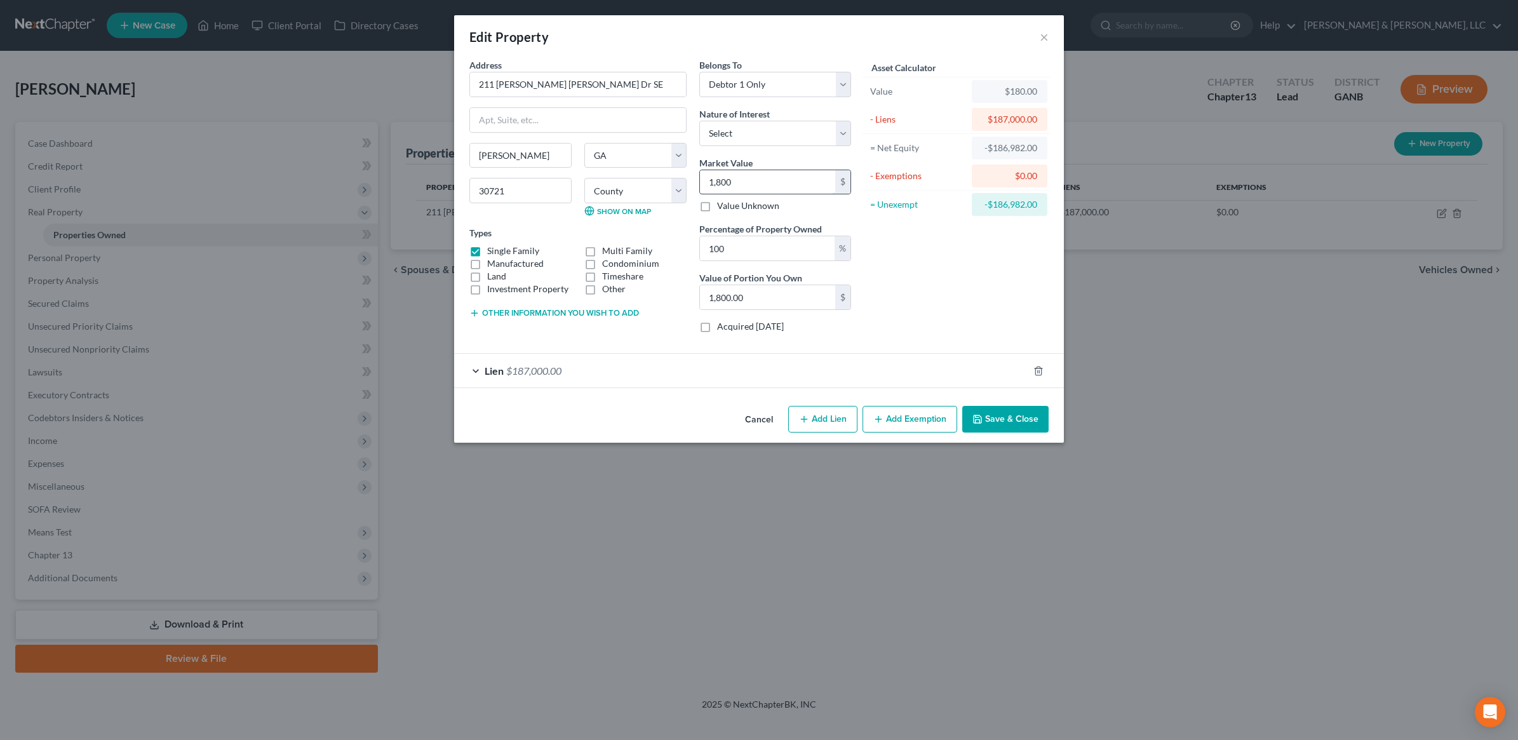
type input "18,000.00"
type input "18,0000"
type input "180,000.00"
type input "180,000"
click at [996, 412] on button "Save & Close" at bounding box center [1005, 419] width 86 height 27
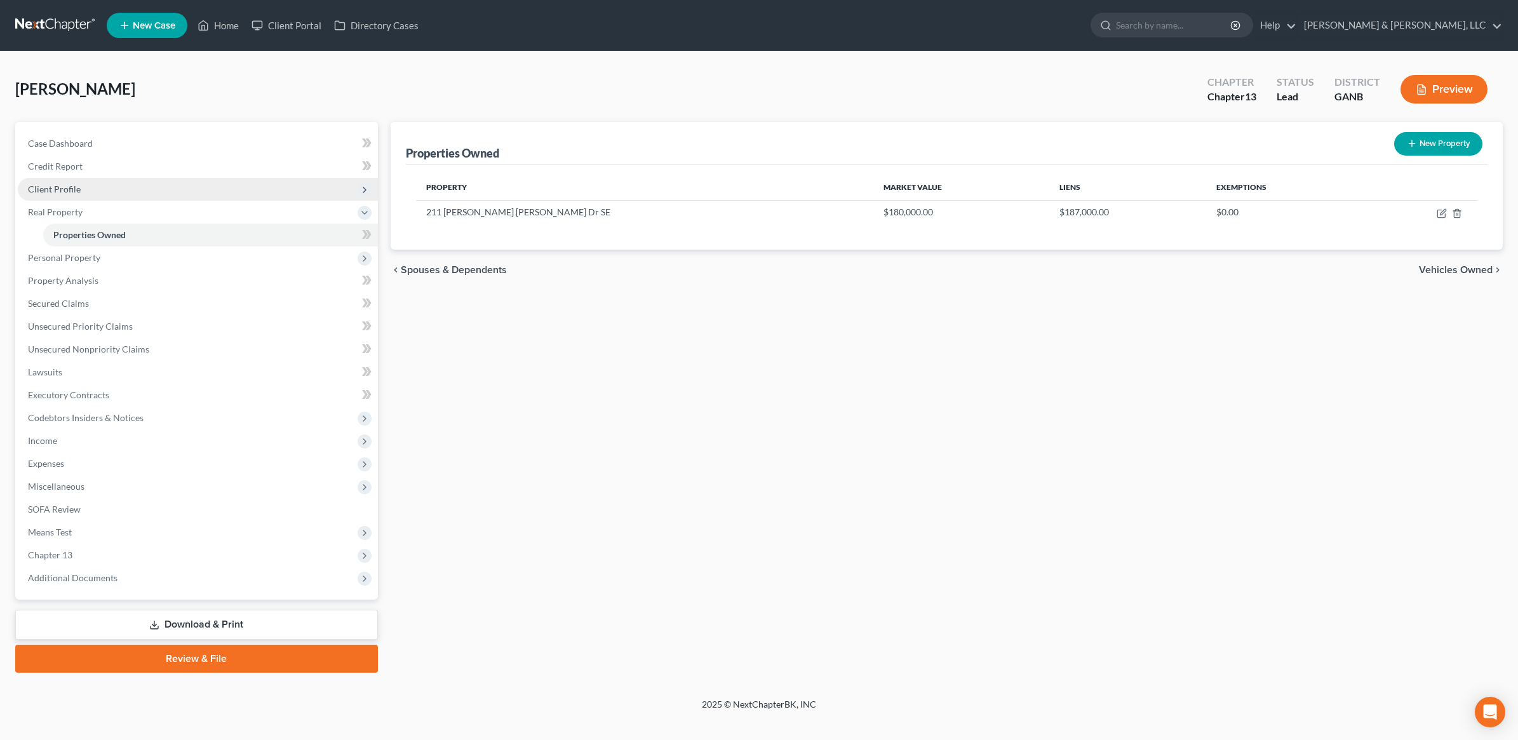
click at [99, 189] on span "Client Profile" at bounding box center [198, 189] width 360 height 23
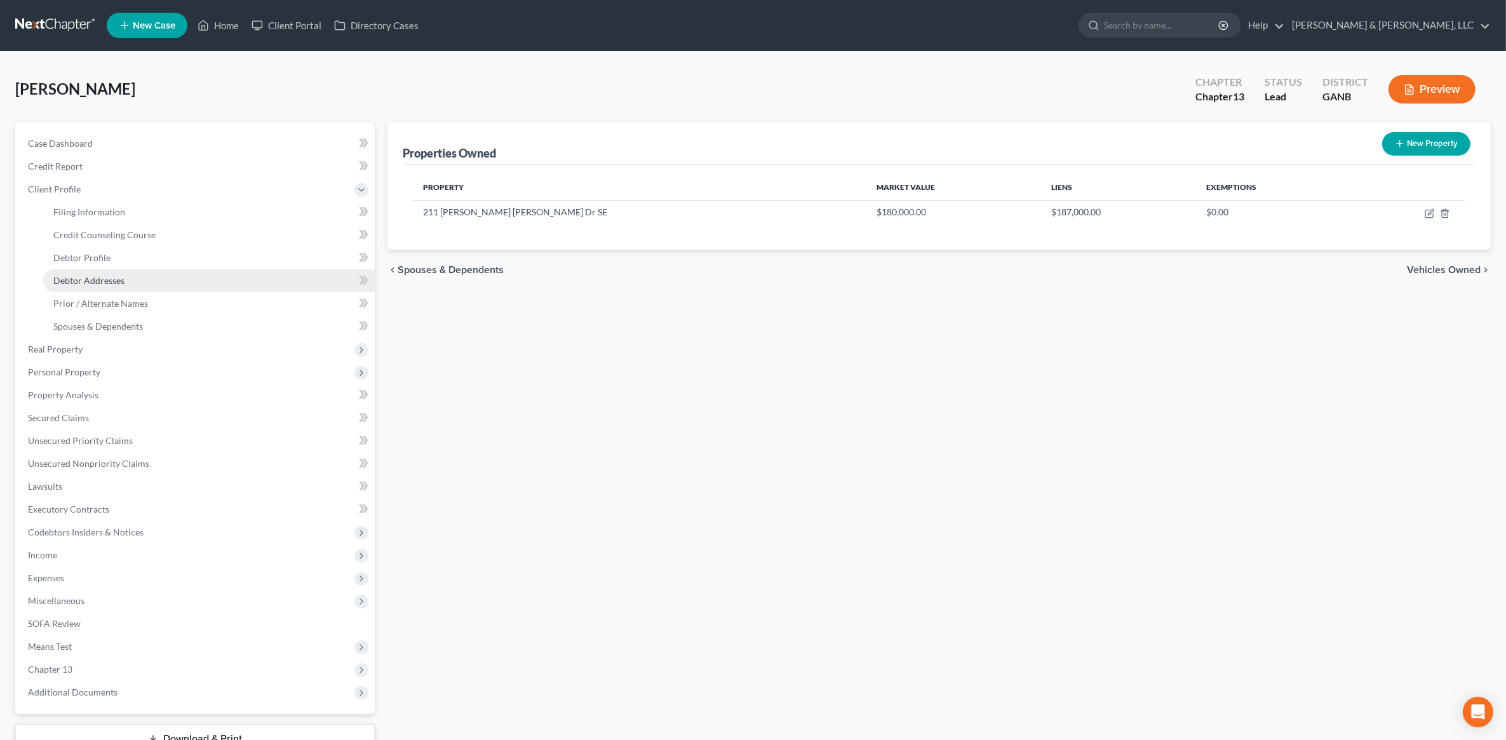
click at [99, 275] on span "Debtor Addresses" at bounding box center [88, 280] width 71 height 11
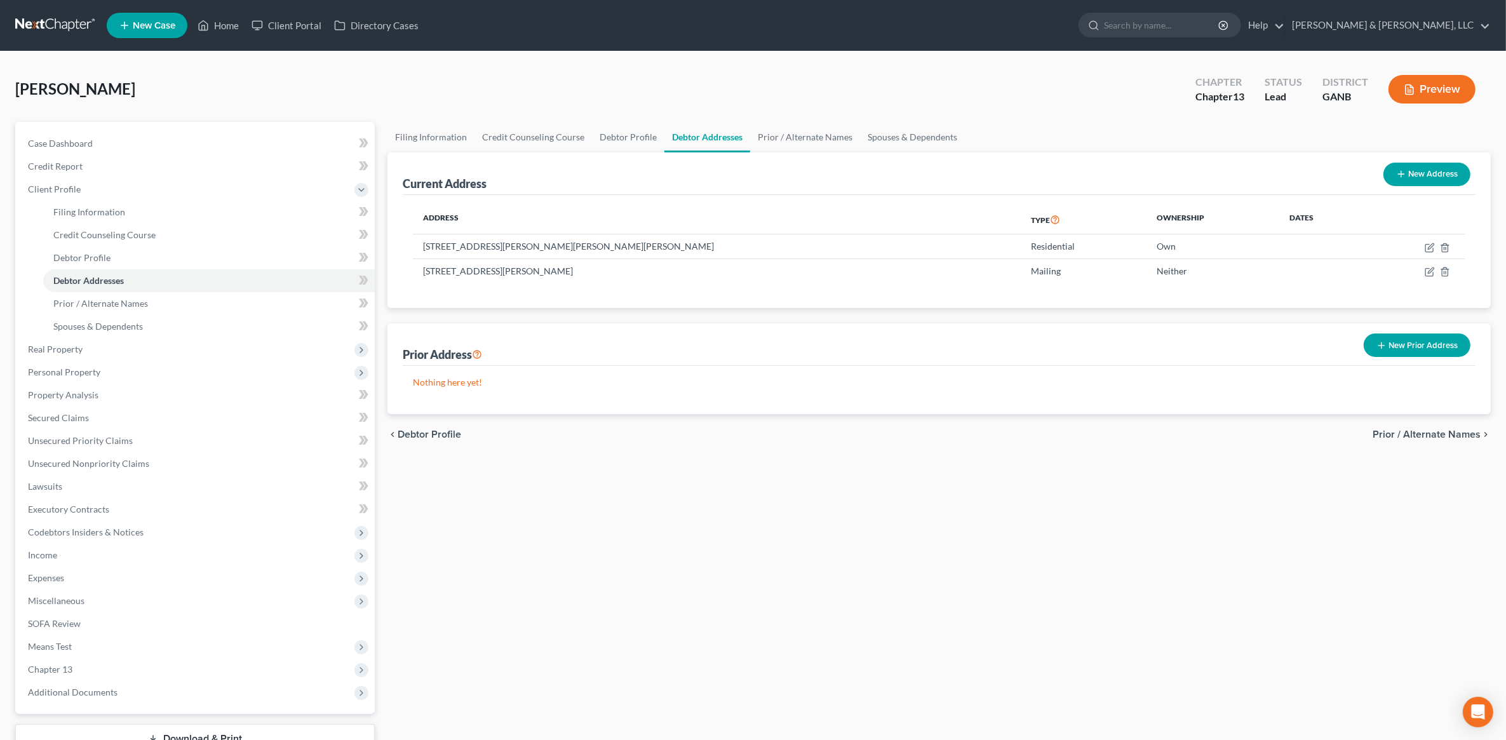
click at [1404, 344] on button "New Prior Address" at bounding box center [1417, 345] width 107 height 24
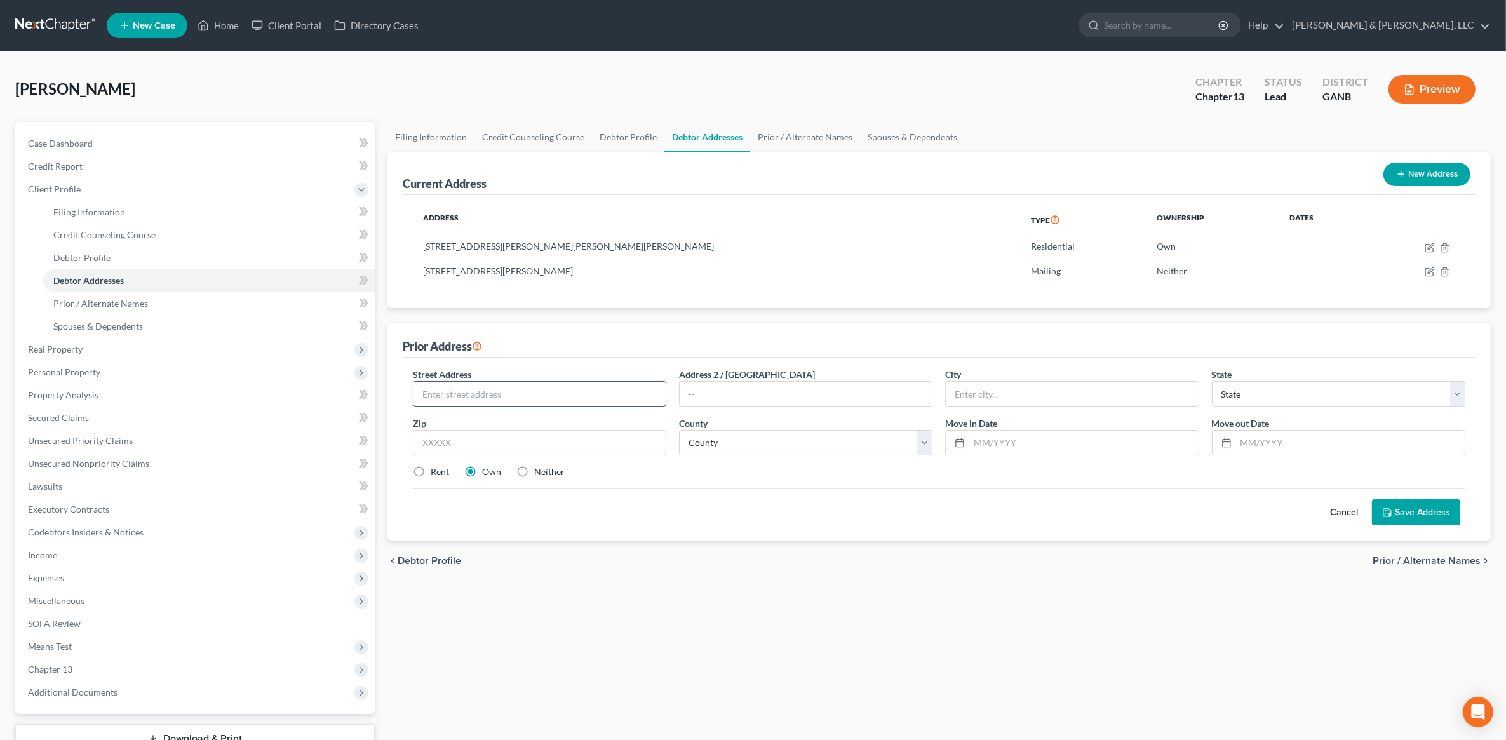
click at [492, 386] on input "text" at bounding box center [539, 394] width 252 height 24
type input "[STREET_ADDRESS]"
type input "[GEOGRAPHIC_DATA]"
select select "44"
drag, startPoint x: 562, startPoint y: 387, endPoint x: 359, endPoint y: 414, distance: 204.4
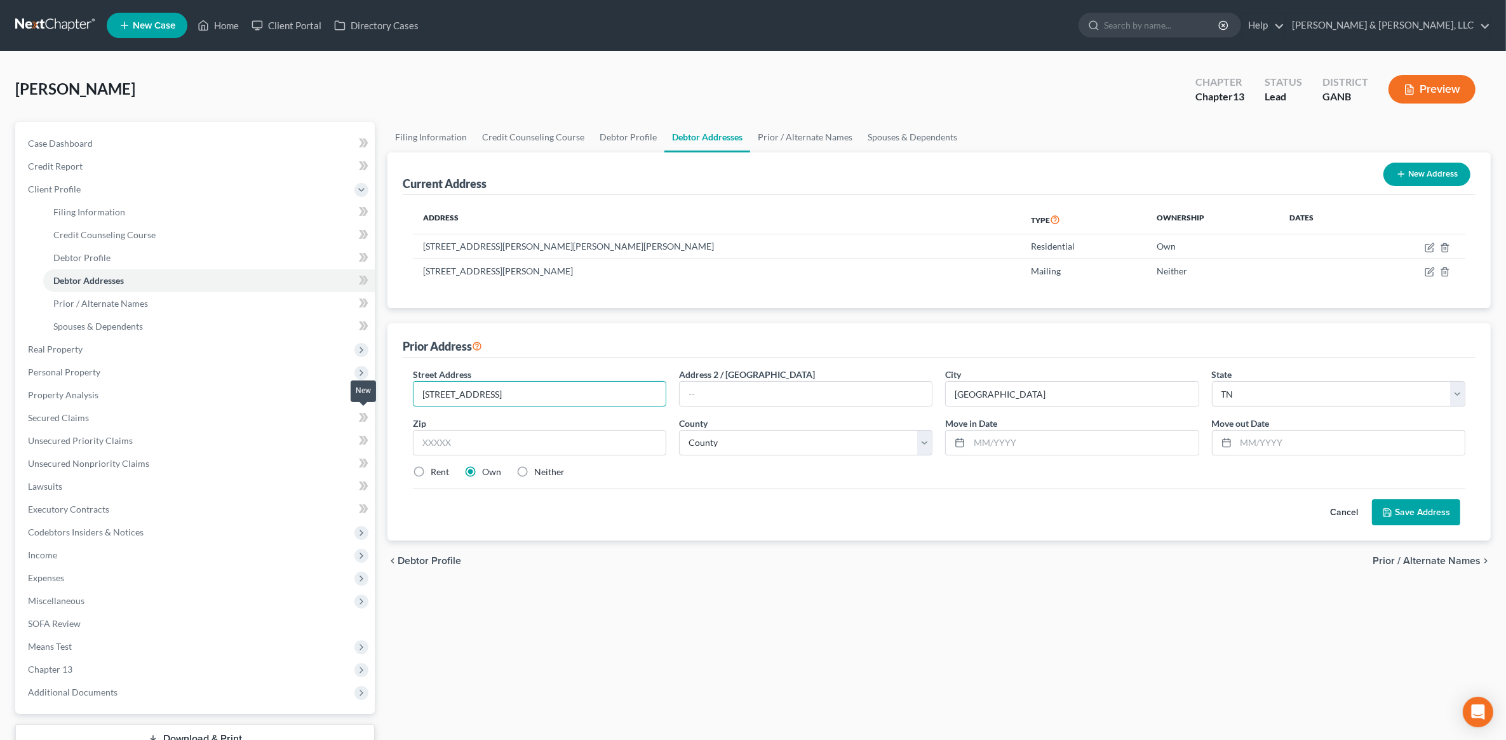
click at [359, 414] on div "Petition Navigation Case Dashboard Payments Invoices Payments Payments Credit R…" at bounding box center [753, 454] width 1488 height 665
click at [543, 436] on input "text" at bounding box center [539, 442] width 253 height 25
type input "37620"
click at [665, 612] on div "Filing Information Credit Counseling Course Debtor Profile Debtor Addresses Pri…" at bounding box center [939, 454] width 1116 height 665
click at [534, 471] on label "Neither" at bounding box center [549, 472] width 30 height 13
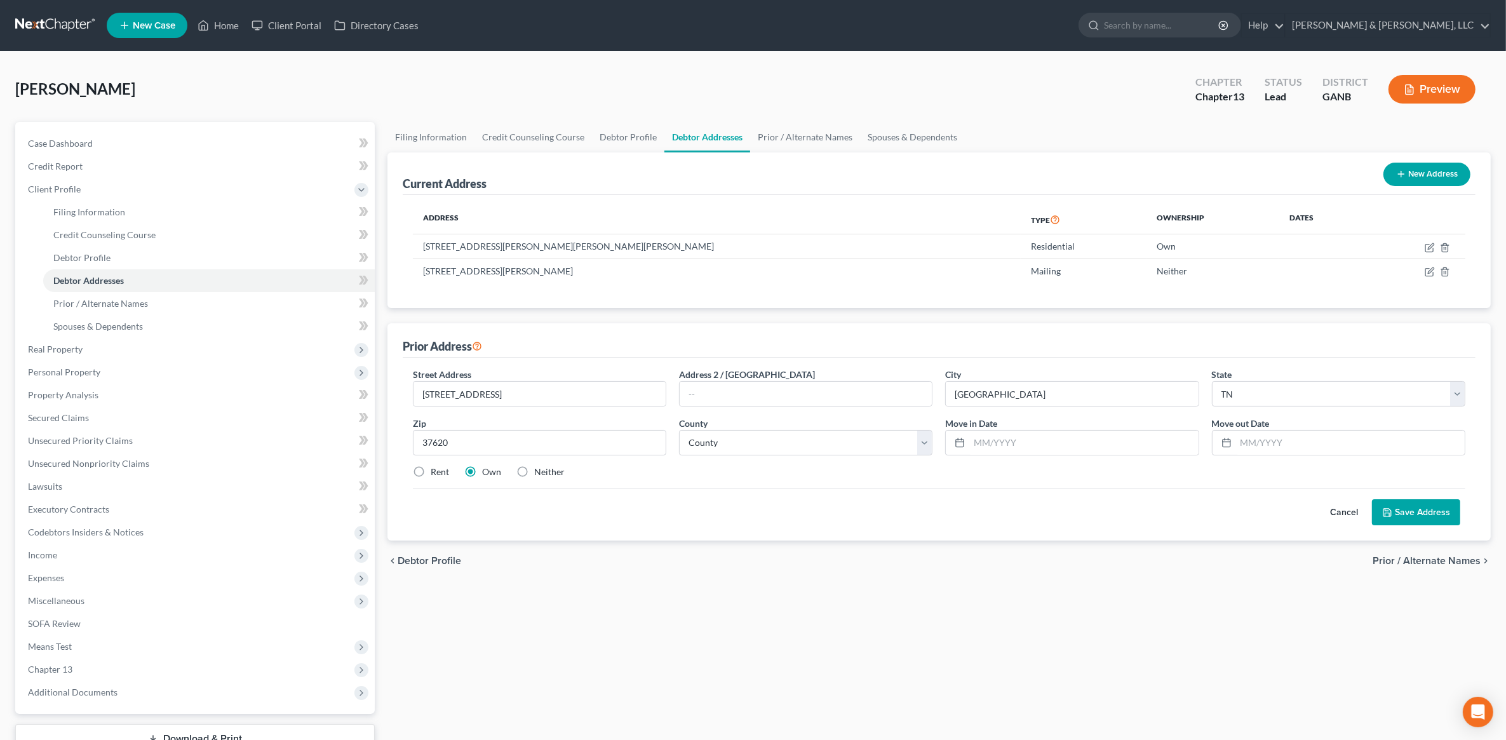
click at [539, 471] on input "Neither" at bounding box center [543, 470] width 8 height 8
radio input "true"
click at [851, 437] on select "County [GEOGRAPHIC_DATA] [GEOGRAPHIC_DATA] [GEOGRAPHIC_DATA] [GEOGRAPHIC_DATA] …" at bounding box center [805, 442] width 253 height 25
select select "81"
click at [679, 430] on select "County [GEOGRAPHIC_DATA] [GEOGRAPHIC_DATA] [GEOGRAPHIC_DATA] [GEOGRAPHIC_DATA] …" at bounding box center [805, 442] width 253 height 25
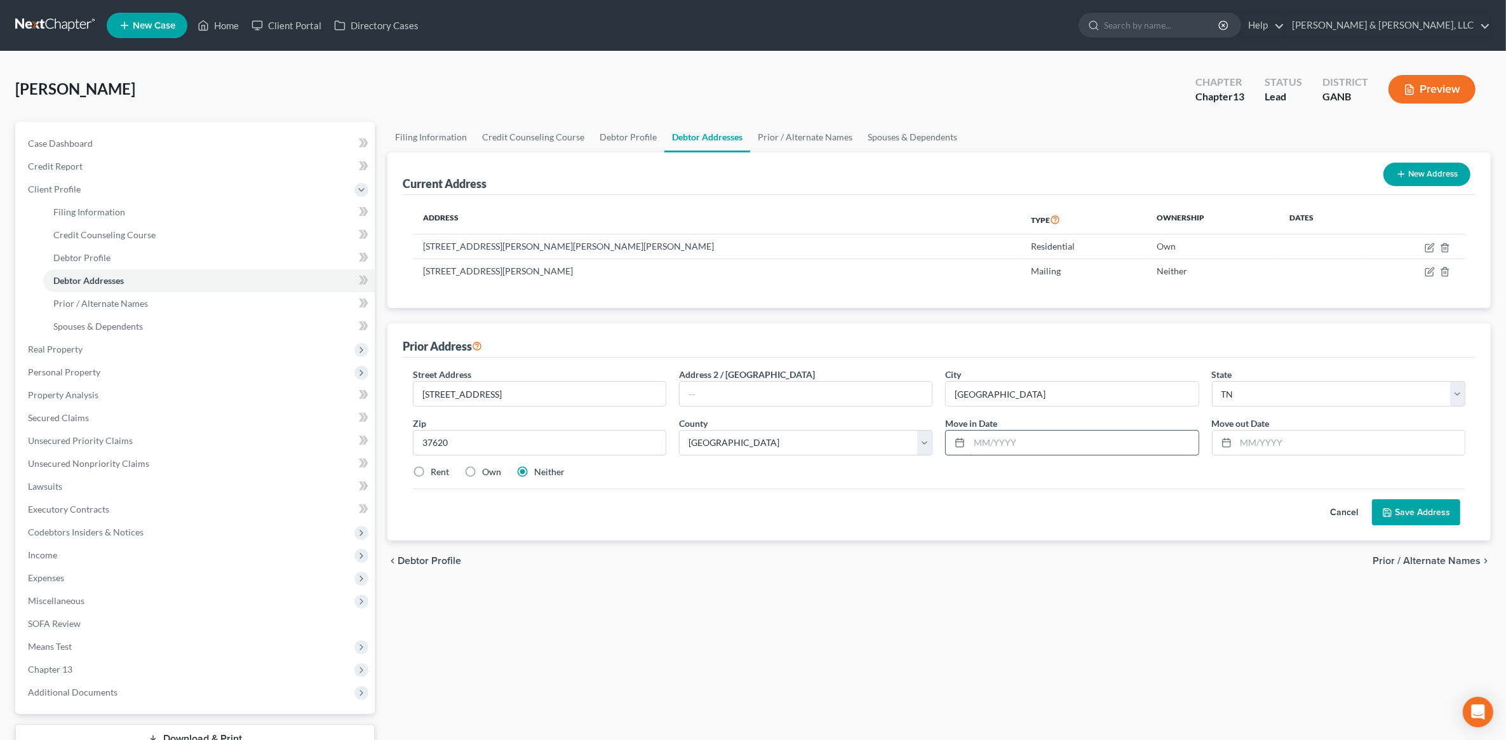
click at [1018, 437] on input "text" at bounding box center [1083, 443] width 229 height 24
type input "06/2024"
type input "03/2025"
click at [1410, 516] on button "Save Address" at bounding box center [1416, 512] width 88 height 27
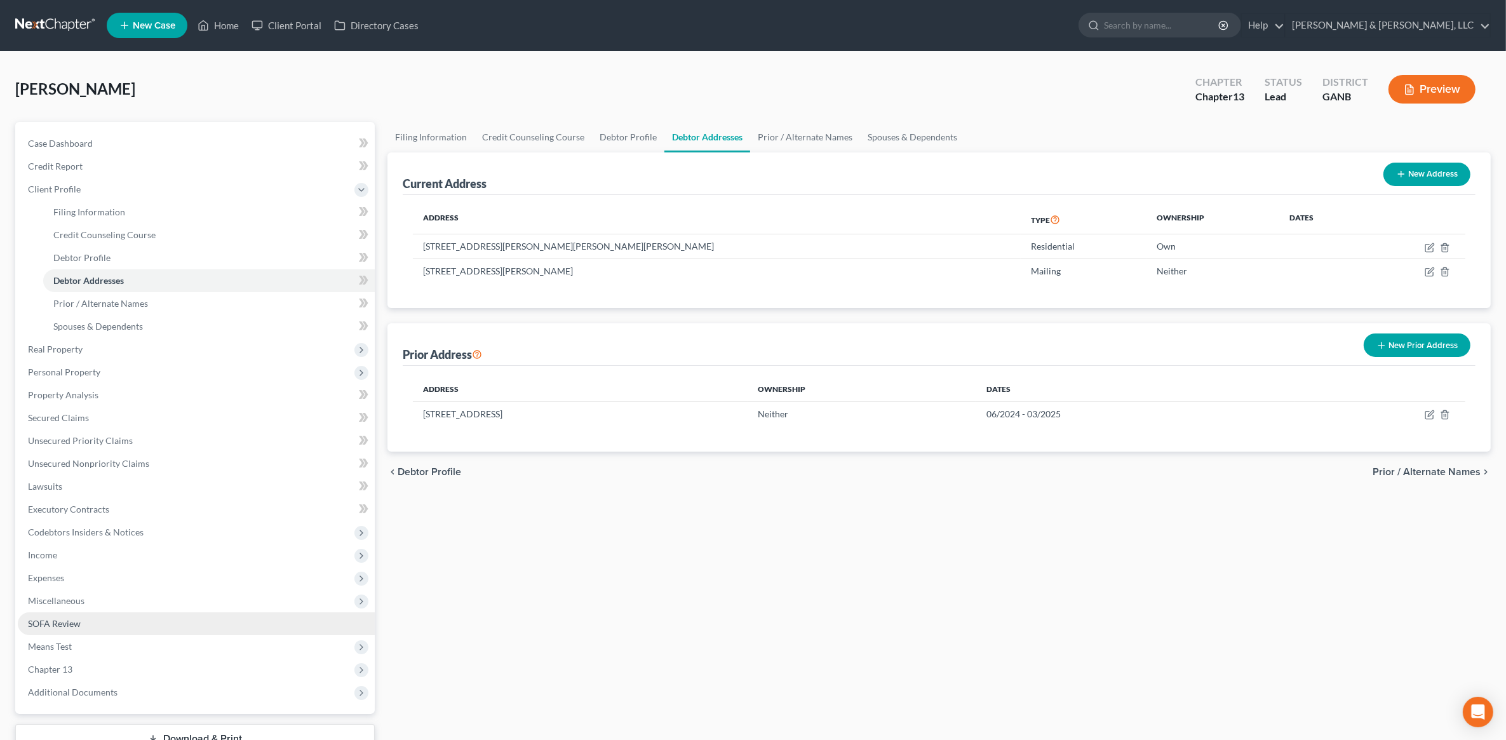
click at [102, 620] on link "SOFA Review" at bounding box center [196, 623] width 357 height 23
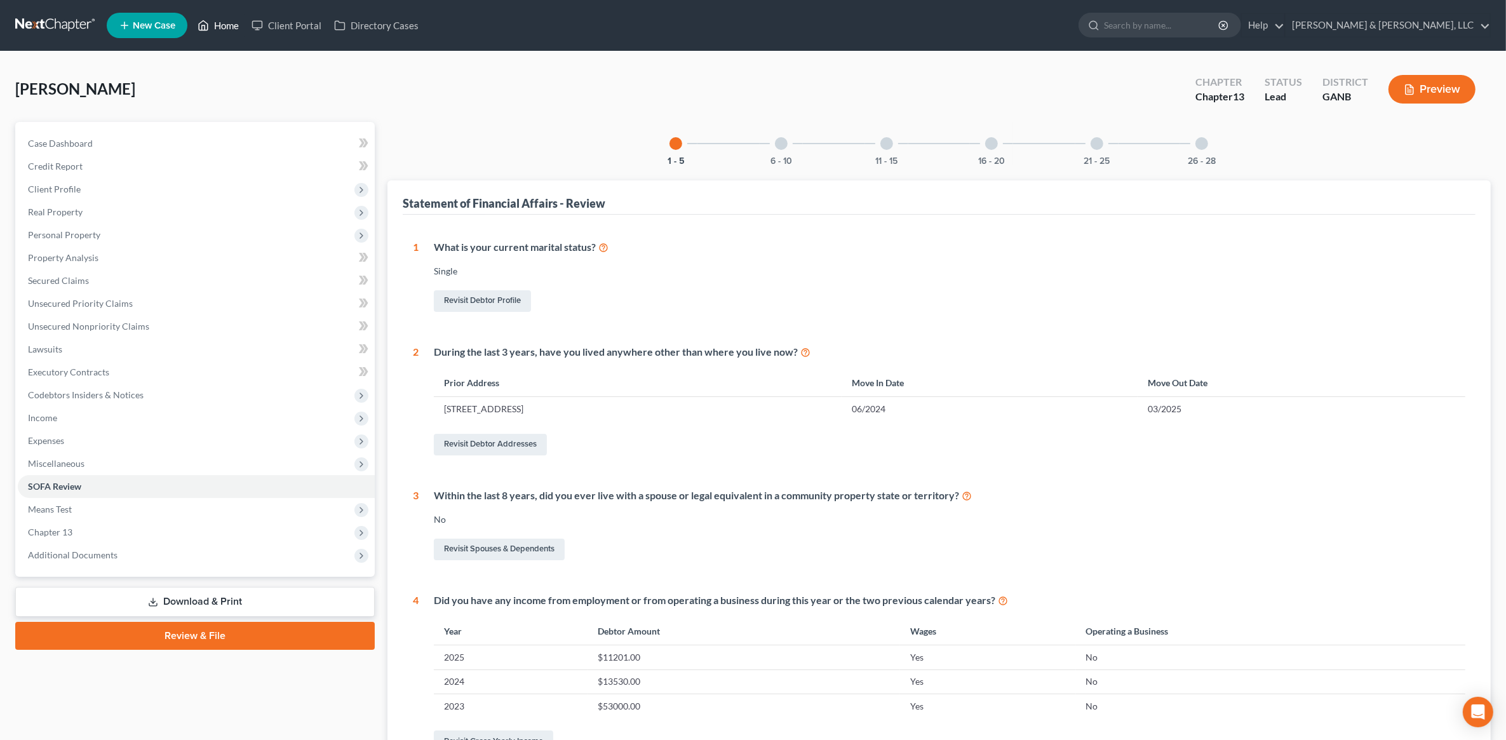
click at [221, 24] on link "Home" at bounding box center [218, 25] width 54 height 23
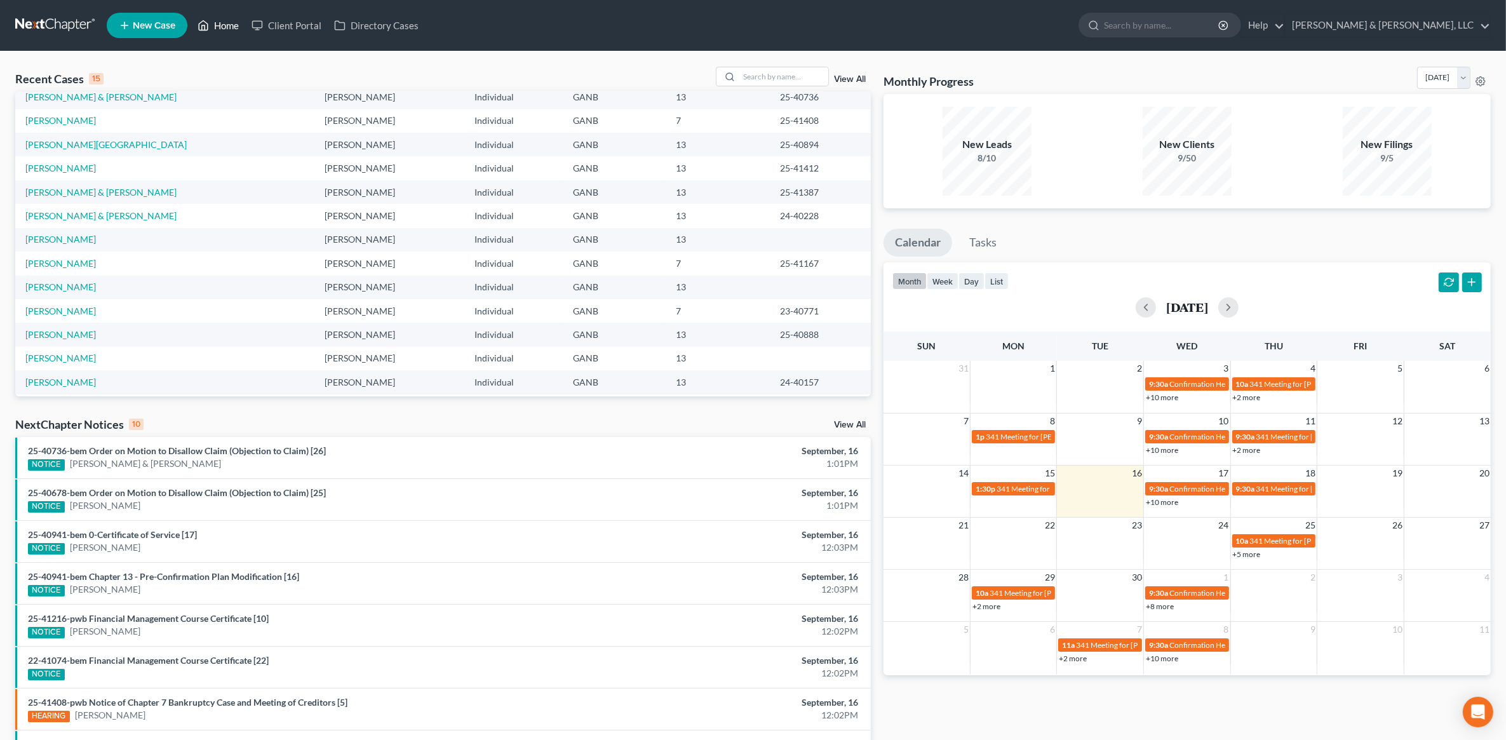
scroll to position [87, 0]
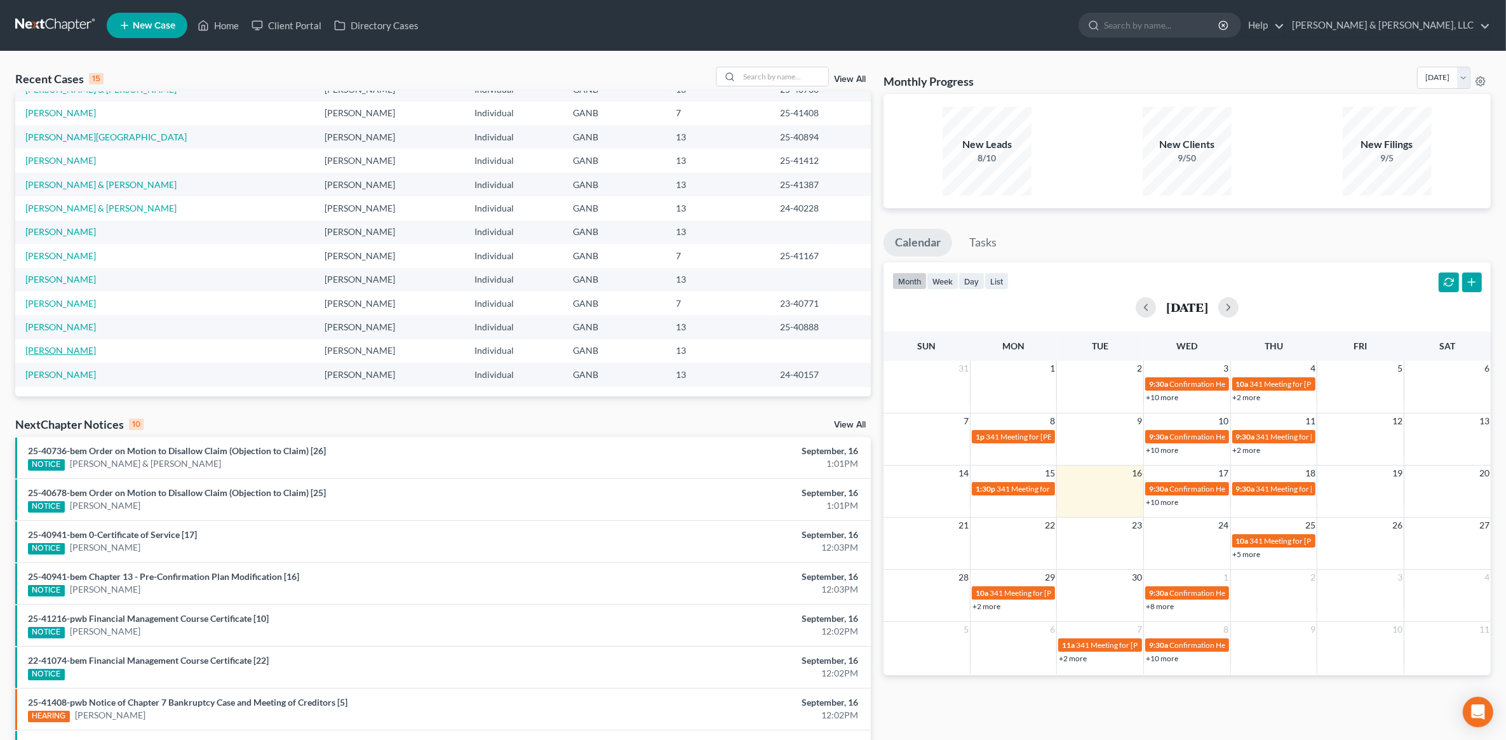
click at [77, 347] on link "[PERSON_NAME]" at bounding box center [60, 350] width 71 height 11
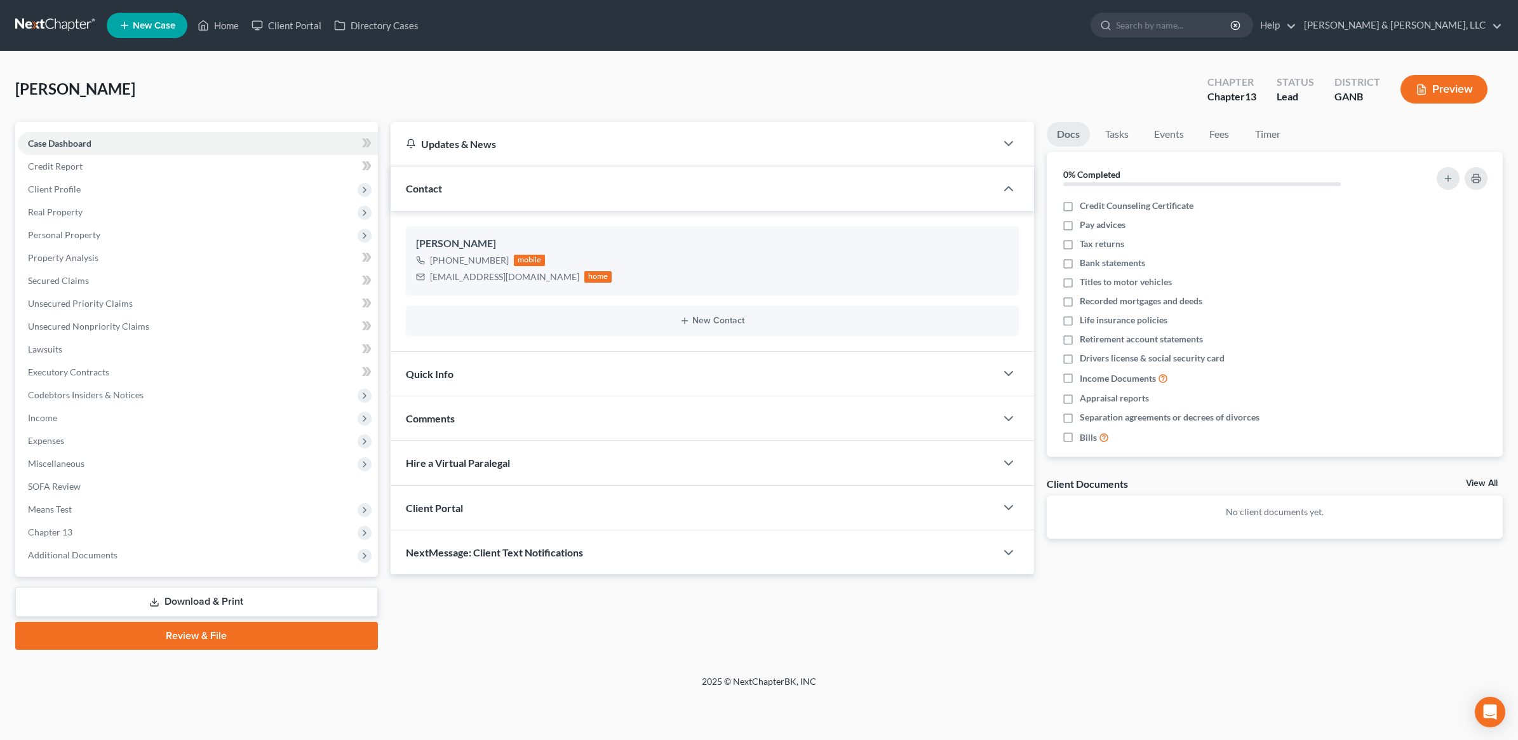
click at [208, 605] on link "Download & Print" at bounding box center [196, 602] width 363 height 30
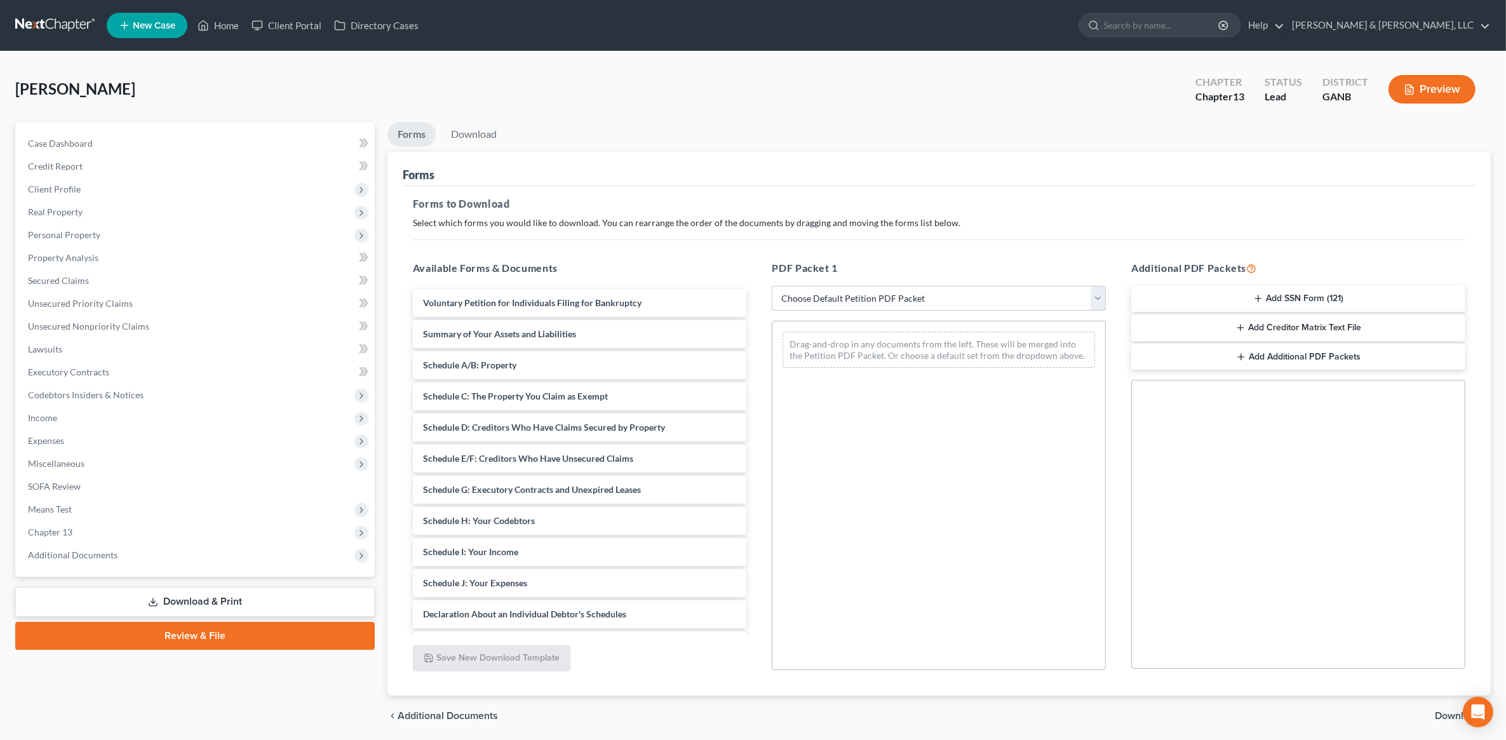
click at [887, 299] on select "Choose Default Petition PDF Packet Complete Bankruptcy Petition (all forms and …" at bounding box center [939, 298] width 334 height 25
select select "8"
click at [772, 286] on select "Choose Default Petition PDF Packet Complete Bankruptcy Petition (all forms and …" at bounding box center [939, 298] width 334 height 25
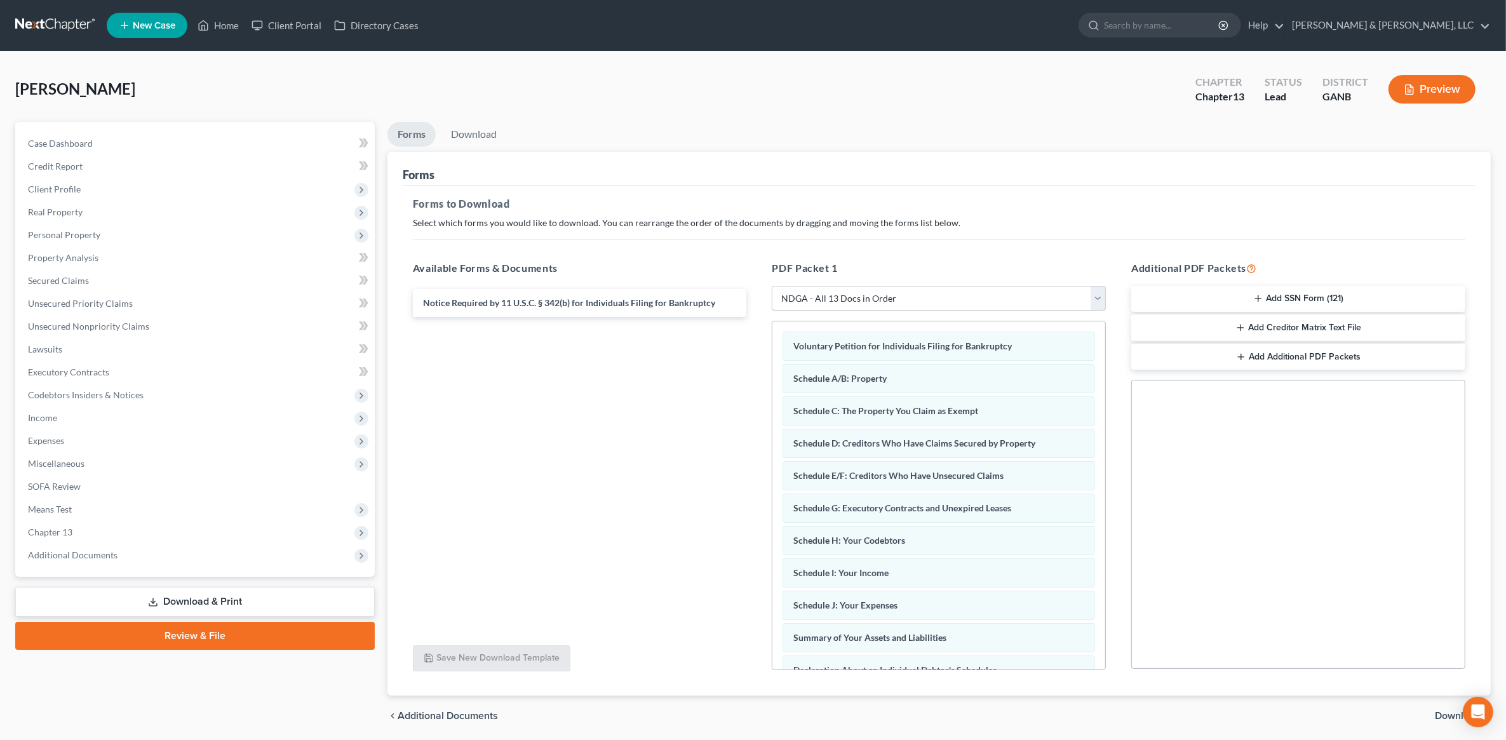
scroll to position [44, 0]
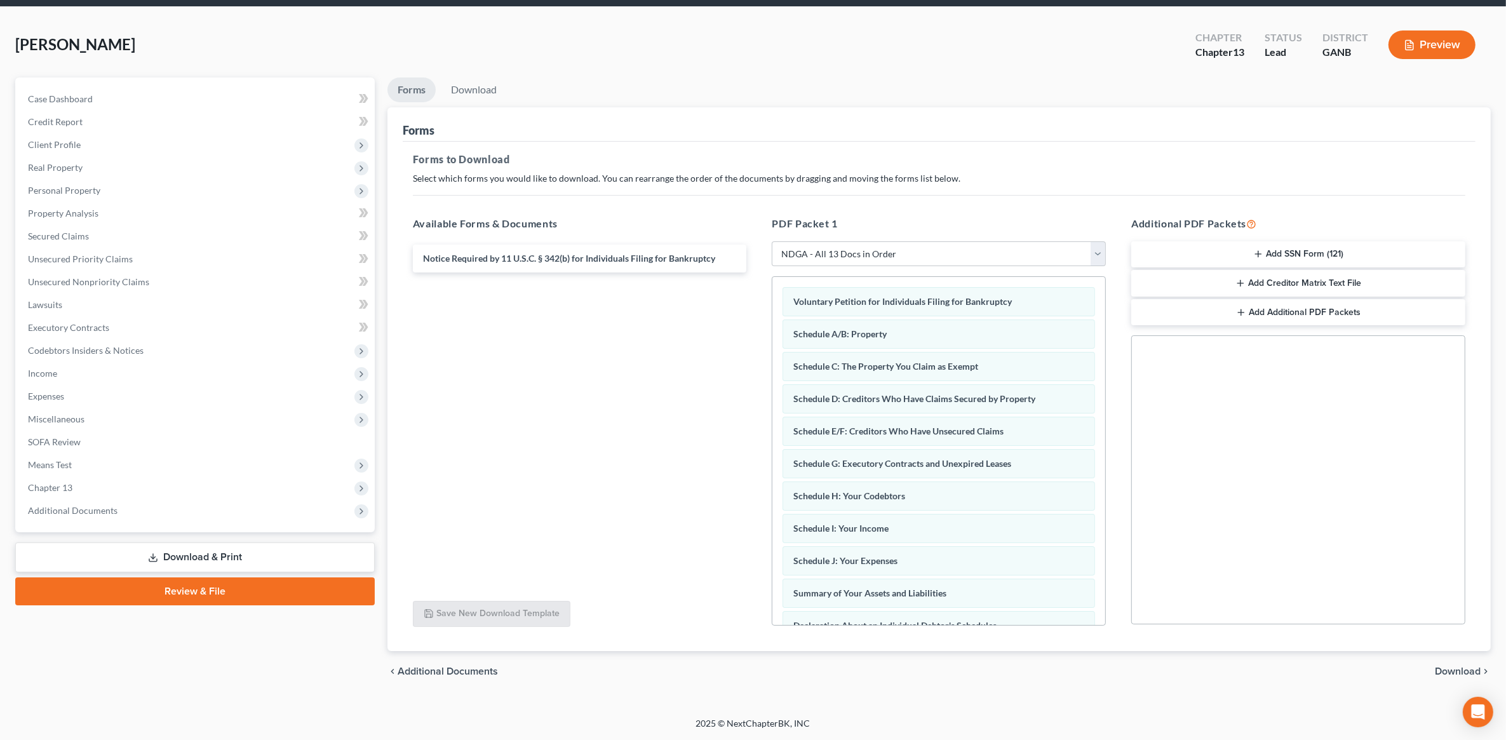
click at [1451, 666] on span "Download" at bounding box center [1458, 671] width 46 height 10
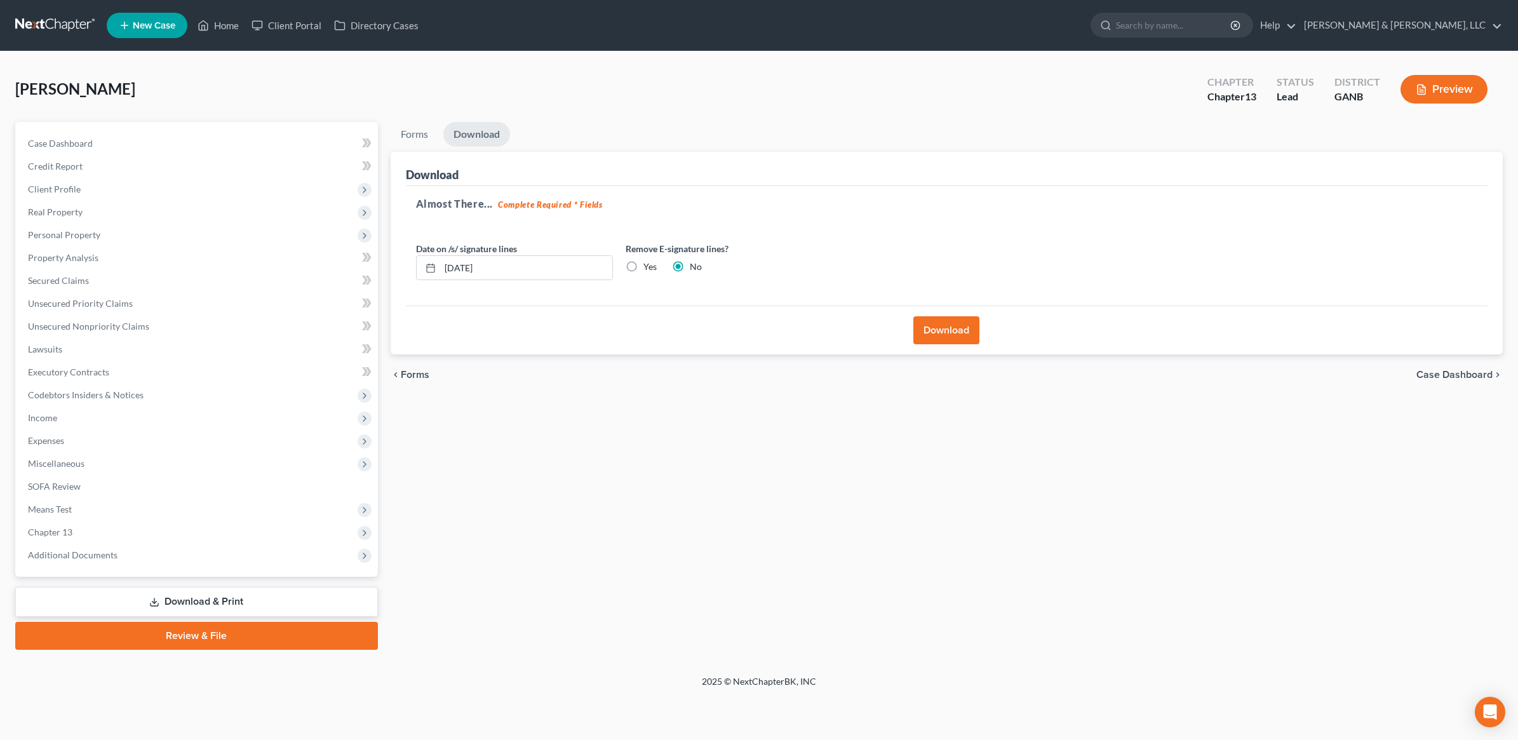
click at [937, 322] on button "Download" at bounding box center [946, 330] width 66 height 28
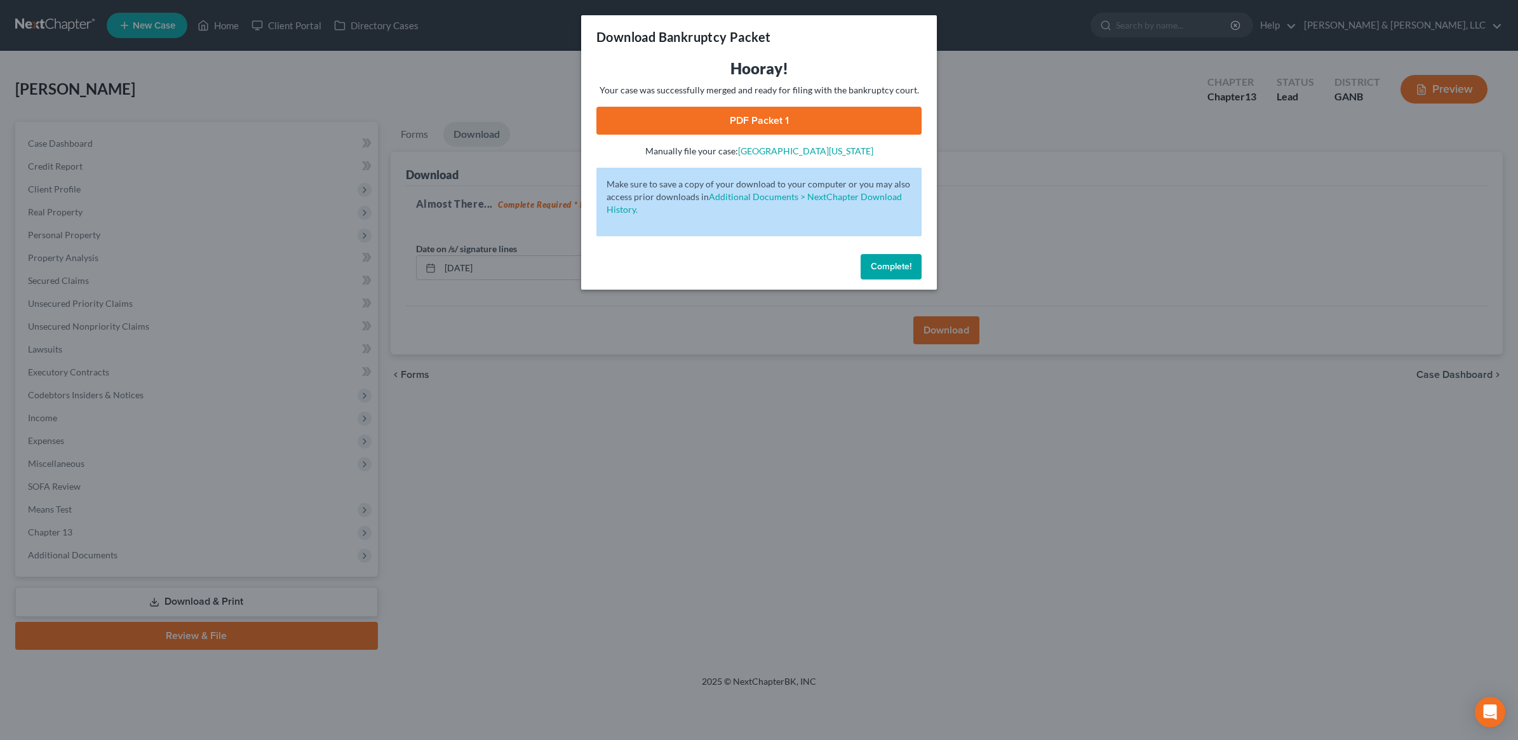
click at [766, 112] on link "PDF Packet 1" at bounding box center [758, 121] width 325 height 28
click at [897, 265] on span "Complete!" at bounding box center [891, 266] width 41 height 11
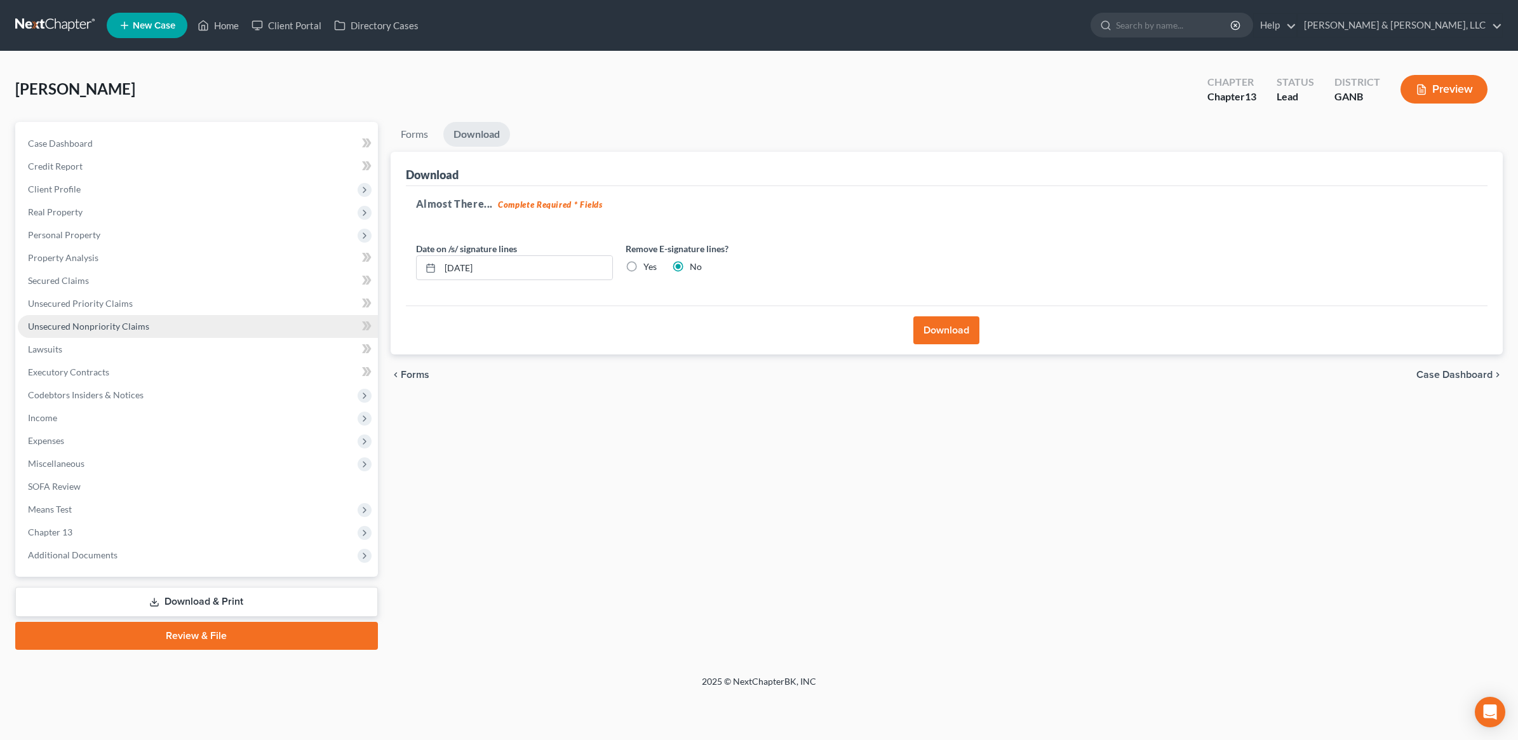
click at [170, 321] on link "Unsecured Nonpriority Claims" at bounding box center [198, 326] width 360 height 23
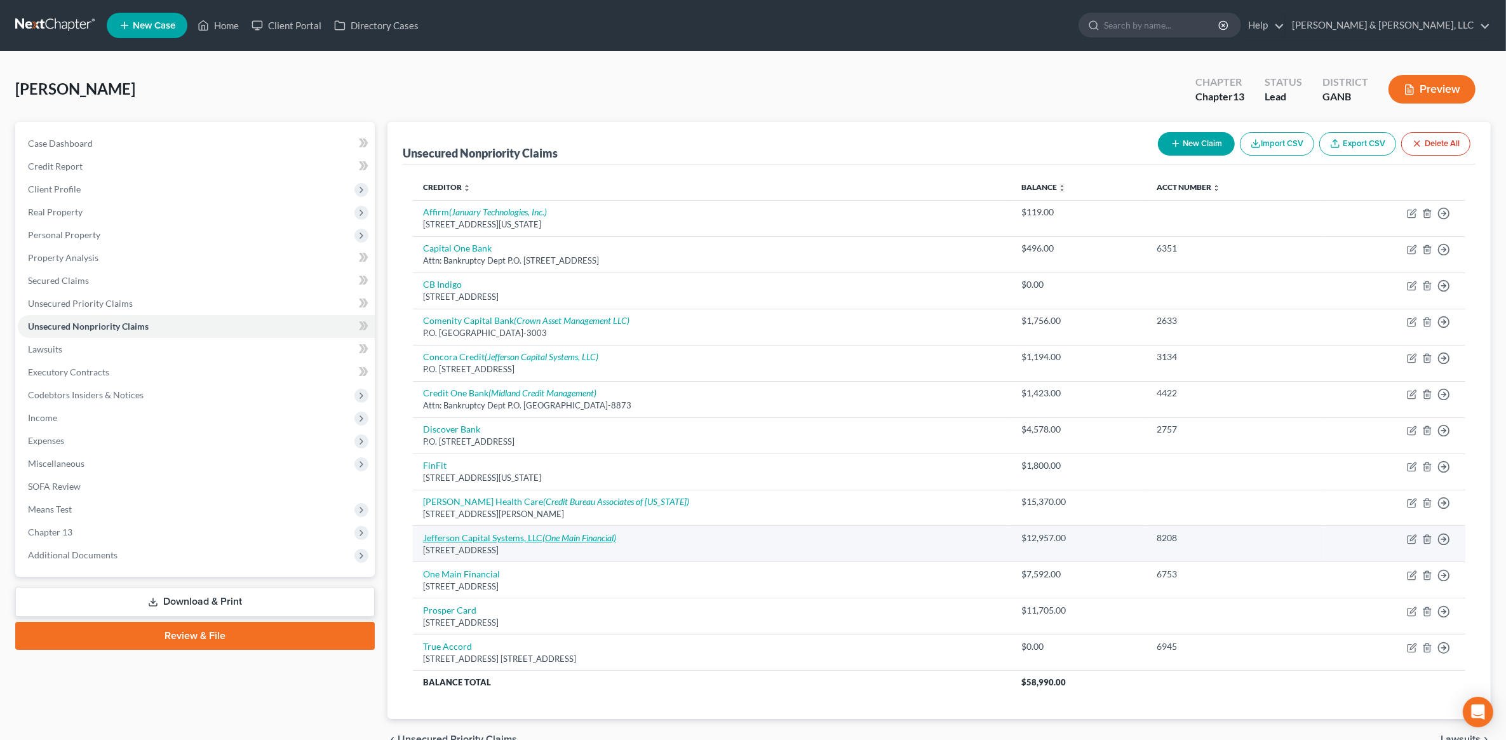
click at [595, 540] on icon "(One Main Financial)" at bounding box center [579, 537] width 74 height 11
select select "24"
select select "14"
select select "0"
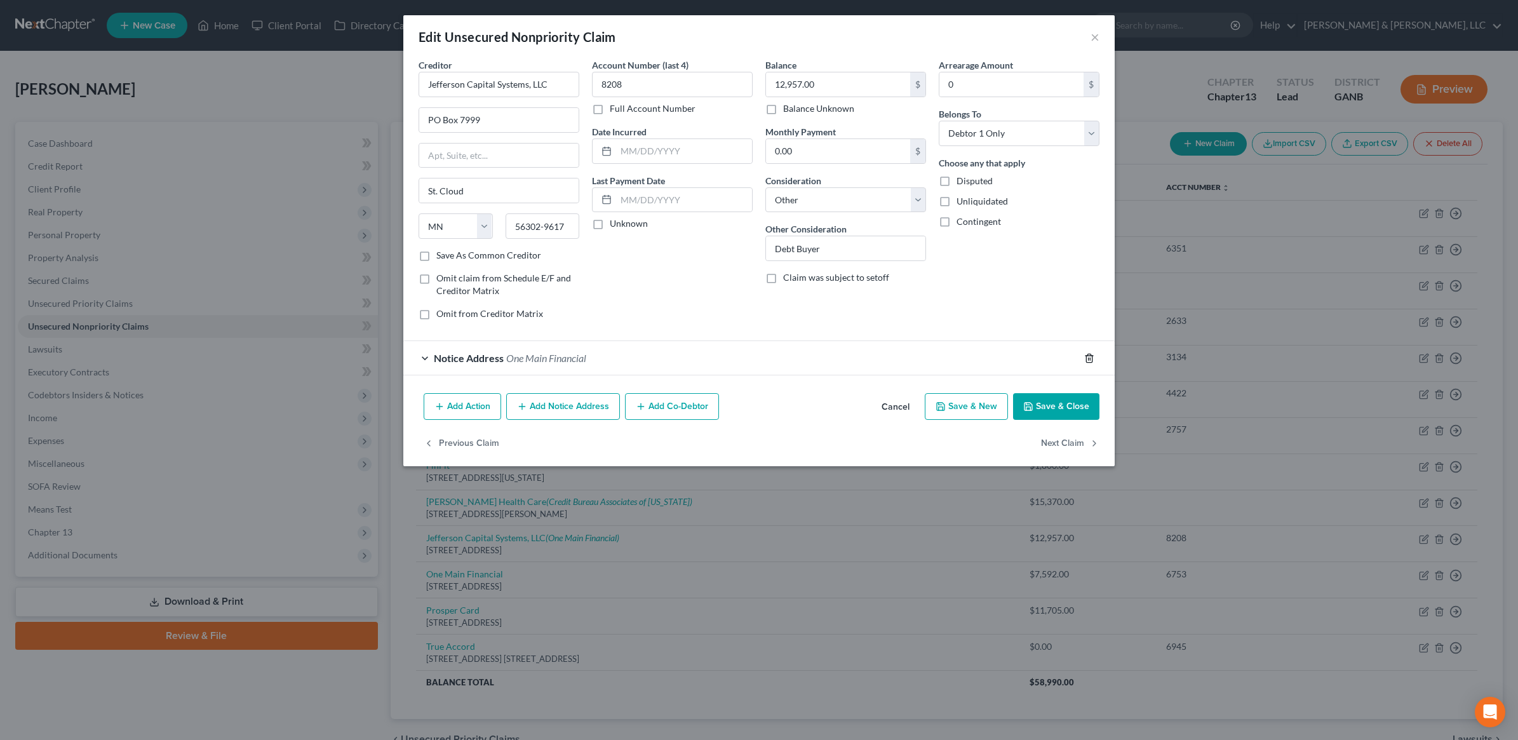
click at [1088, 356] on polyline "button" at bounding box center [1089, 356] width 8 height 0
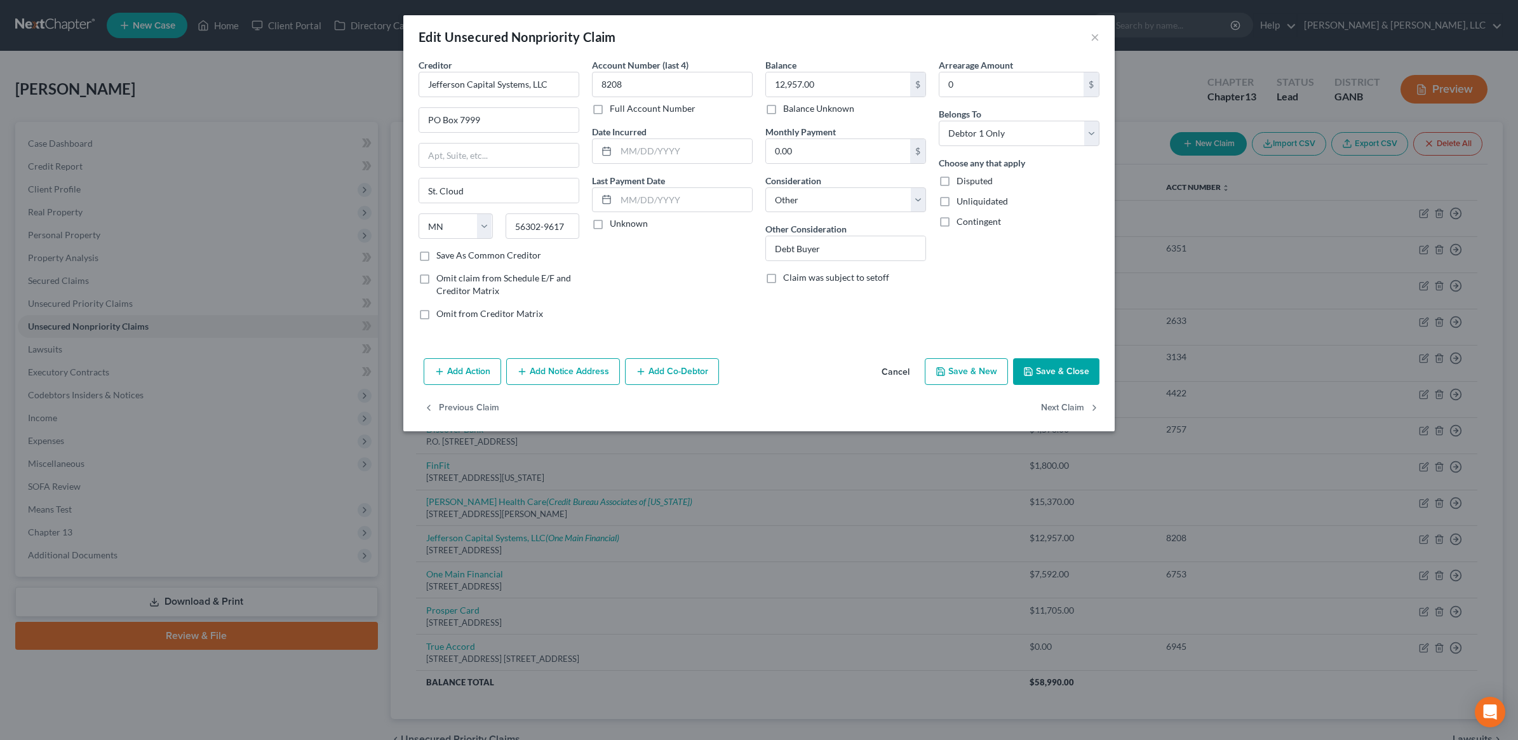
click at [1036, 366] on button "Save & Close" at bounding box center [1056, 371] width 86 height 27
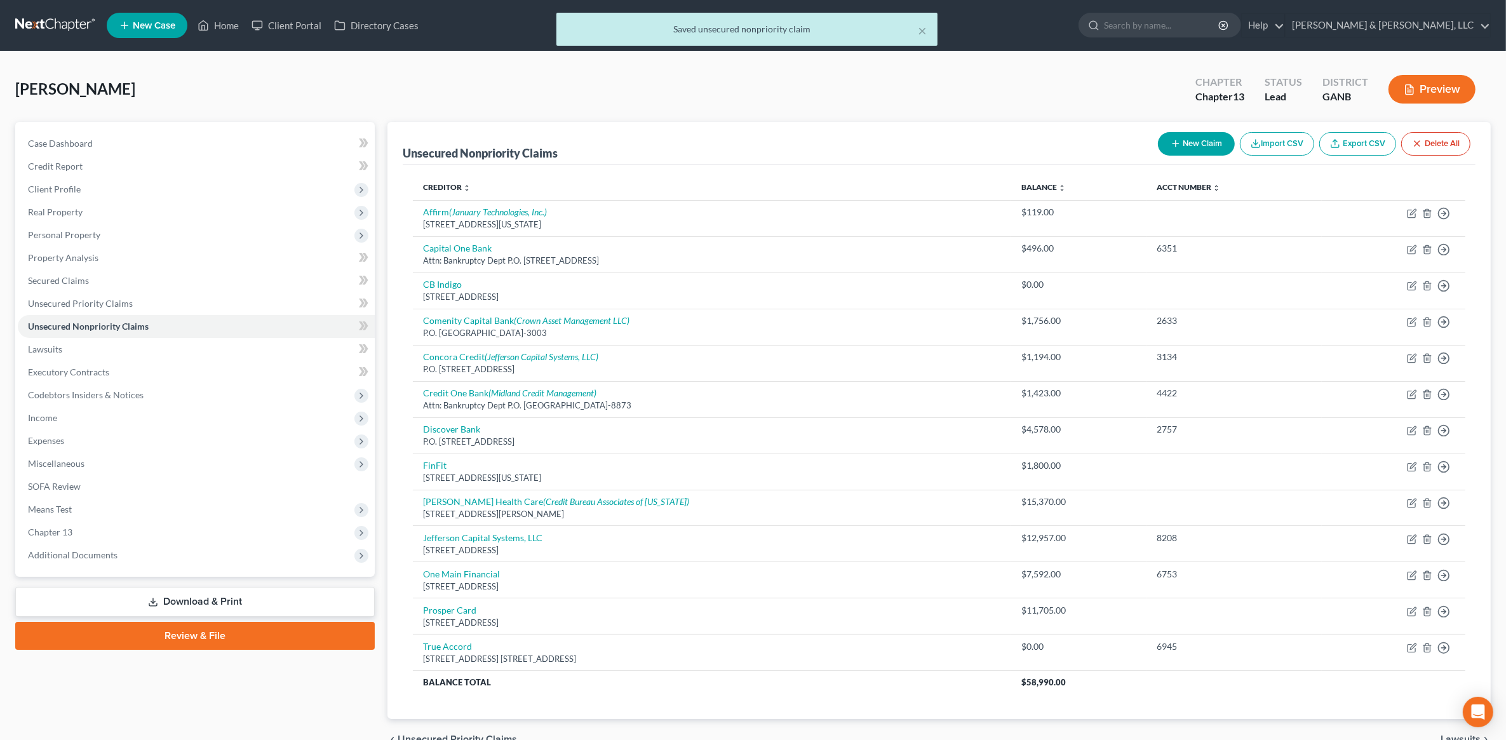
click at [238, 640] on link "Review & File" at bounding box center [194, 636] width 359 height 28
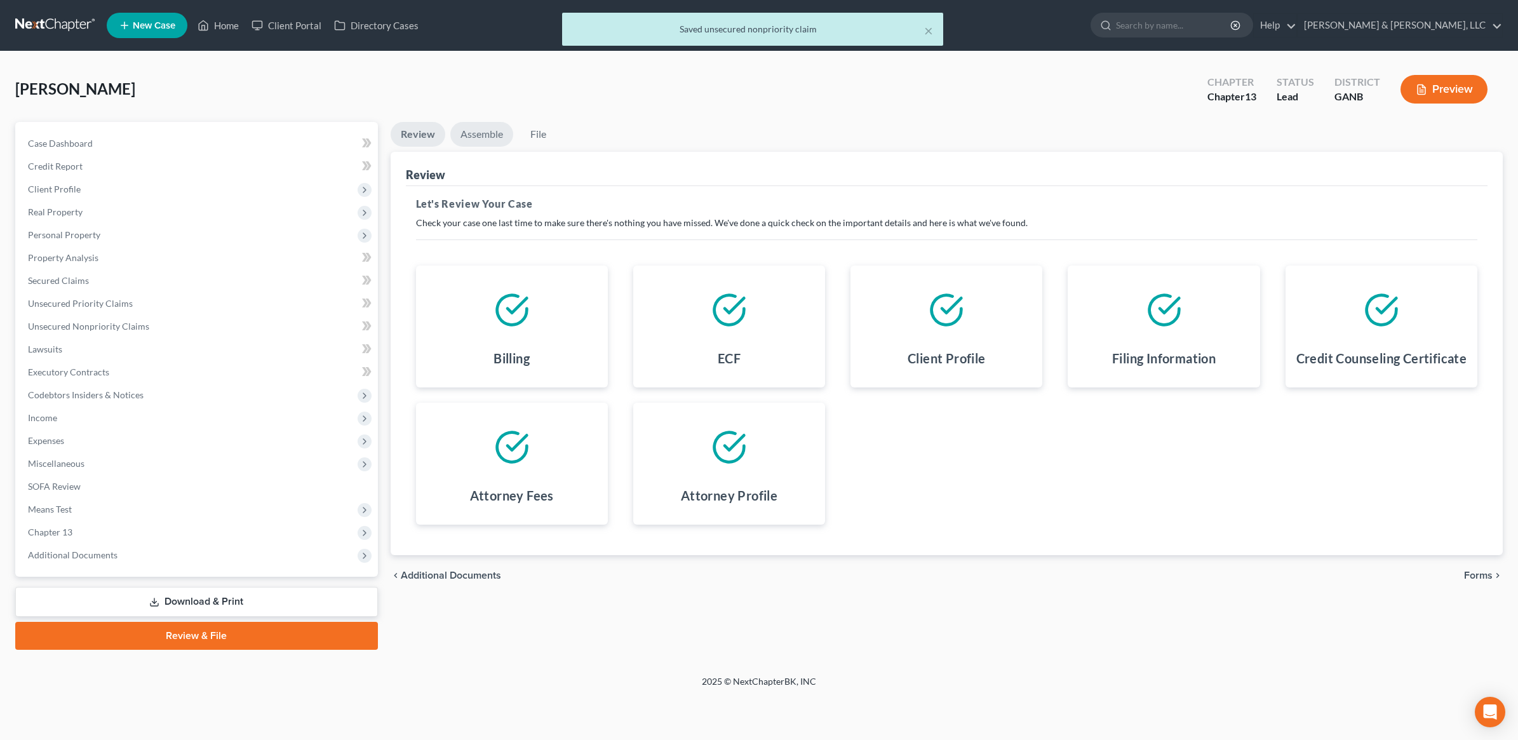
click at [494, 124] on link "Assemble" at bounding box center [481, 134] width 63 height 25
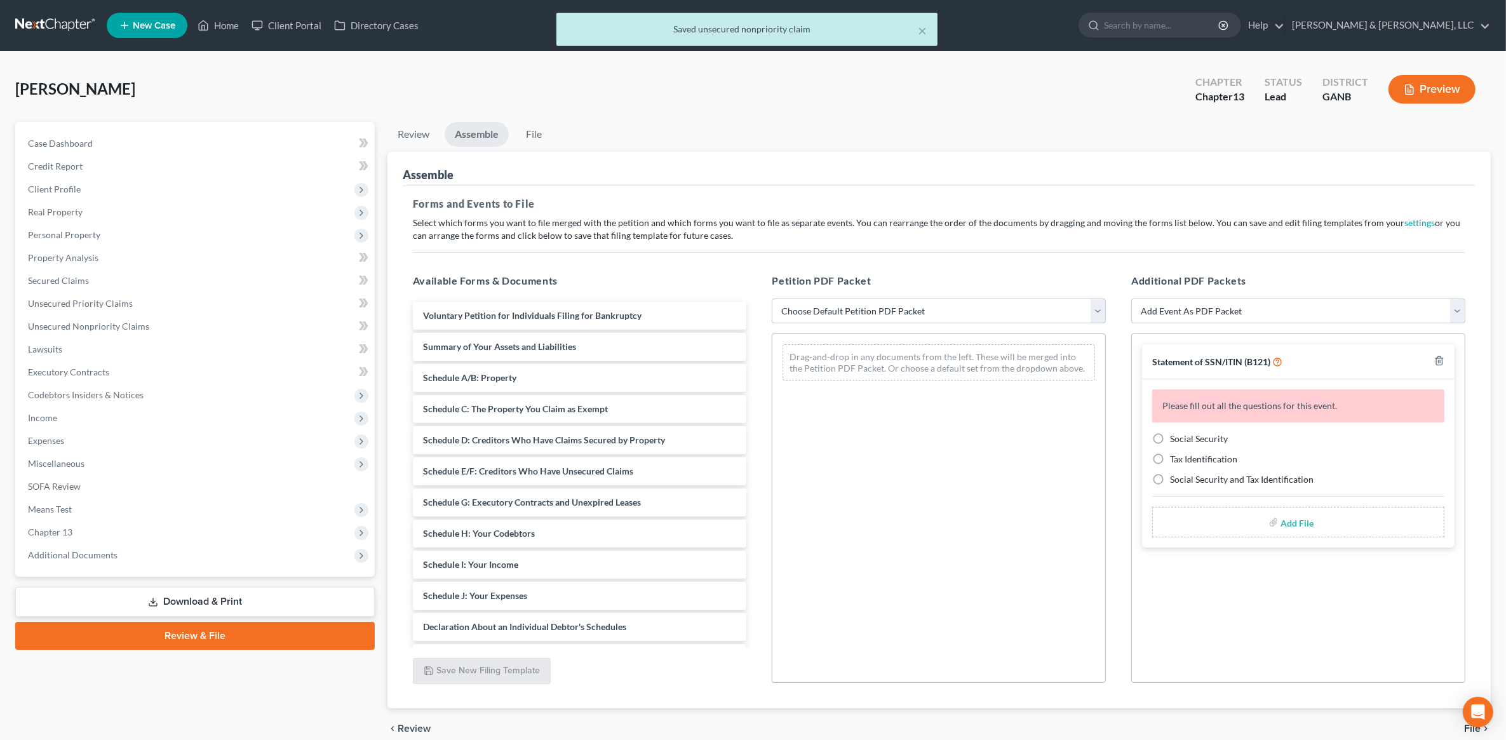
click at [856, 305] on select "Choose Default Petition PDF Packet Complete Bankruptcy Petition (all forms and …" at bounding box center [939, 311] width 334 height 25
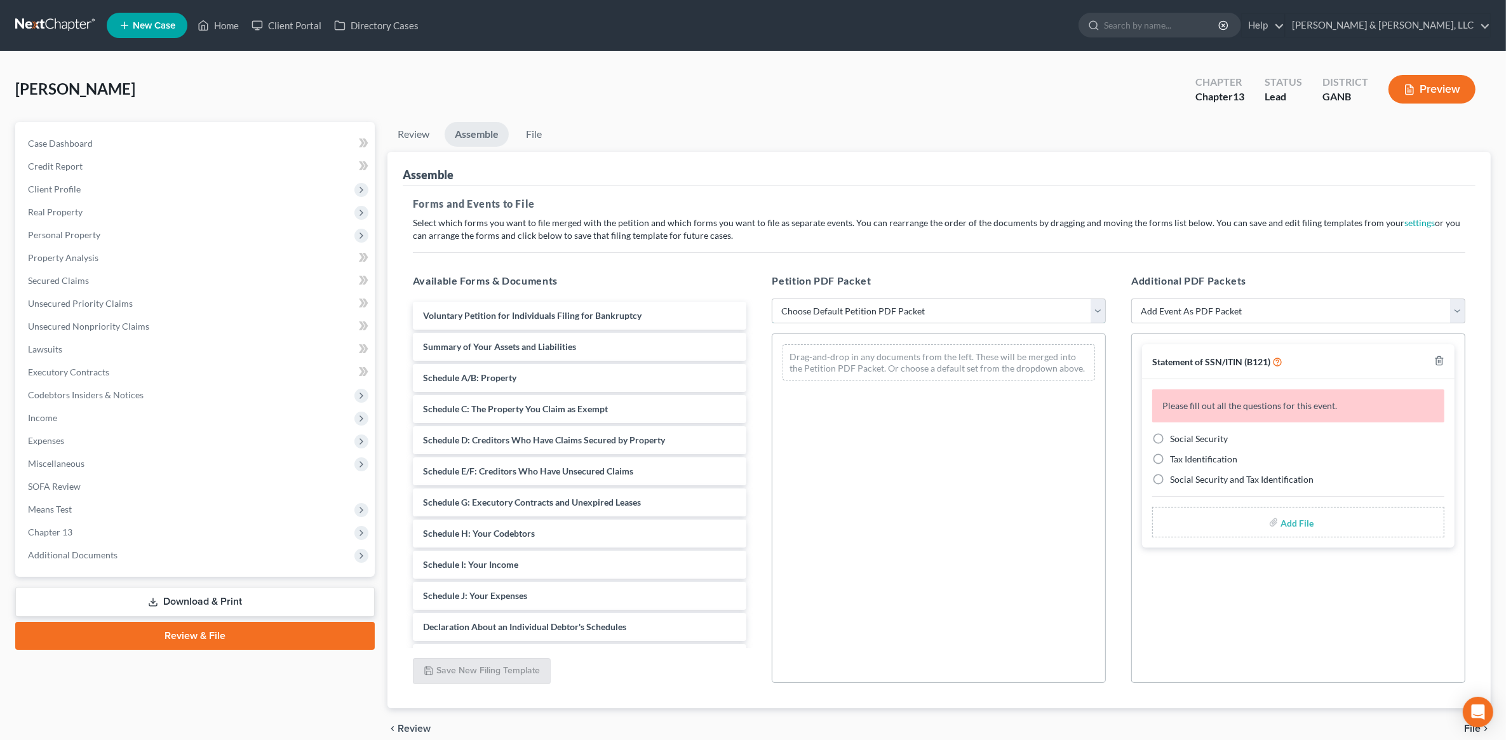
select select "2"
click at [772, 299] on select "Choose Default Petition PDF Packet Complete Bankruptcy Petition (all forms and …" at bounding box center [939, 311] width 334 height 25
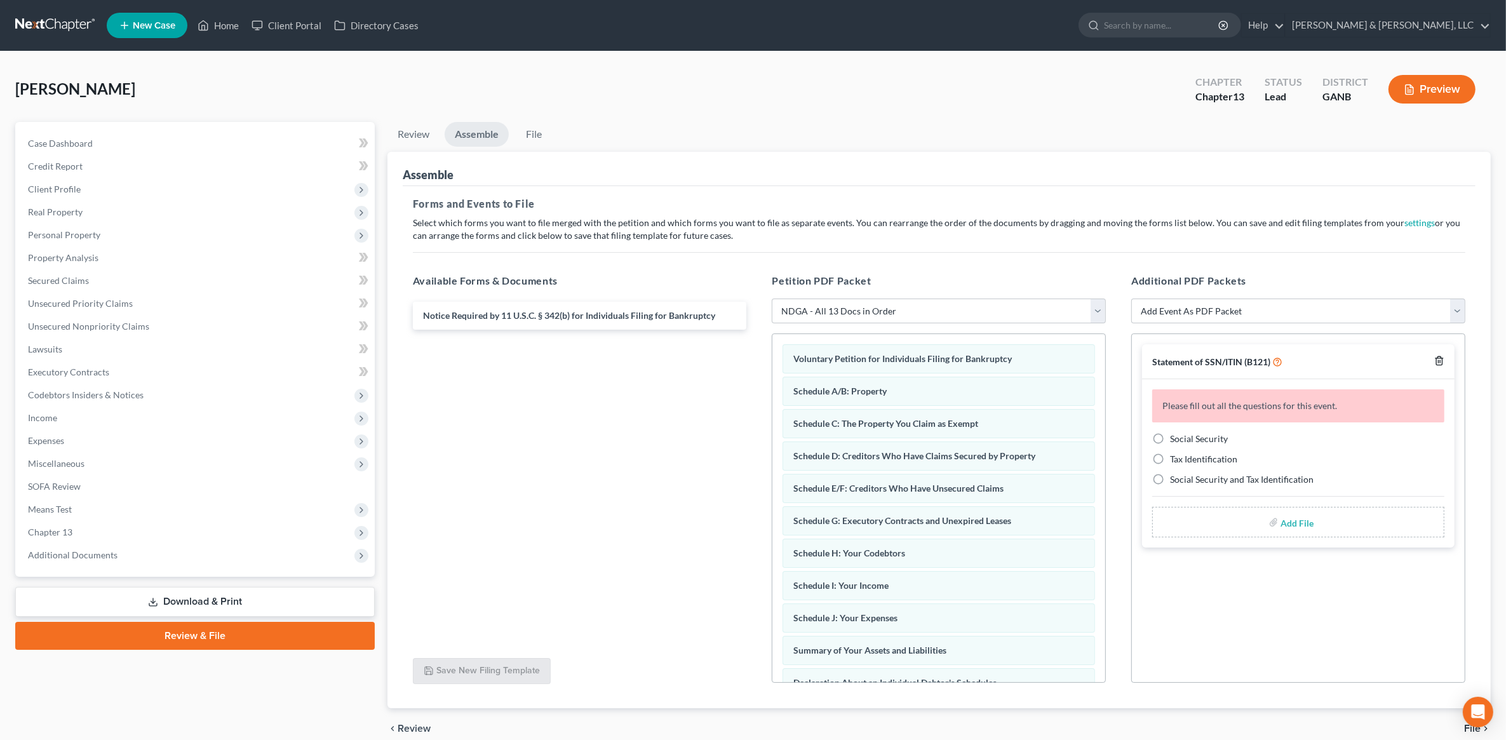
click at [1442, 363] on icon "button" at bounding box center [1439, 361] width 6 height 8
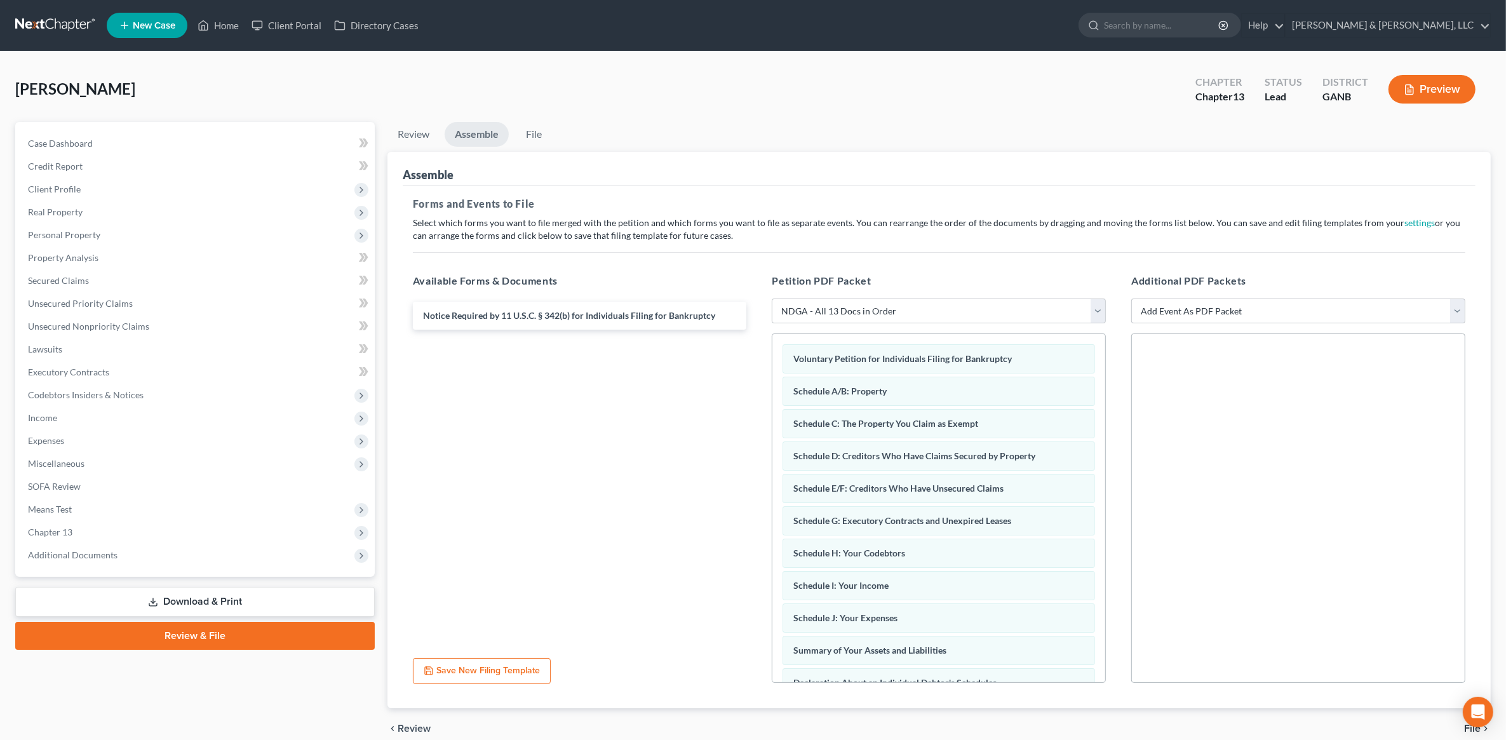
scroll to position [57, 0]
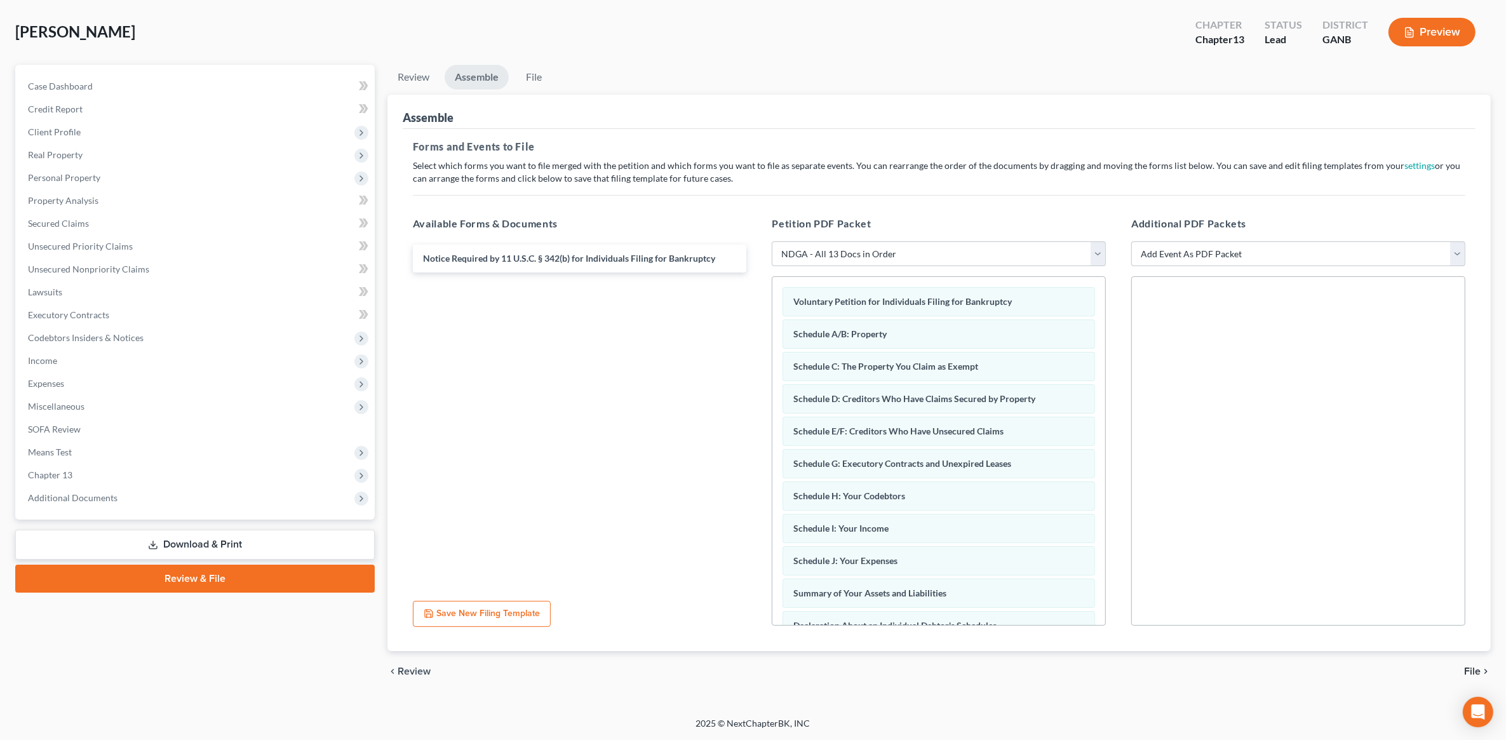
click at [1468, 671] on span "File" at bounding box center [1472, 671] width 17 height 10
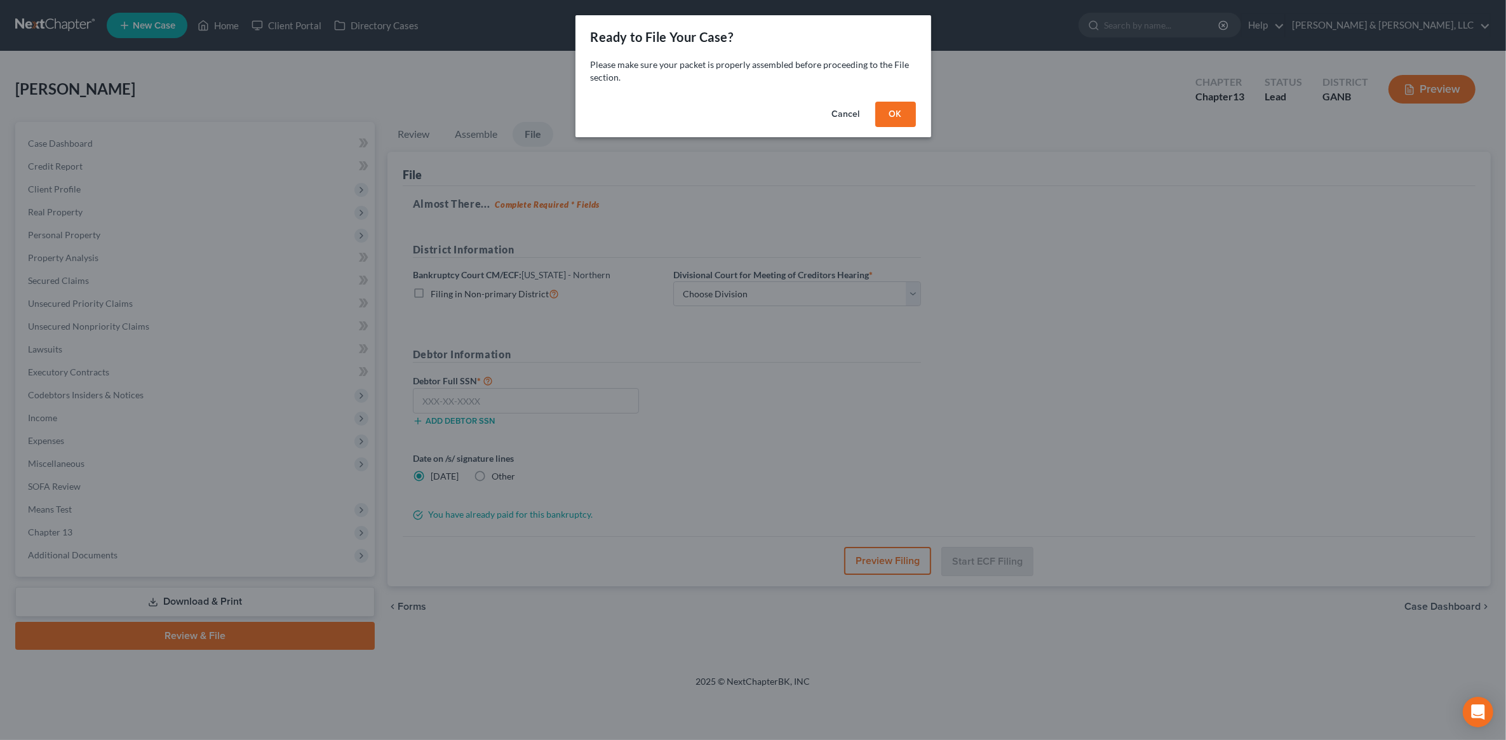
scroll to position [0, 0]
click at [897, 114] on button "OK" at bounding box center [901, 114] width 41 height 25
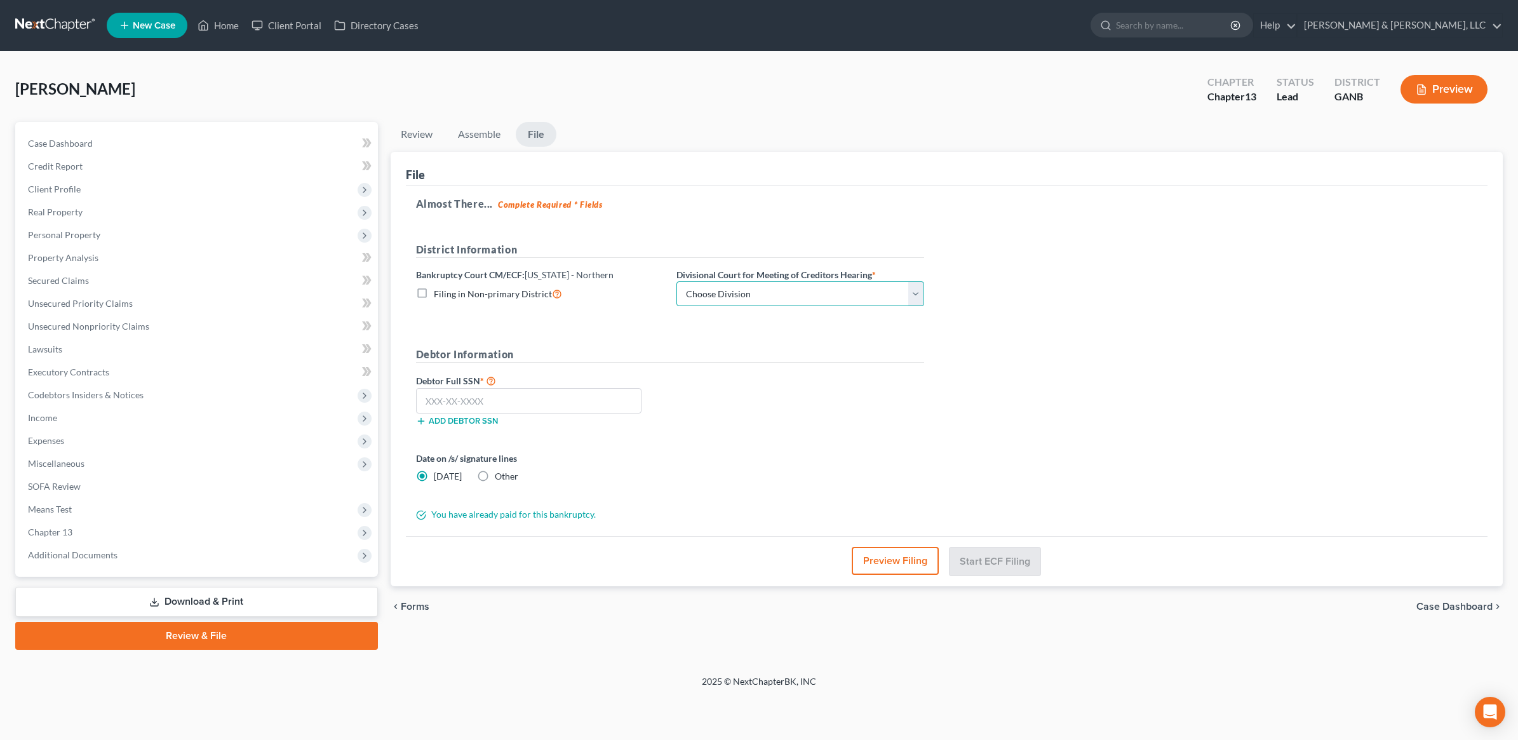
click at [756, 297] on select "Choose Division [GEOGRAPHIC_DATA] [GEOGRAPHIC_DATA] [GEOGRAPHIC_DATA] [GEOGRAPH…" at bounding box center [800, 293] width 248 height 25
select select "3"
click at [676, 281] on select "Choose Division [GEOGRAPHIC_DATA] [GEOGRAPHIC_DATA] [GEOGRAPHIC_DATA] [GEOGRAPH…" at bounding box center [800, 293] width 248 height 25
click at [881, 557] on button "Preview Filing" at bounding box center [895, 561] width 87 height 28
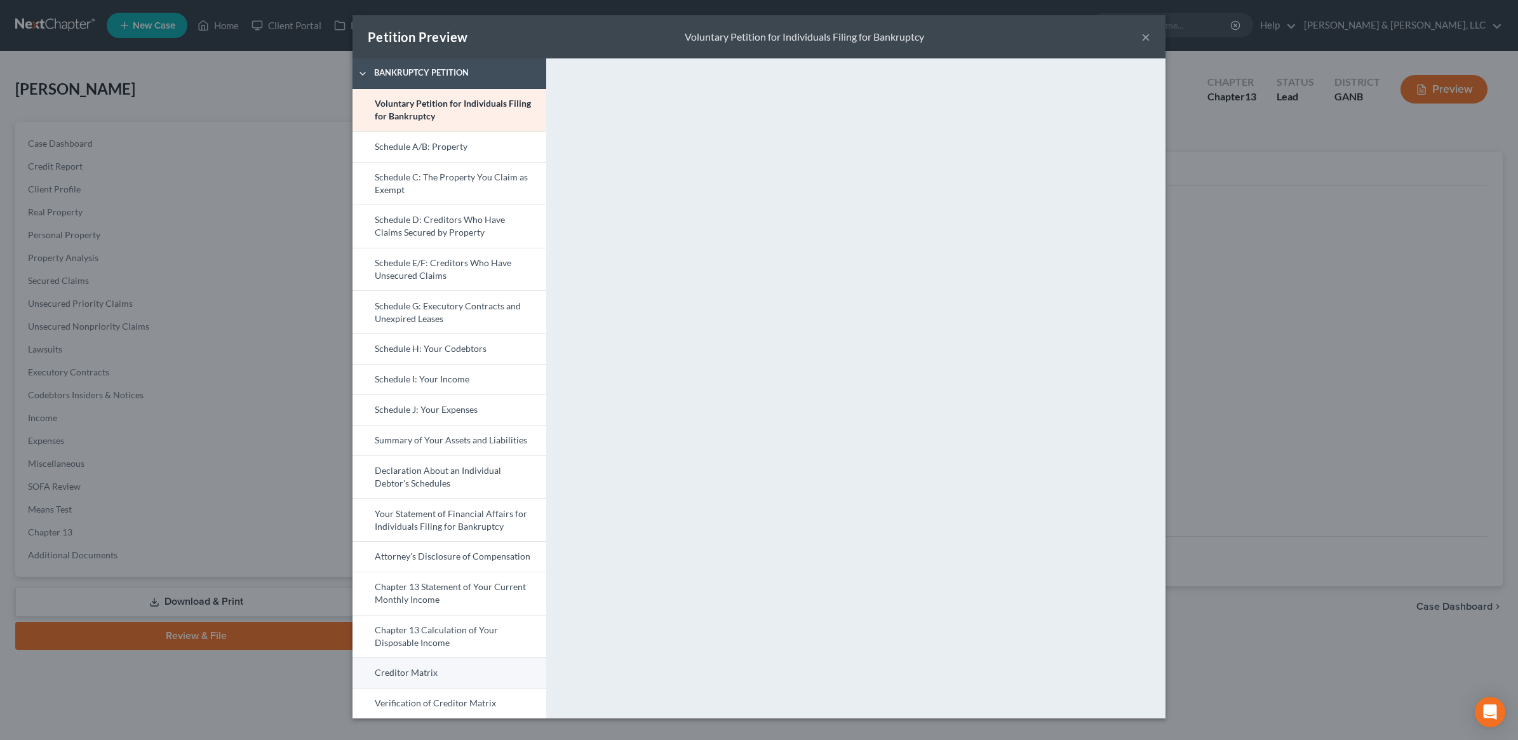
click at [462, 674] on link "Creditor Matrix" at bounding box center [450, 672] width 194 height 30
click at [1145, 40] on button "×" at bounding box center [1145, 36] width 9 height 15
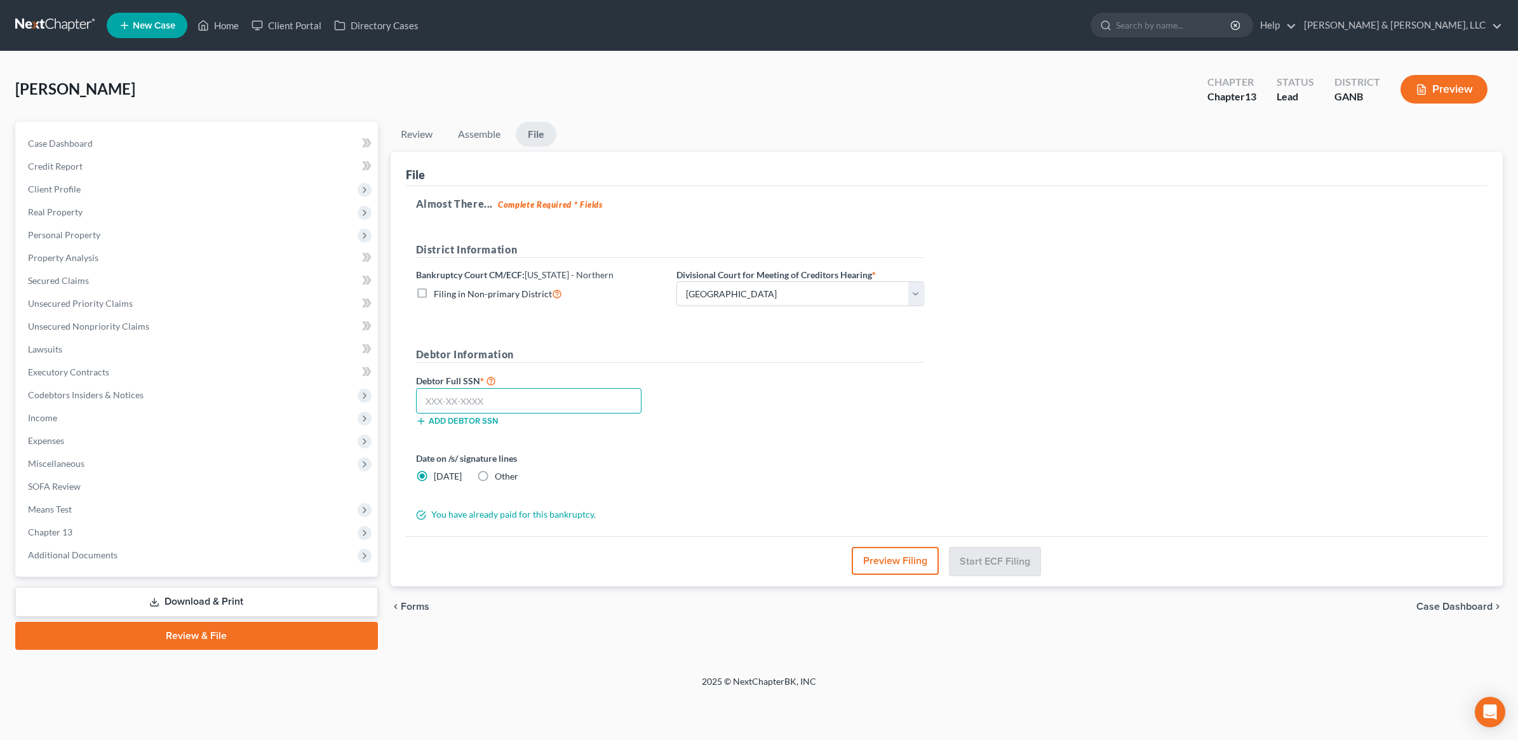
click at [544, 406] on input "text" at bounding box center [529, 400] width 226 height 25
type input "258-47-1326"
click at [1021, 554] on button "Start ECF Filing" at bounding box center [995, 561] width 91 height 28
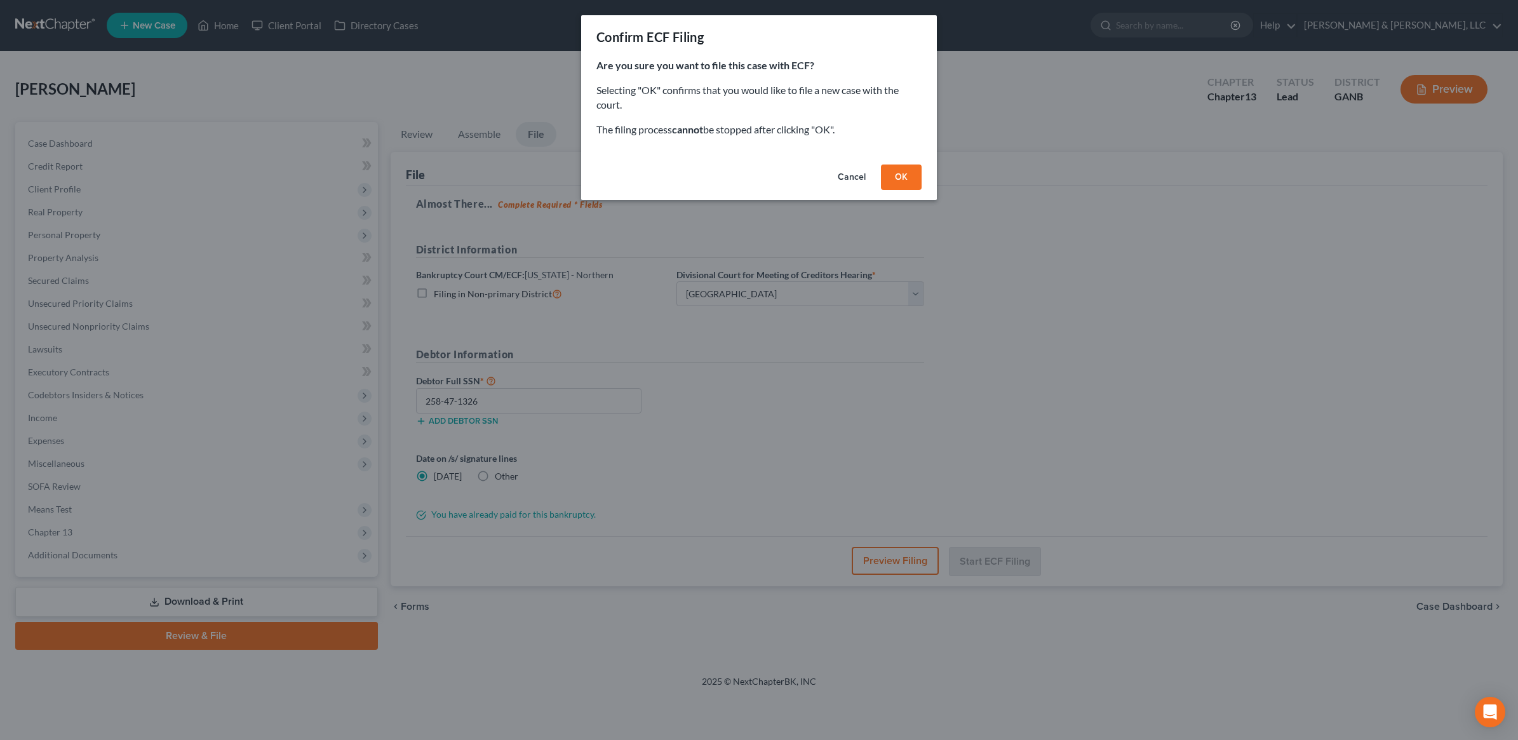
click at [904, 175] on button "OK" at bounding box center [901, 177] width 41 height 25
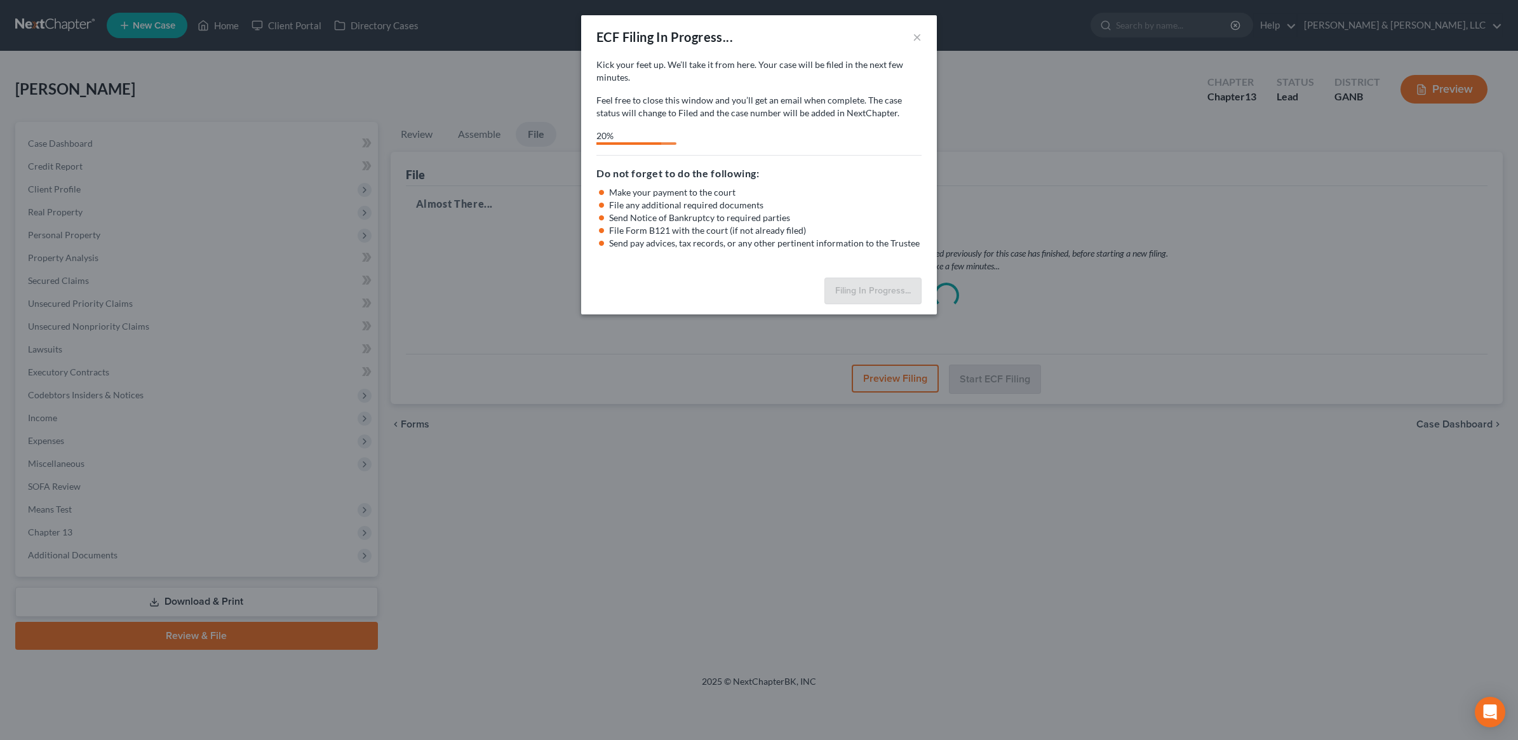
select select "3"
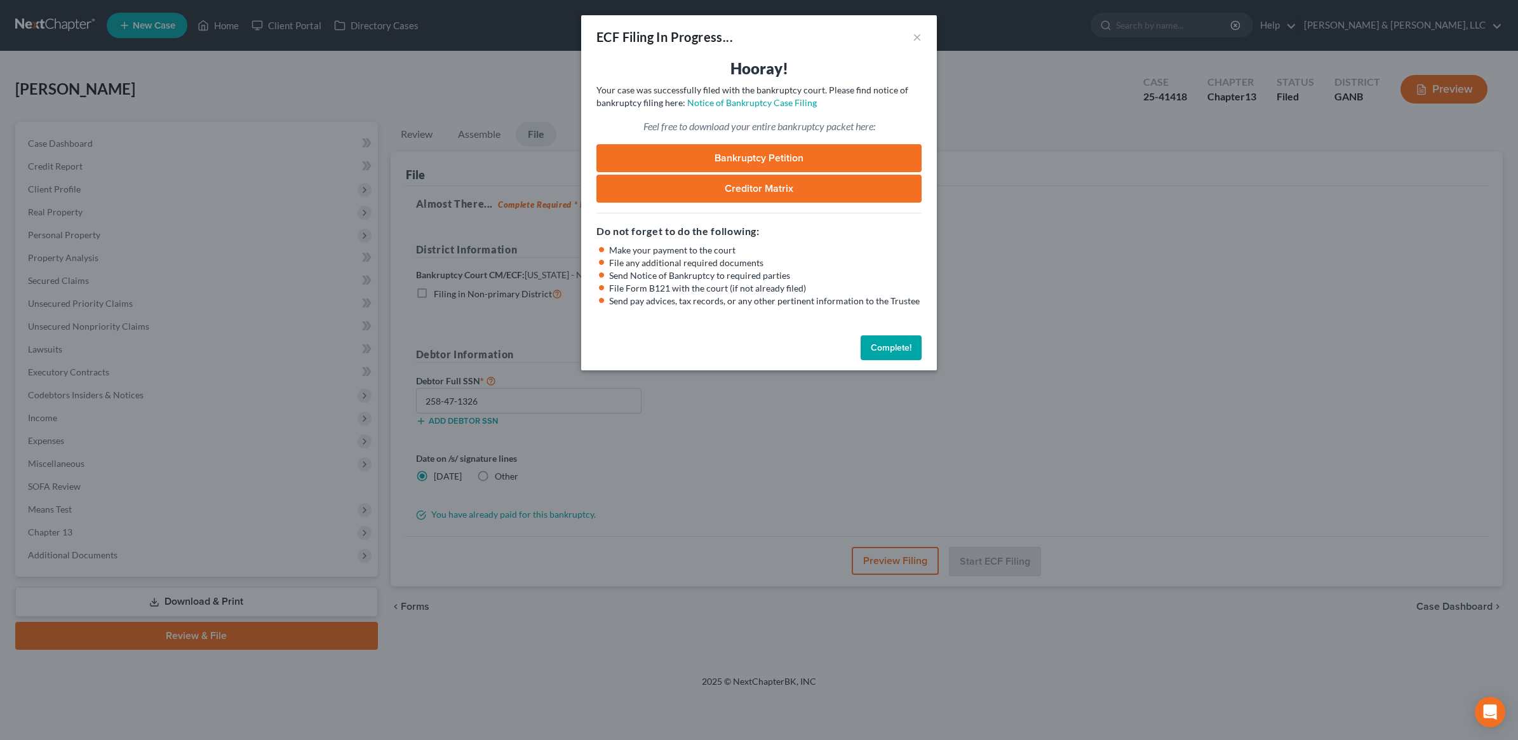
click at [761, 158] on link "Bankruptcy Petition" at bounding box center [758, 158] width 325 height 28
click at [909, 341] on button "Complete!" at bounding box center [891, 347] width 61 height 25
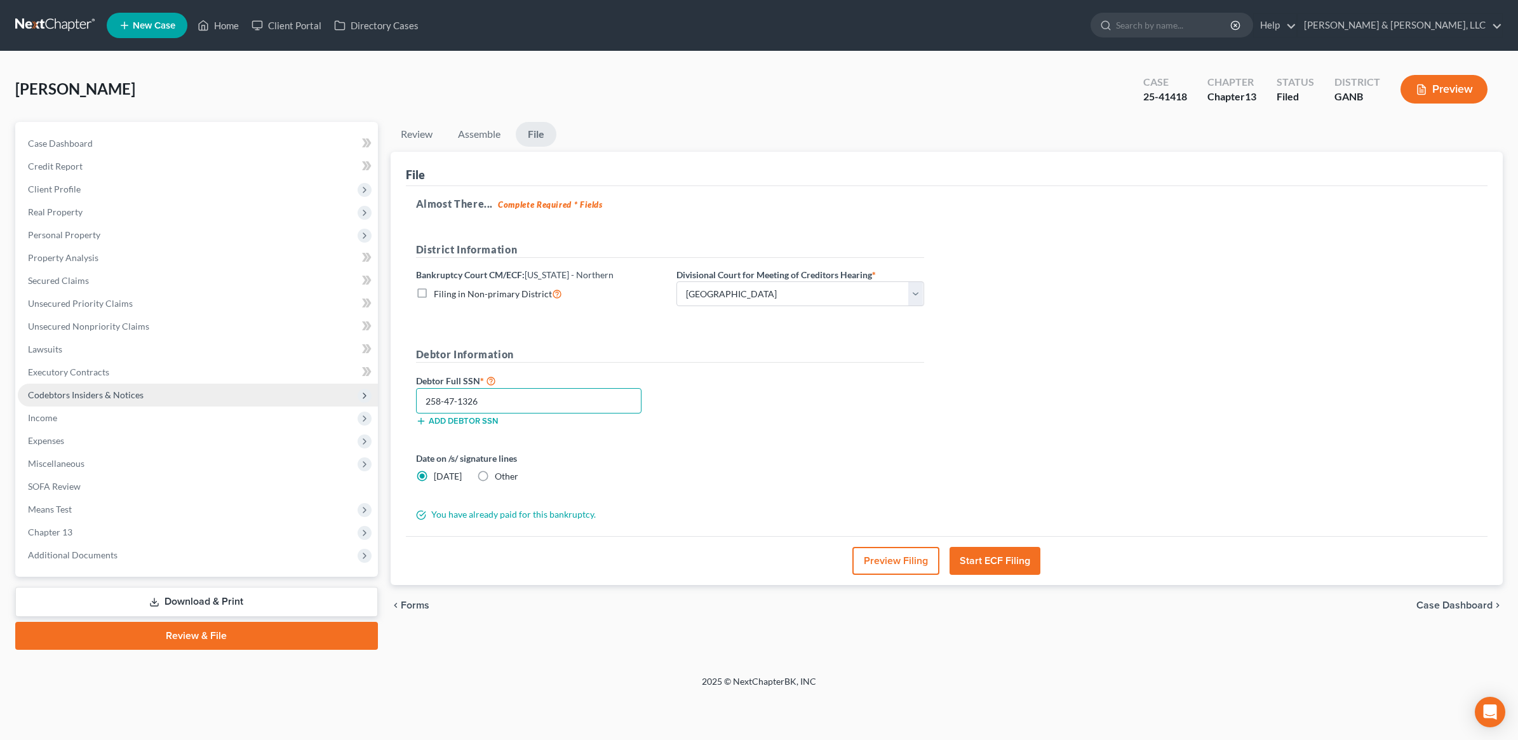
drag, startPoint x: 525, startPoint y: 398, endPoint x: 351, endPoint y: 403, distance: 174.1
click at [351, 403] on div "Petition Navigation Case Dashboard Payments Invoices Payments Payments Credit R…" at bounding box center [759, 386] width 1500 height 528
click at [291, 596] on link "Download & Print" at bounding box center [196, 602] width 363 height 30
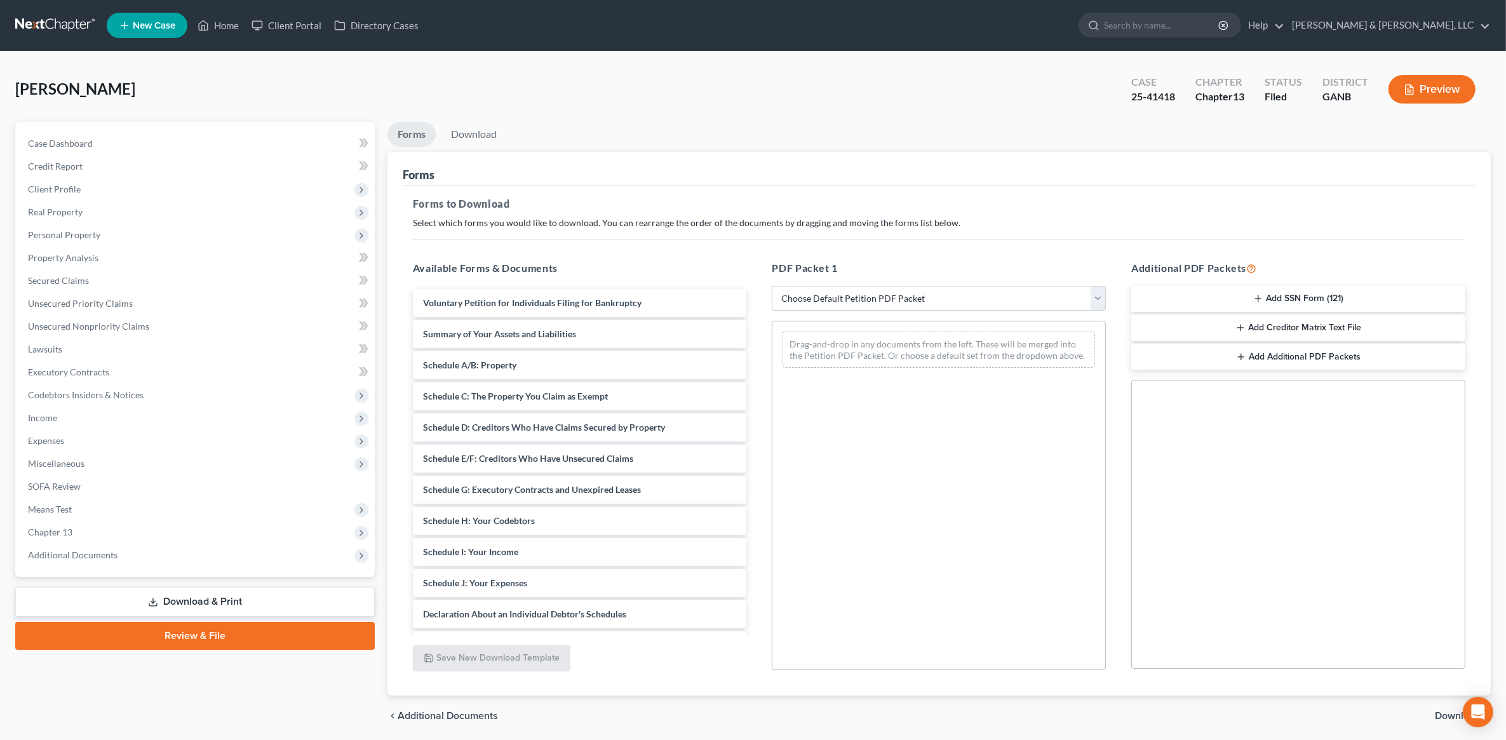
click at [1259, 296] on icon "button" at bounding box center [1258, 298] width 10 height 10
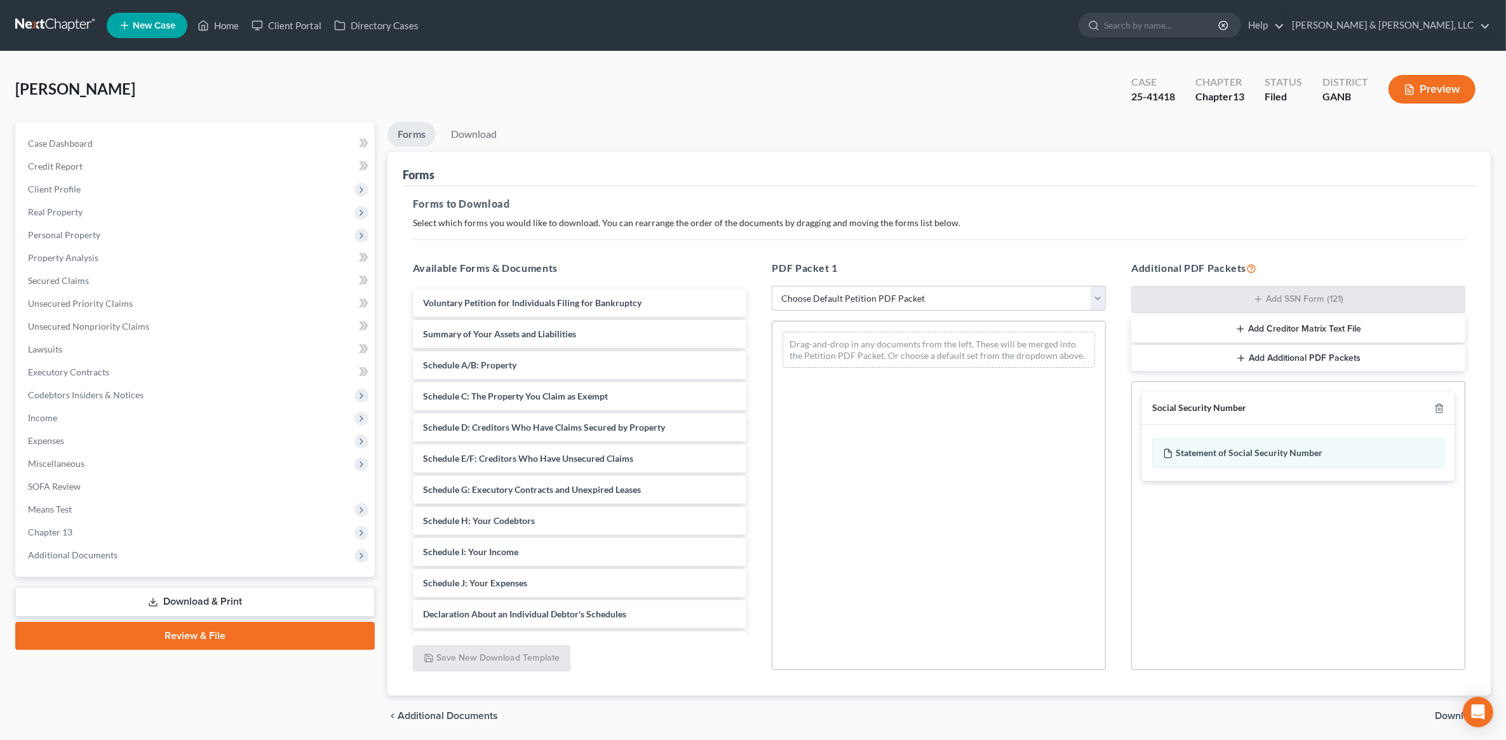
click at [1447, 711] on span "Download" at bounding box center [1458, 716] width 46 height 10
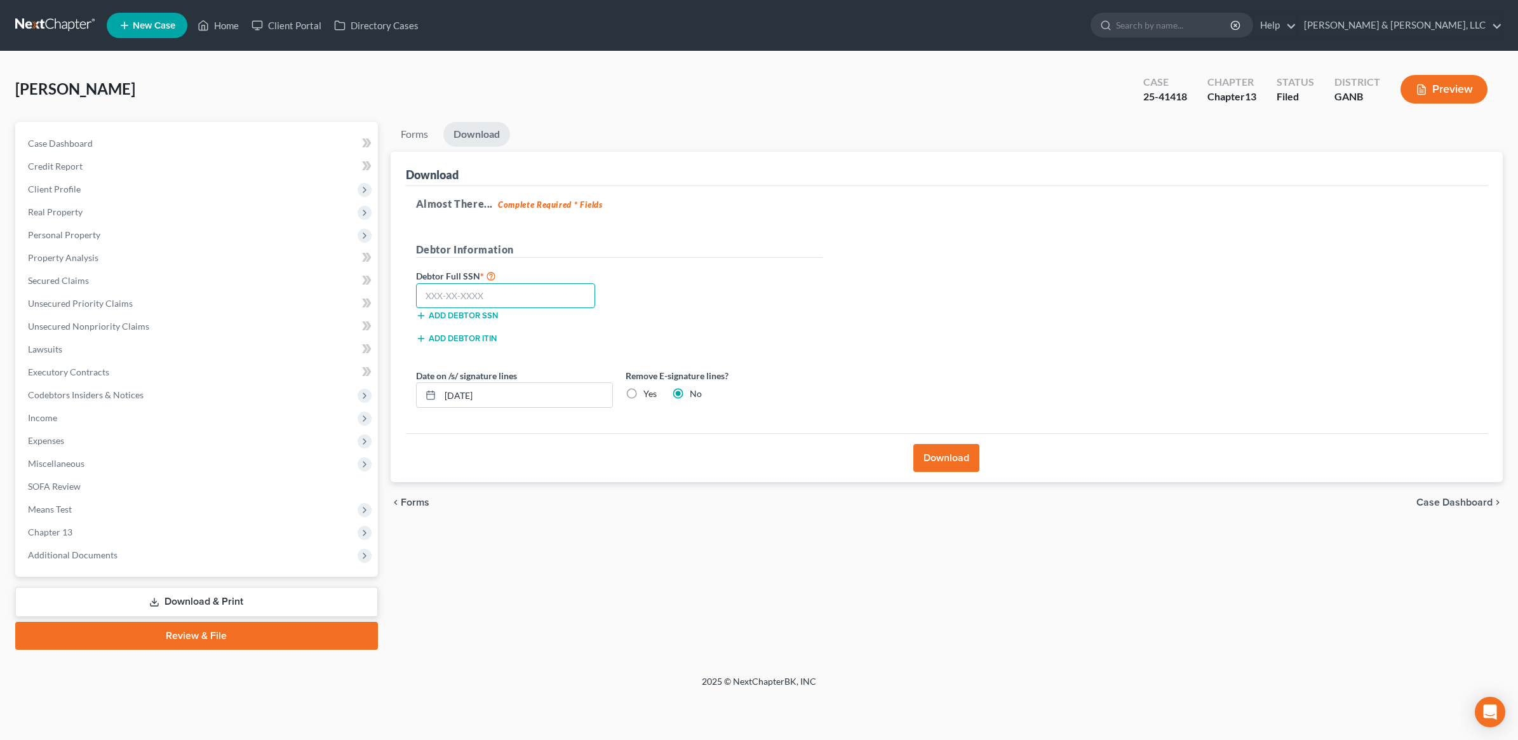
click at [521, 299] on input "text" at bounding box center [506, 295] width 180 height 25
paste input "258-47-1326"
type input "258-47-1326"
click at [927, 455] on button "Download" at bounding box center [946, 458] width 66 height 28
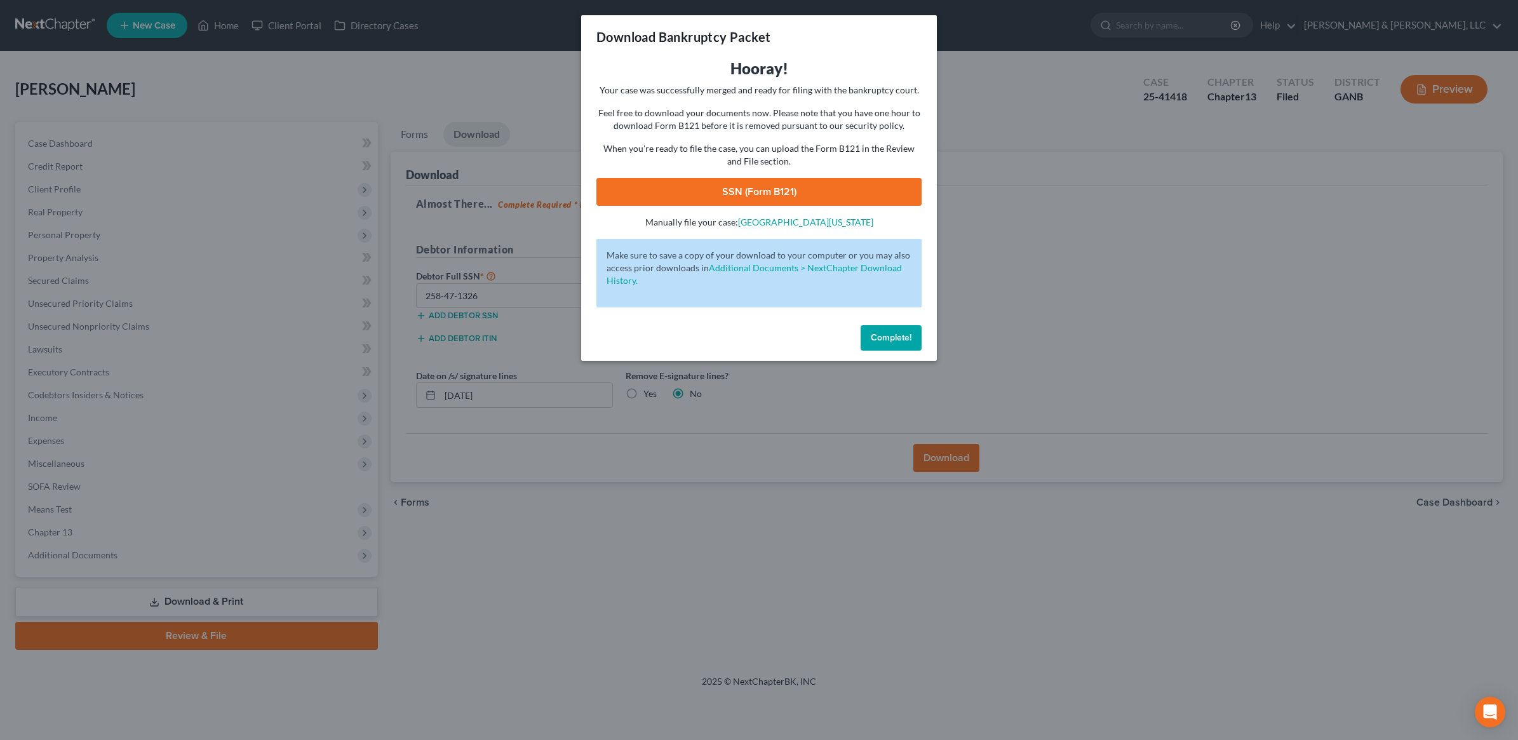
click at [742, 198] on link "SSN (Form B121)" at bounding box center [758, 192] width 325 height 28
click at [906, 334] on span "Complete!" at bounding box center [891, 337] width 41 height 11
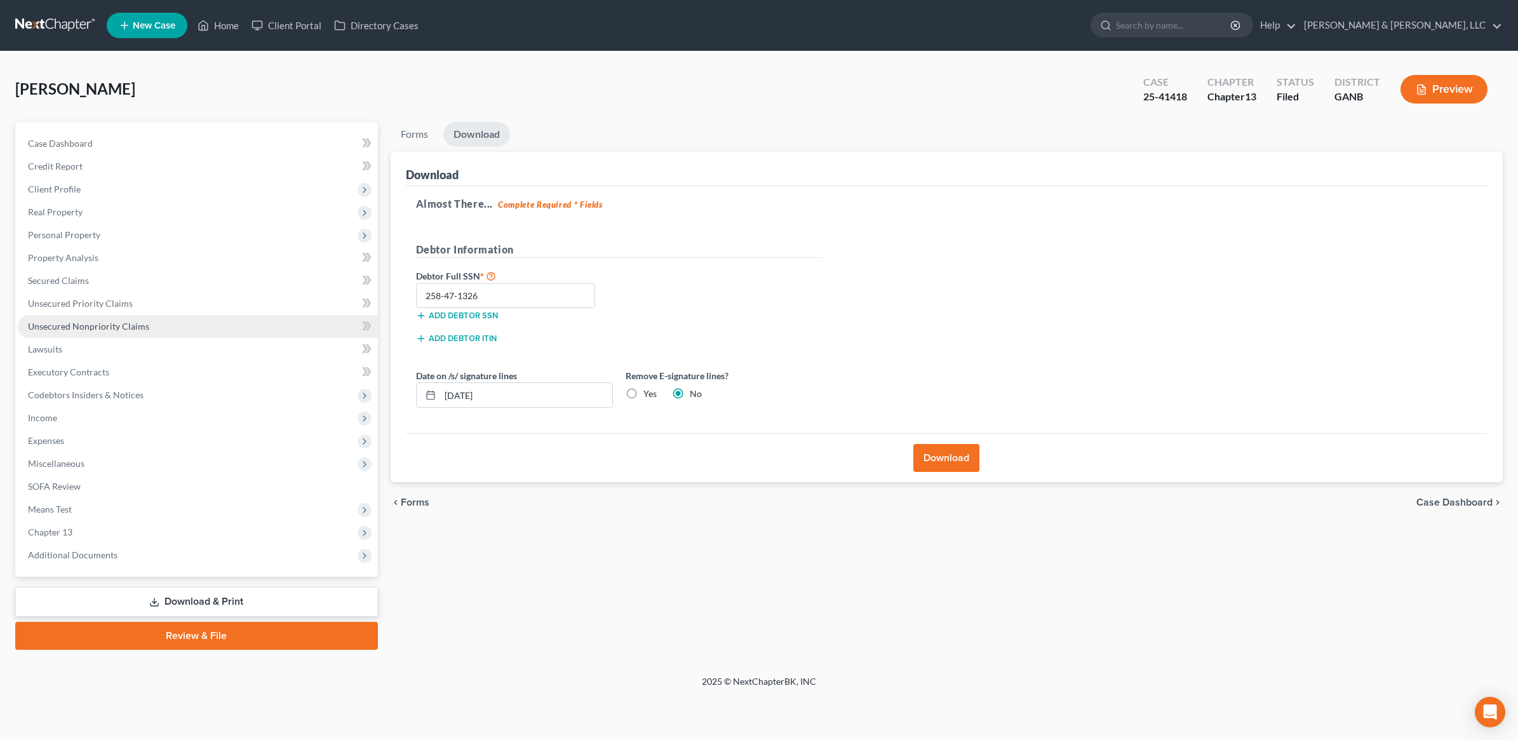
click at [76, 323] on span "Unsecured Nonpriority Claims" at bounding box center [88, 326] width 121 height 11
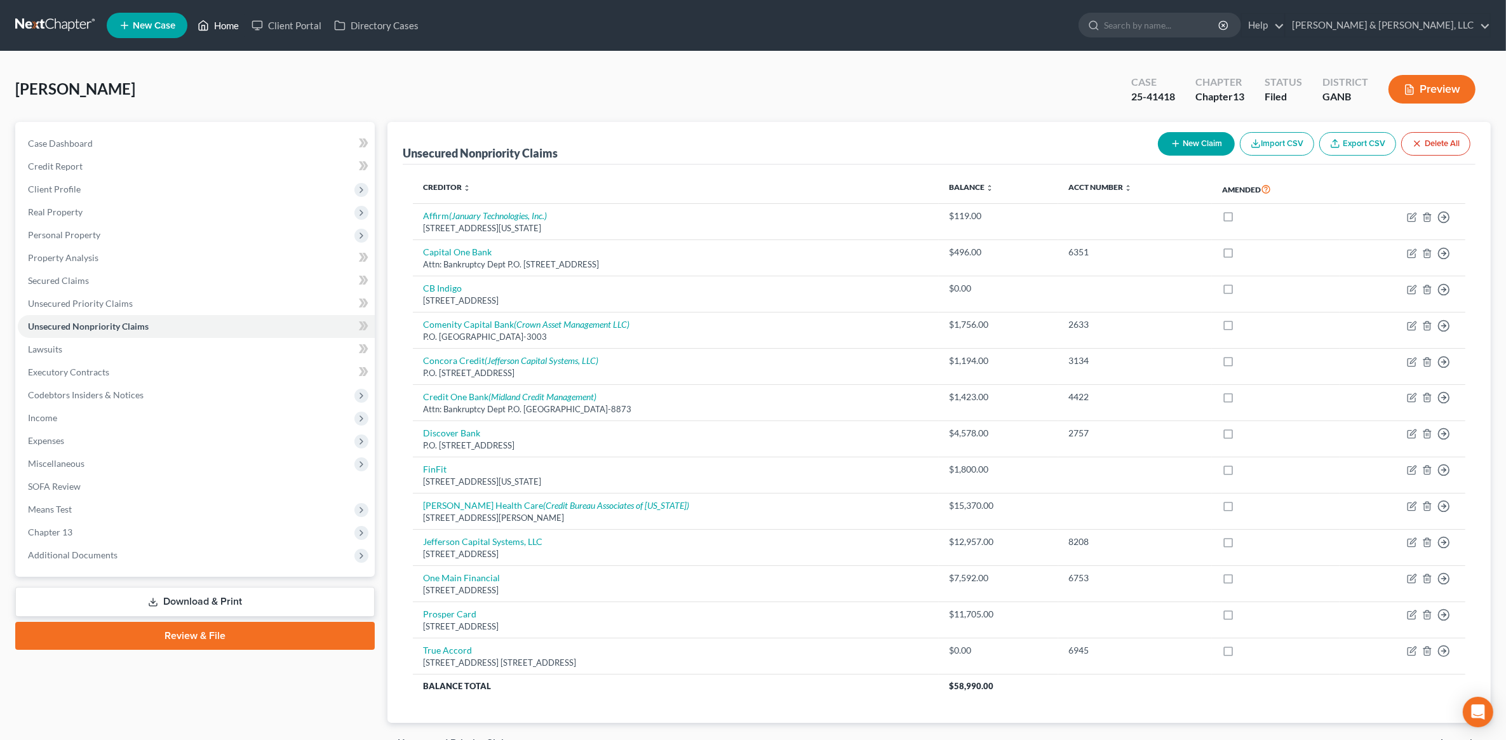
click at [205, 27] on icon at bounding box center [203, 25] width 11 height 15
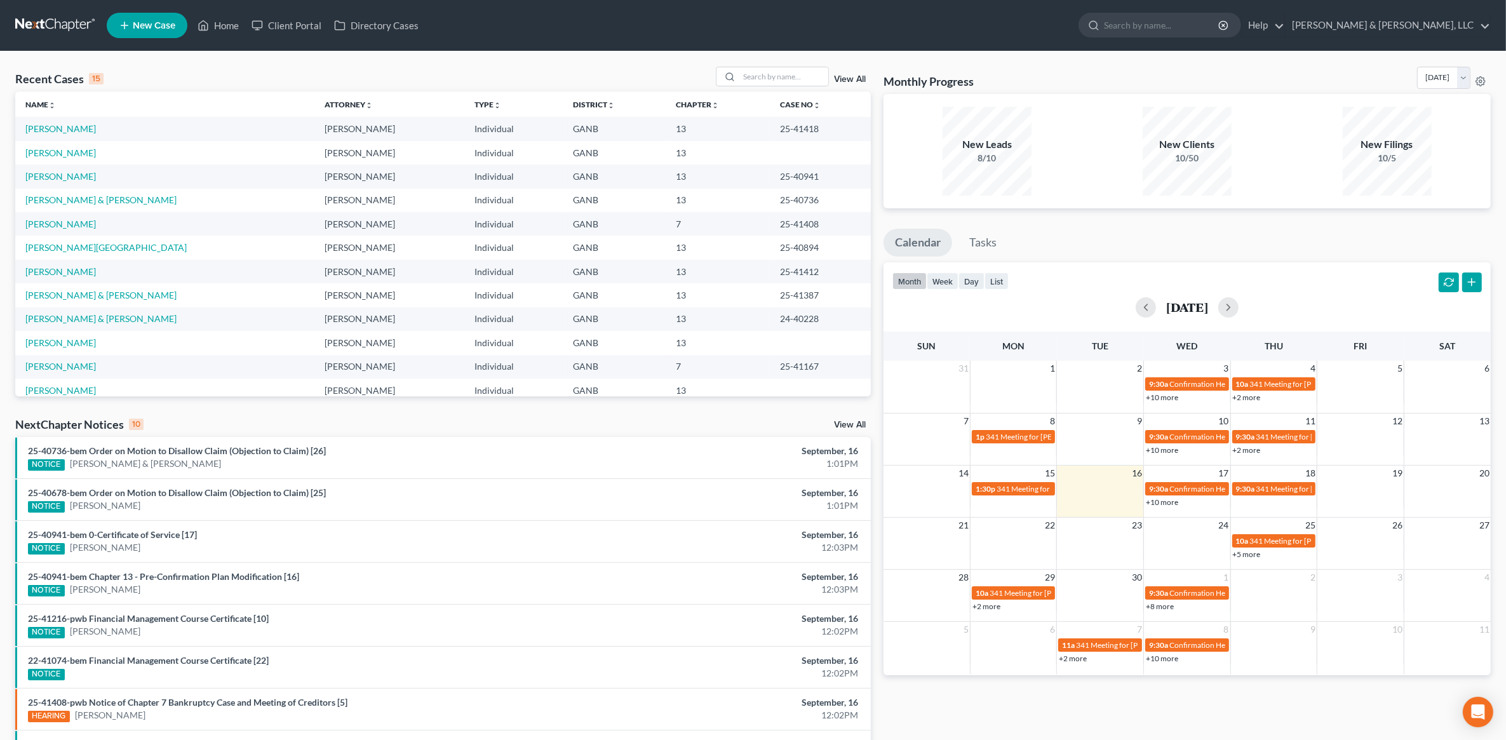
click at [67, 158] on td "[PERSON_NAME]" at bounding box center [164, 153] width 299 height 24
click at [65, 154] on link "[PERSON_NAME]" at bounding box center [60, 152] width 71 height 11
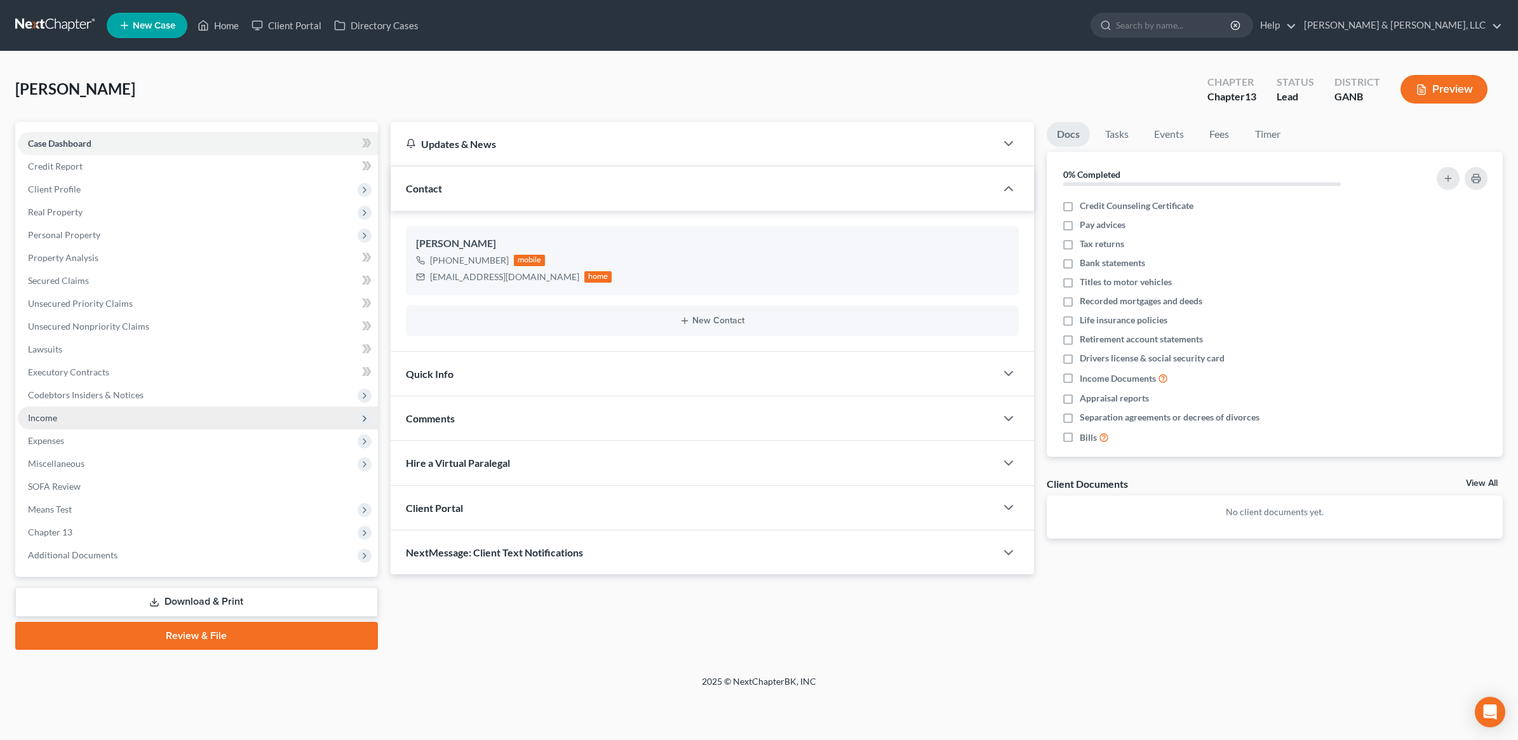
click at [64, 414] on span "Income" at bounding box center [198, 417] width 360 height 23
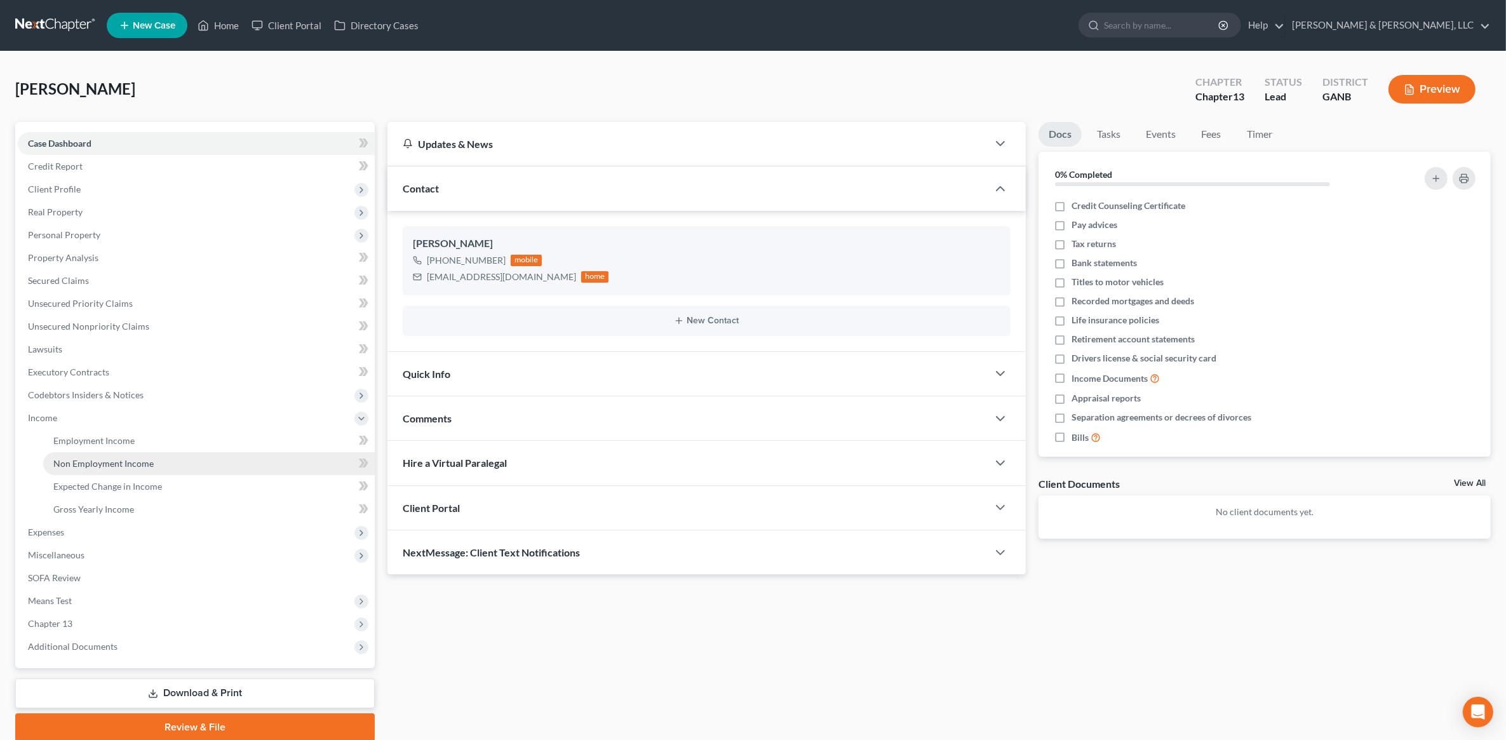
click at [111, 458] on span "Non Employment Income" at bounding box center [103, 463] width 100 height 11
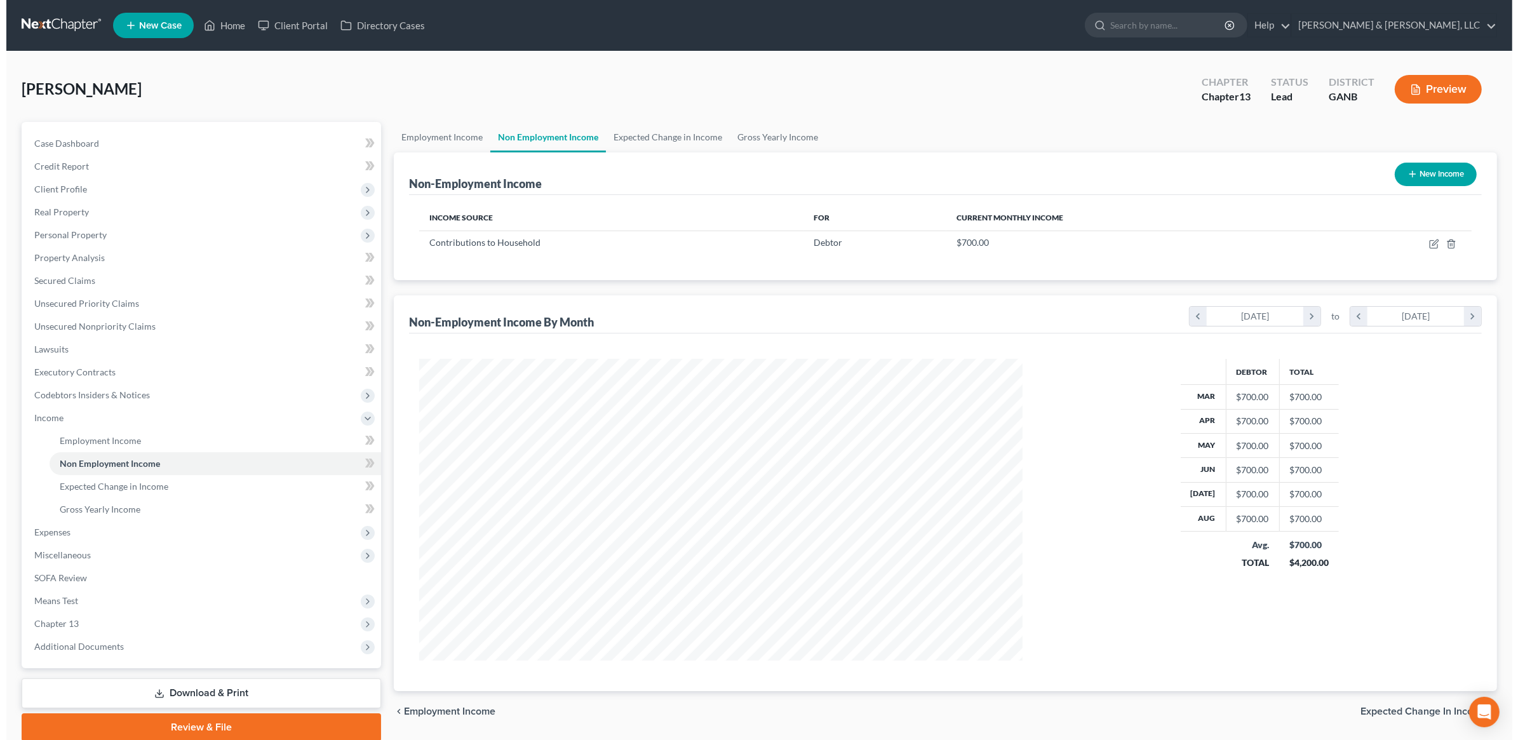
scroll to position [302, 629]
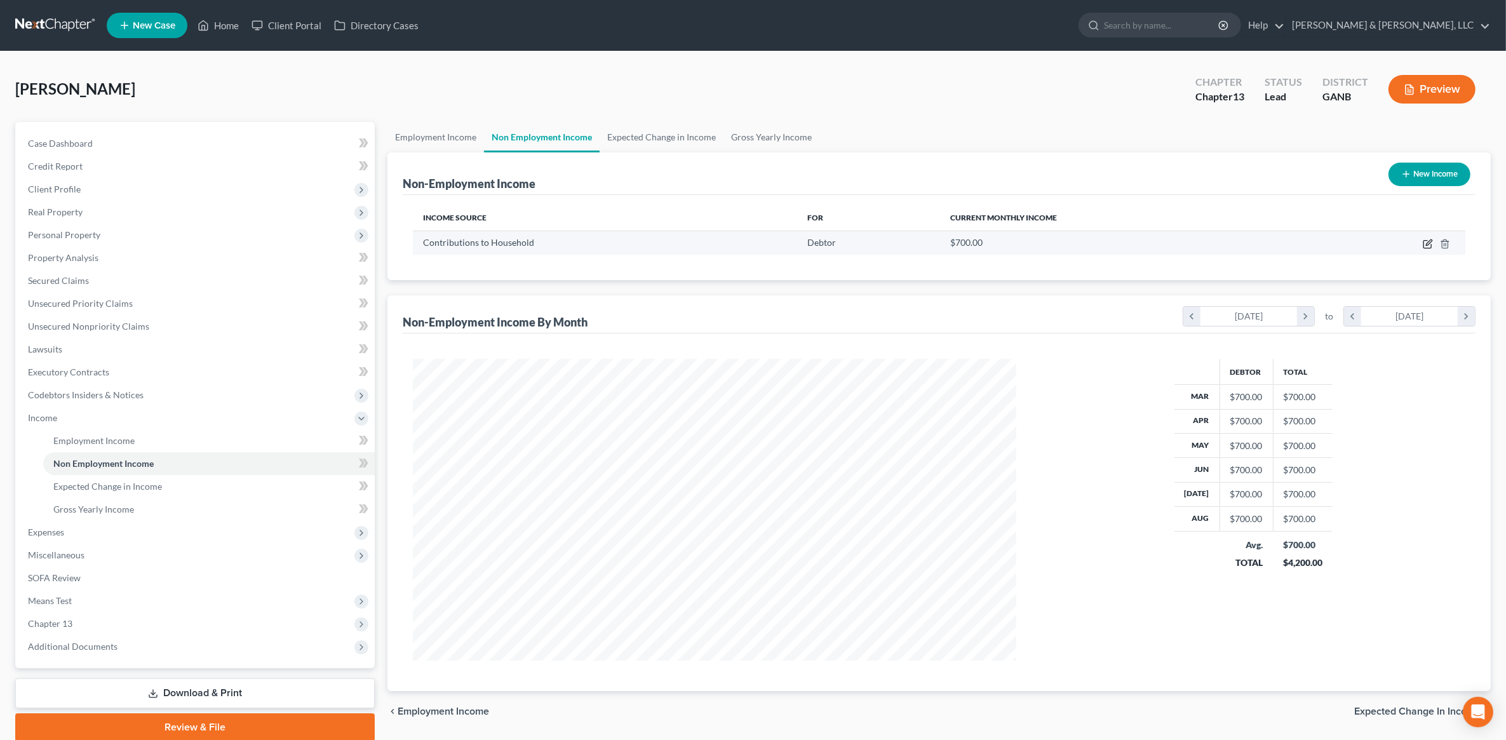
click at [1423, 246] on icon "button" at bounding box center [1428, 244] width 10 height 10
select select "8"
select select "0"
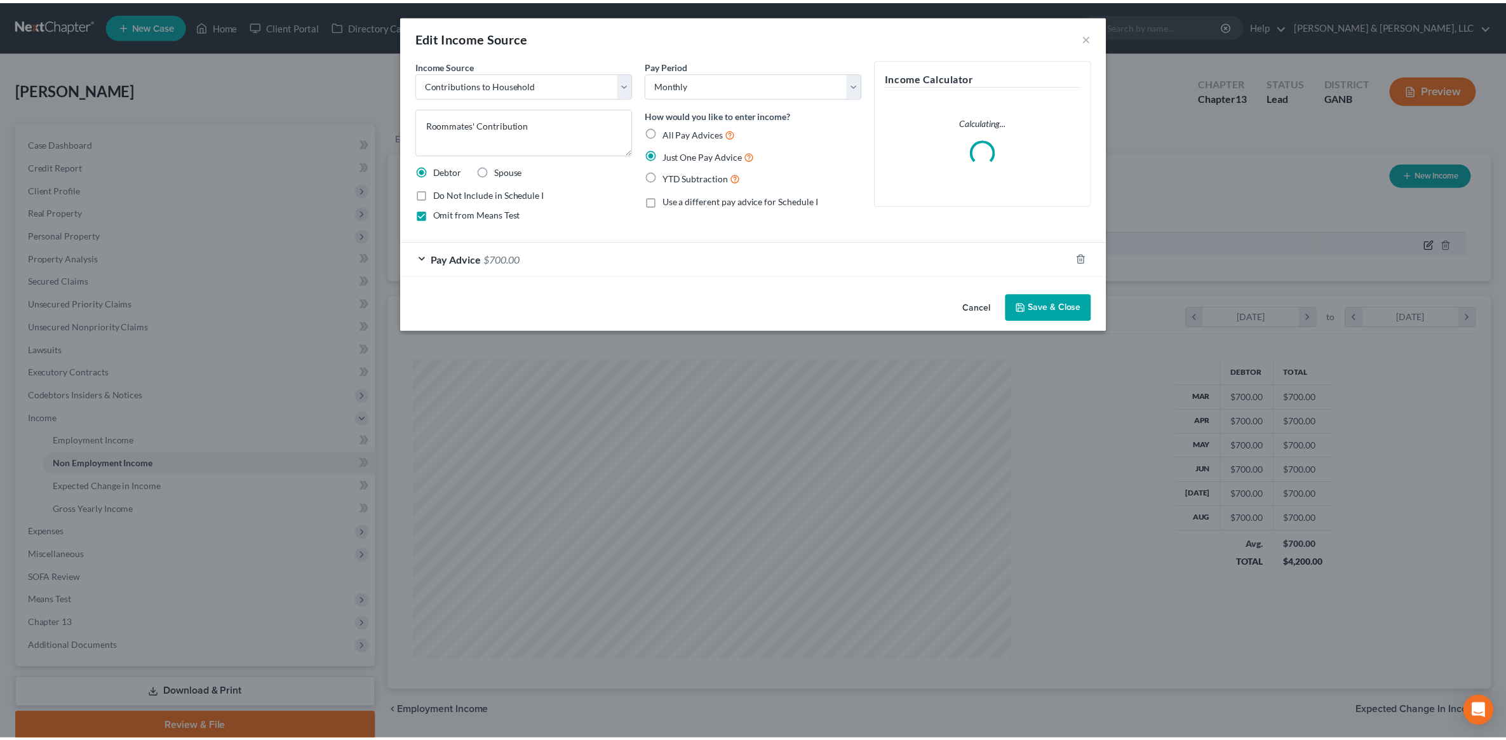
scroll to position [304, 633]
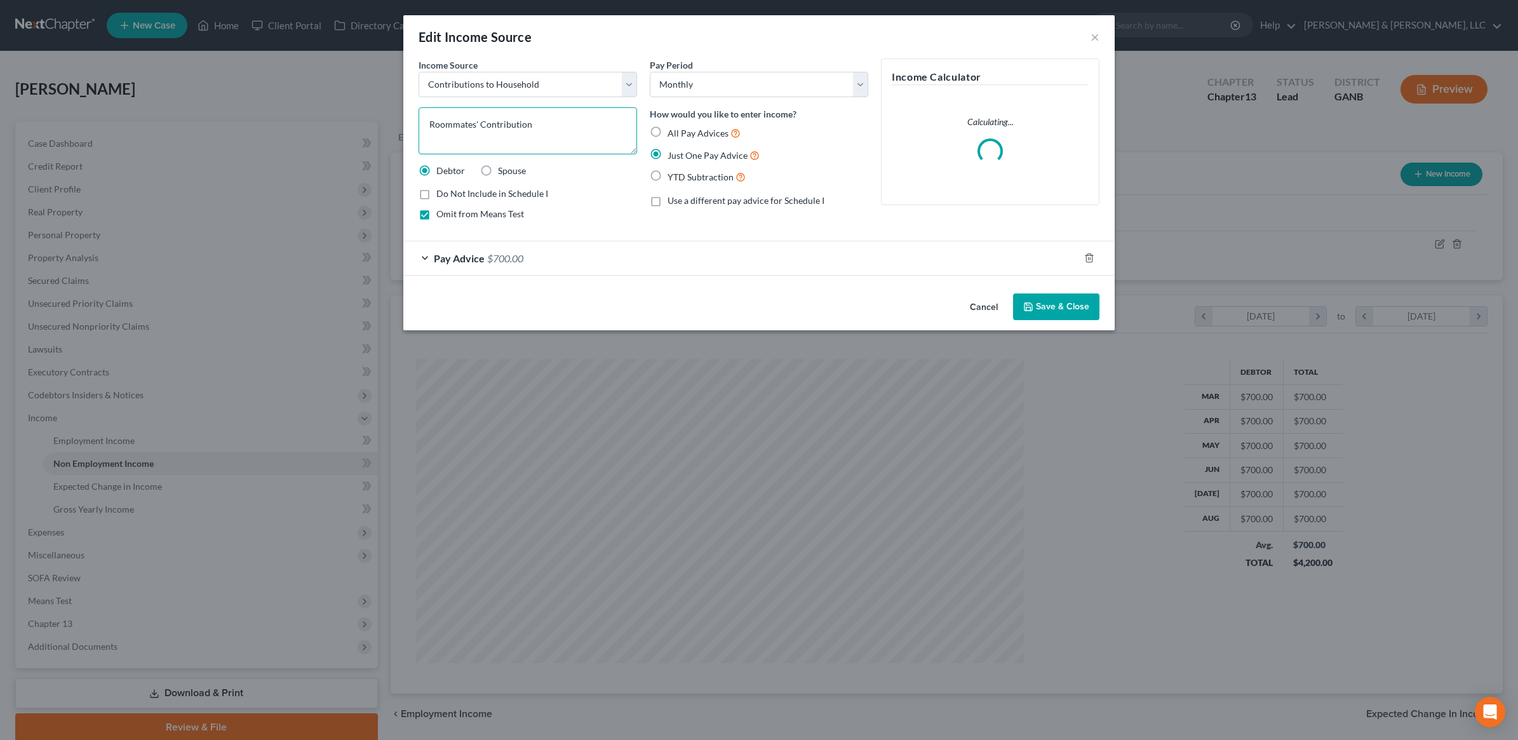
click at [471, 119] on textarea "Roommates' Contribution" at bounding box center [528, 130] width 218 height 47
type textarea "Roommate's Contribution"
click at [488, 249] on div "Pay Advice $700.00" at bounding box center [741, 258] width 676 height 34
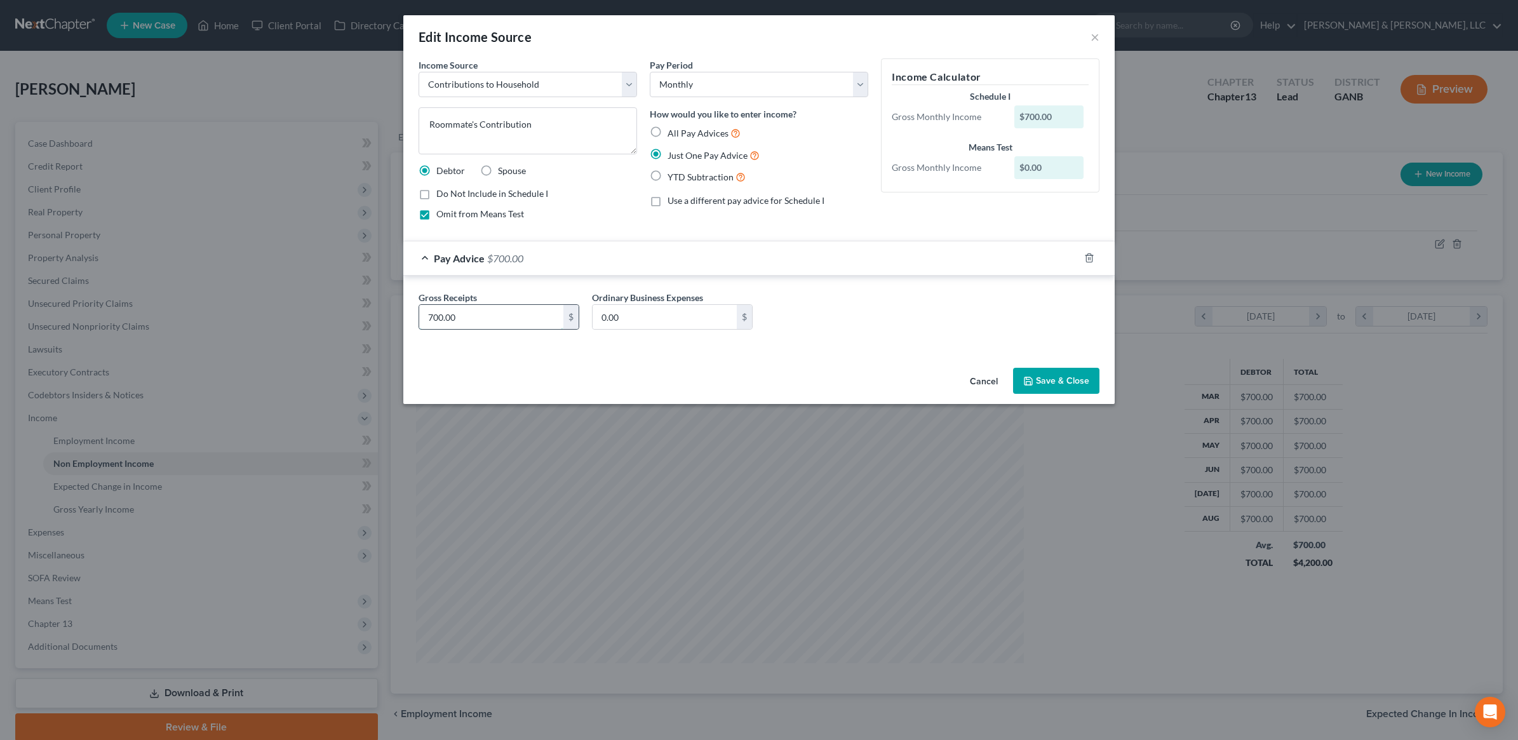
click at [490, 321] on input "700.00" at bounding box center [491, 317] width 144 height 24
type input "800"
click at [703, 237] on form "Income Source * Select Unemployment Disability (from employer) Pension Retireme…" at bounding box center [759, 204] width 681 height 292
click at [1061, 380] on button "Save & Close" at bounding box center [1056, 381] width 86 height 27
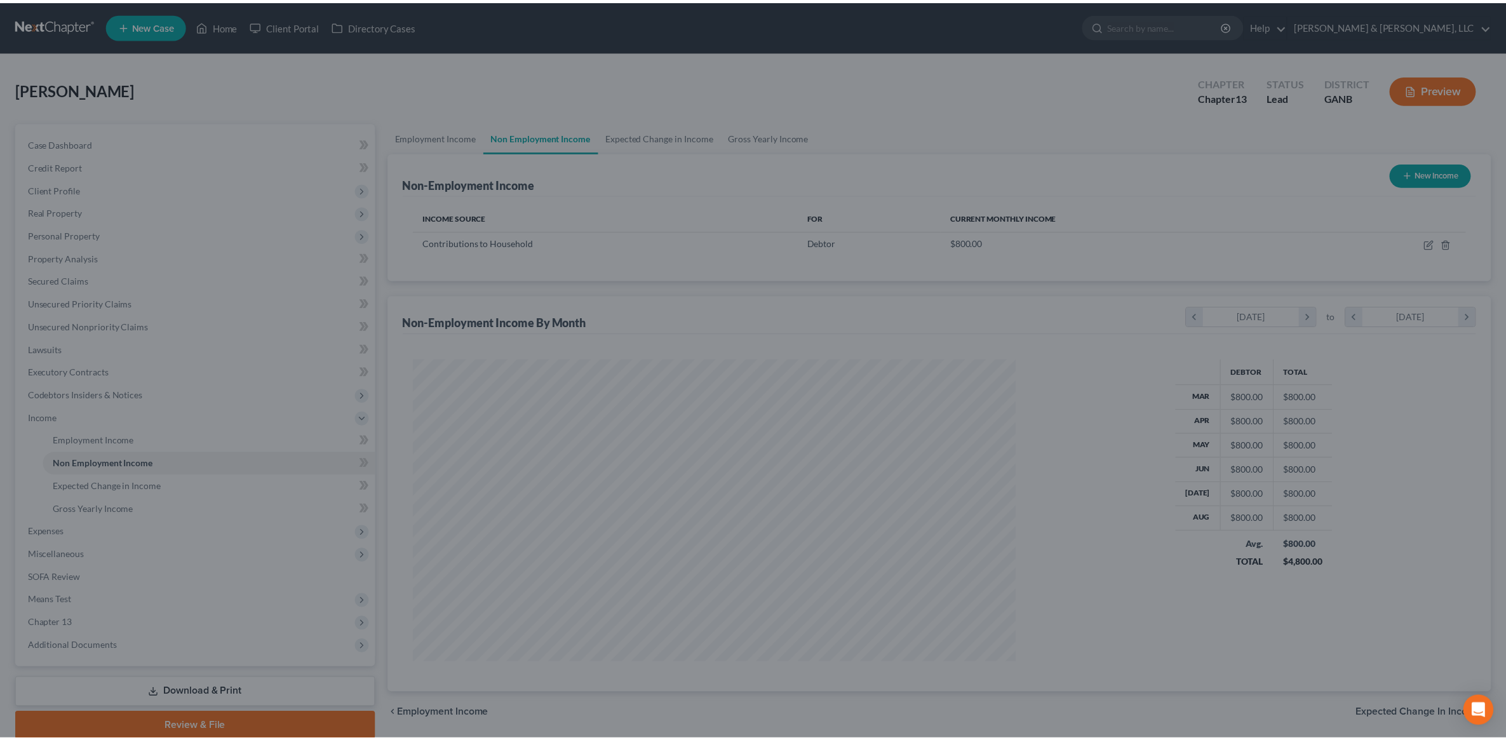
scroll to position [634849, 634522]
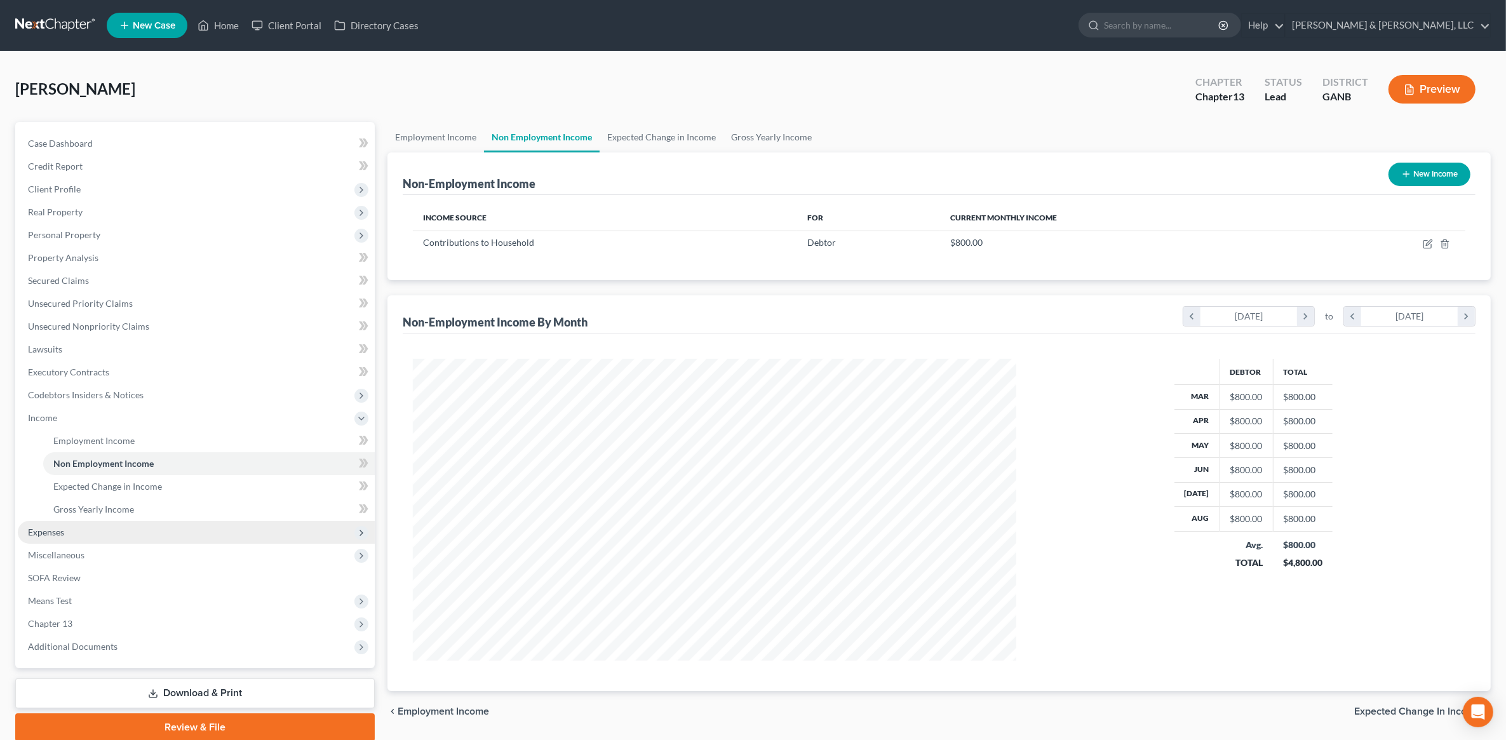
click at [62, 527] on span "Expenses" at bounding box center [46, 532] width 36 height 11
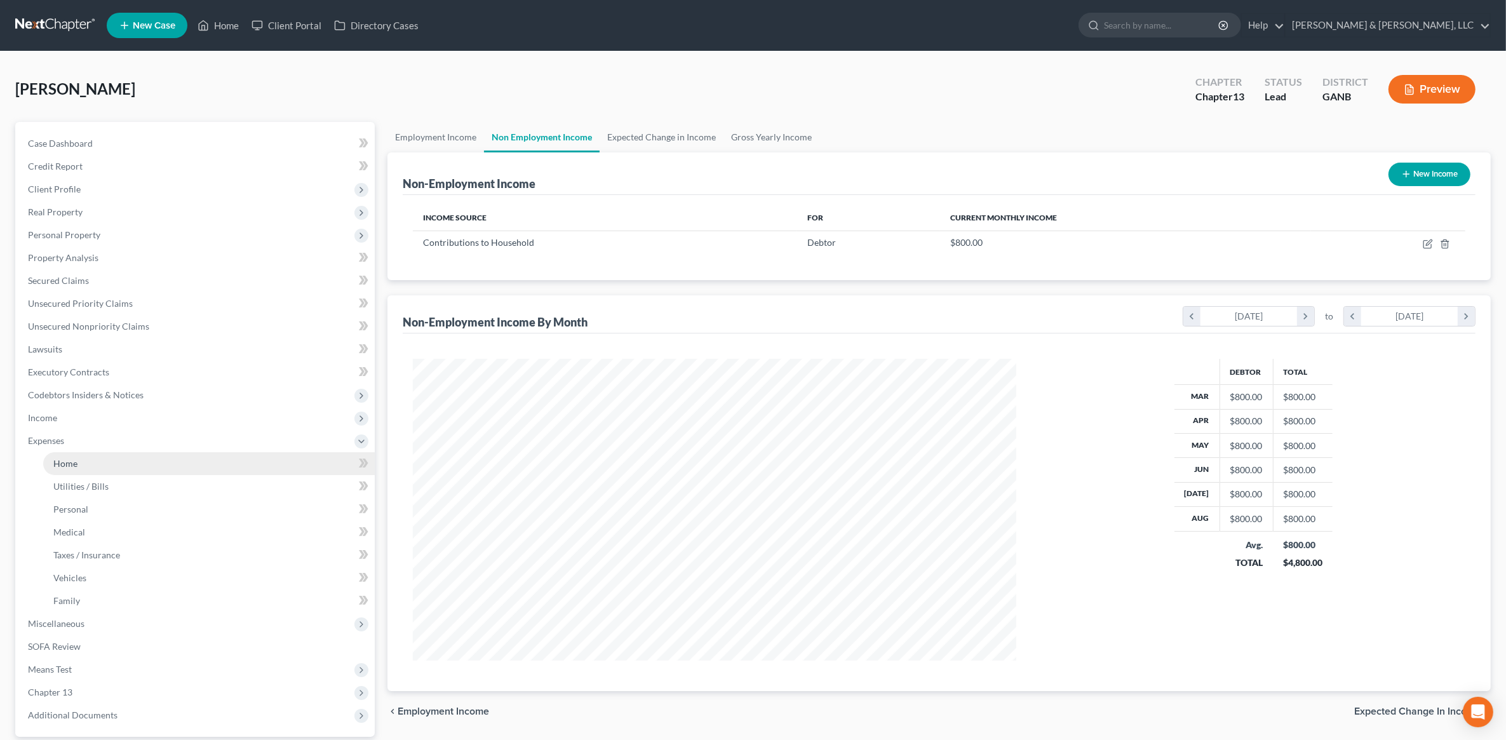
click at [81, 461] on link "Home" at bounding box center [209, 463] width 332 height 23
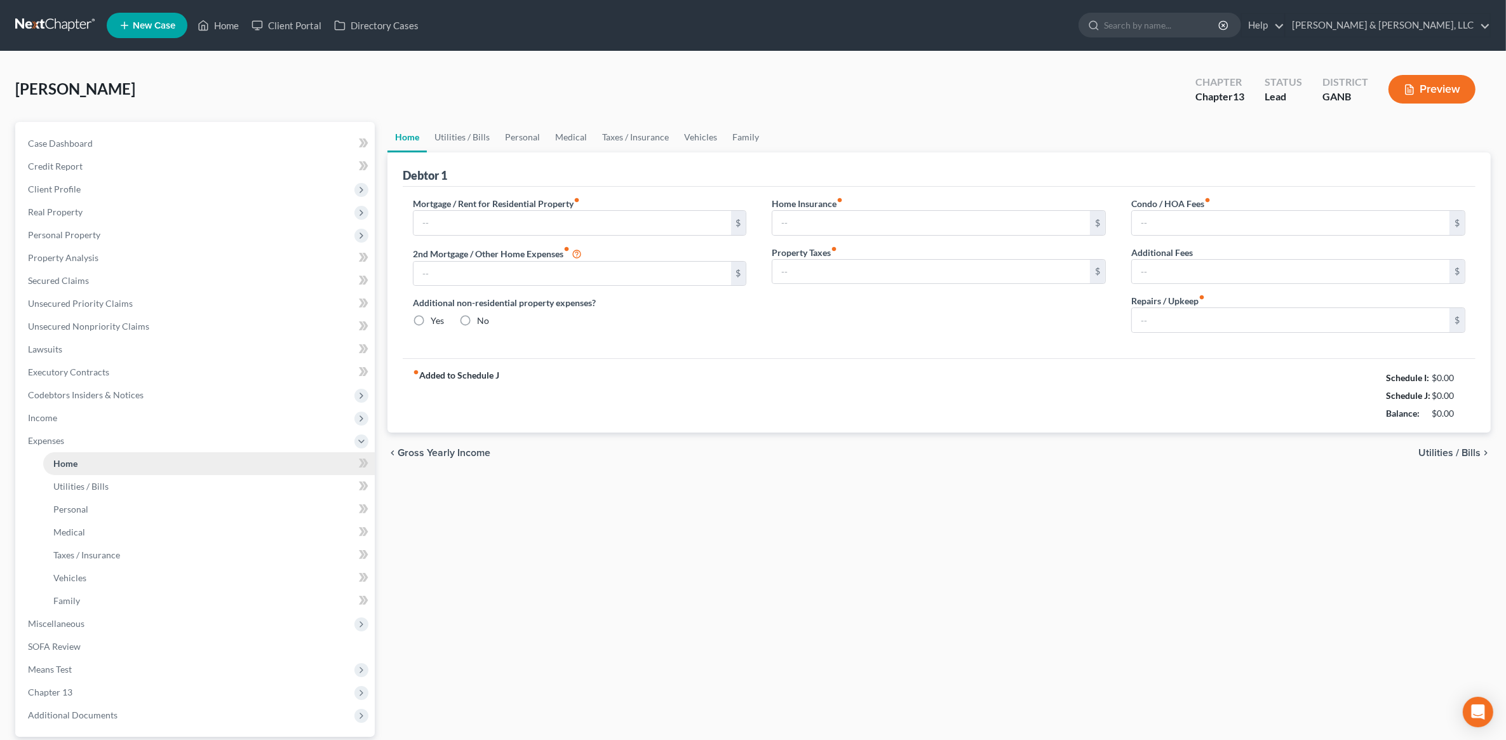
type input "1,261.00"
type input "0.00"
radio input "true"
type input "0.00"
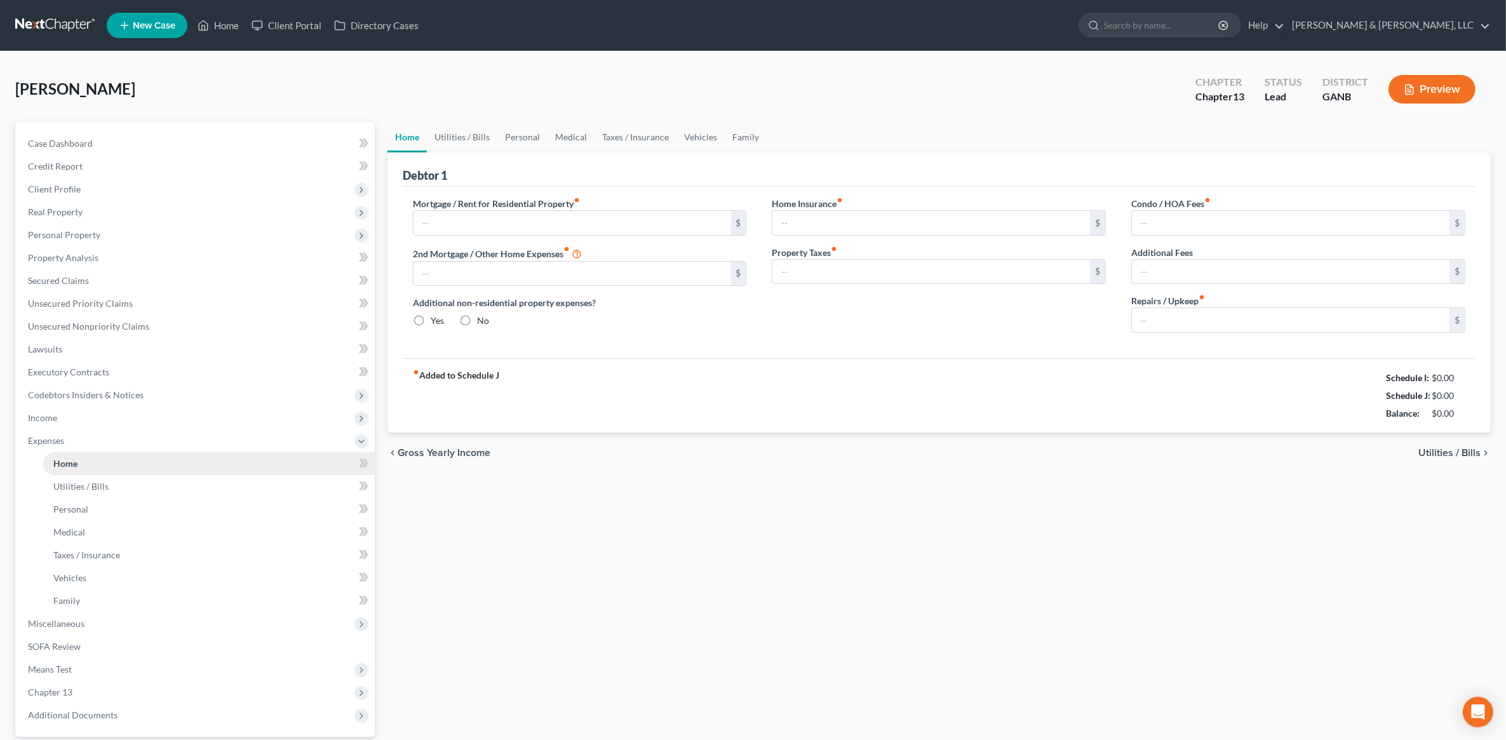
type input "0.00"
type input "100.00"
click at [455, 141] on link "Utilities / Bills" at bounding box center [462, 137] width 71 height 30
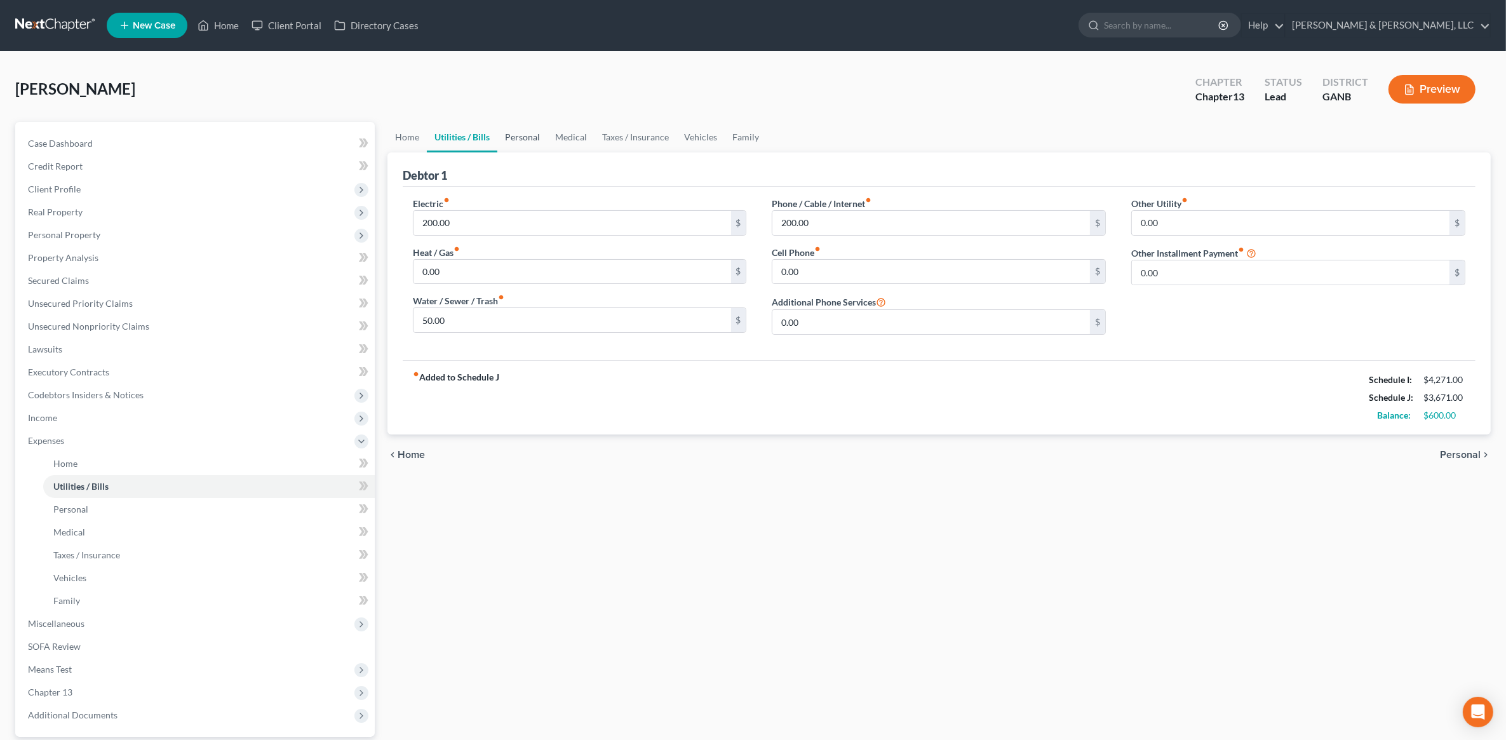
click at [518, 145] on link "Personal" at bounding box center [522, 137] width 50 height 30
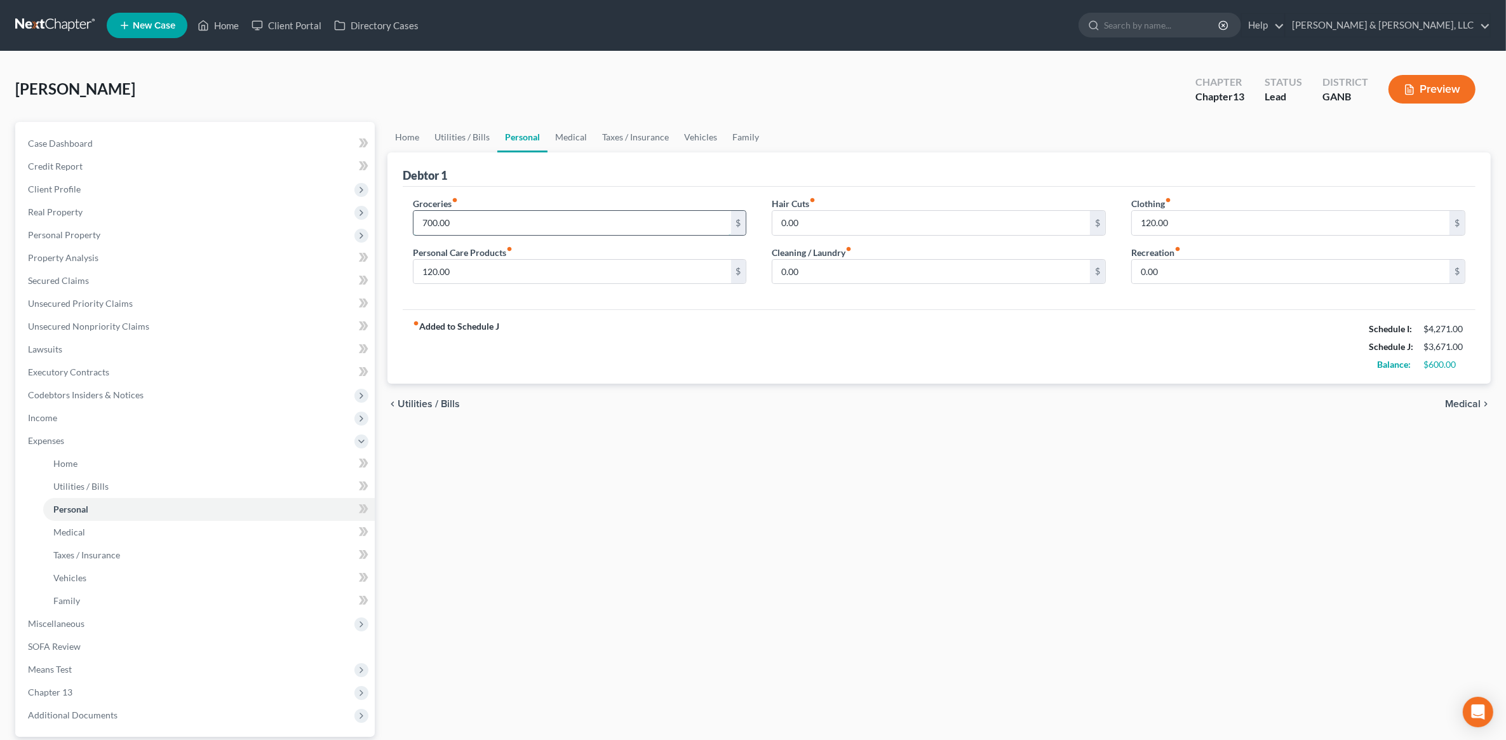
click at [487, 213] on input "700.00" at bounding box center [572, 223] width 318 height 24
type input "600"
click at [715, 440] on div "Home Utilities / Bills Personal Medical Taxes / Insurance Vehicles Family Debto…" at bounding box center [939, 466] width 1116 height 688
click at [456, 140] on link "Utilities / Bills" at bounding box center [462, 137] width 71 height 30
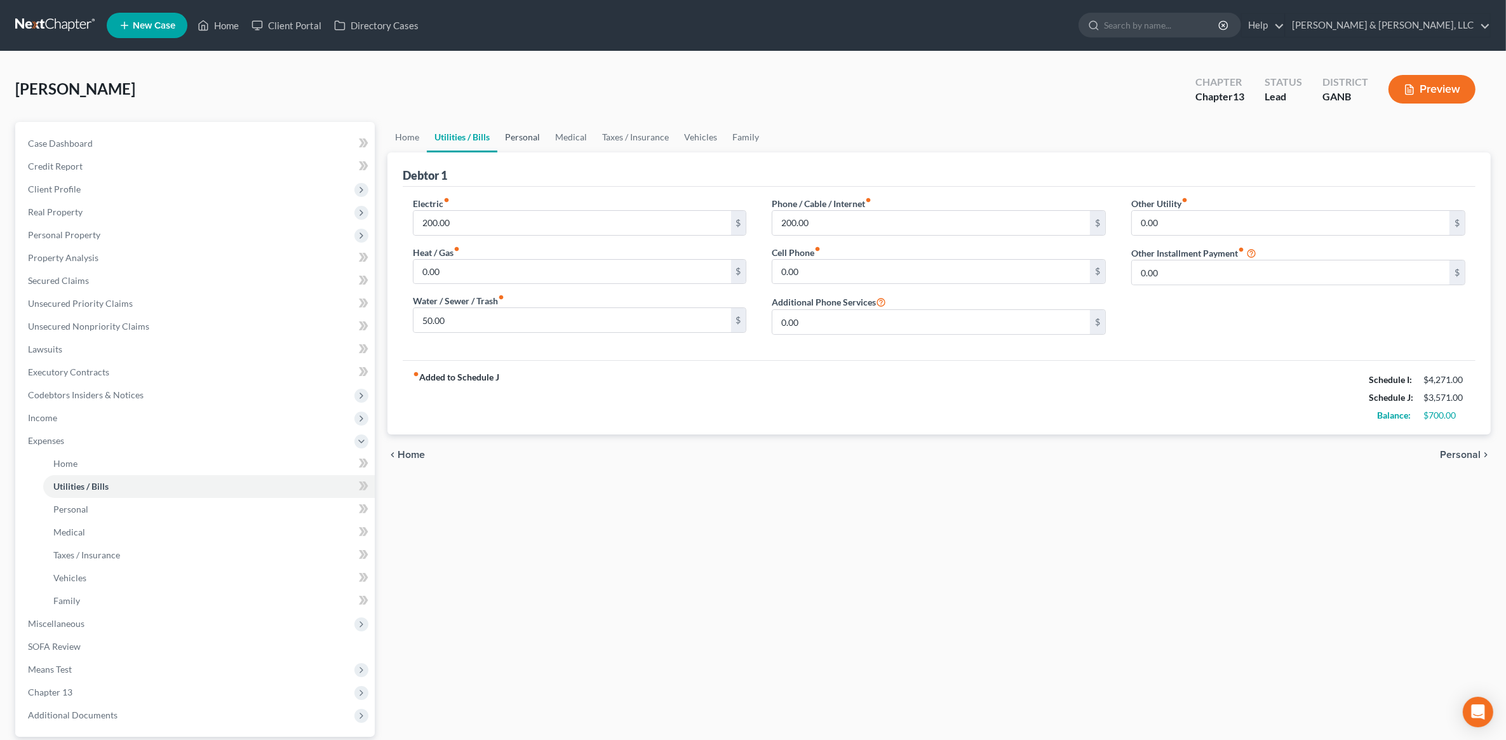
click at [516, 143] on link "Personal" at bounding box center [522, 137] width 50 height 30
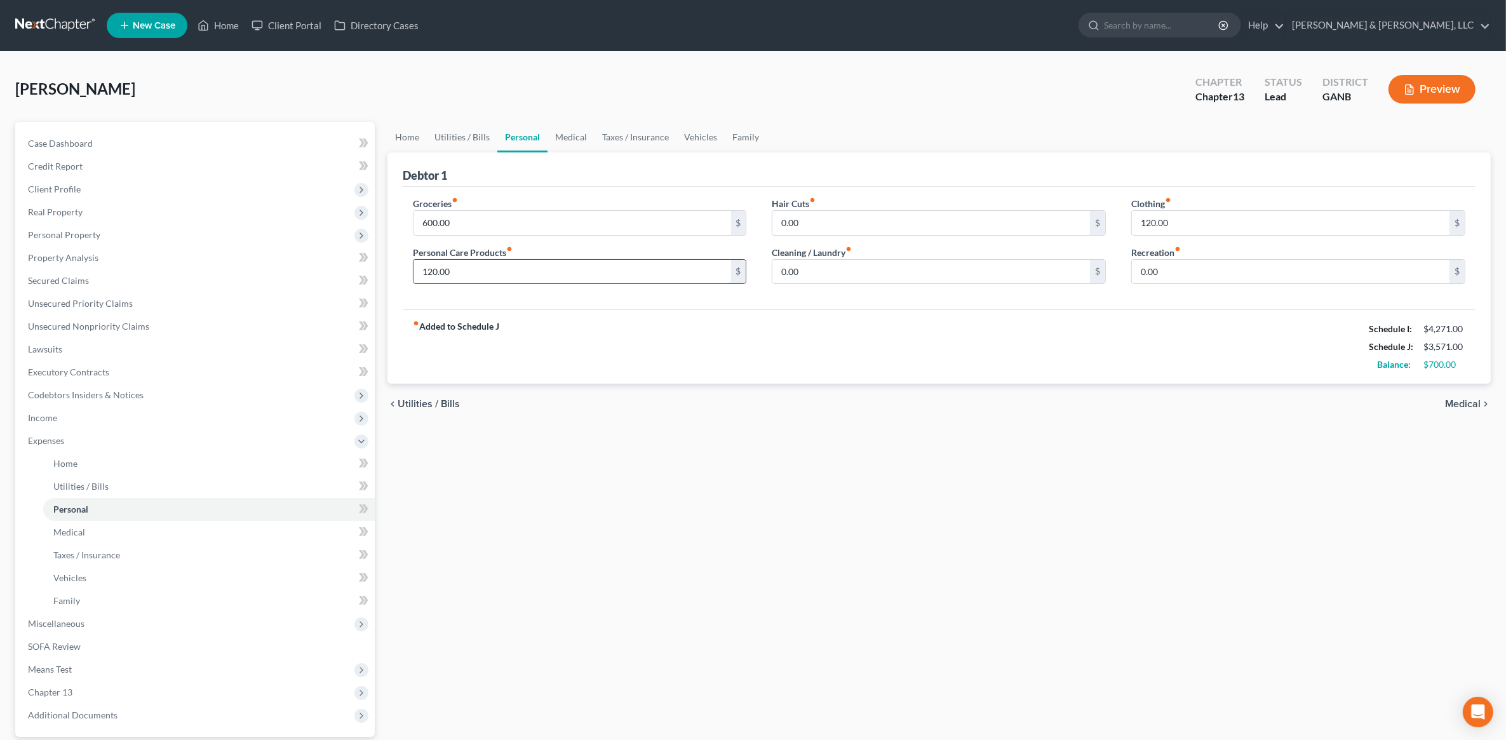
click at [518, 277] on input "120.00" at bounding box center [572, 272] width 318 height 24
click at [652, 485] on div "Home Utilities / Bills Personal Medical Taxes / Insurance Vehicles Family Debto…" at bounding box center [939, 466] width 1116 height 688
click at [126, 370] on link "Executory Contracts" at bounding box center [196, 372] width 357 height 23
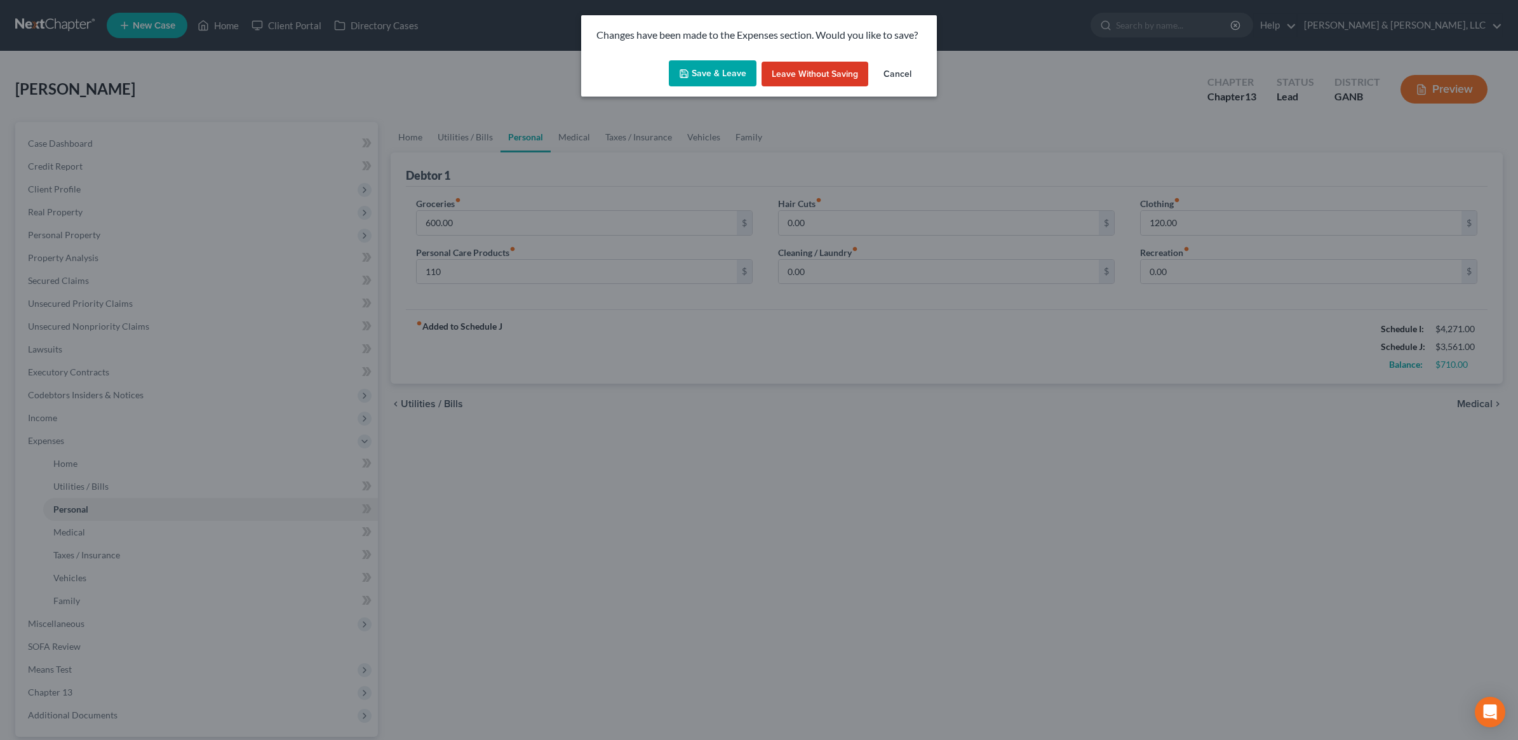
click at [719, 71] on button "Save & Leave" at bounding box center [713, 73] width 88 height 27
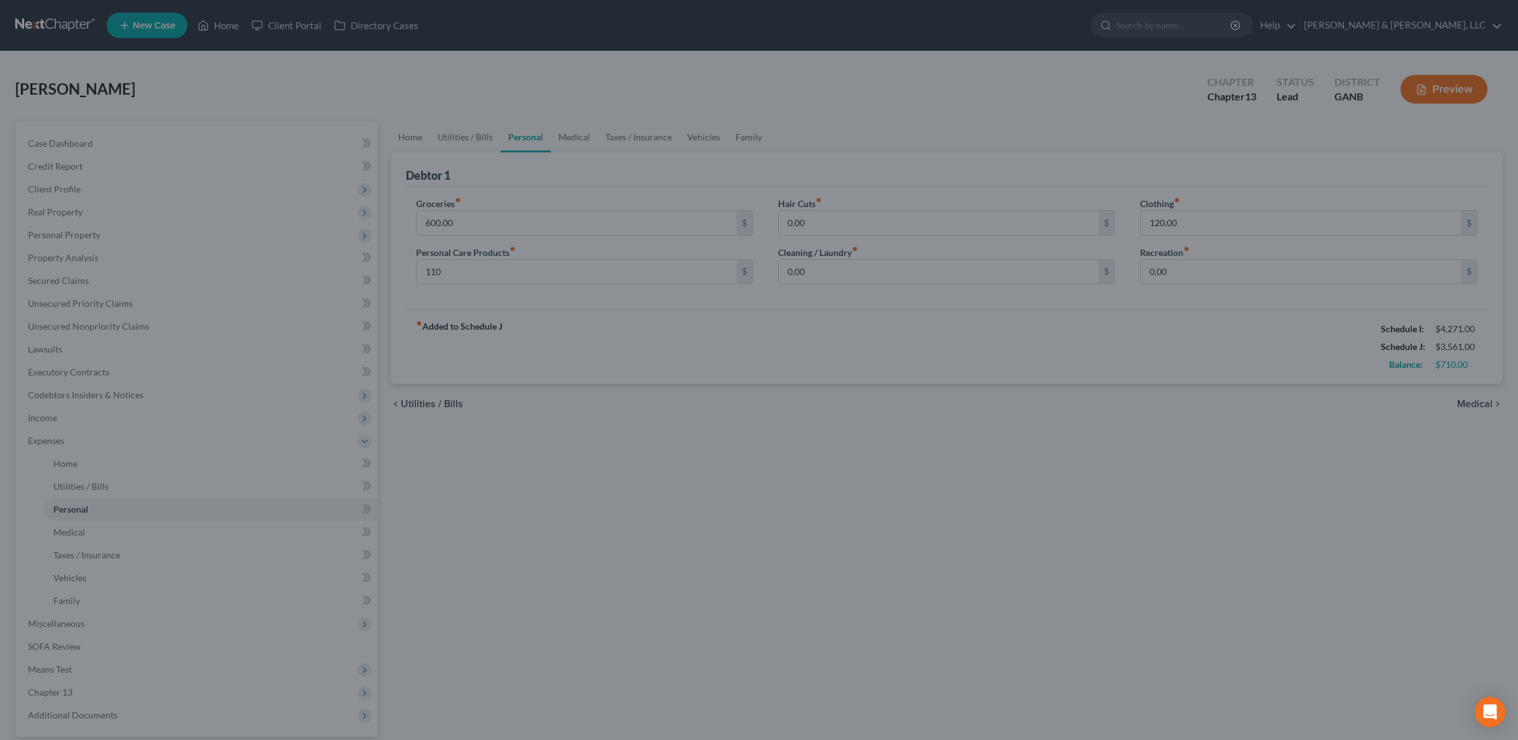
type input "110.00"
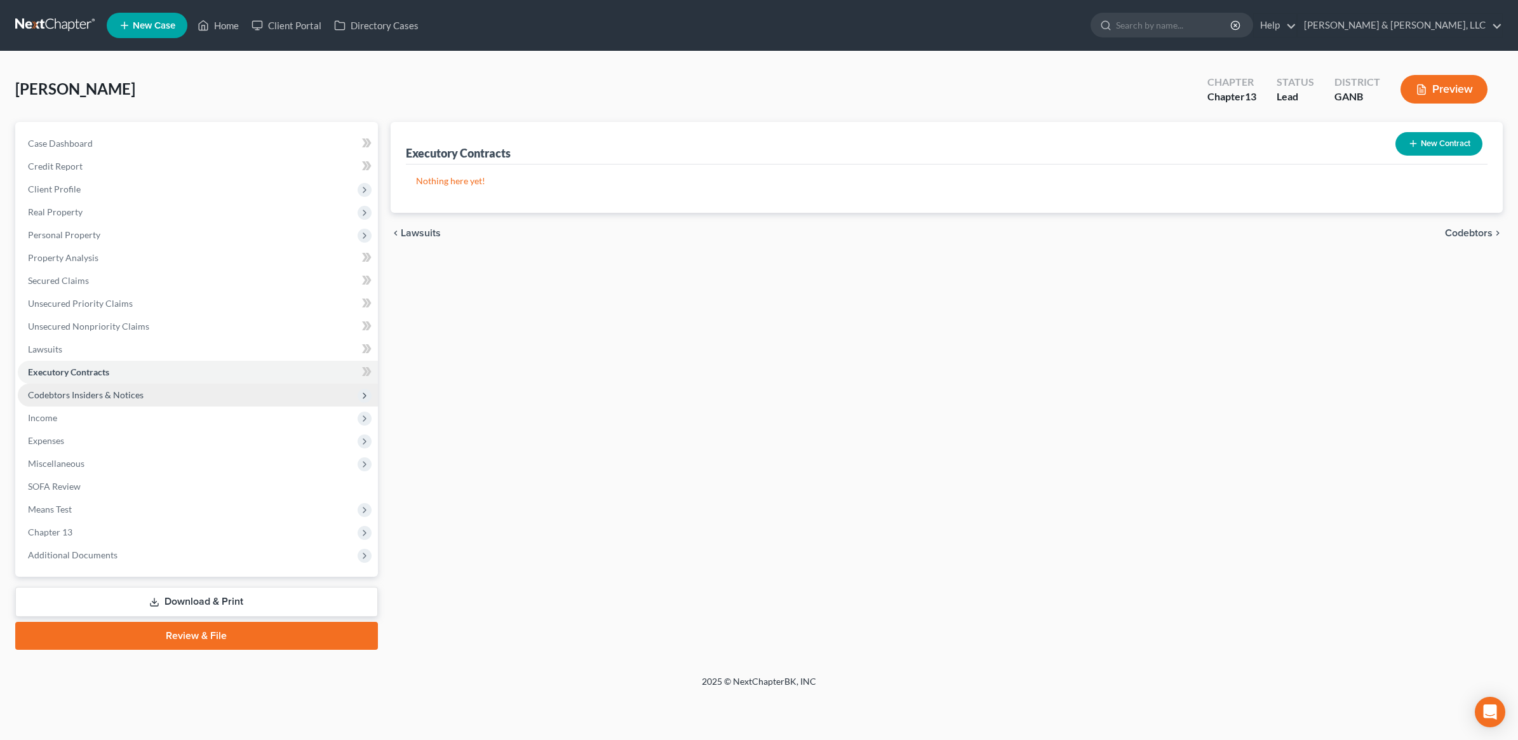
click at [161, 392] on span "Codebtors Insiders & Notices" at bounding box center [198, 395] width 360 height 23
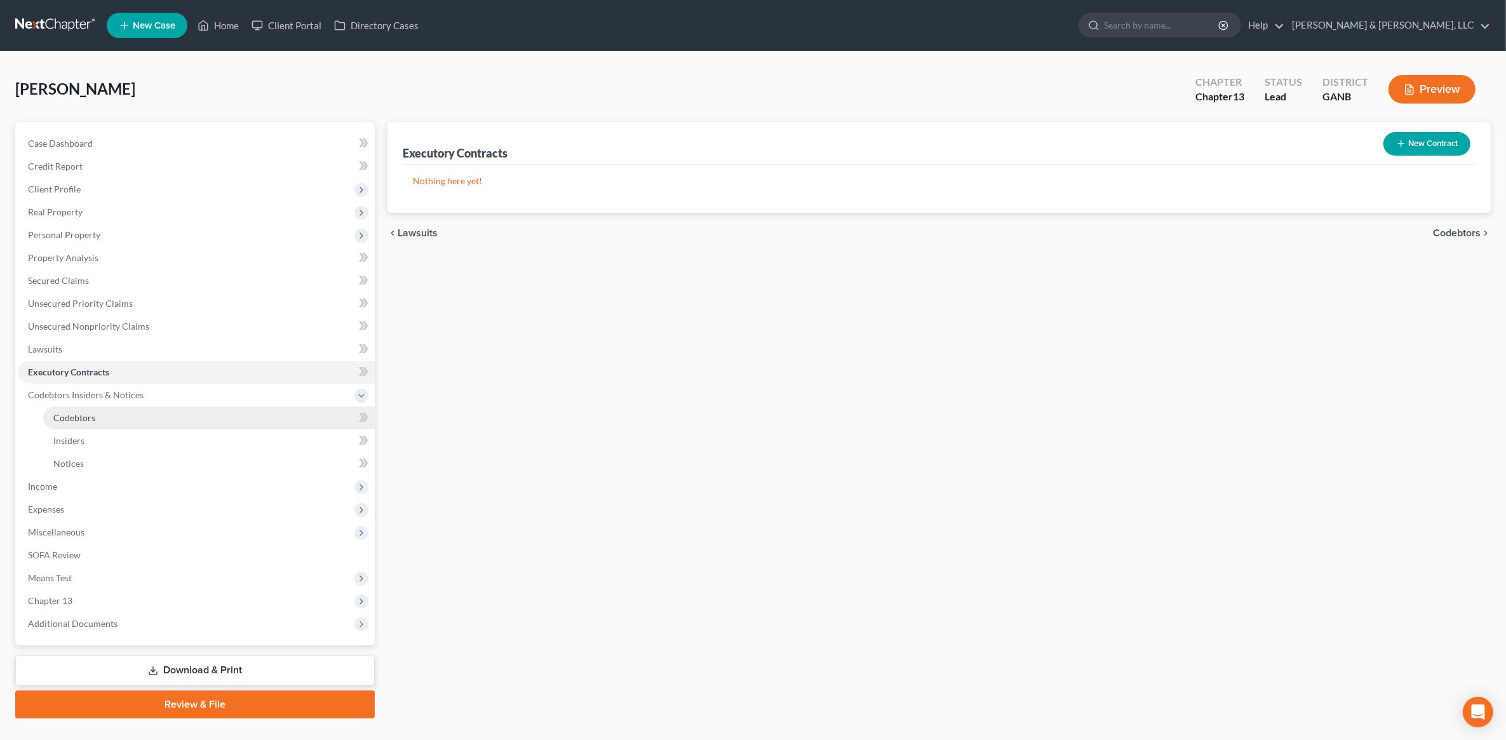
click at [128, 414] on link "Codebtors" at bounding box center [209, 417] width 332 height 23
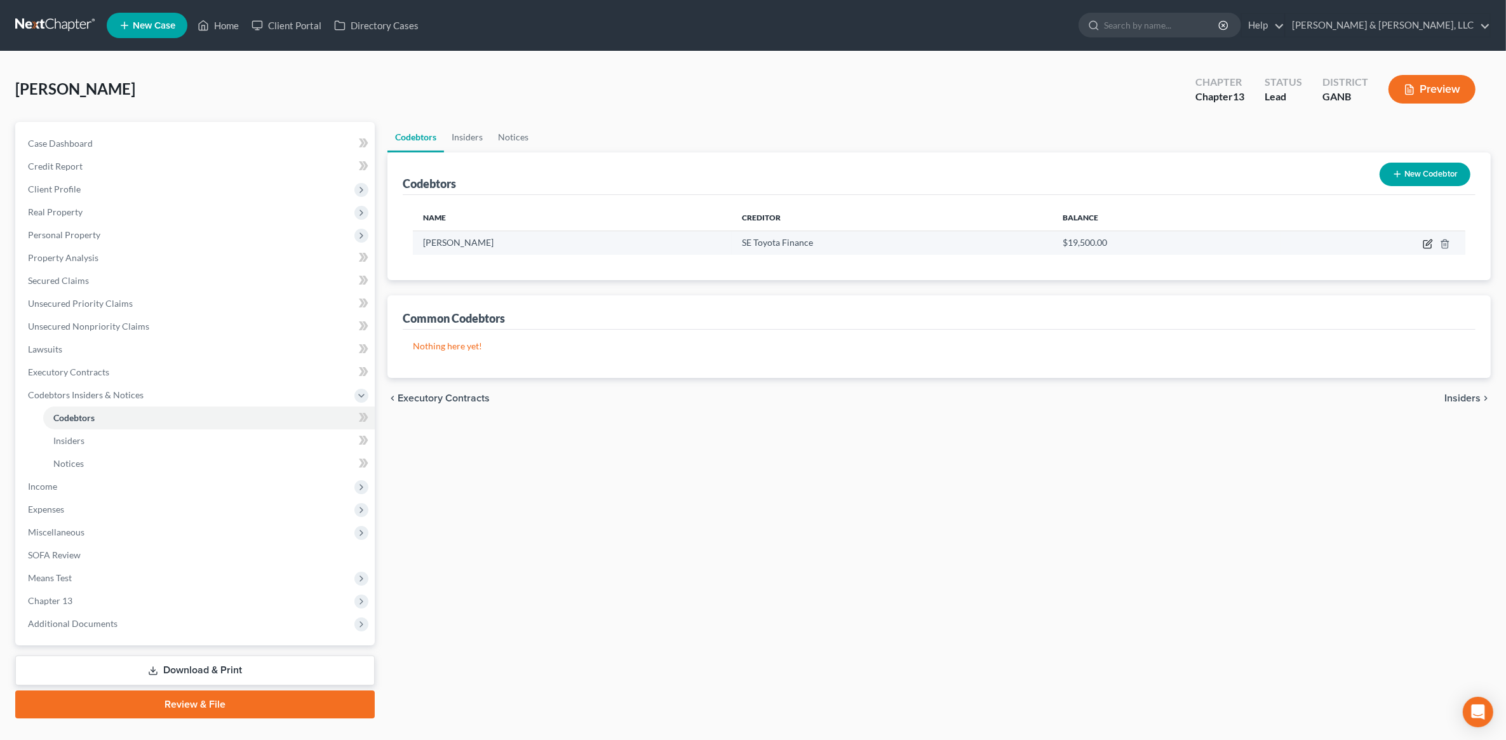
click at [1427, 246] on icon "button" at bounding box center [1428, 244] width 10 height 10
select select "10"
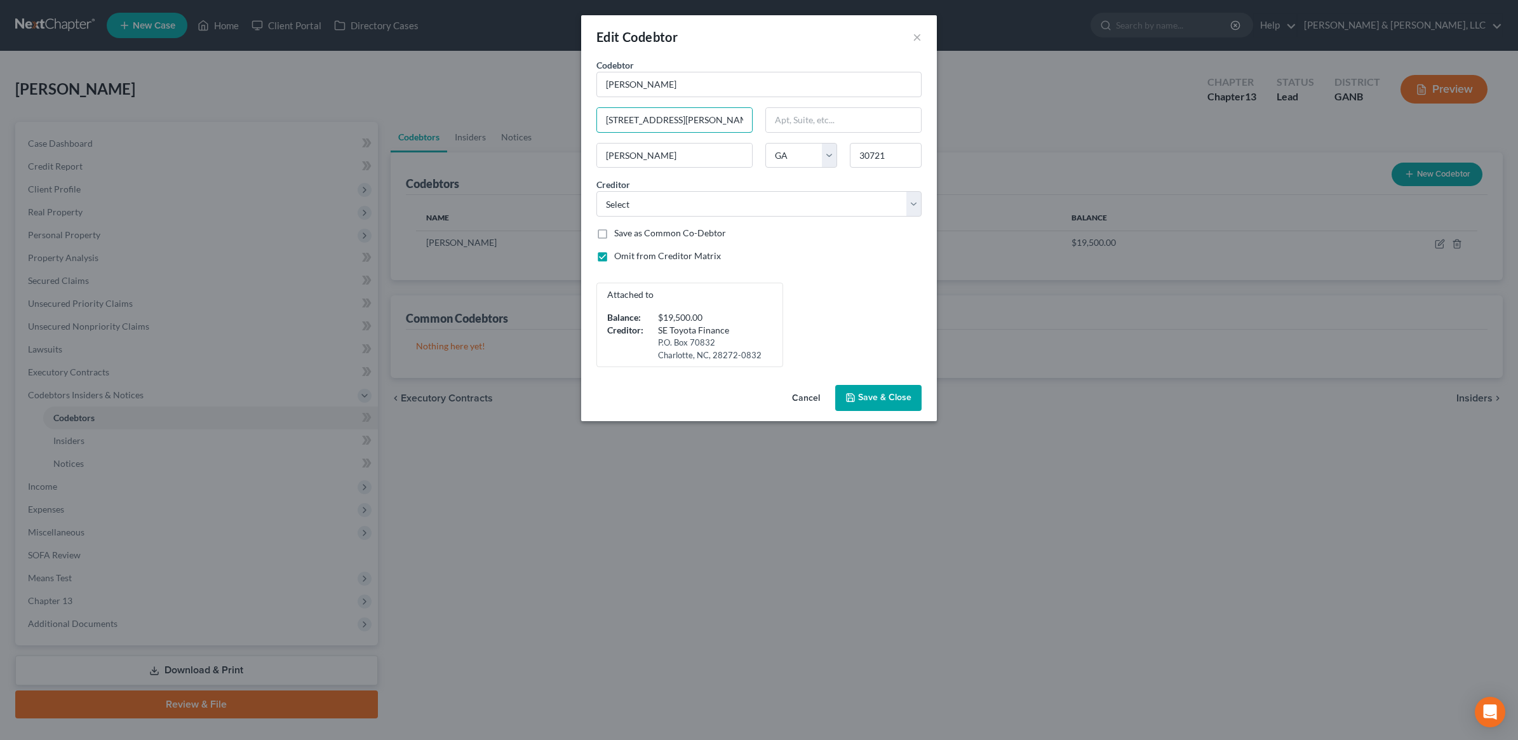
drag, startPoint x: 729, startPoint y: 122, endPoint x: 538, endPoint y: 111, distance: 191.5
click at [531, 109] on div "Edit Codebtor × Codebtor * [PERSON_NAME] Codebtor * [PERSON_NAME] Deal 754 [PER…" at bounding box center [759, 370] width 1518 height 740
type input "211 [PERSON_NAME] [PERSON_NAME] Dr SE"
click at [878, 408] on button "Save & Close" at bounding box center [878, 398] width 86 height 27
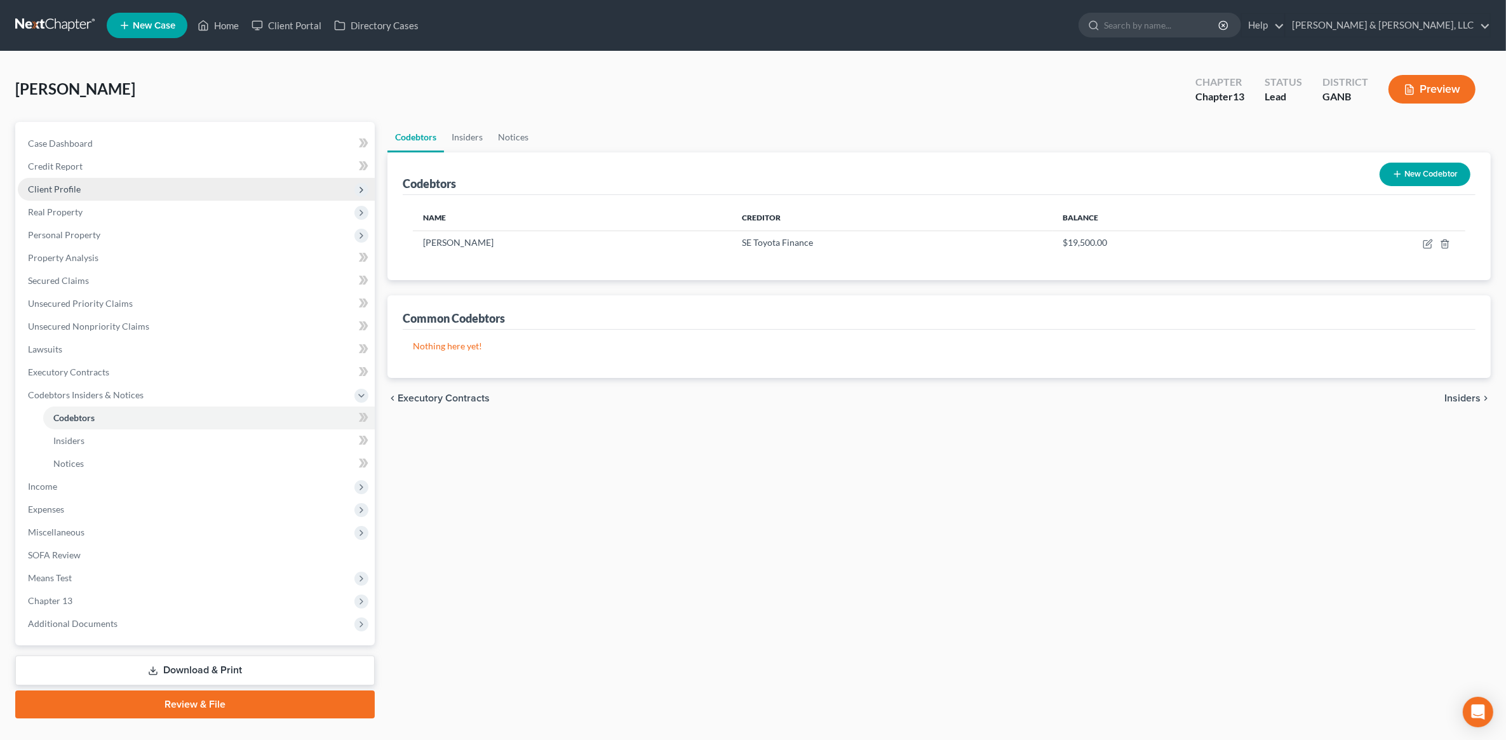
click at [97, 187] on span "Client Profile" at bounding box center [196, 189] width 357 height 23
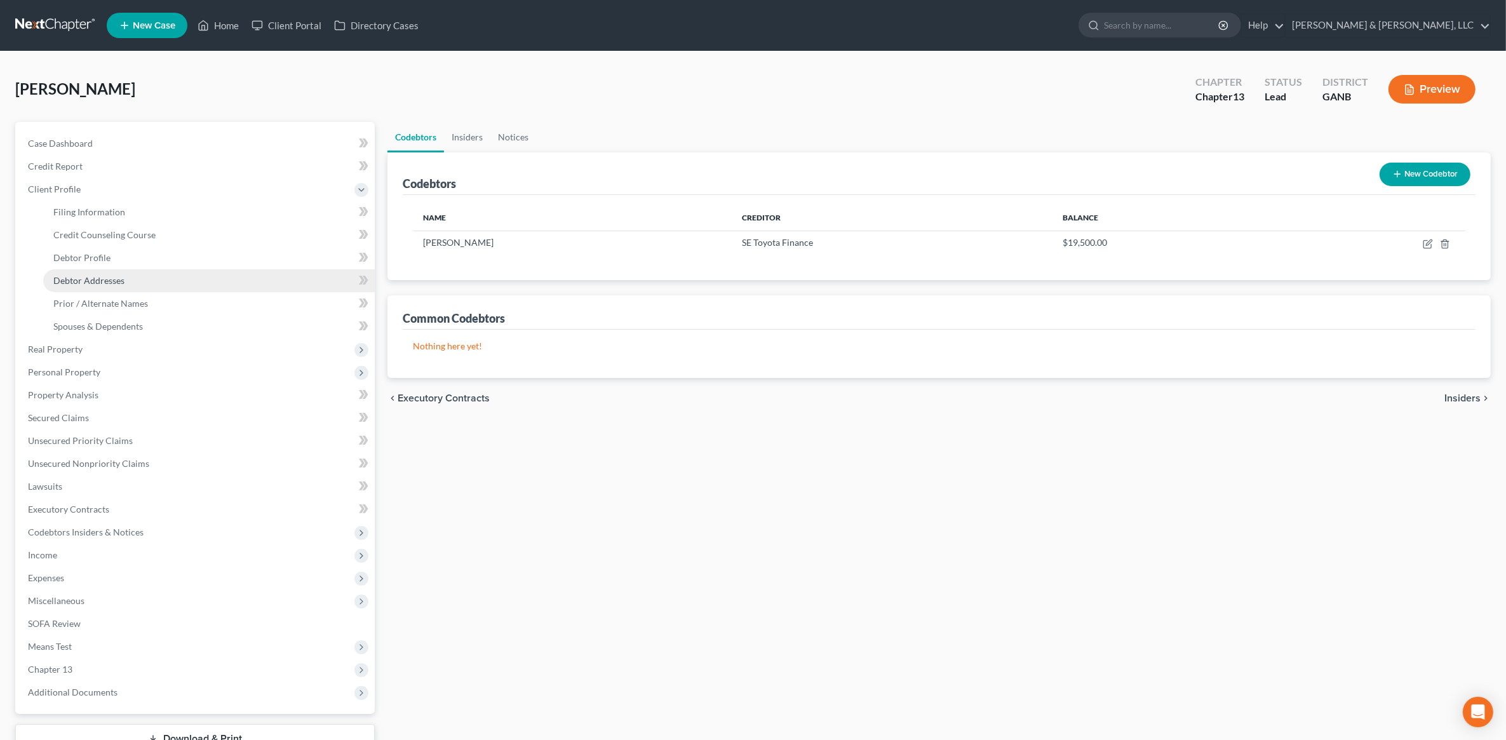
click at [118, 281] on span "Debtor Addresses" at bounding box center [88, 280] width 71 height 11
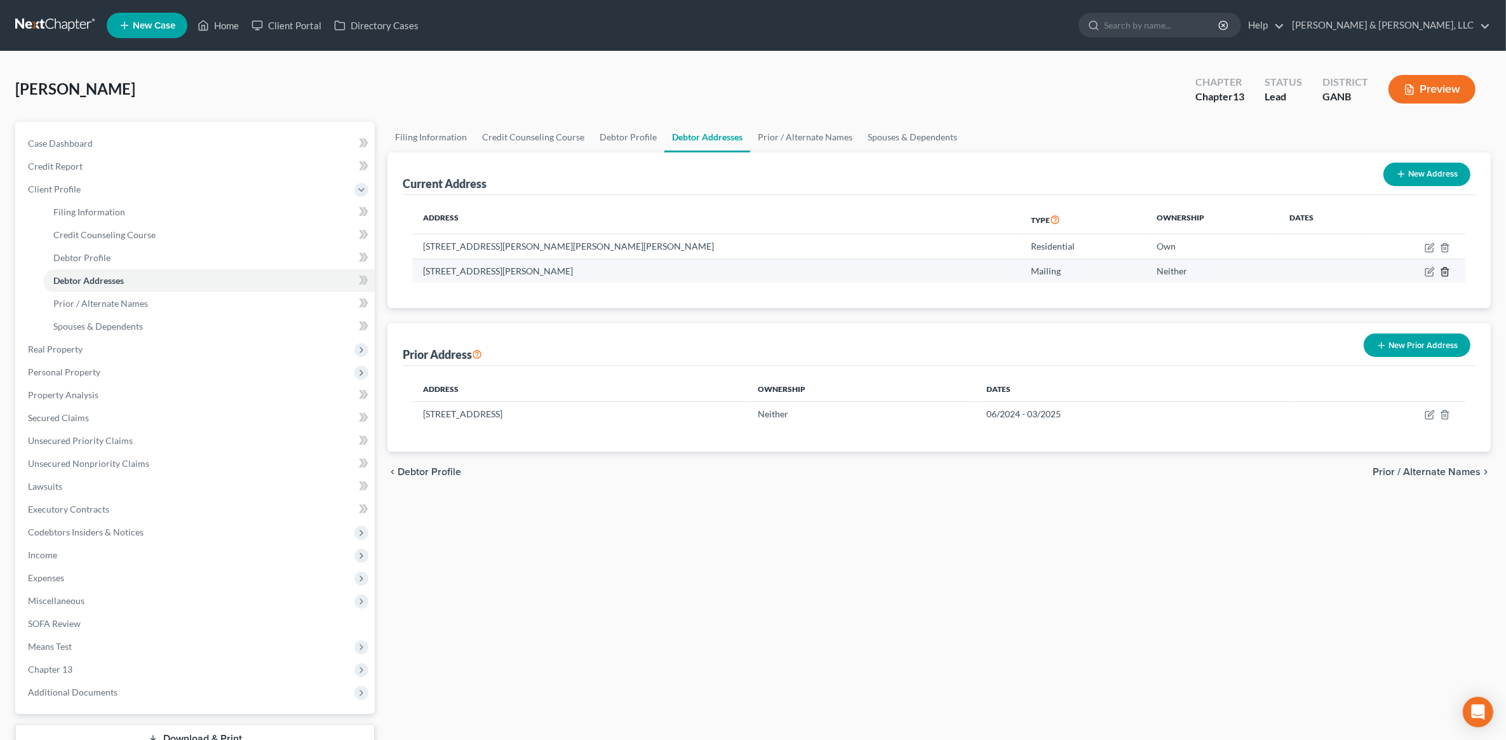
click at [1443, 269] on icon "button" at bounding box center [1445, 271] width 6 height 8
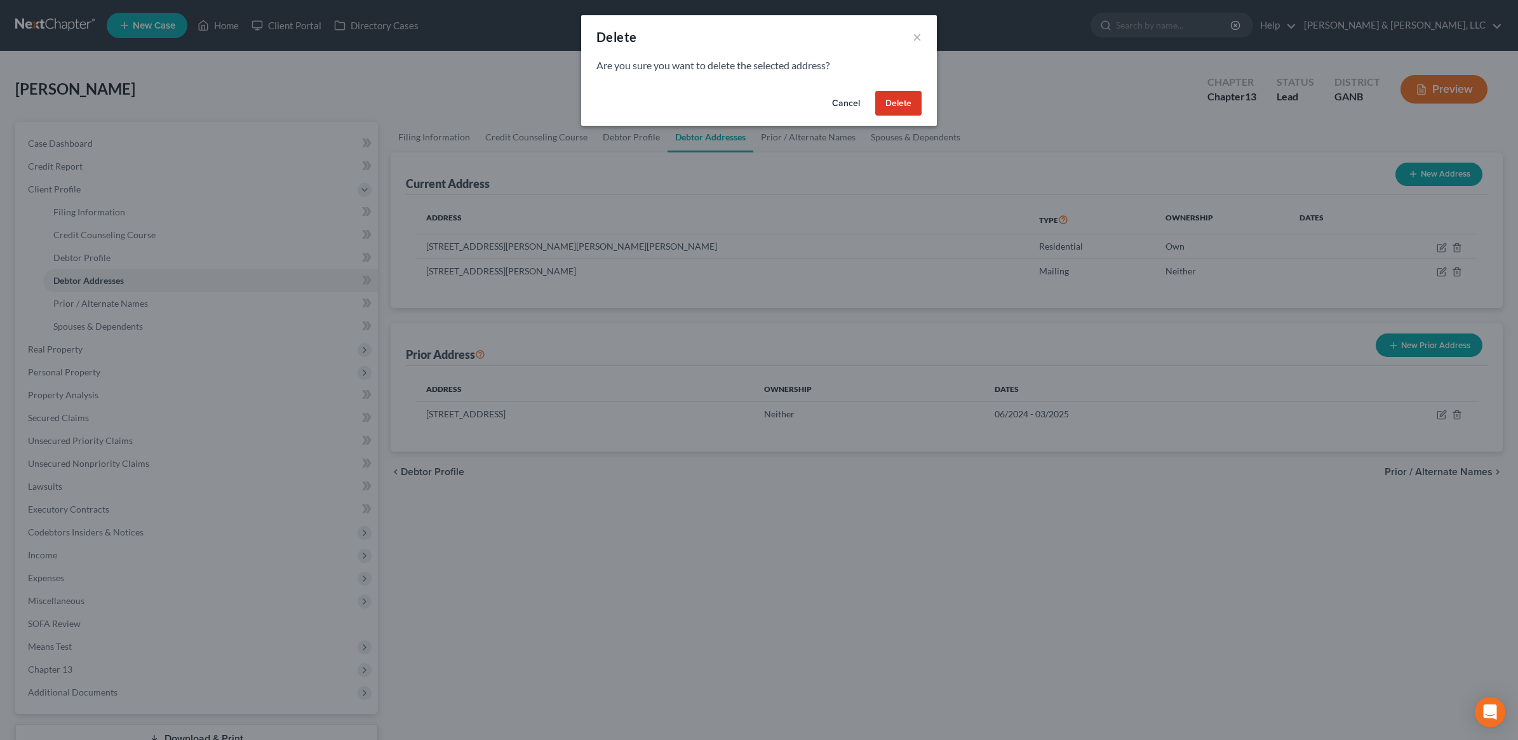
click at [888, 106] on button "Delete" at bounding box center [898, 103] width 46 height 25
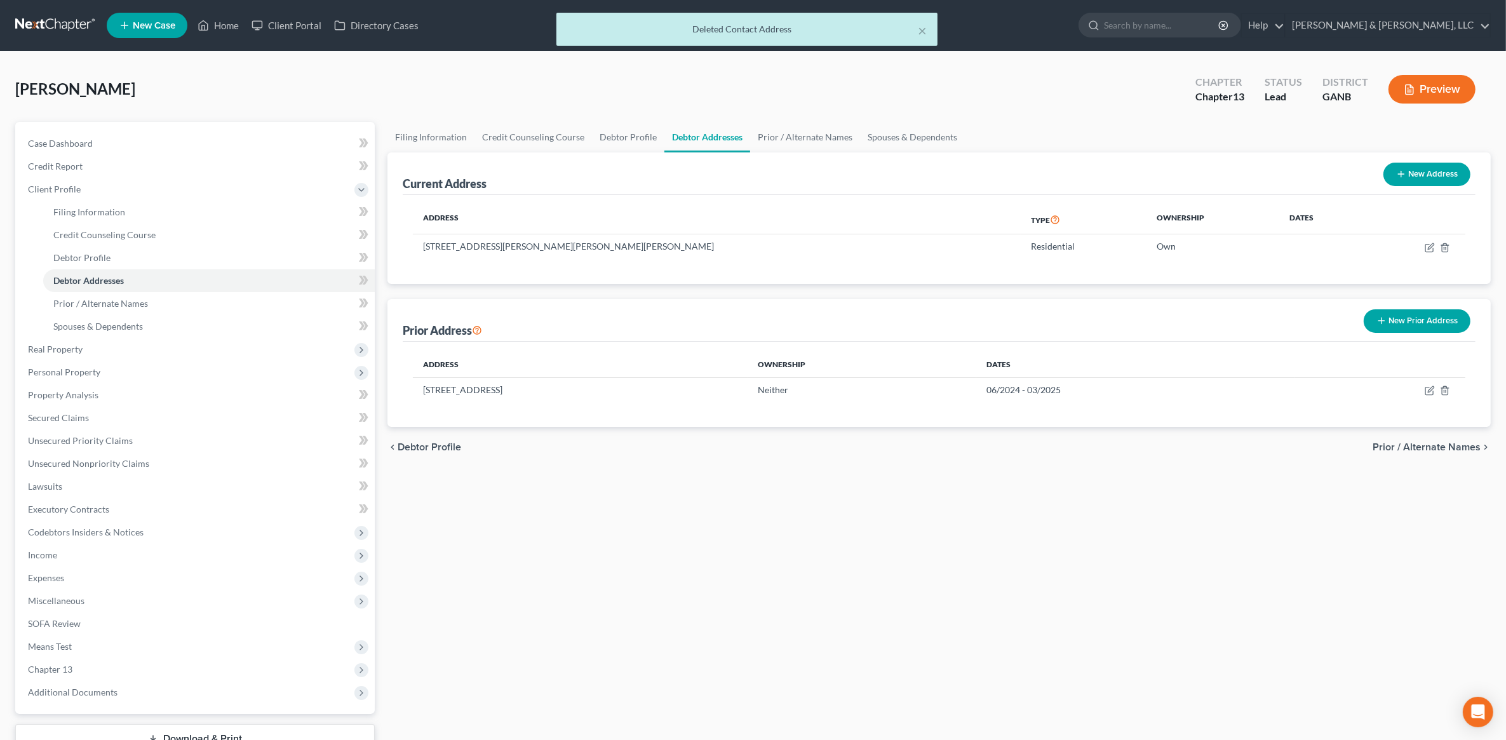
click at [1414, 84] on icon "button" at bounding box center [1409, 89] width 11 height 11
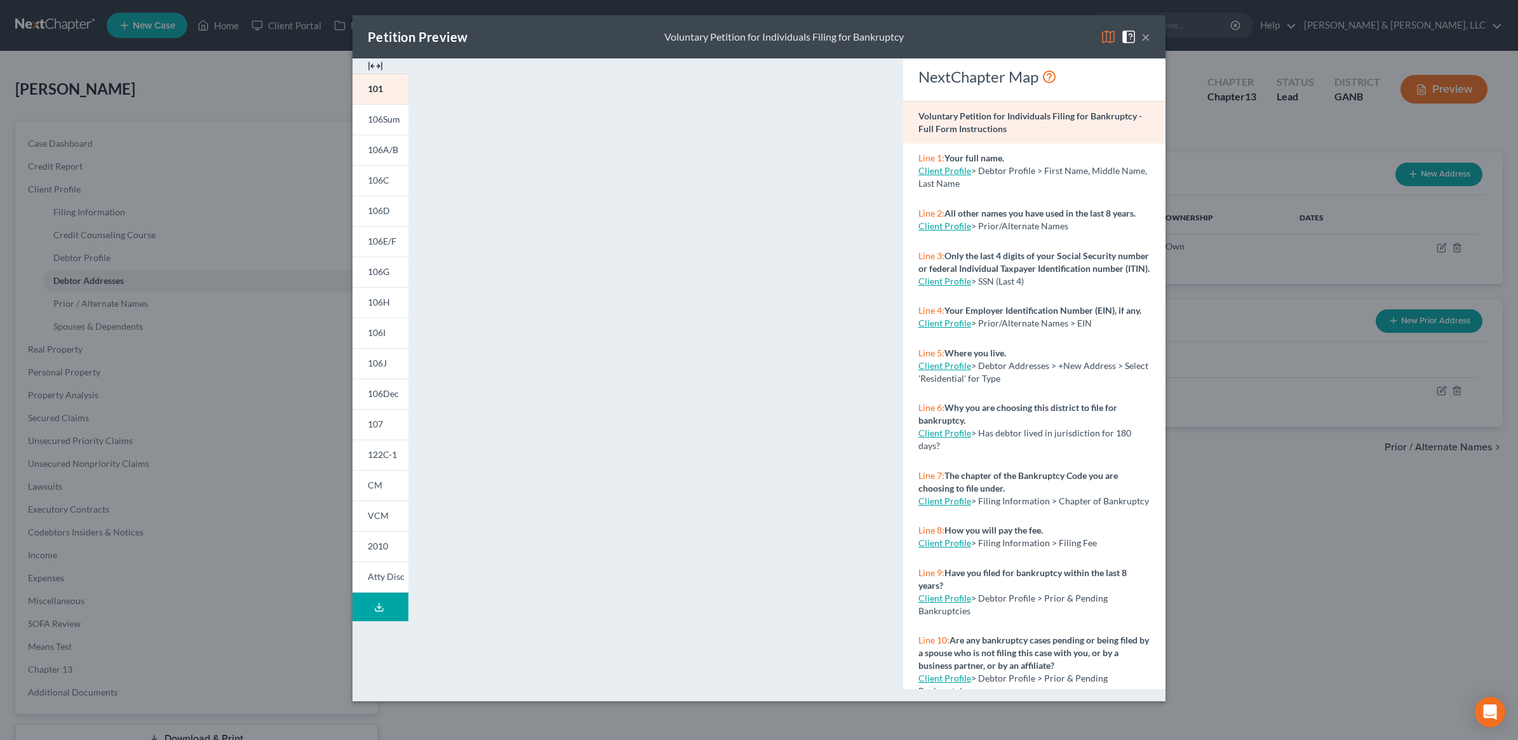
click at [1107, 39] on img at bounding box center [1108, 36] width 15 height 15
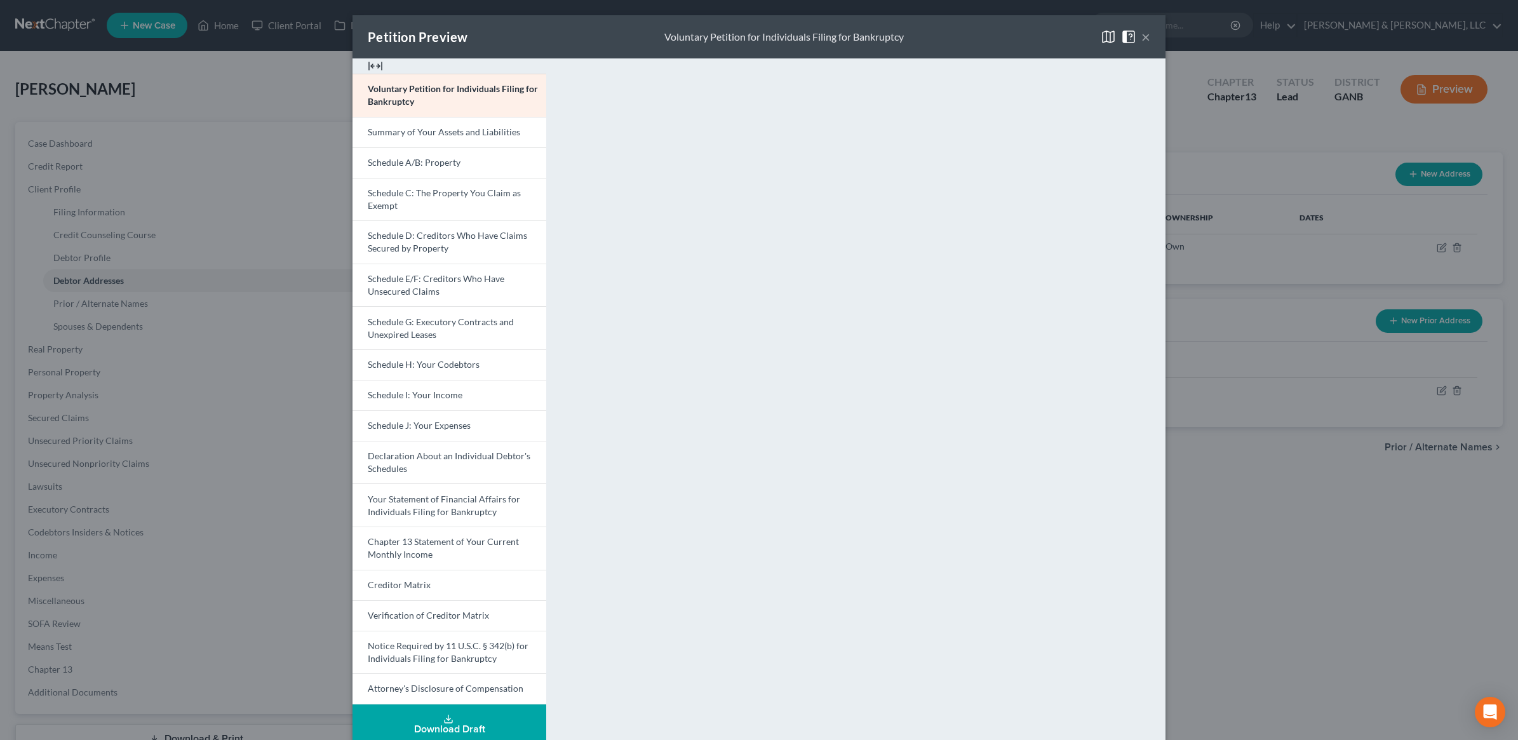
click at [1141, 39] on button "×" at bounding box center [1145, 36] width 9 height 15
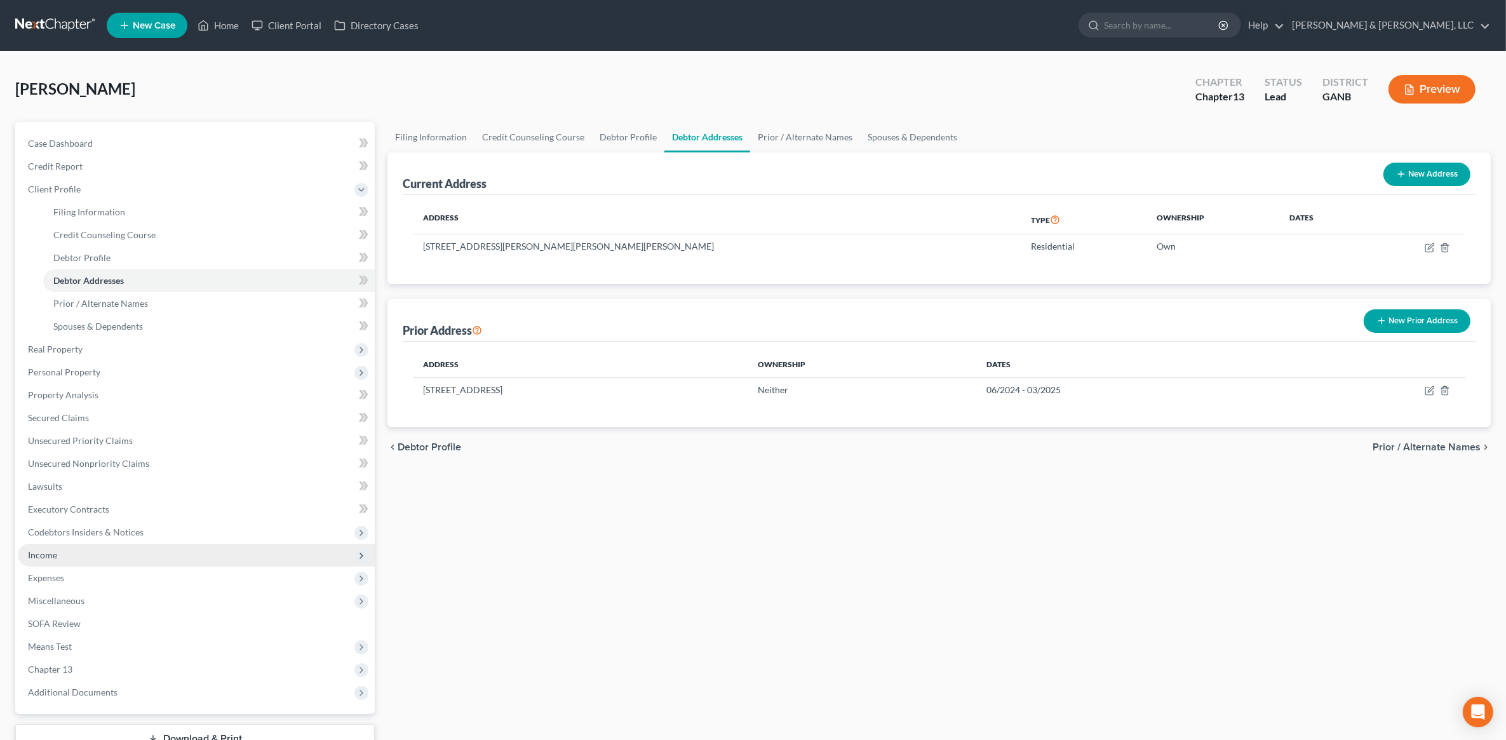
scroll to position [94, 0]
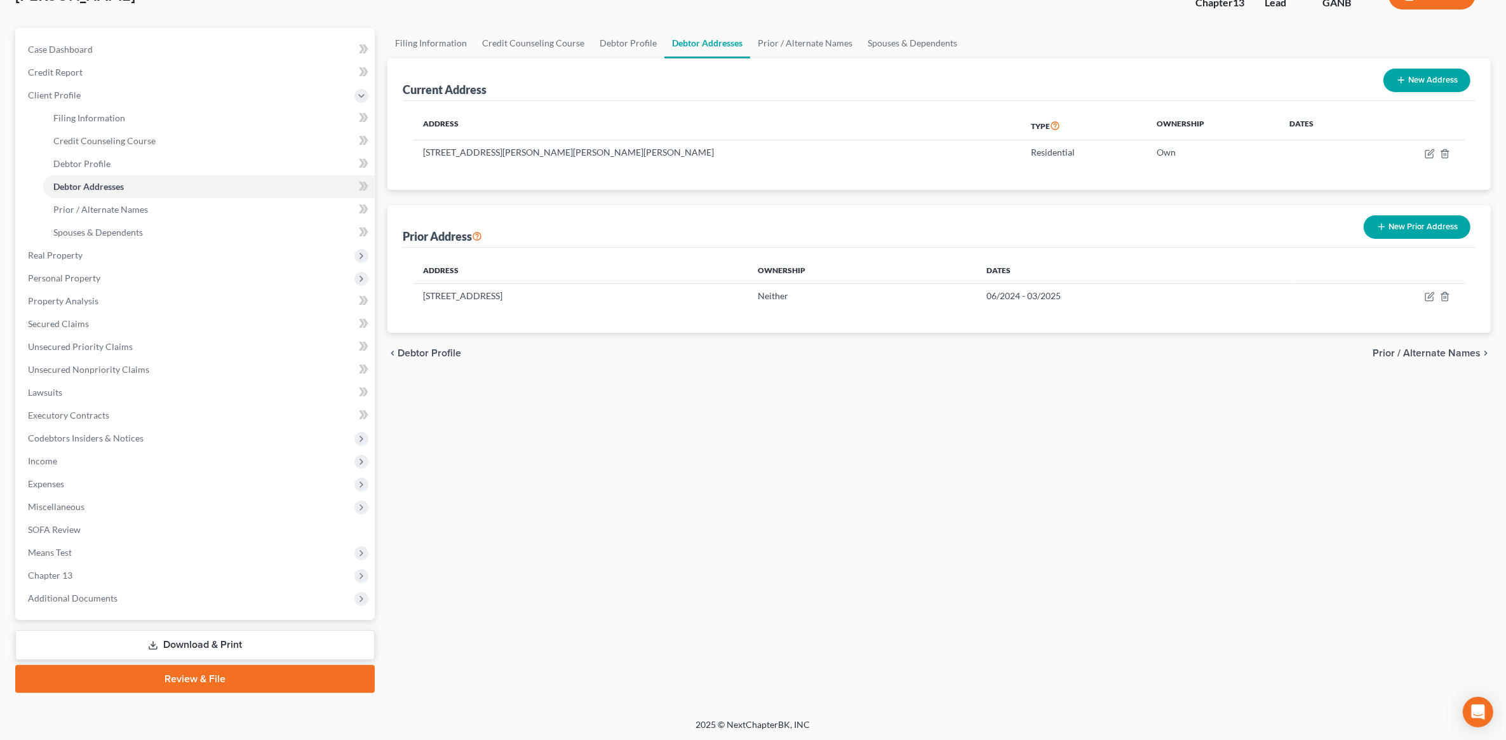
click at [166, 648] on link "Download & Print" at bounding box center [194, 645] width 359 height 30
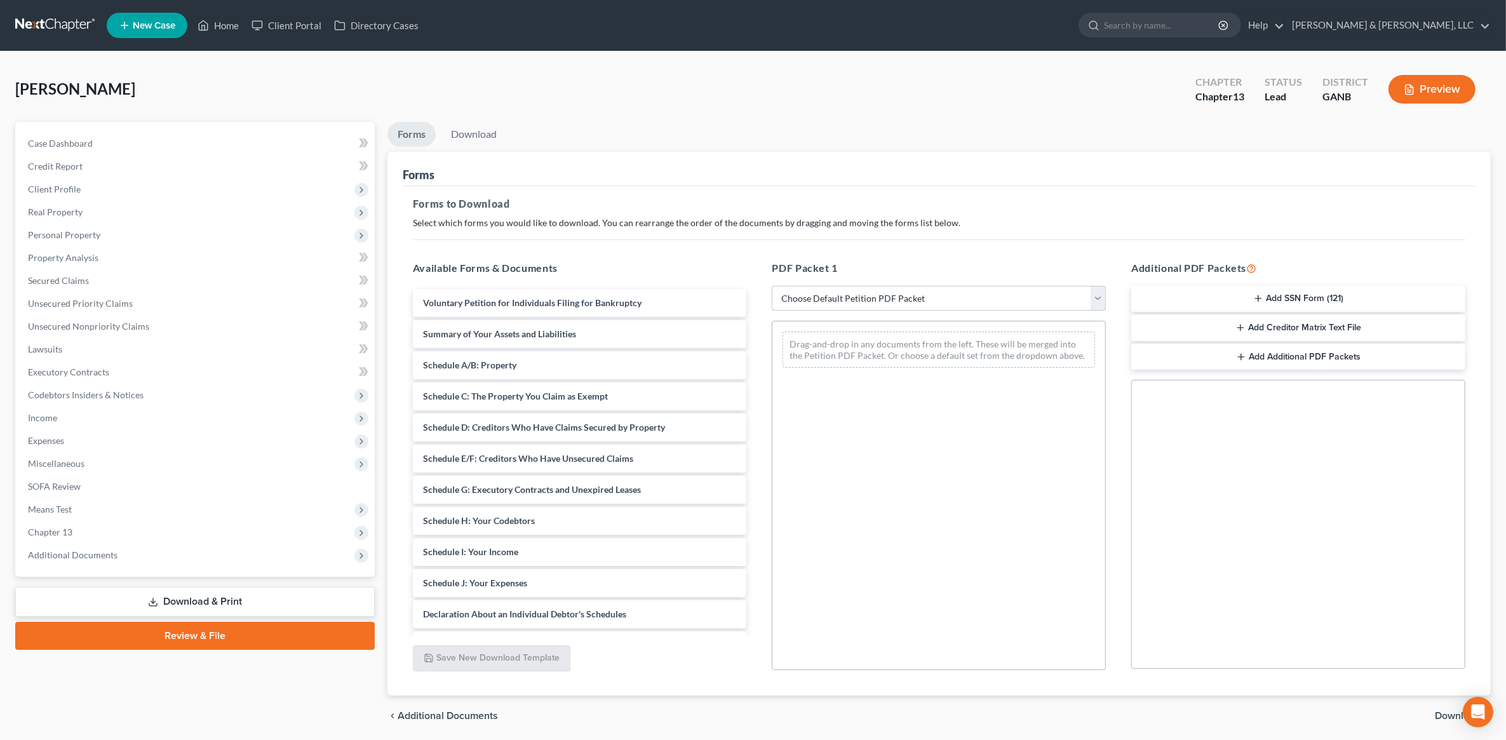
click at [814, 290] on select "Choose Default Petition PDF Packet Complete Bankruptcy Petition (all forms and …" at bounding box center [939, 298] width 334 height 25
select select "8"
click at [772, 286] on select "Choose Default Petition PDF Packet Complete Bankruptcy Petition (all forms and …" at bounding box center [939, 298] width 334 height 25
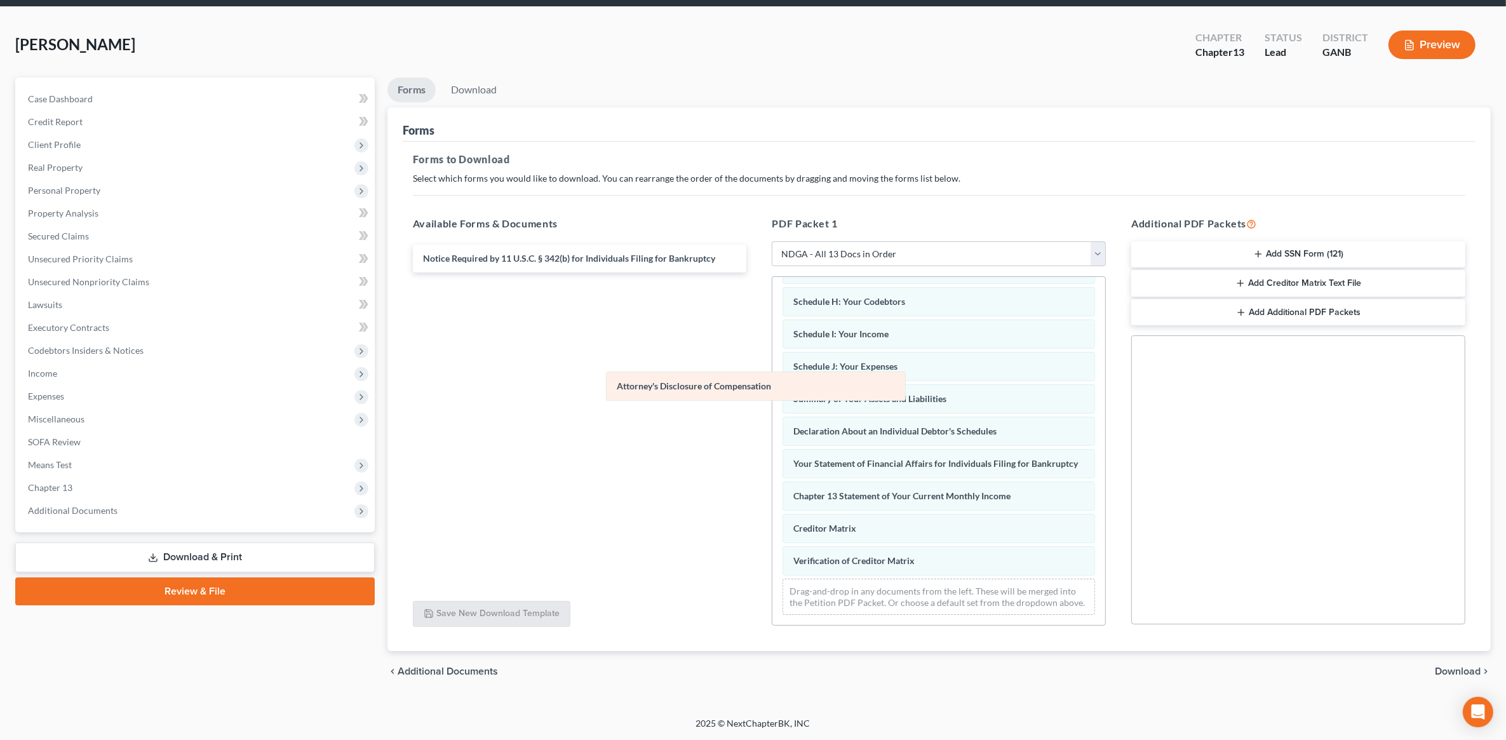
scroll to position [223, 0]
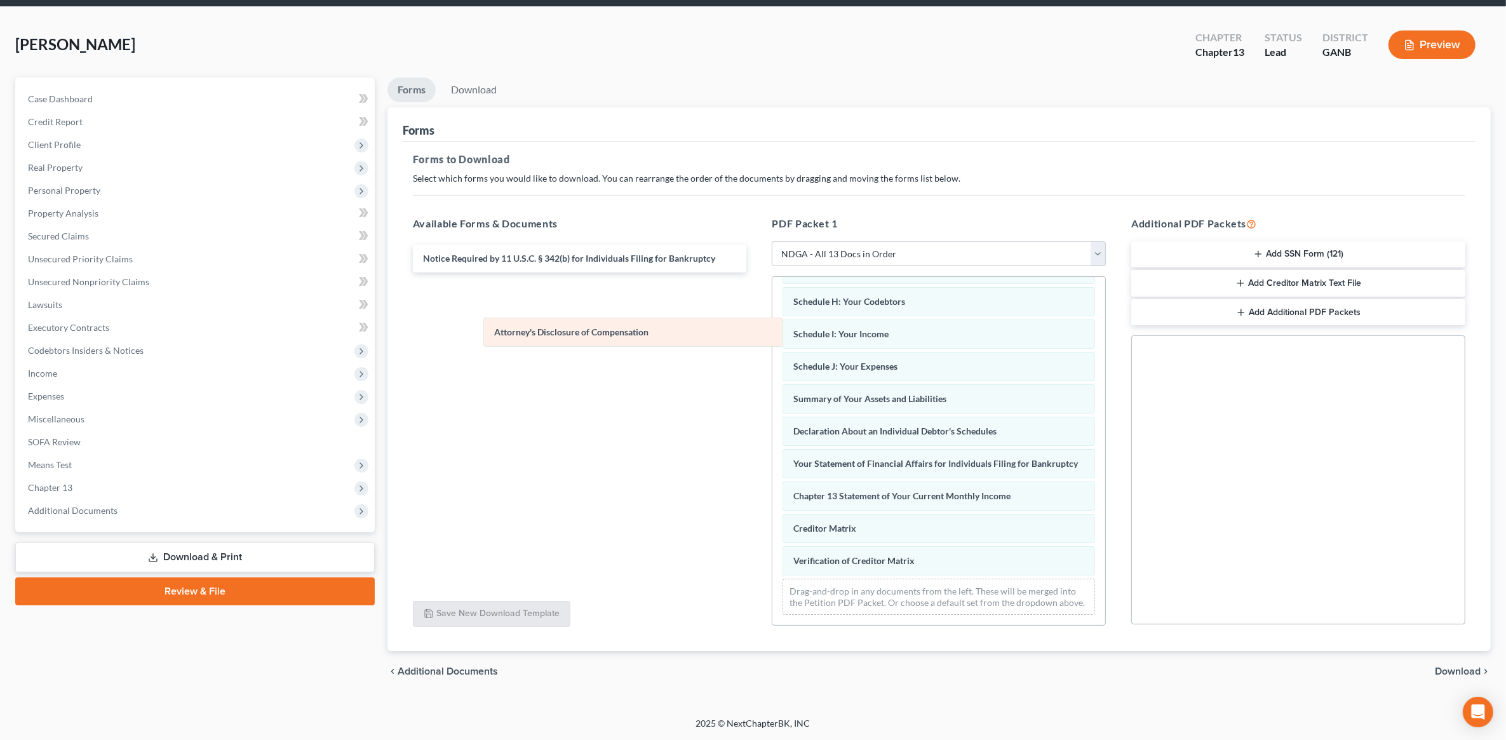
drag, startPoint x: 843, startPoint y: 450, endPoint x: 543, endPoint y: 331, distance: 322.5
click at [772, 331] on div "Attorney's Disclosure of Compensation Voluntary Petition for Individuals Filing…" at bounding box center [938, 354] width 333 height 542
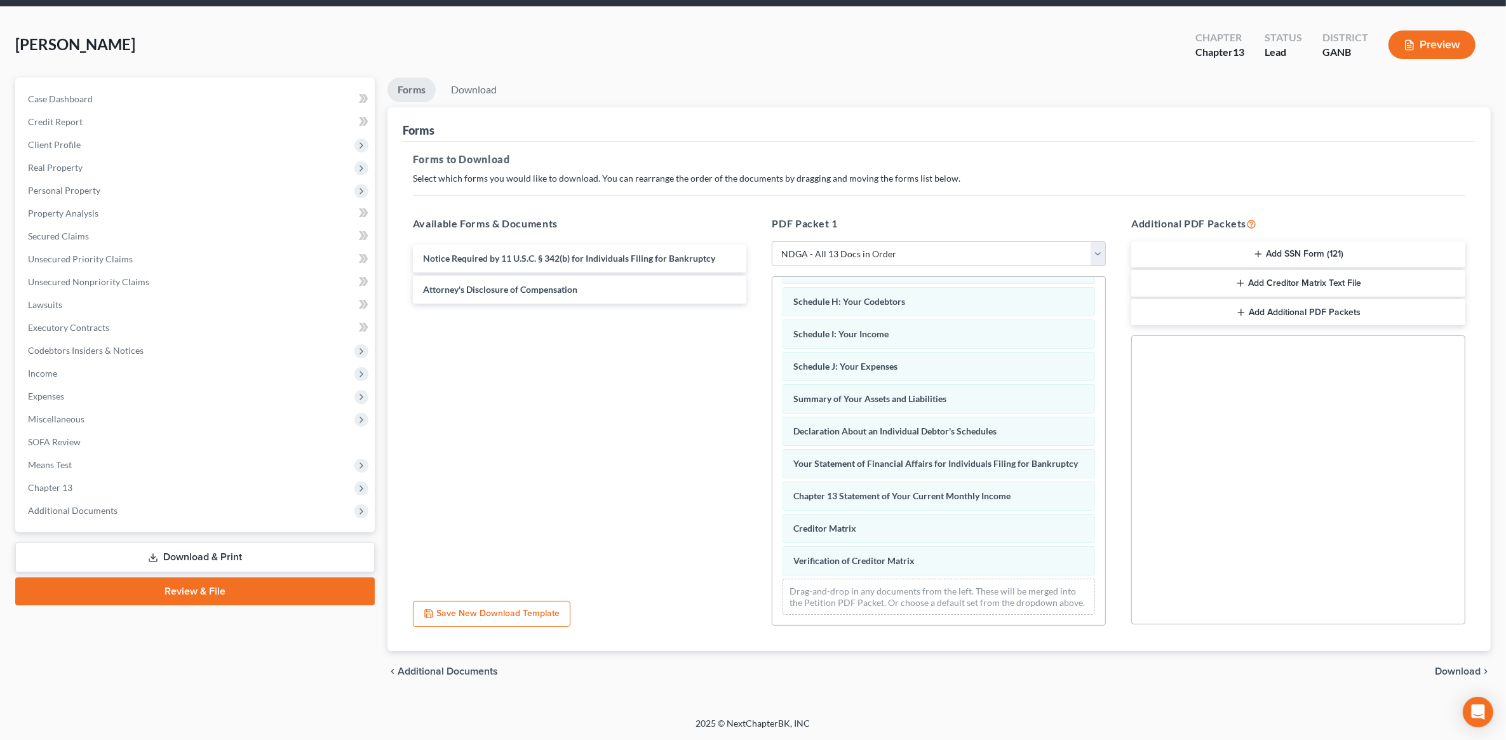
click at [1288, 245] on button "Add SSN Form (121)" at bounding box center [1298, 254] width 334 height 27
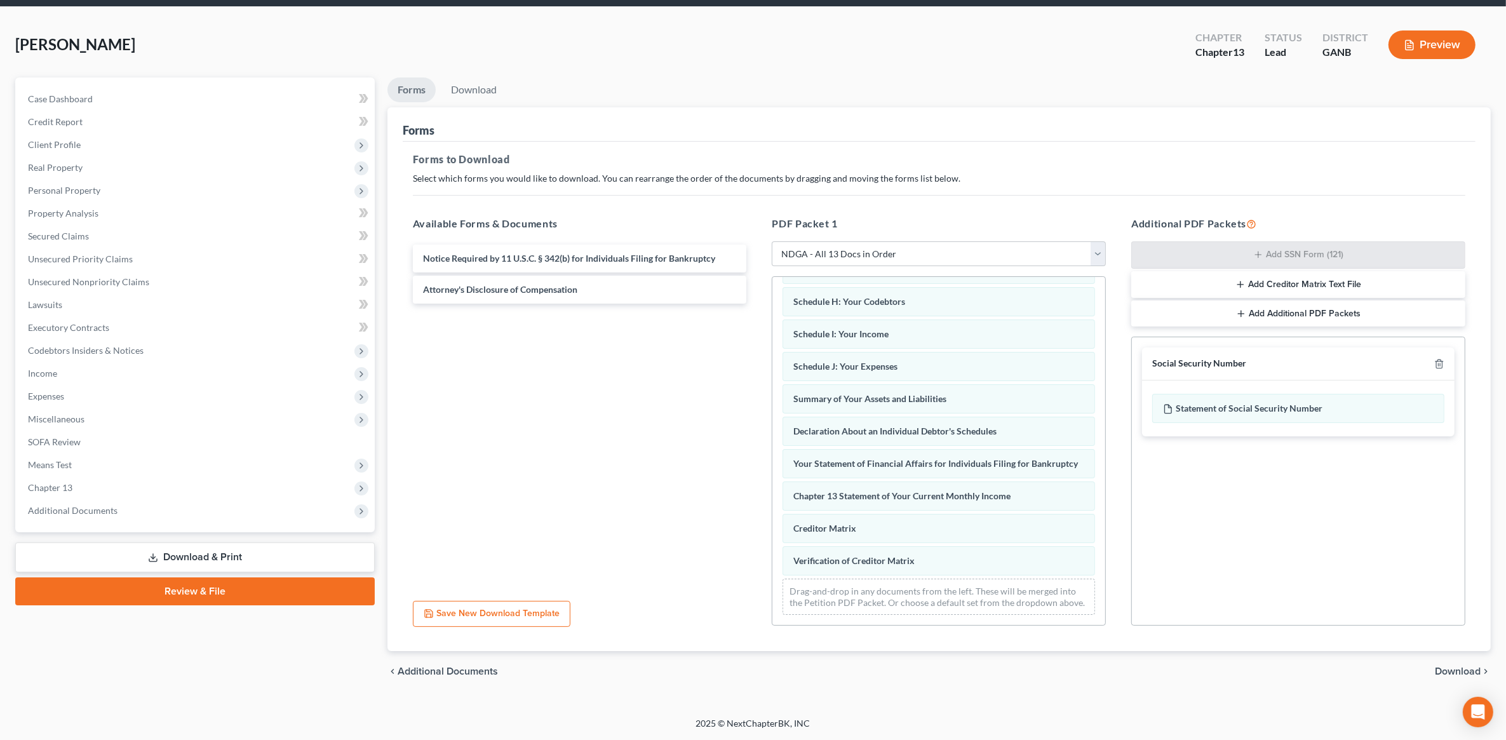
click at [1463, 667] on span "Download" at bounding box center [1458, 671] width 46 height 10
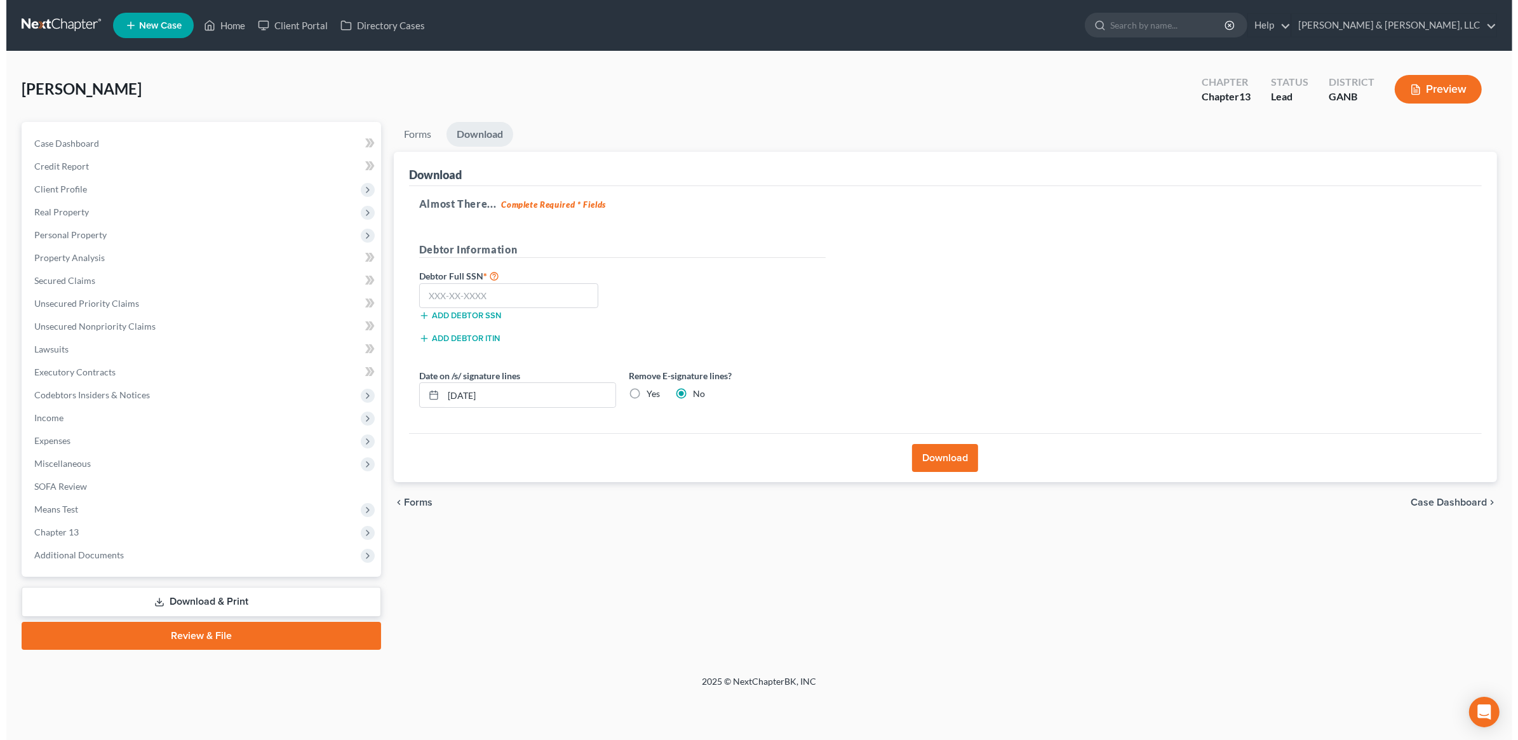
scroll to position [0, 0]
click at [507, 294] on input "text" at bounding box center [506, 295] width 180 height 25
type input "671-14-9917"
click at [643, 389] on label "Yes" at bounding box center [649, 393] width 13 height 13
click at [648, 389] on input "Yes" at bounding box center [652, 391] width 8 height 8
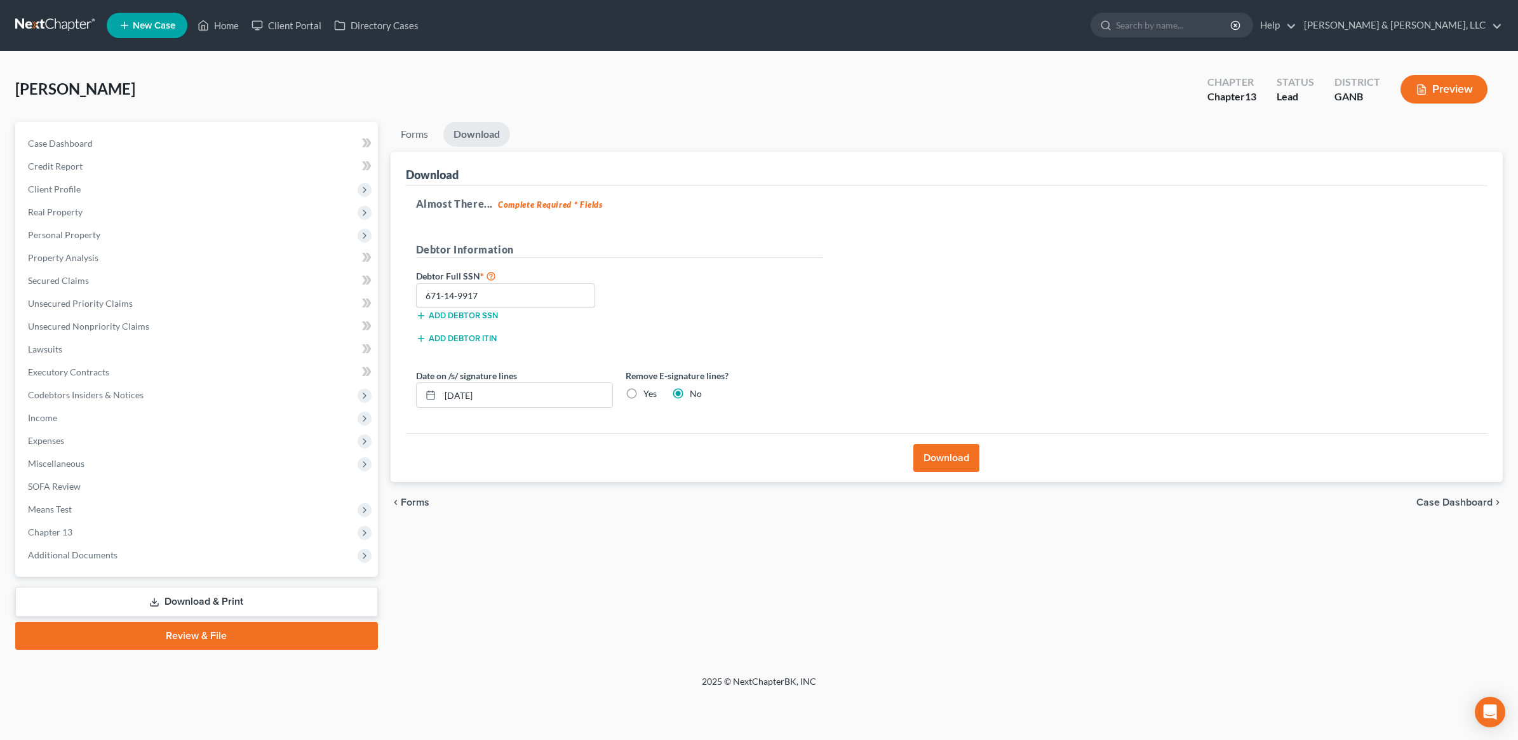
radio input "true"
radio input "false"
click at [945, 459] on button "Download" at bounding box center [946, 458] width 66 height 28
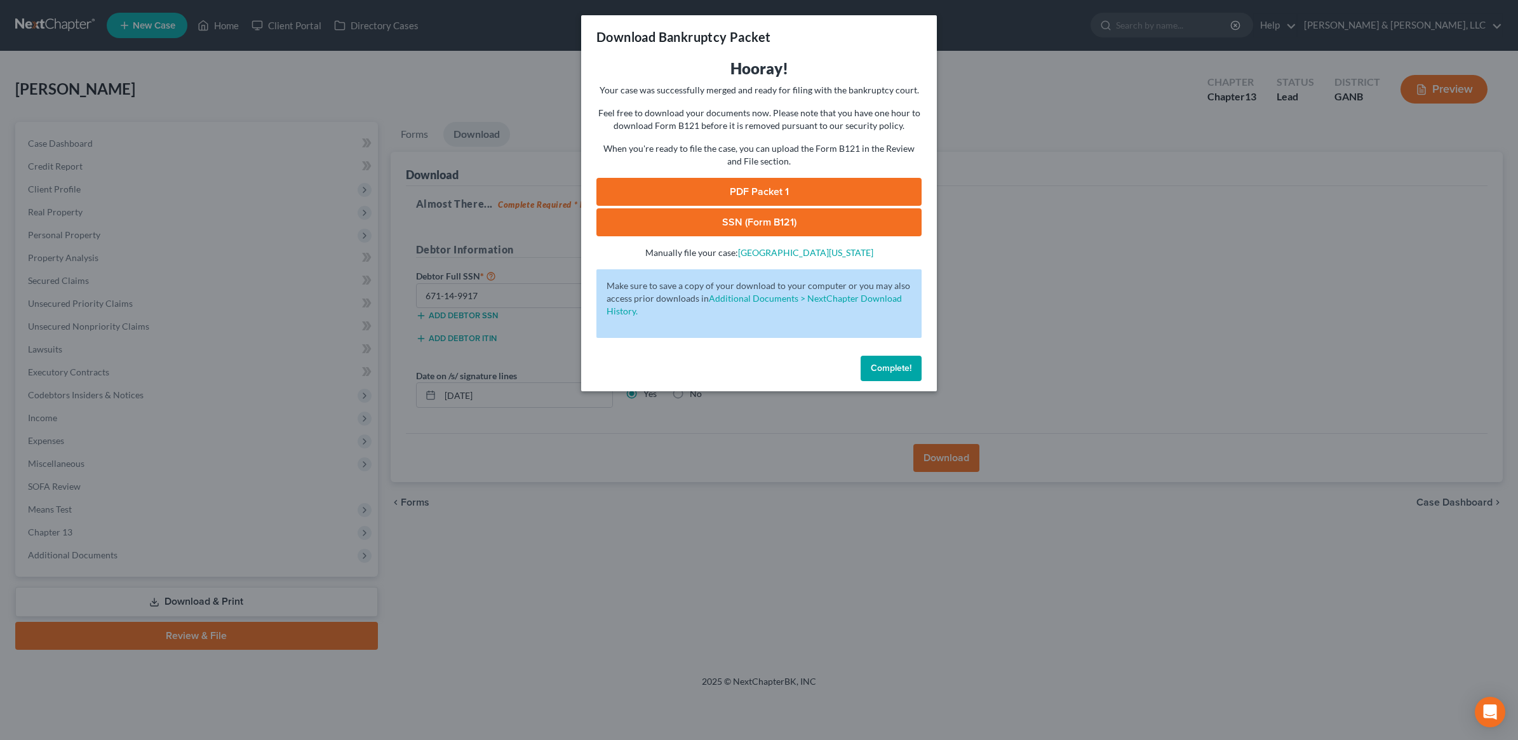
click at [760, 192] on link "PDF Packet 1" at bounding box center [758, 192] width 325 height 28
click at [741, 230] on link "SSN (Form B121)" at bounding box center [758, 222] width 325 height 28
